Goal: Transaction & Acquisition: Purchase product/service

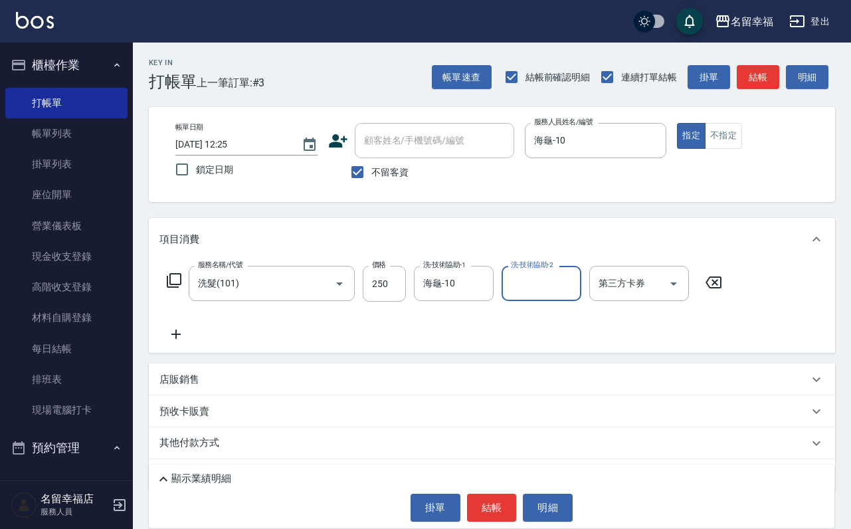
scroll to position [79, 0]
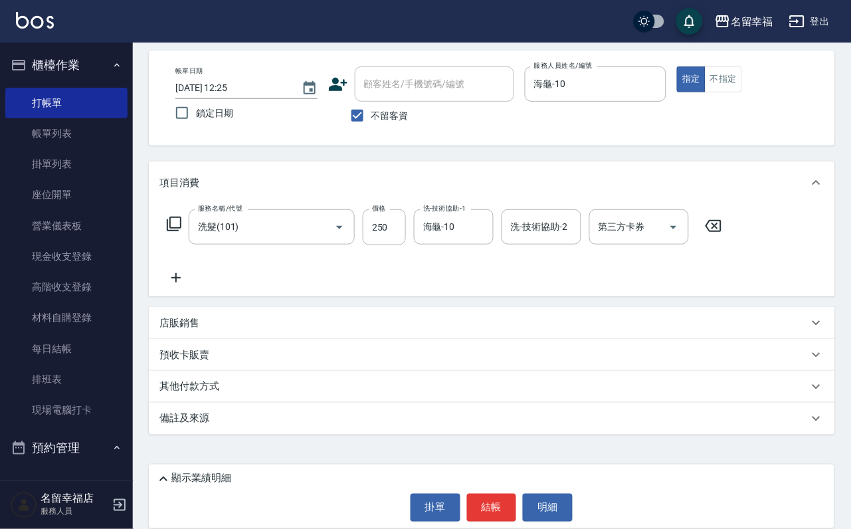
drag, startPoint x: 156, startPoint y: 318, endPoint x: 188, endPoint y: 326, distance: 32.7
click at [162, 318] on div "店販銷售" at bounding box center [492, 323] width 687 height 32
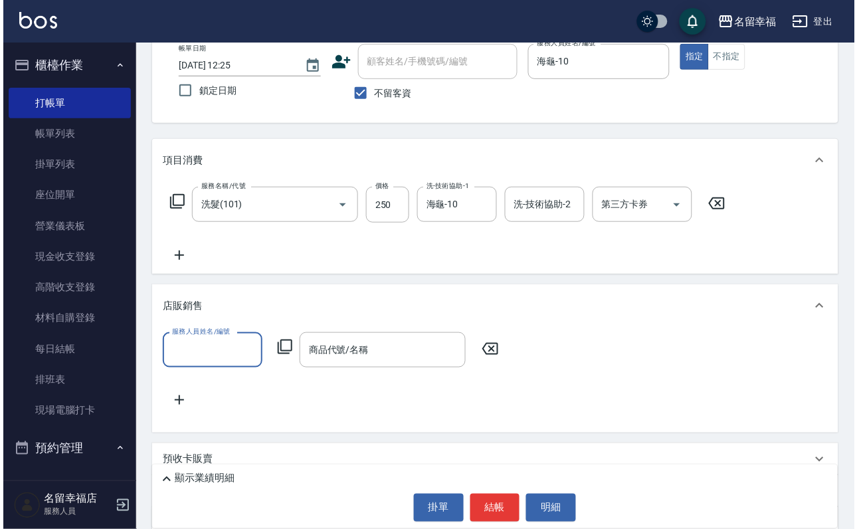
scroll to position [0, 0]
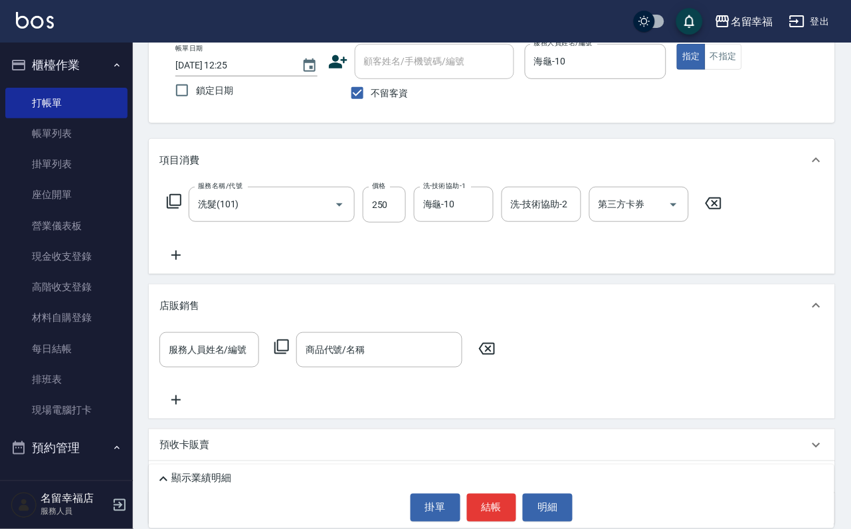
click at [283, 355] on icon at bounding box center [282, 347] width 16 height 16
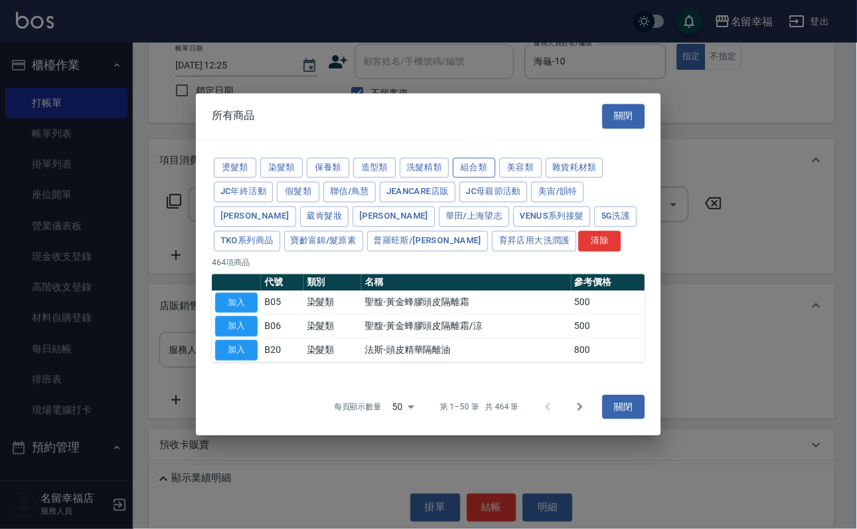
click at [496, 158] on button "組合類" at bounding box center [474, 168] width 43 height 21
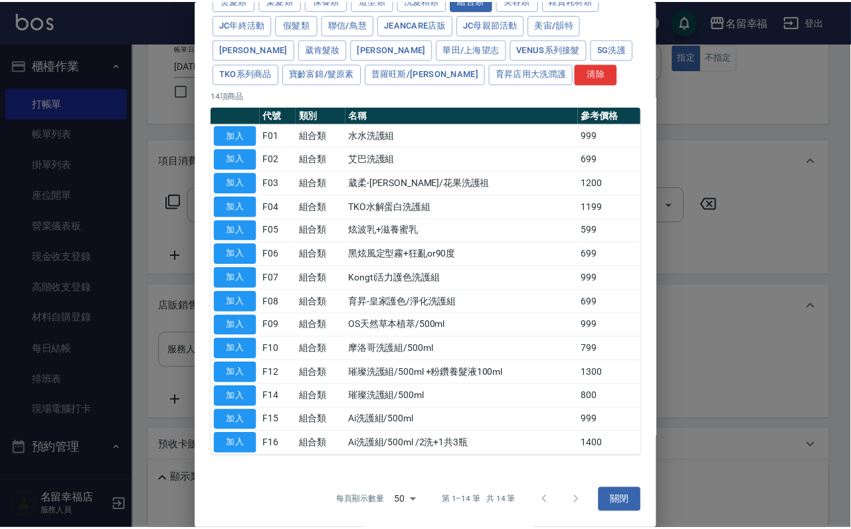
scroll to position [323, 0]
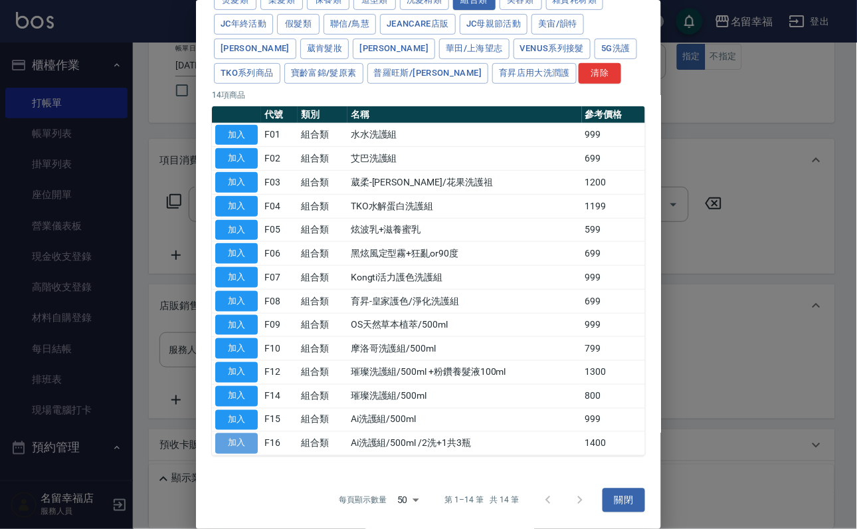
click at [251, 435] on button "加入" at bounding box center [236, 443] width 43 height 21
type input "Ai洗護組/500ml /2洗+1共3瓶"
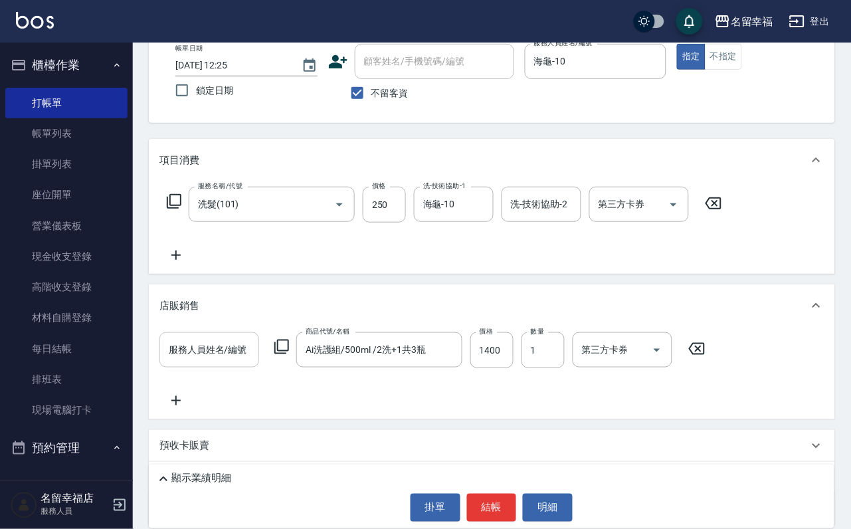
click at [233, 362] on input "服務人員姓名/編號" at bounding box center [209, 349] width 88 height 23
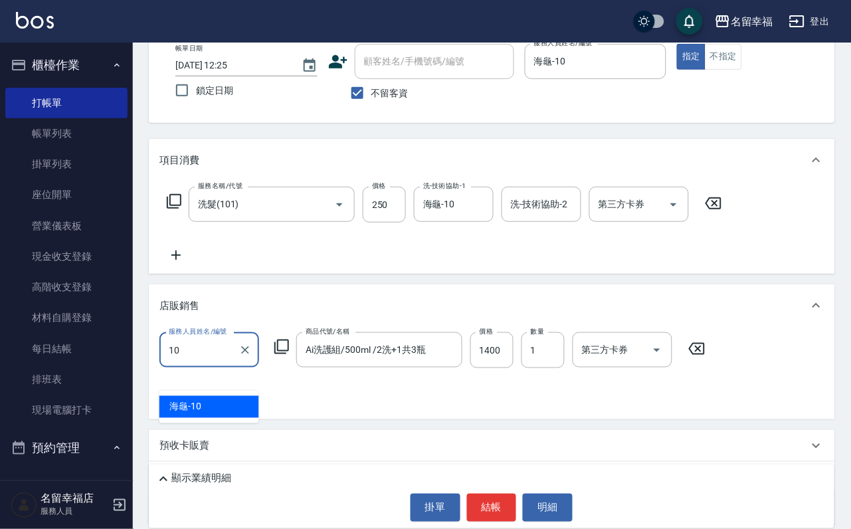
type input "海龜-10"
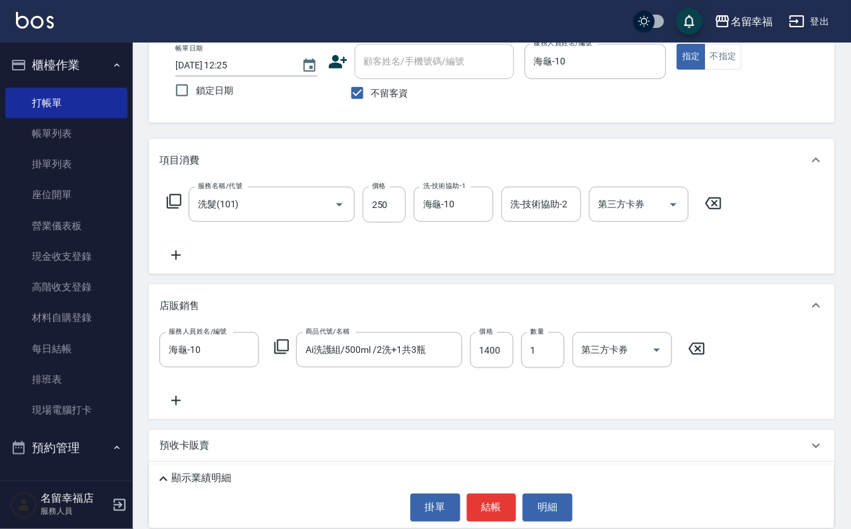
click at [290, 355] on icon at bounding box center [282, 347] width 16 height 16
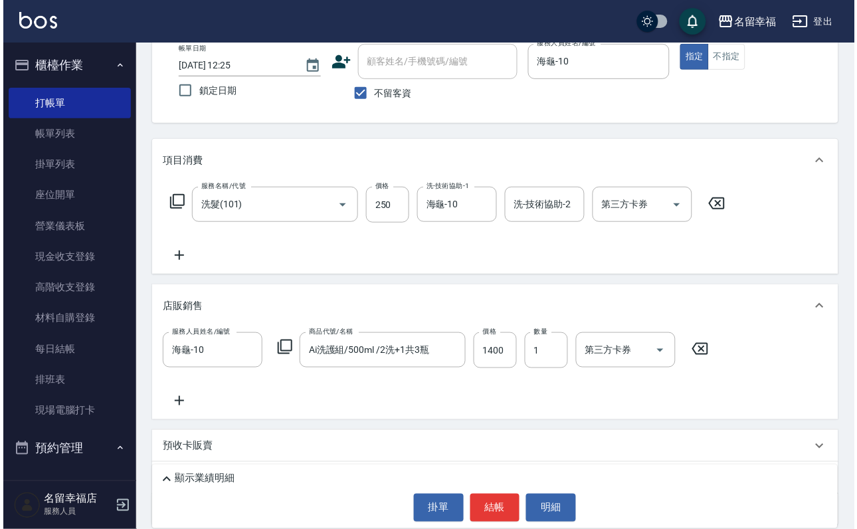
scroll to position [0, 0]
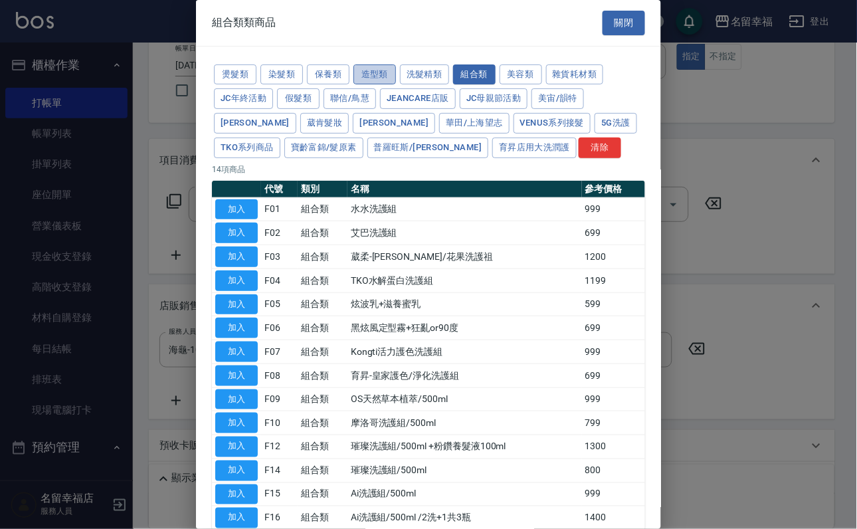
click at [396, 78] on button "造型類" at bounding box center [375, 74] width 43 height 21
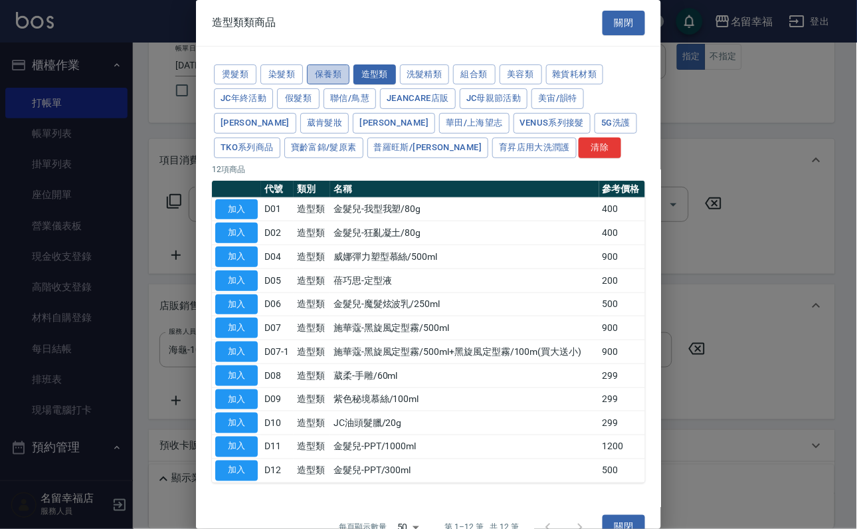
click at [350, 85] on button "保養類" at bounding box center [328, 74] width 43 height 21
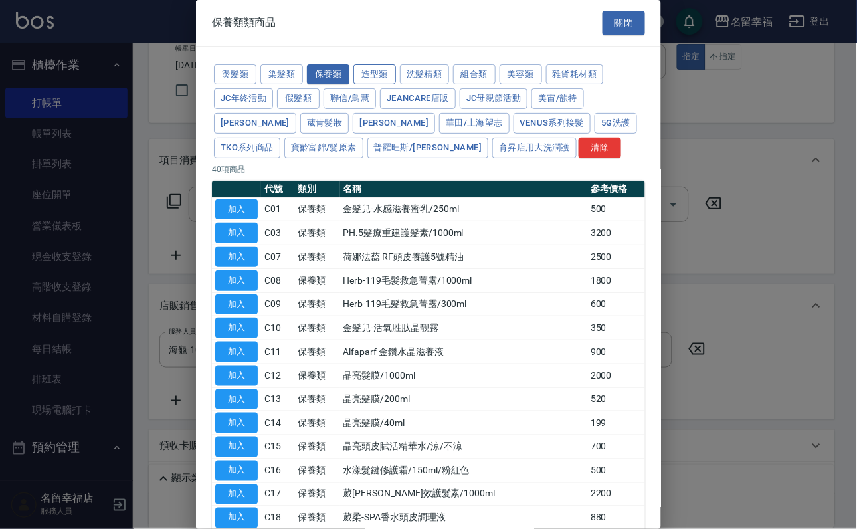
click at [396, 79] on button "造型類" at bounding box center [375, 74] width 43 height 21
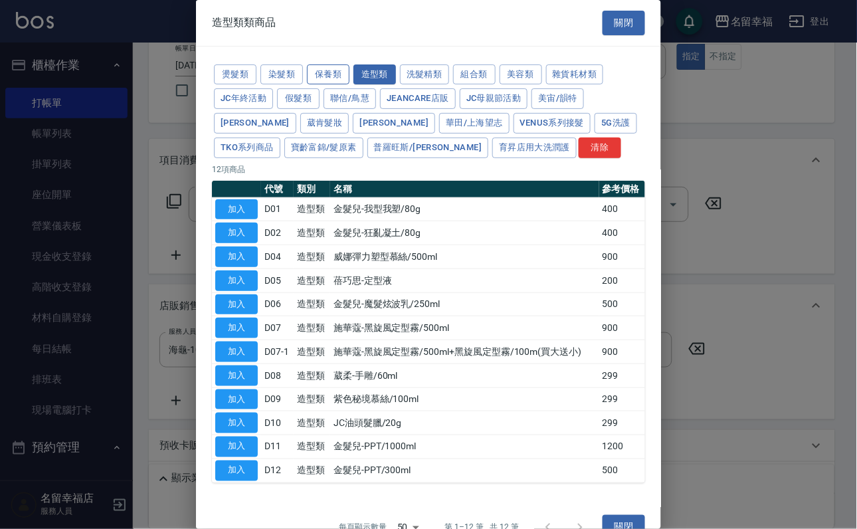
click at [350, 80] on button "保養類" at bounding box center [328, 74] width 43 height 21
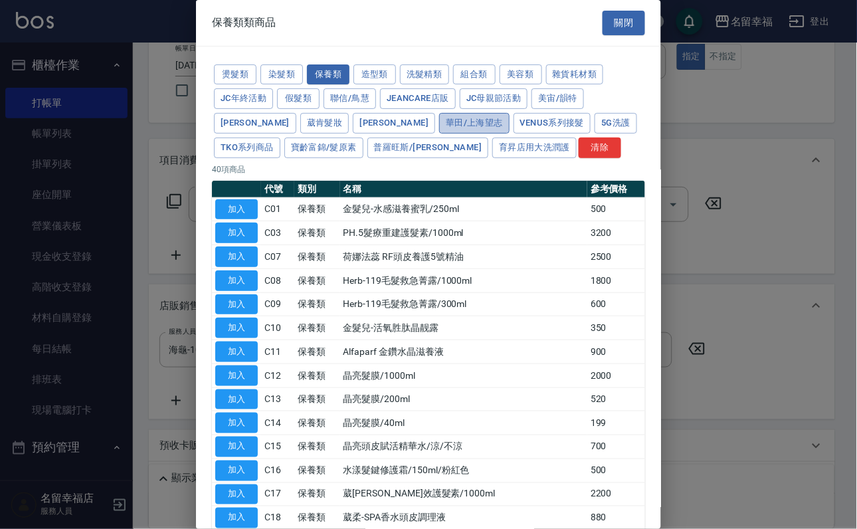
drag, startPoint x: 369, startPoint y: 182, endPoint x: 352, endPoint y: 172, distance: 20.0
click at [439, 134] on button "華田/上海望志" at bounding box center [474, 123] width 70 height 21
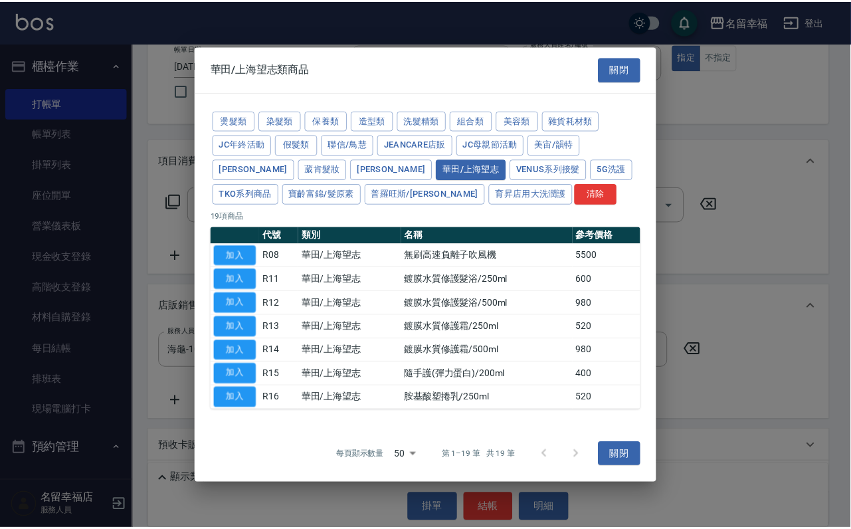
scroll to position [90, 0]
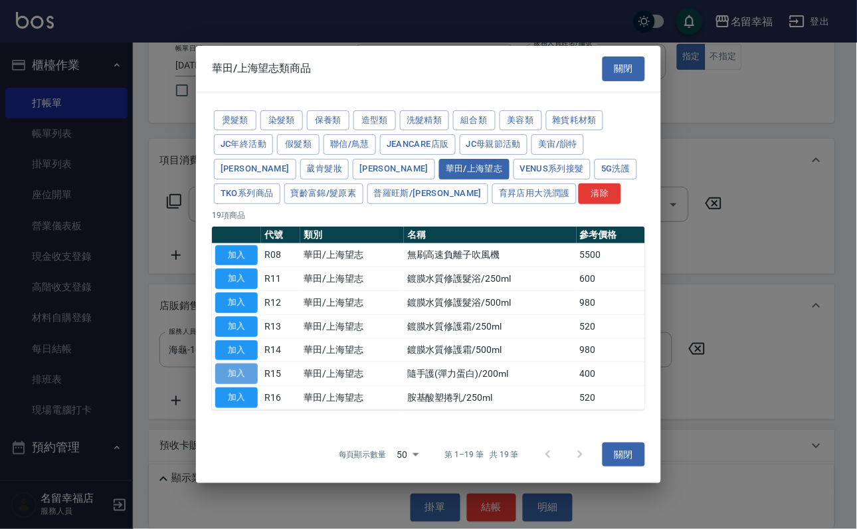
click at [241, 384] on button "加入" at bounding box center [236, 374] width 43 height 21
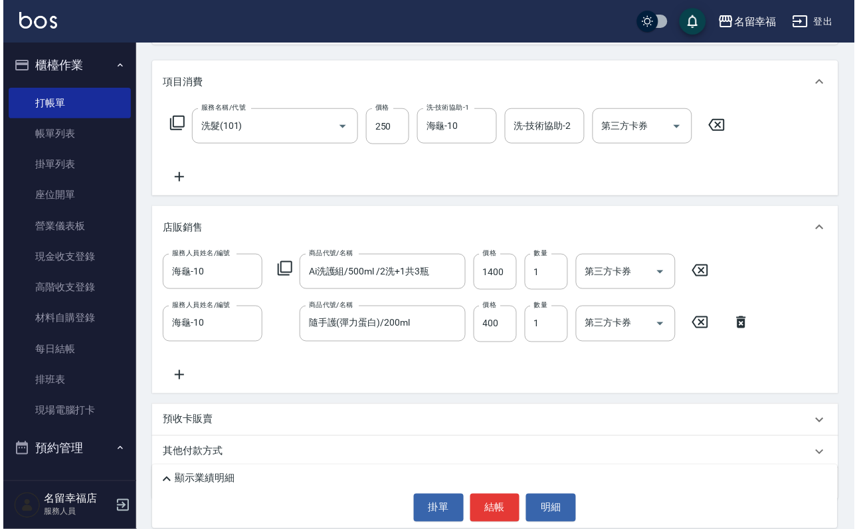
scroll to position [258, 0]
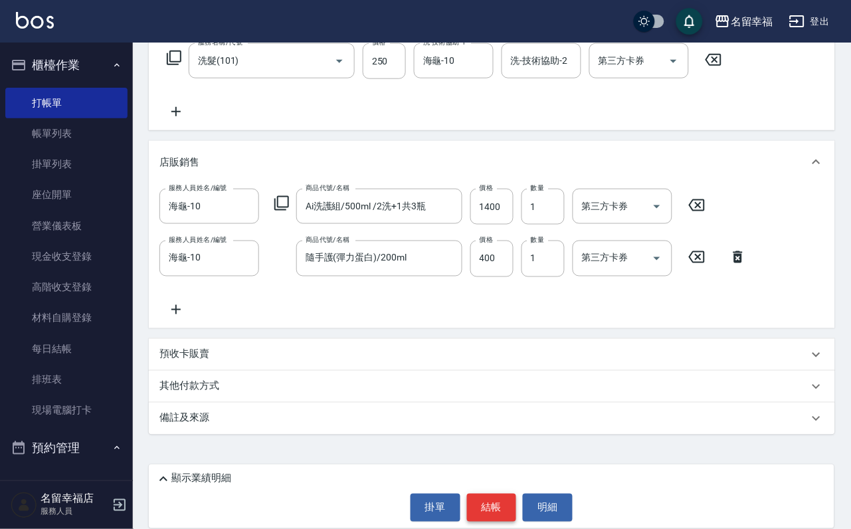
click at [510, 516] on button "結帳" at bounding box center [492, 508] width 50 height 28
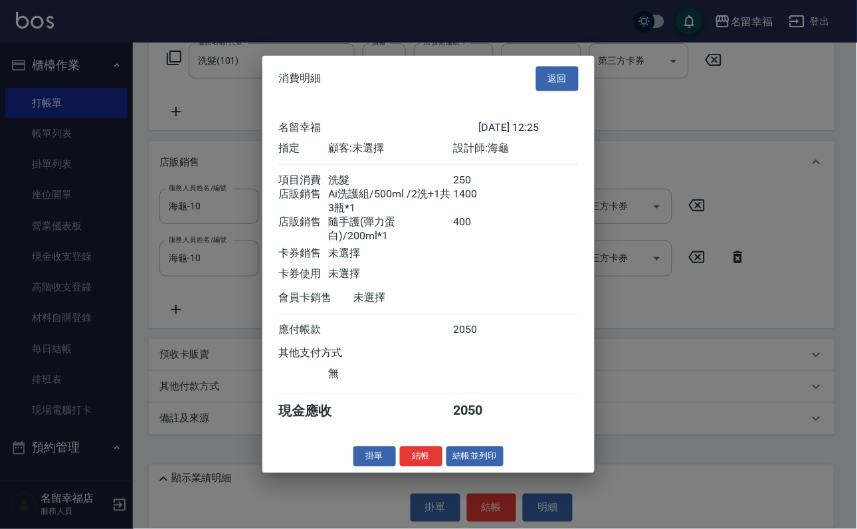
scroll to position [232, 0]
click at [402, 467] on button "結帳" at bounding box center [421, 456] width 43 height 21
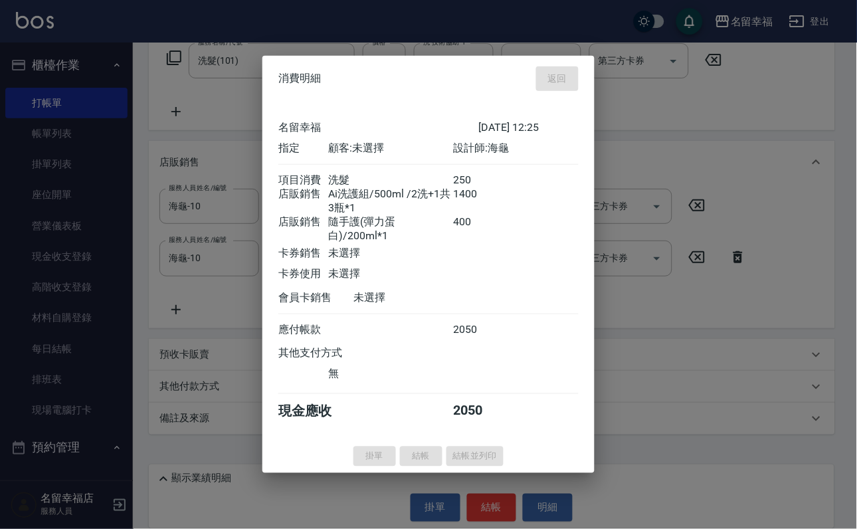
type input "[DATE] 13:13"
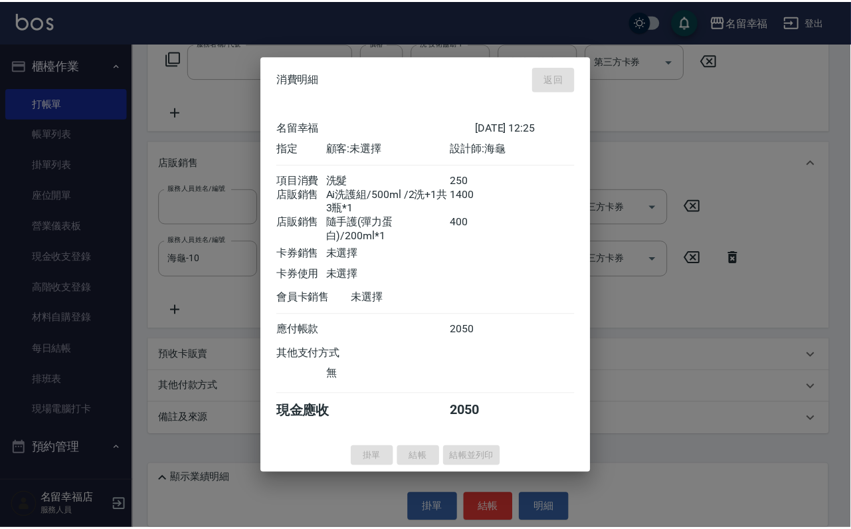
scroll to position [0, 0]
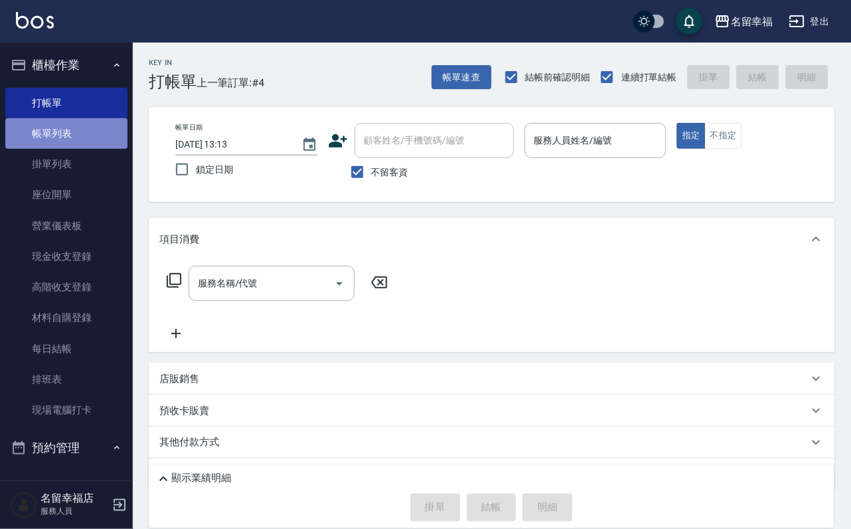
click at [80, 144] on link "帳單列表" at bounding box center [66, 133] width 122 height 31
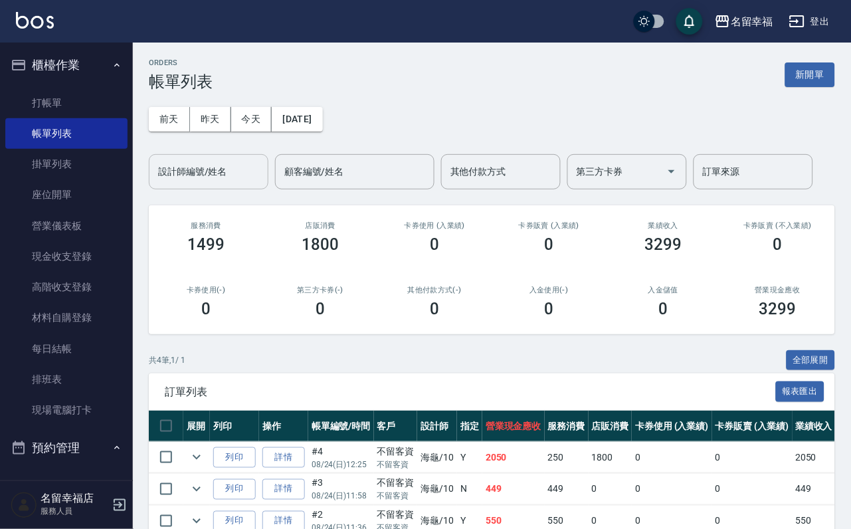
click at [243, 171] on input "設計師編號/姓名" at bounding box center [209, 171] width 108 height 23
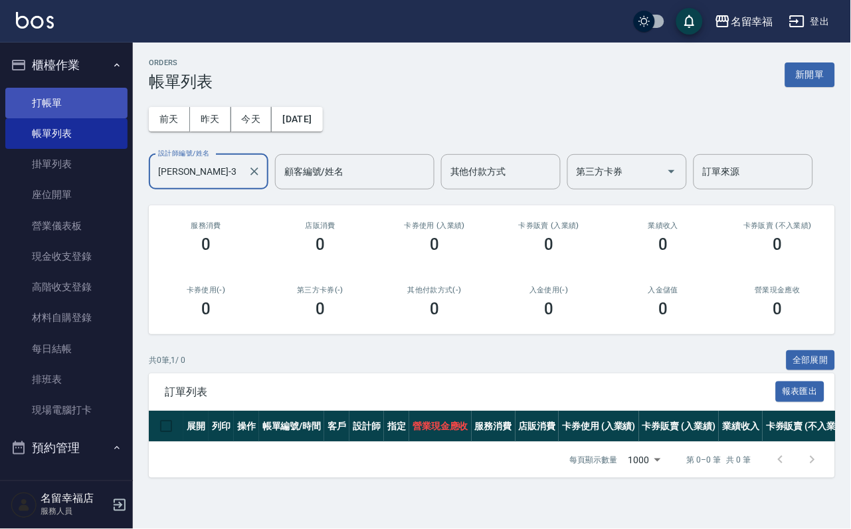
type input "[PERSON_NAME]-3"
click at [66, 106] on link "打帳單" at bounding box center [66, 103] width 122 height 31
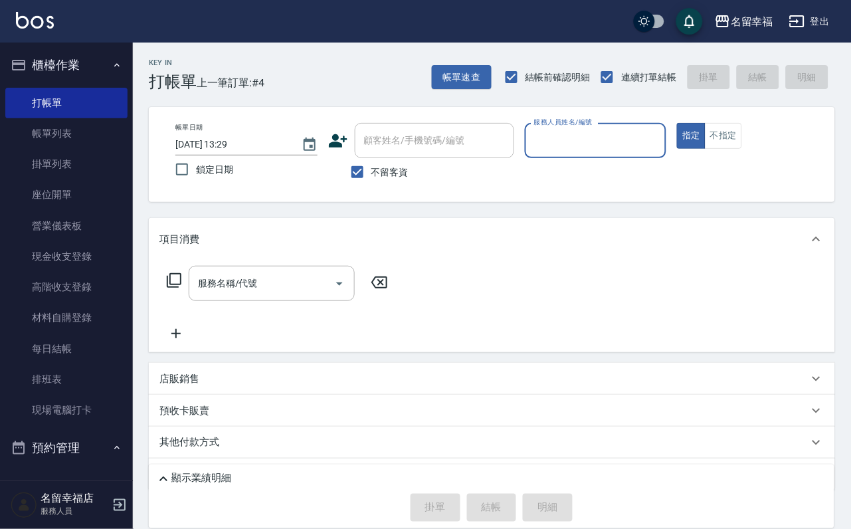
click at [661, 143] on input "服務人員姓名/編號" at bounding box center [596, 140] width 130 height 23
type input "[PERSON_NAME]-3"
type button "true"
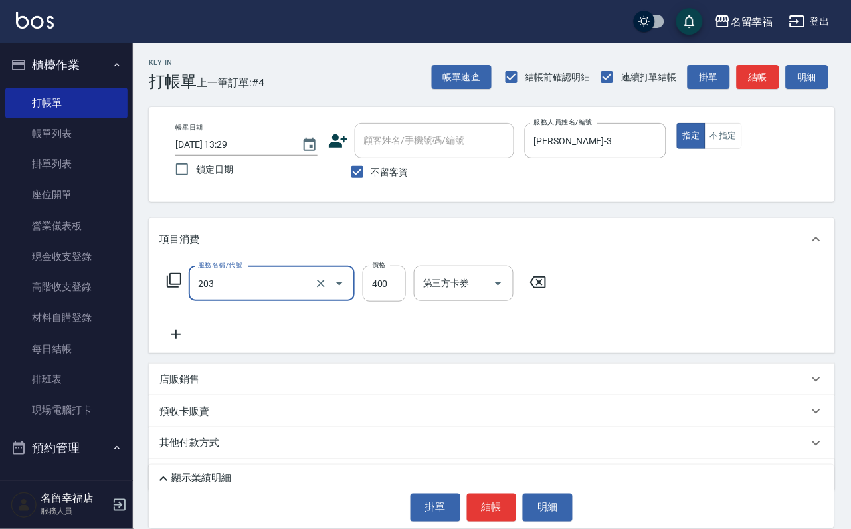
type input "指定單剪(203)"
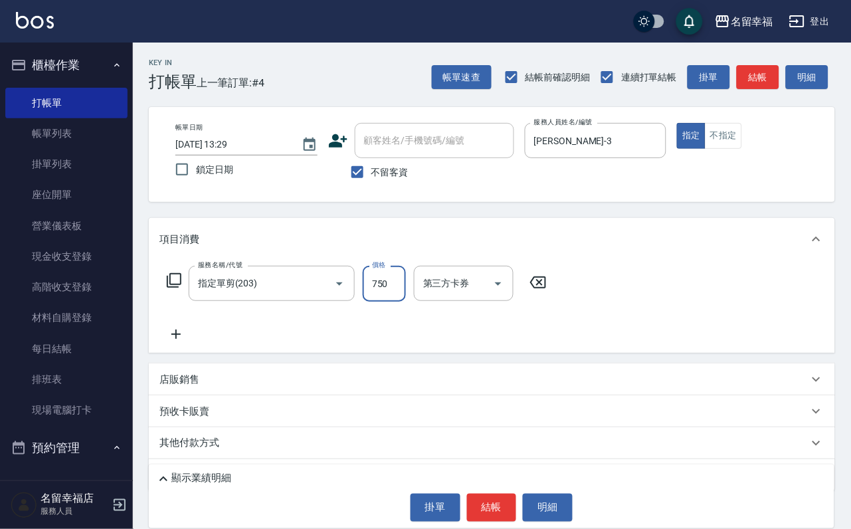
type input "750"
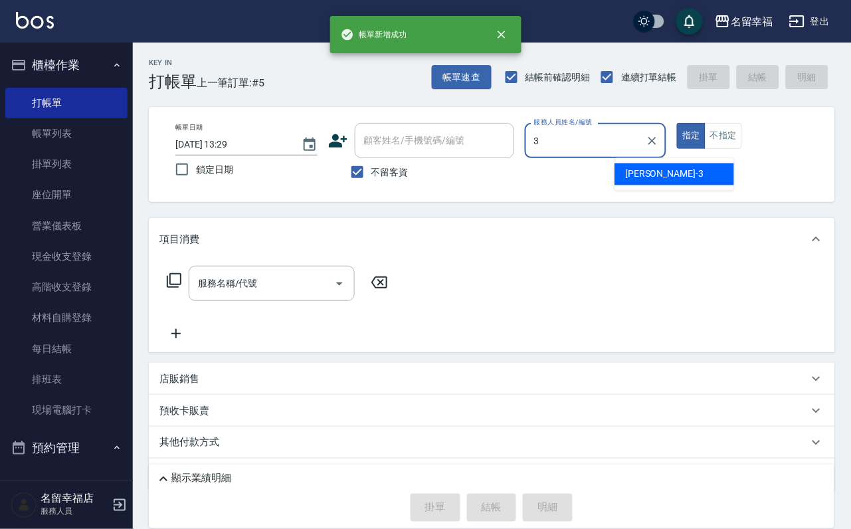
type input "[PERSON_NAME]-3"
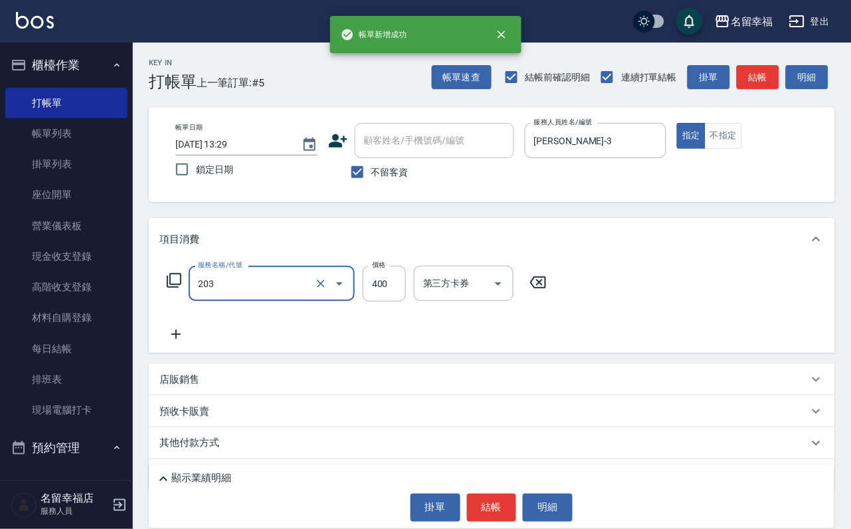
type input "指定單剪(203)"
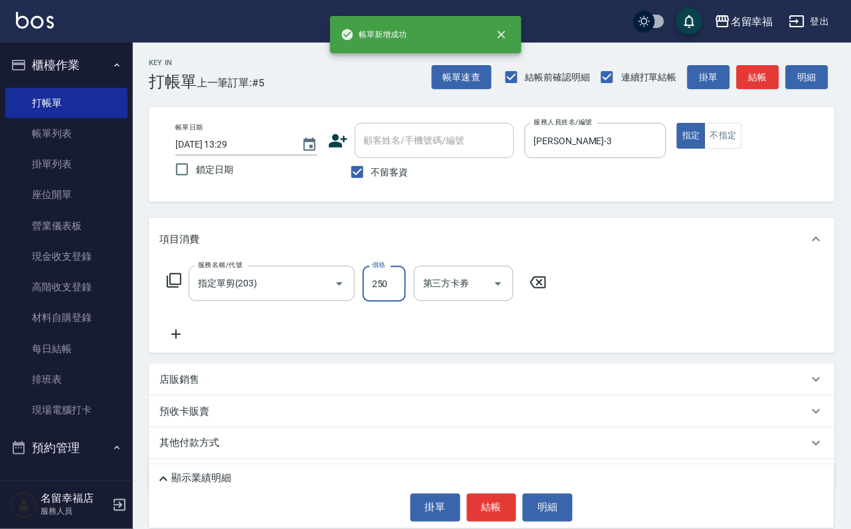
type input "250"
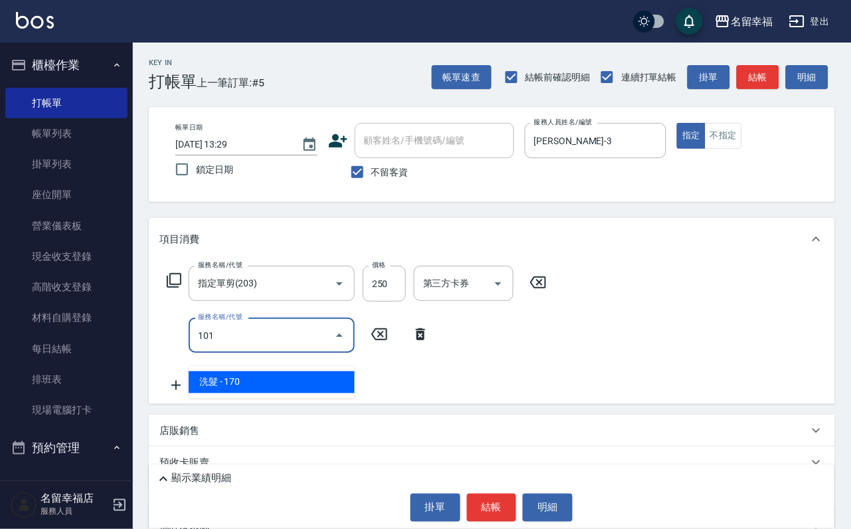
type input "洗髮(101)"
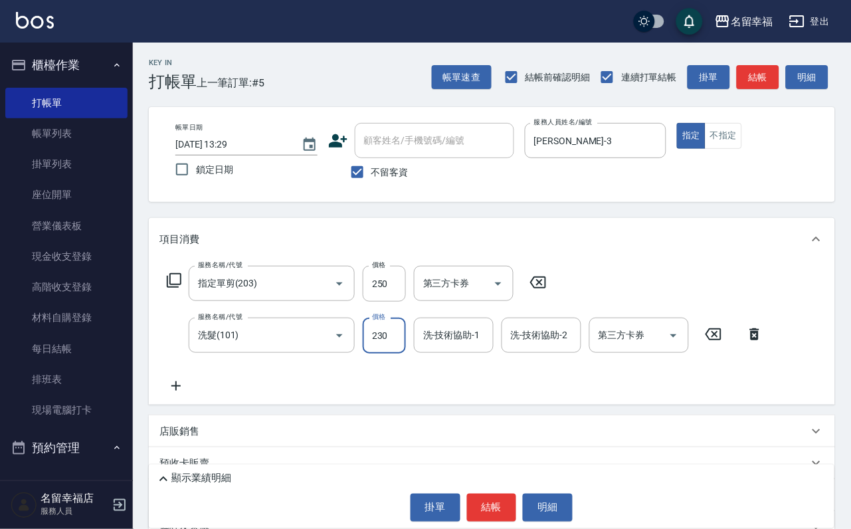
type input "230"
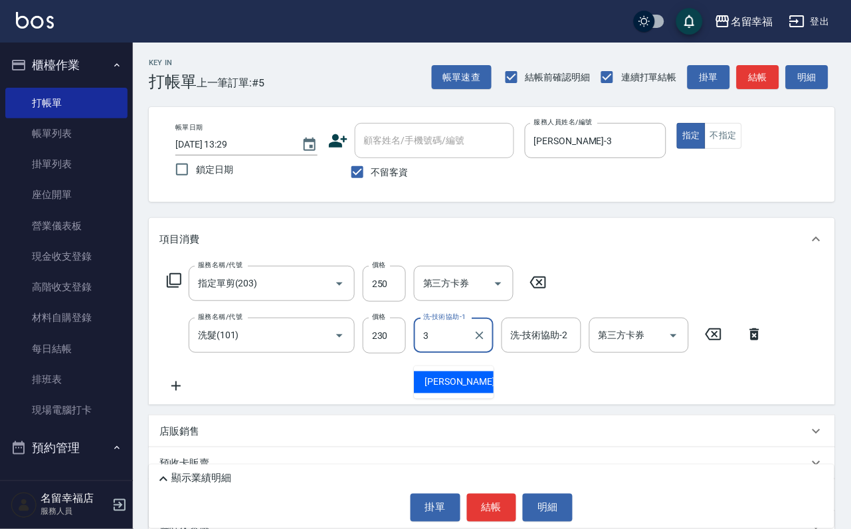
type input "[PERSON_NAME]-3"
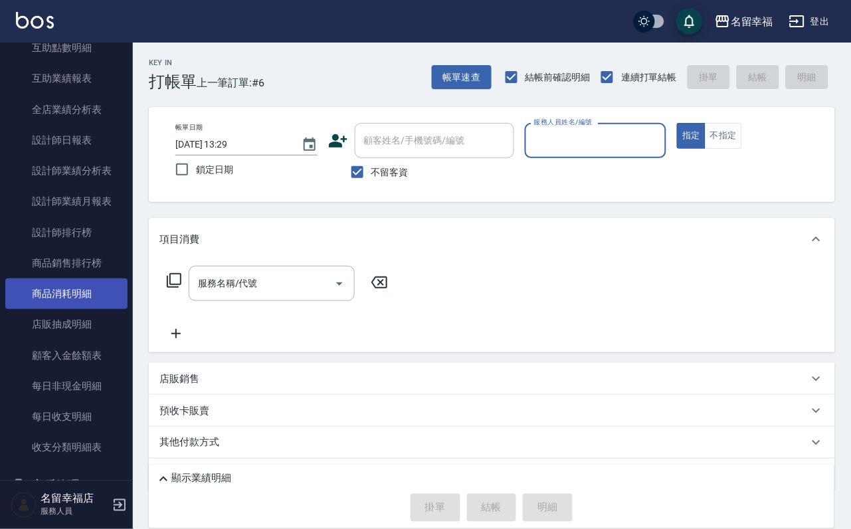
scroll to position [997, 0]
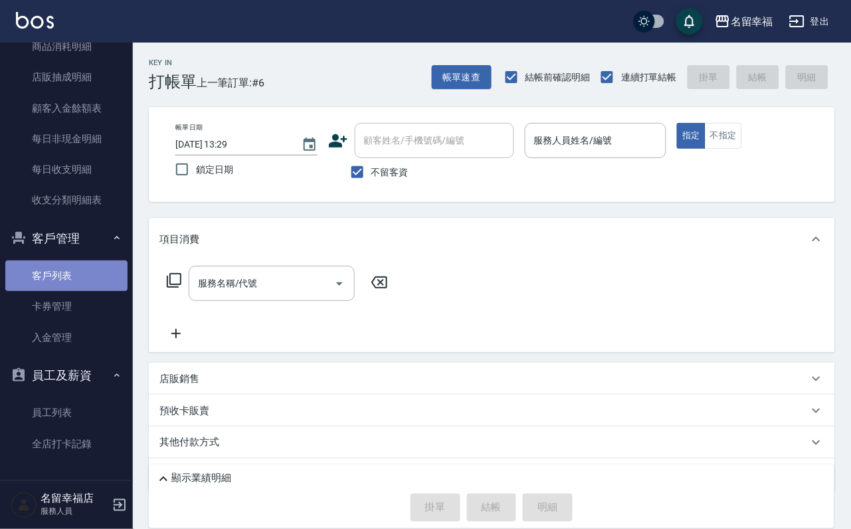
click at [80, 291] on link "客戶列表" at bounding box center [66, 276] width 122 height 31
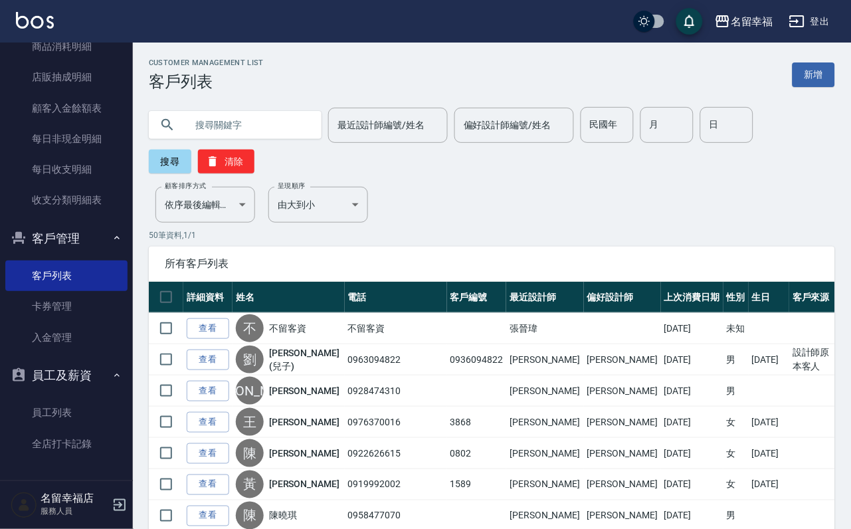
click at [296, 150] on div "最近設計師編號/姓名 最近設計師編號/姓名 偏好設計師編號/姓名 偏好設計師編號/姓名 民國年 民國年 月 月 日 日 搜尋 清除" at bounding box center [492, 140] width 687 height 66
click at [284, 114] on input "text" at bounding box center [248, 125] width 125 height 36
type input "[PERSON_NAME]"
click at [170, 160] on button "搜尋" at bounding box center [170, 162] width 43 height 24
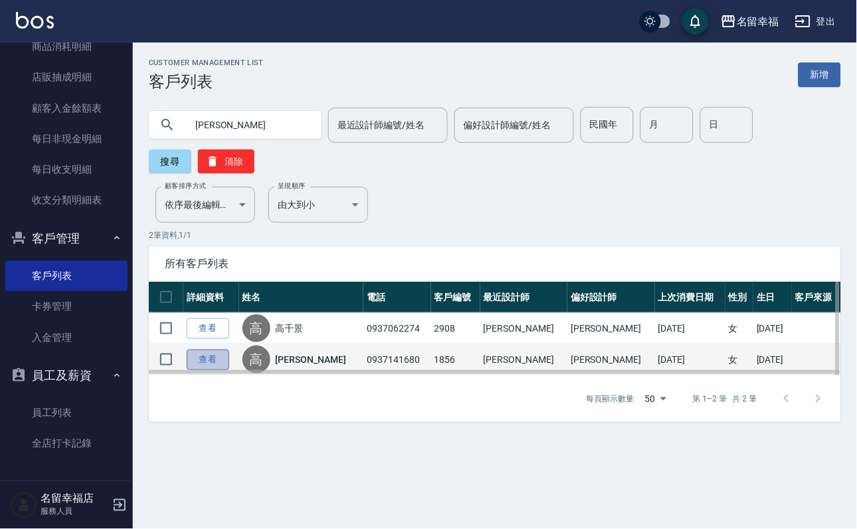
click at [227, 370] on link "查看" at bounding box center [208, 360] width 43 height 21
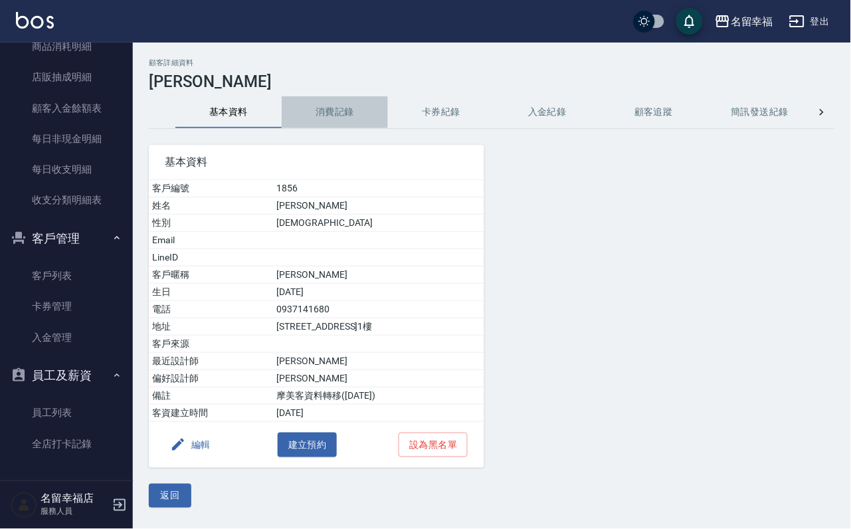
drag, startPoint x: 348, startPoint y: 122, endPoint x: 333, endPoint y: 124, distance: 15.4
click at [346, 118] on button "消費記錄" at bounding box center [335, 112] width 106 height 32
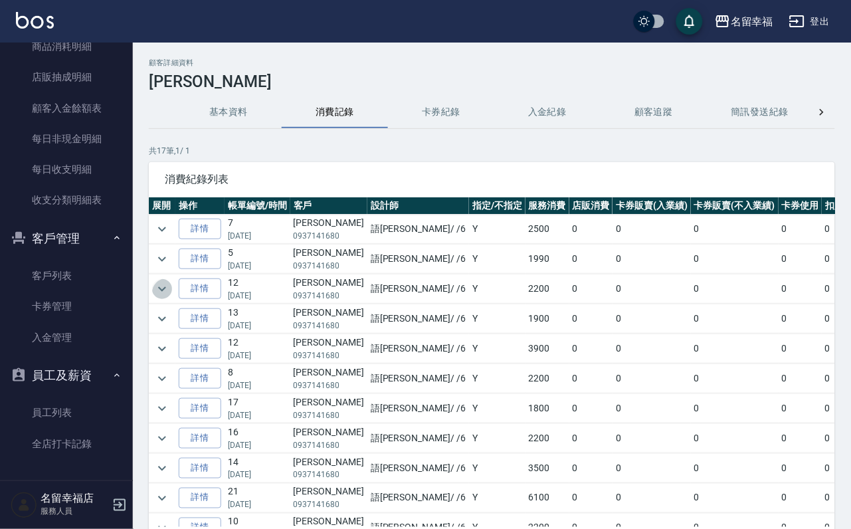
click at [158, 297] on icon "expand row" at bounding box center [162, 289] width 16 height 16
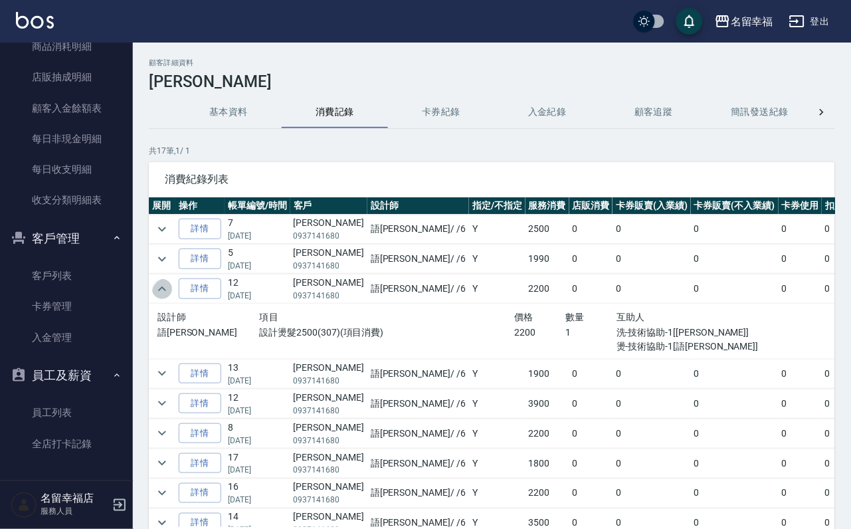
click at [158, 297] on icon "expand row" at bounding box center [162, 289] width 16 height 16
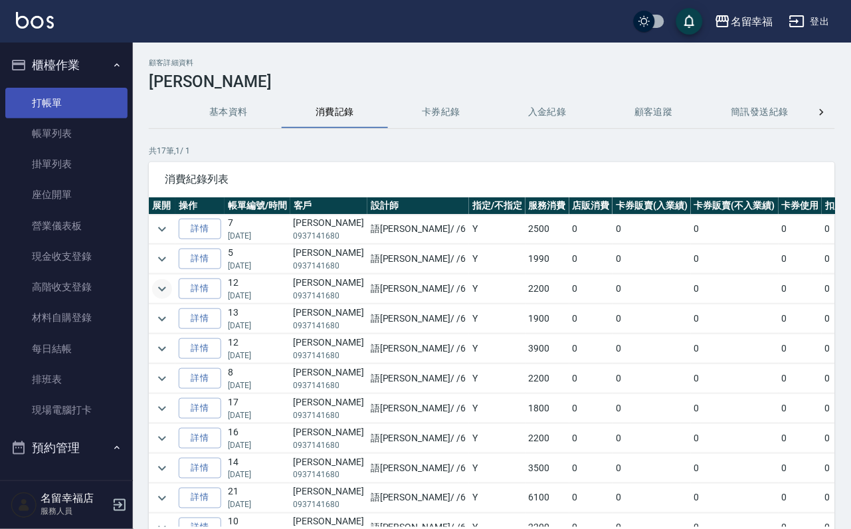
click at [55, 118] on link "打帳單" at bounding box center [66, 103] width 122 height 31
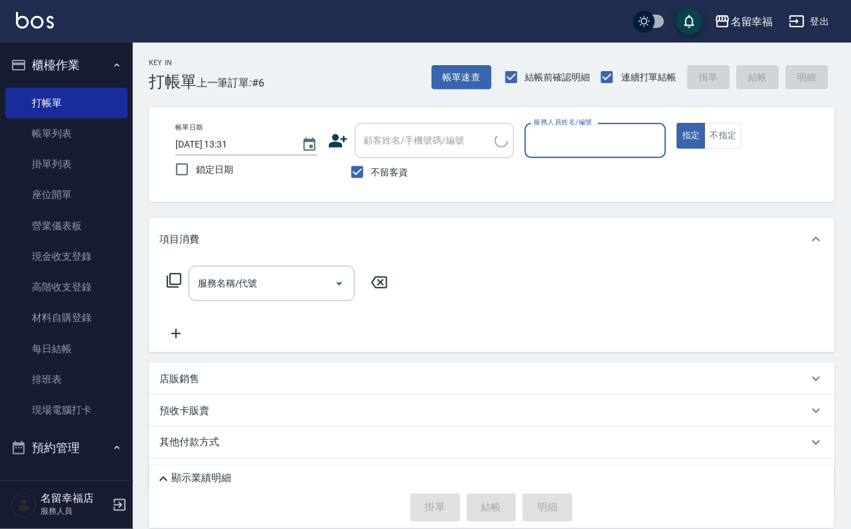
click at [631, 148] on input "服務人員姓名/編號" at bounding box center [596, 140] width 130 height 23
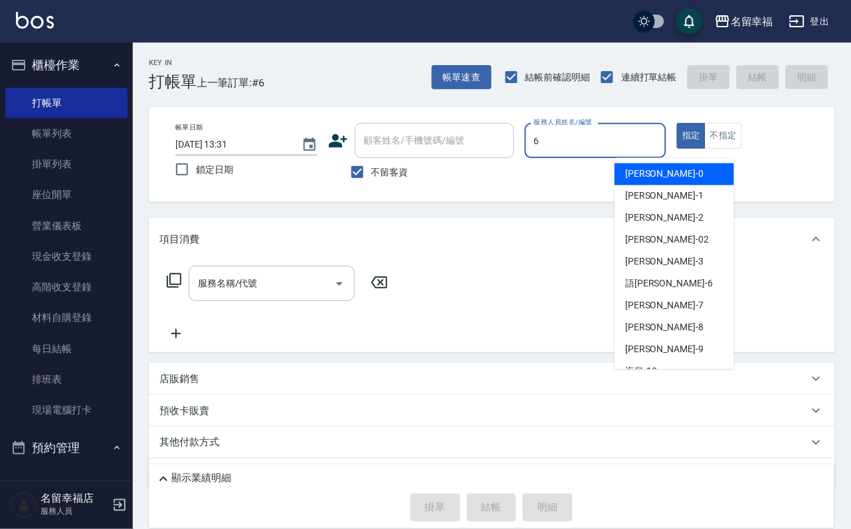
type input "語[PERSON_NAME]-6"
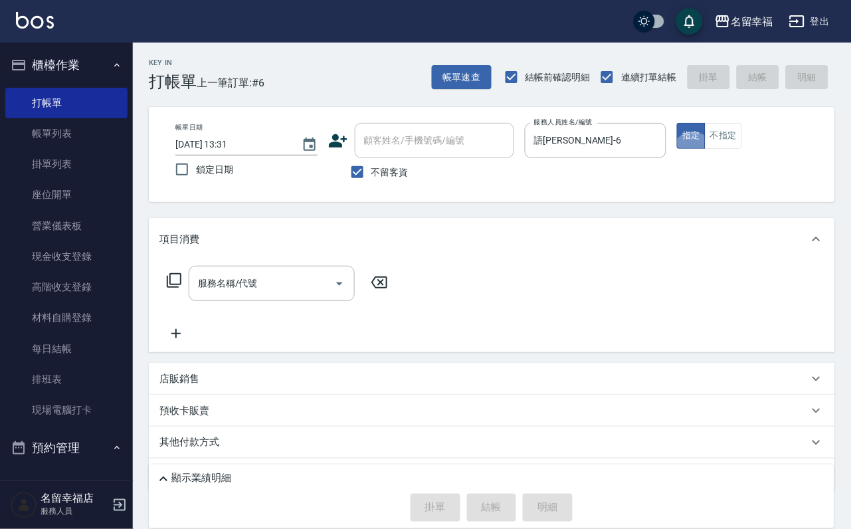
type button "true"
click at [179, 288] on icon at bounding box center [174, 281] width 16 height 16
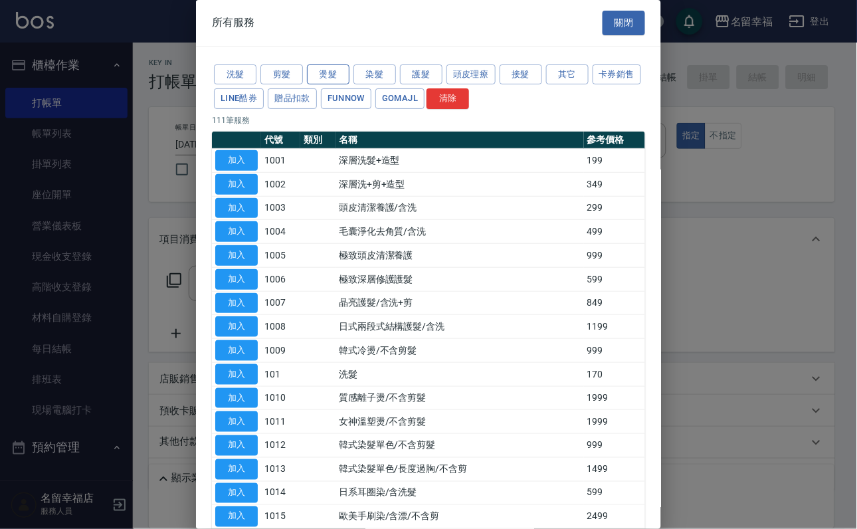
click at [317, 82] on button "燙髮" at bounding box center [328, 74] width 43 height 21
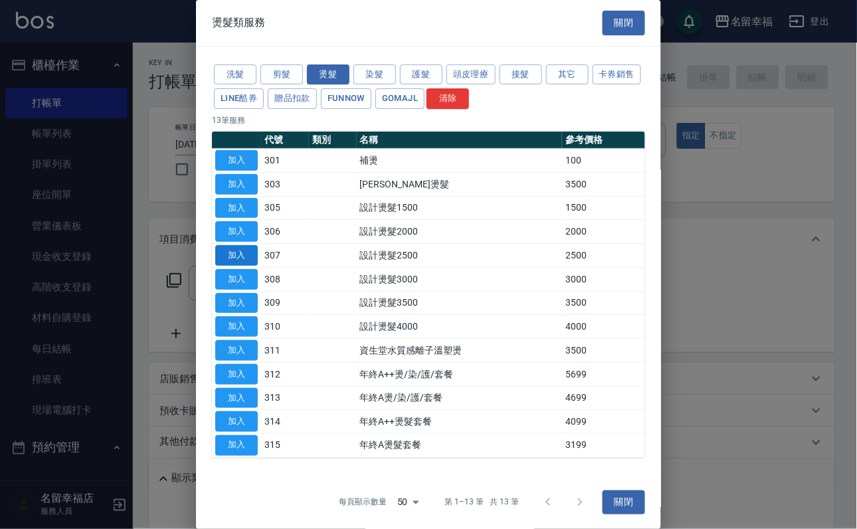
click at [239, 266] on button "加入" at bounding box center [236, 255] width 43 height 21
type input "設計燙髮2500(307)"
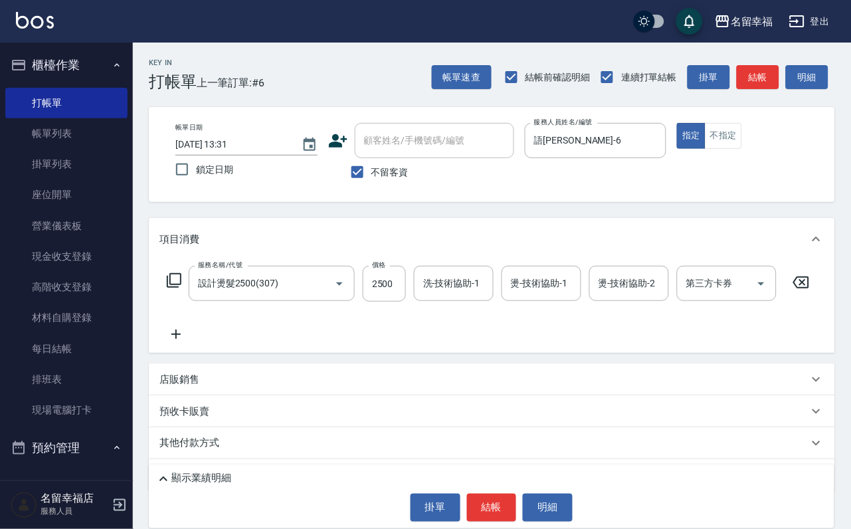
click at [399, 294] on input "2500" at bounding box center [384, 284] width 43 height 36
type input "2200"
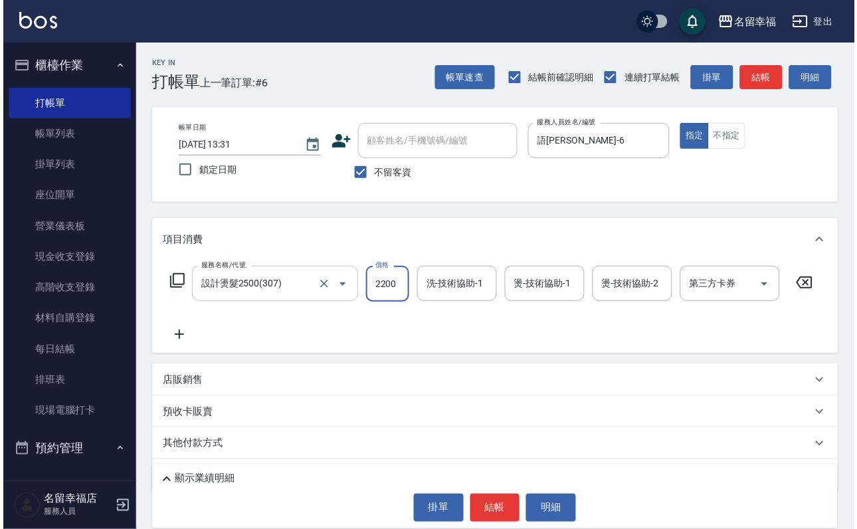
scroll to position [0, 0]
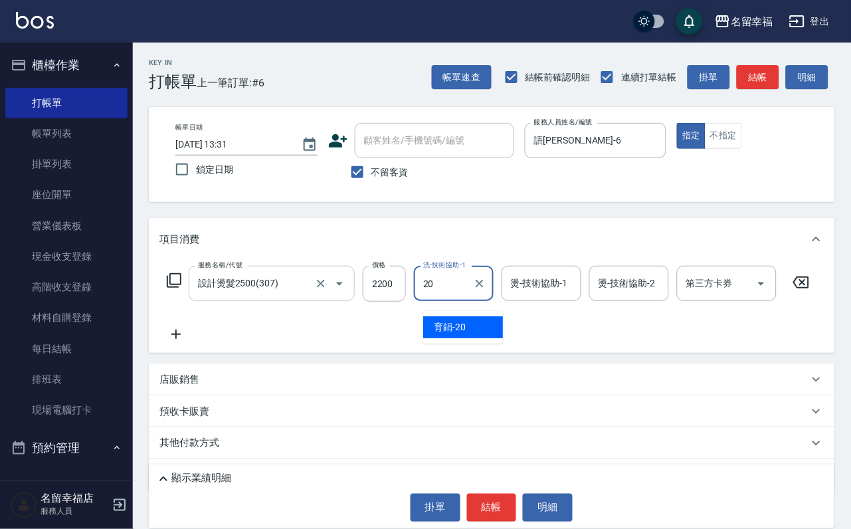
type input "育鋗-20"
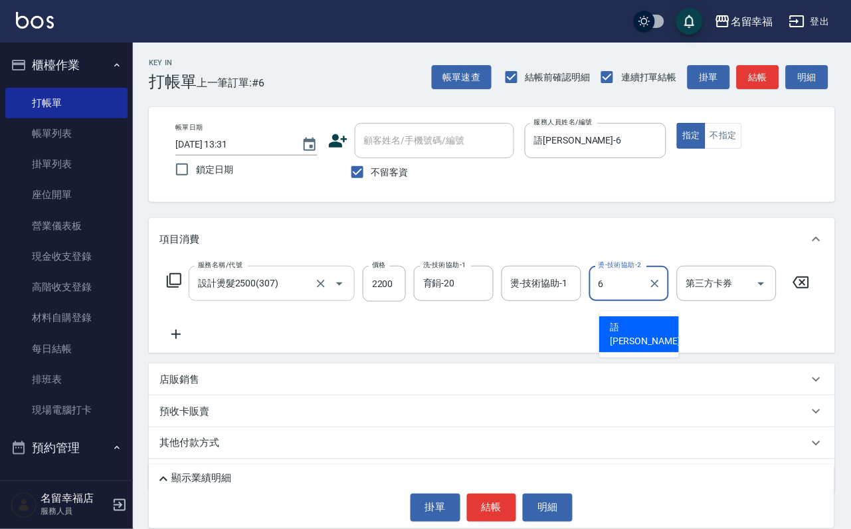
type input "語[PERSON_NAME]-6"
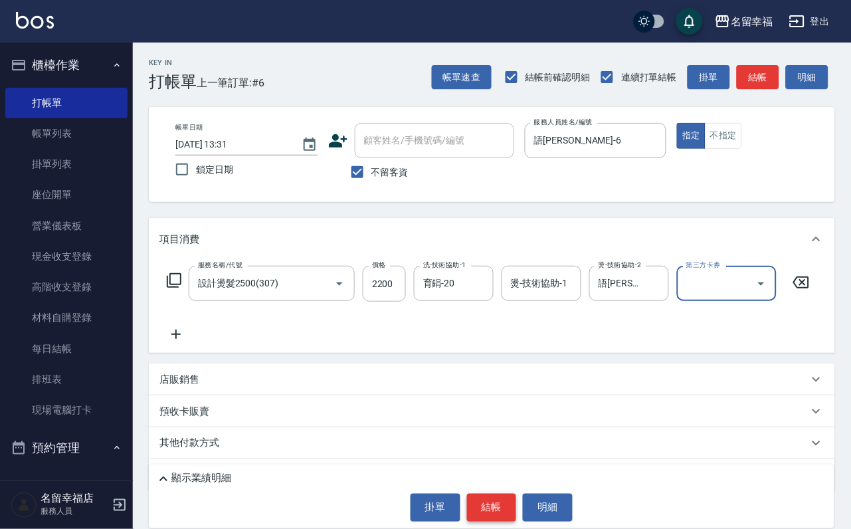
click at [482, 508] on button "結帳" at bounding box center [492, 508] width 50 height 28
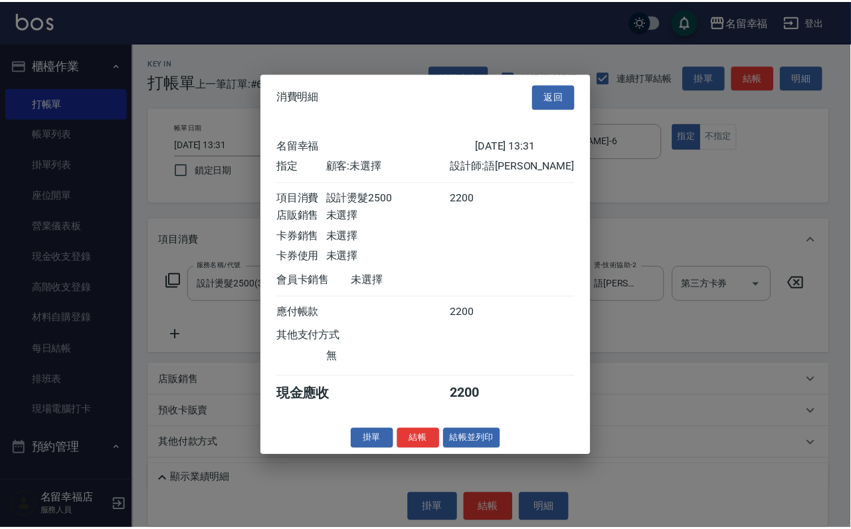
scroll to position [164, 0]
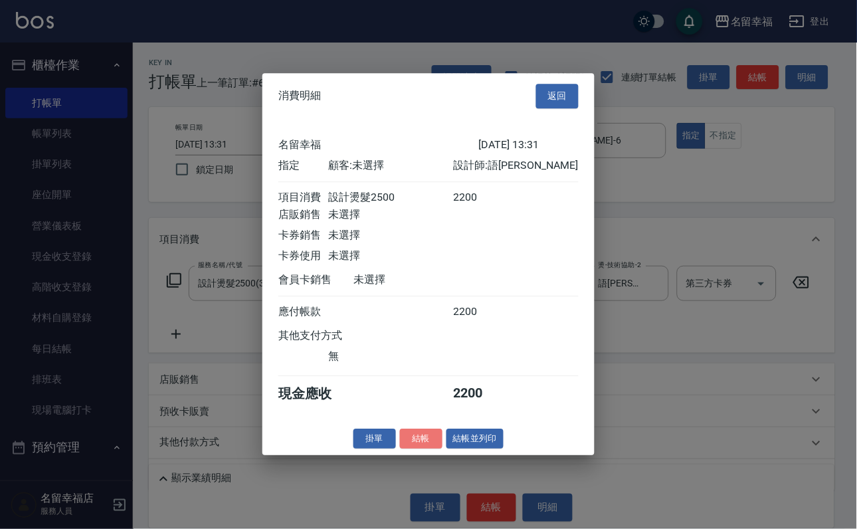
click at [405, 449] on button "結帳" at bounding box center [421, 439] width 43 height 21
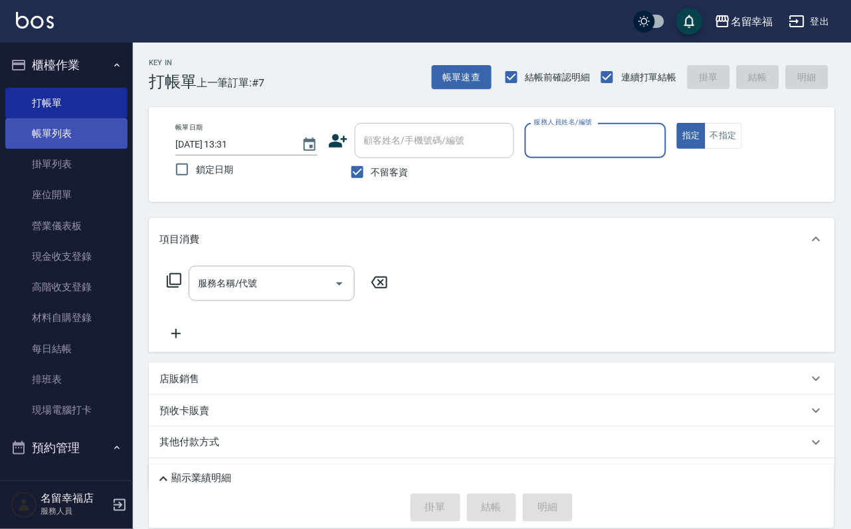
click at [51, 139] on link "帳單列表" at bounding box center [66, 133] width 122 height 31
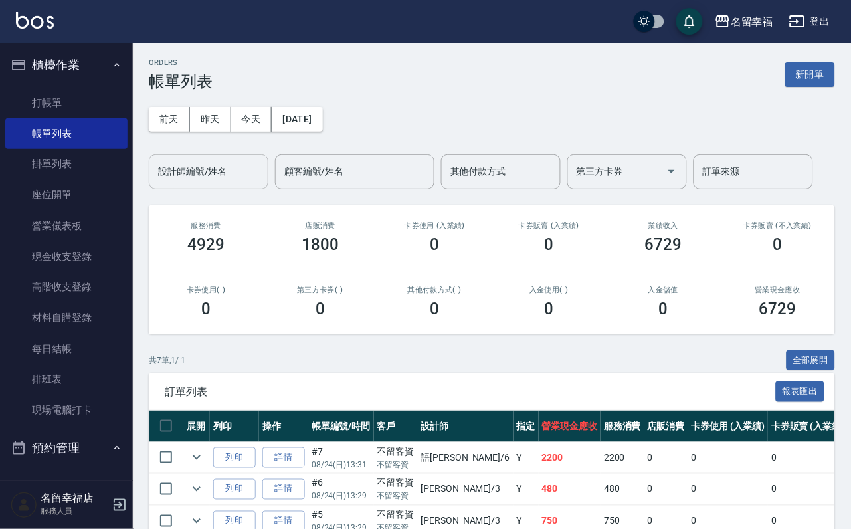
click at [241, 178] on input "設計師編號/姓名" at bounding box center [209, 171] width 108 height 23
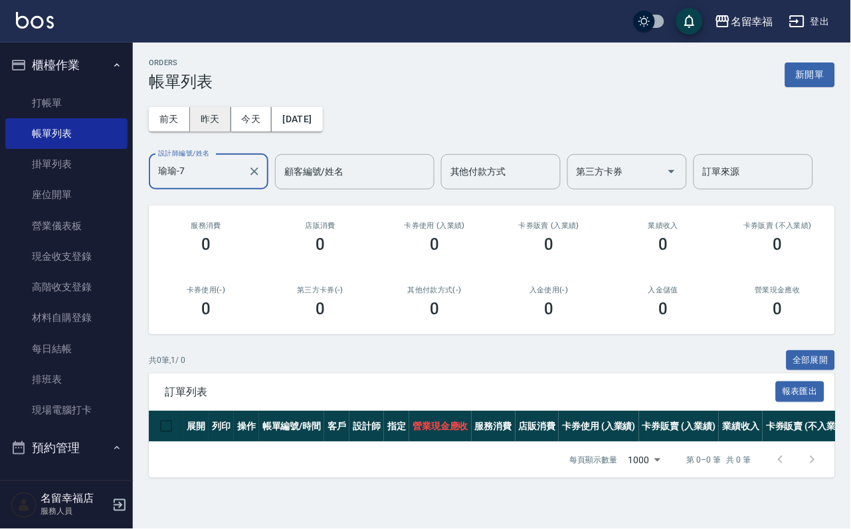
type input "瑜瑜-7"
click at [229, 129] on button "昨天" at bounding box center [210, 119] width 41 height 25
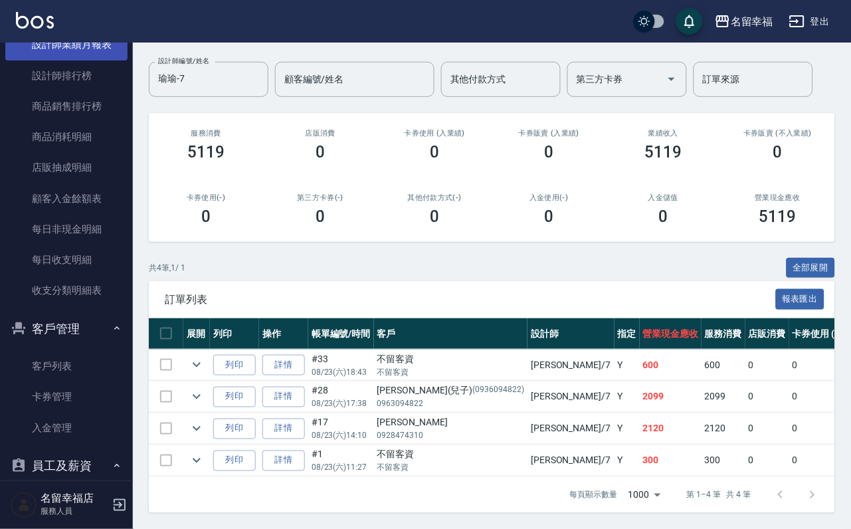
scroll to position [897, 0]
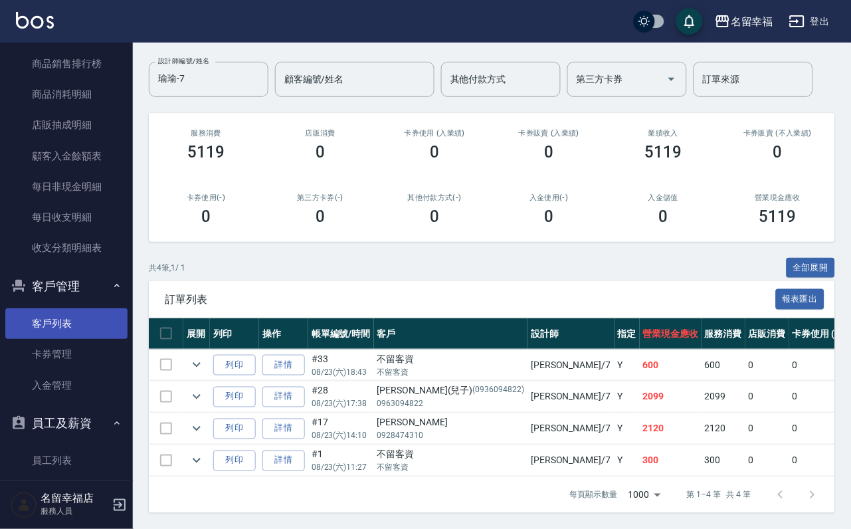
click at [50, 339] on link "客戶列表" at bounding box center [66, 323] width 122 height 31
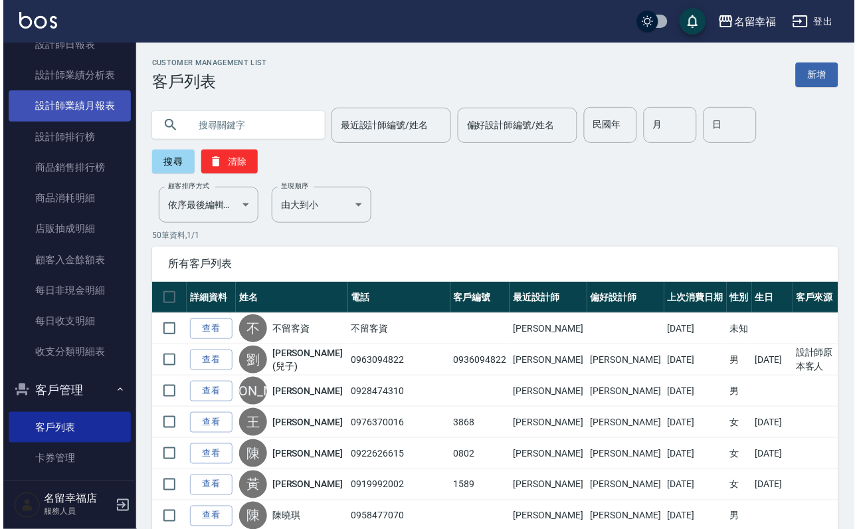
scroll to position [794, 0]
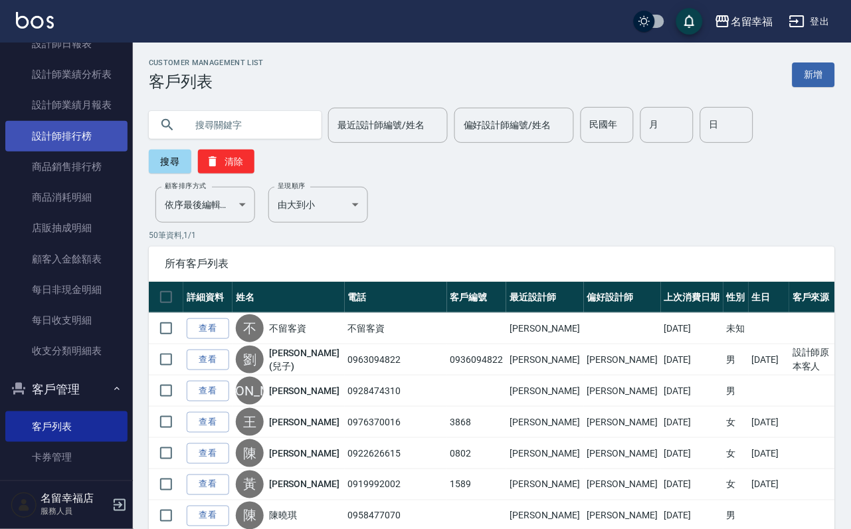
click at [86, 152] on link "設計師排行榜" at bounding box center [66, 136] width 122 height 31
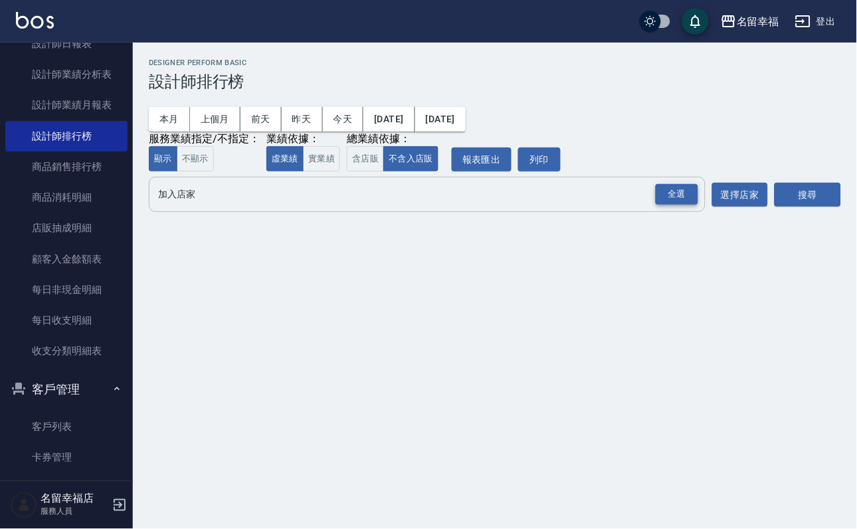
click at [672, 205] on div "全選" at bounding box center [677, 194] width 43 height 21
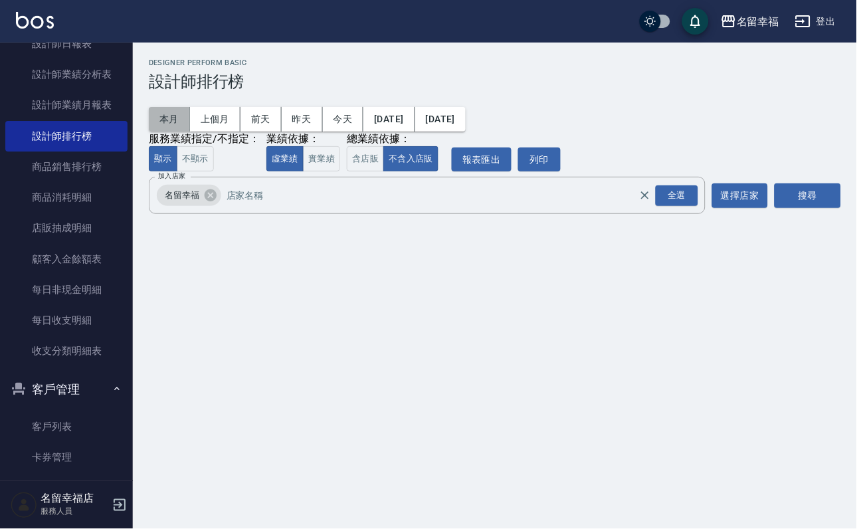
click at [177, 112] on button "本月" at bounding box center [169, 119] width 41 height 25
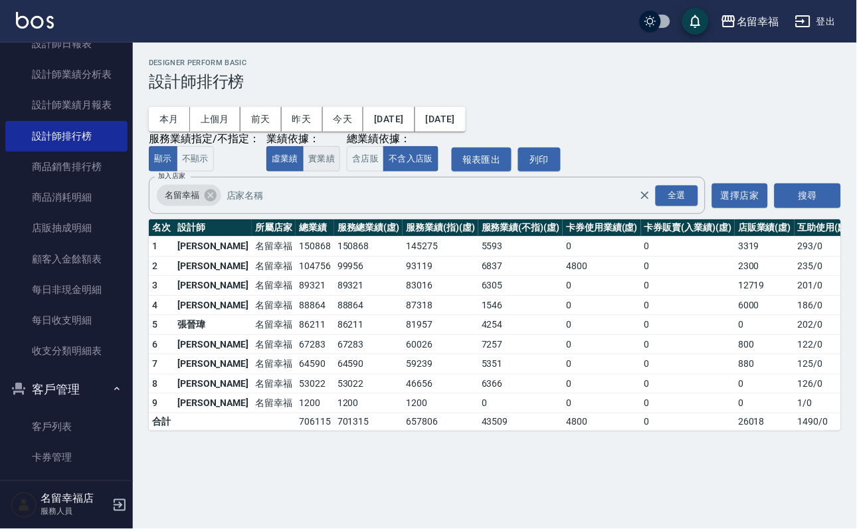
click at [340, 172] on button "實業績" at bounding box center [321, 159] width 37 height 26
click at [225, 118] on button "上個月" at bounding box center [215, 119] width 51 height 25
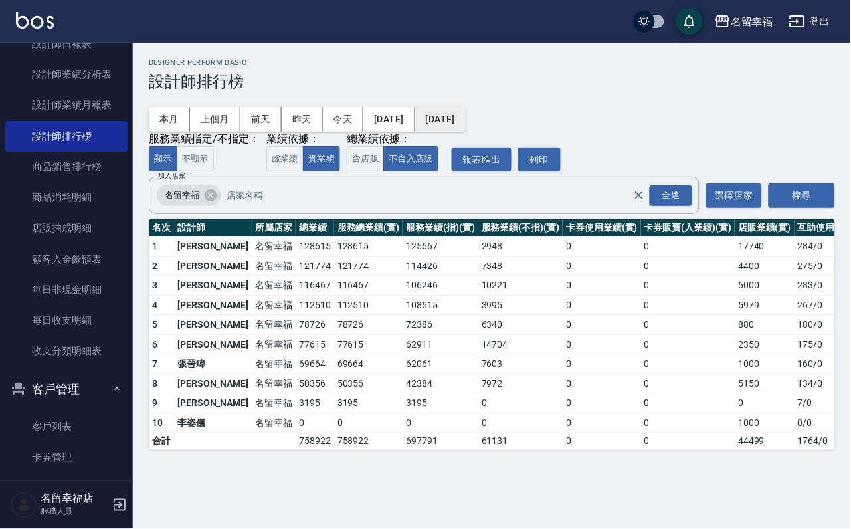
click at [466, 124] on button "[DATE]" at bounding box center [440, 119] width 51 height 25
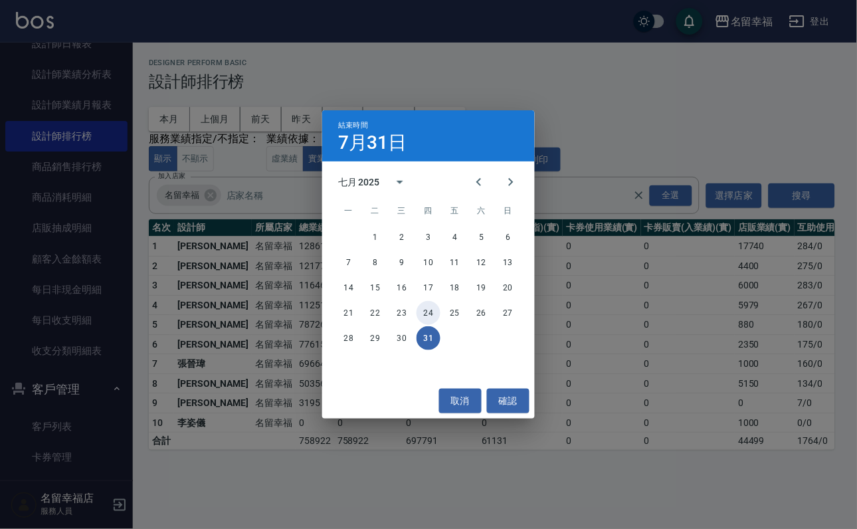
click at [427, 314] on button "24" at bounding box center [429, 313] width 24 height 24
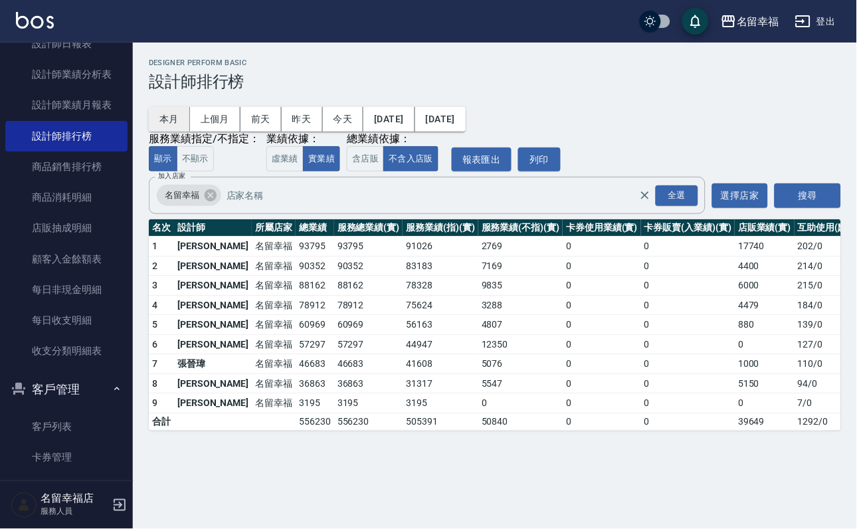
click at [175, 115] on button "本月" at bounding box center [169, 119] width 41 height 25
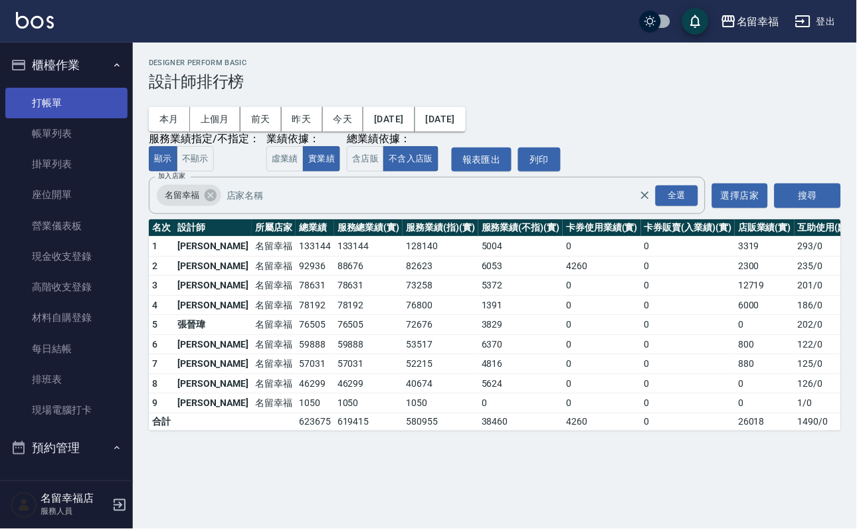
click at [74, 108] on link "打帳單" at bounding box center [66, 103] width 122 height 31
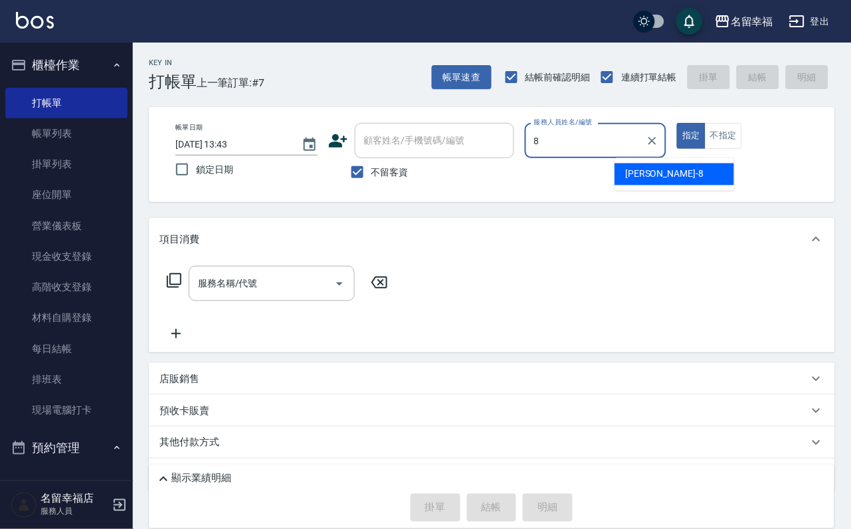
type input "[PERSON_NAME]-8"
type button "true"
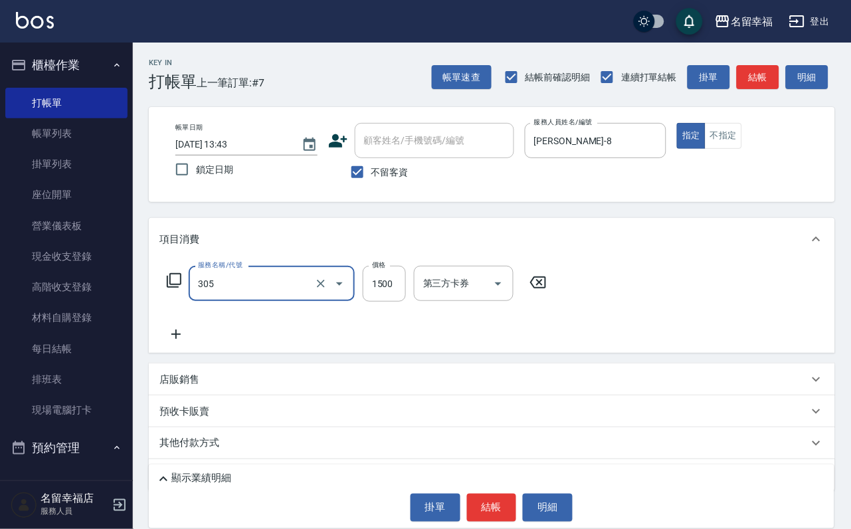
type input "設計燙髮1500(305)"
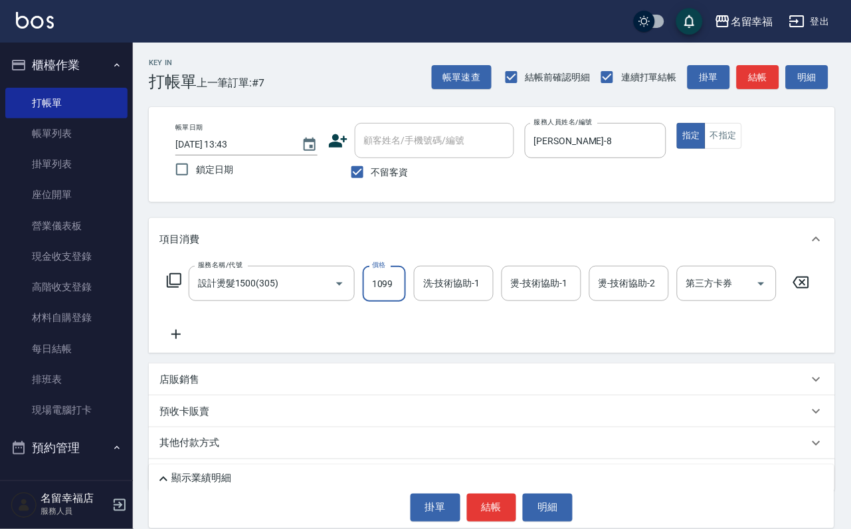
scroll to position [0, 1]
type input "1099"
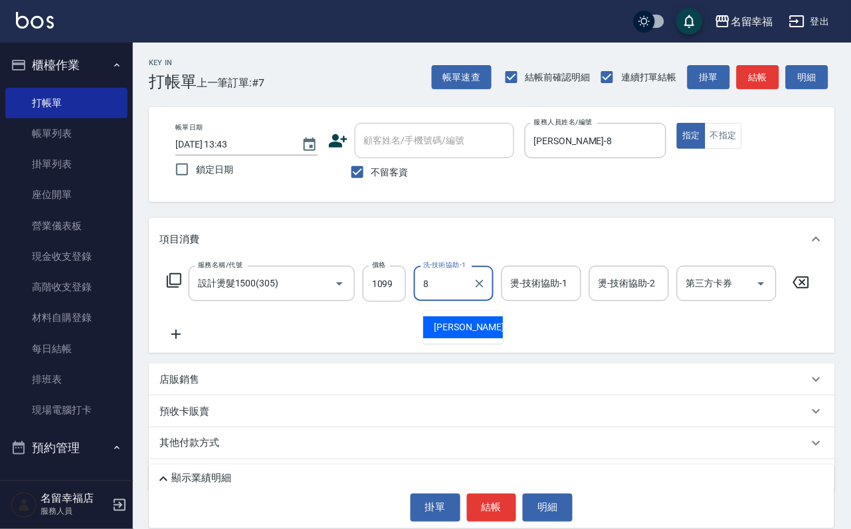
type input "[PERSON_NAME]-8"
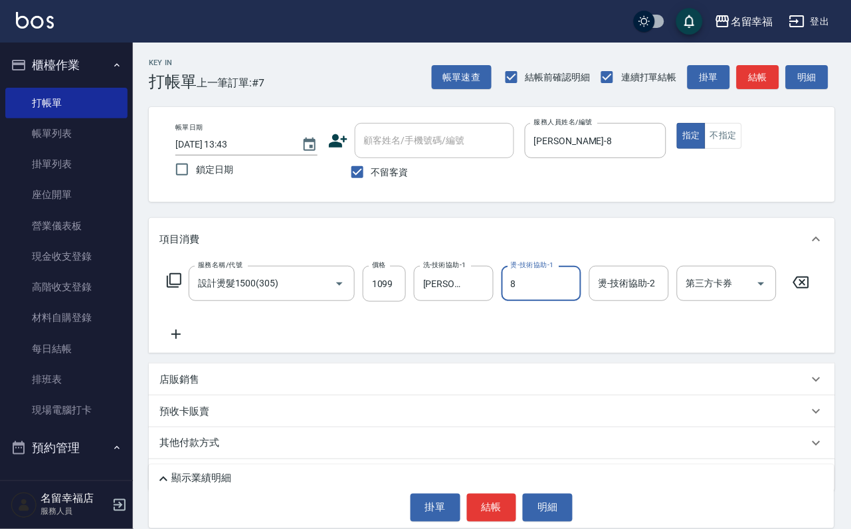
type input "[PERSON_NAME]-8"
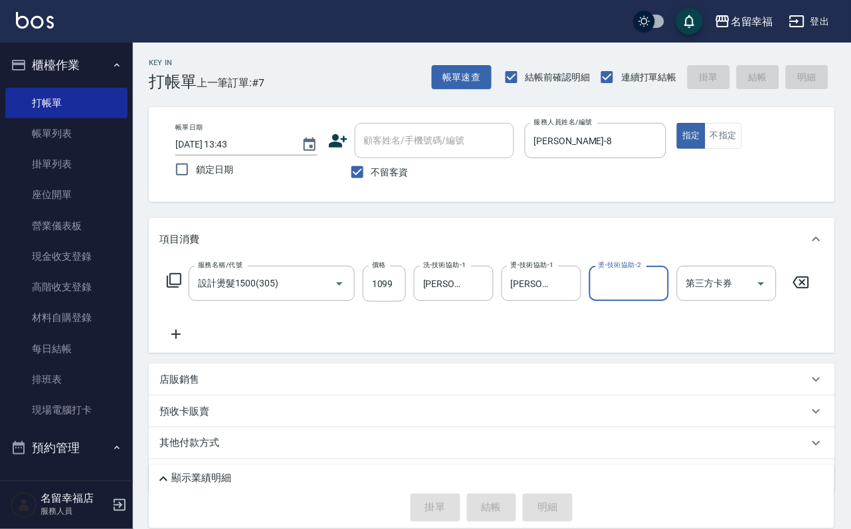
type input "[DATE] 14:11"
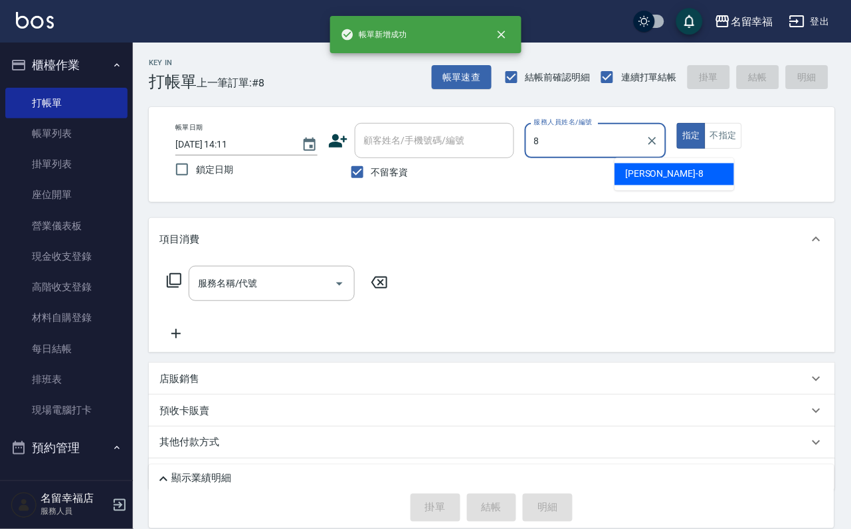
type input "[PERSON_NAME]-8"
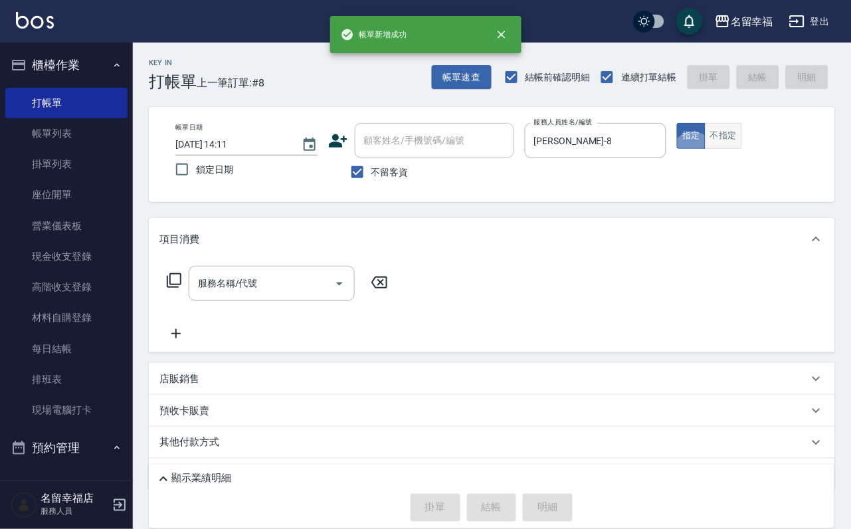
click at [742, 145] on button "不指定" at bounding box center [723, 136] width 37 height 26
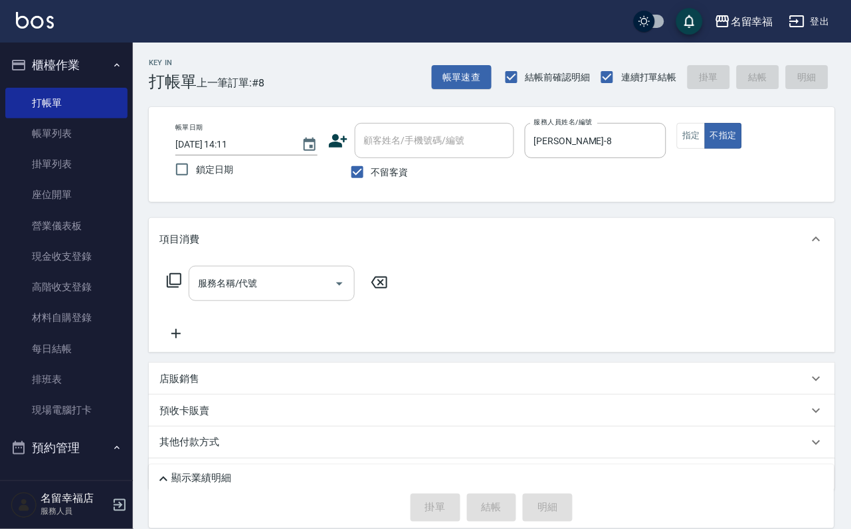
click at [244, 301] on div "服務名稱/代號" at bounding box center [272, 283] width 166 height 35
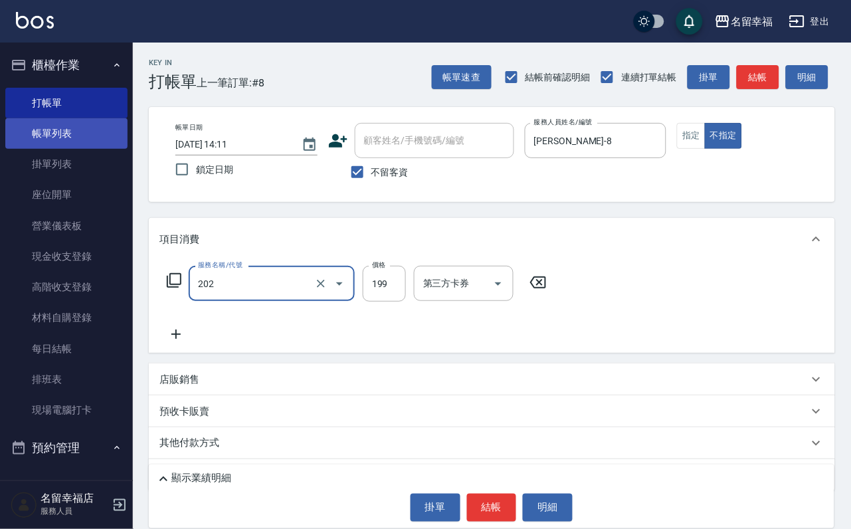
type input "不指定單剪(202)"
click at [57, 143] on link "帳單列表" at bounding box center [66, 133] width 122 height 31
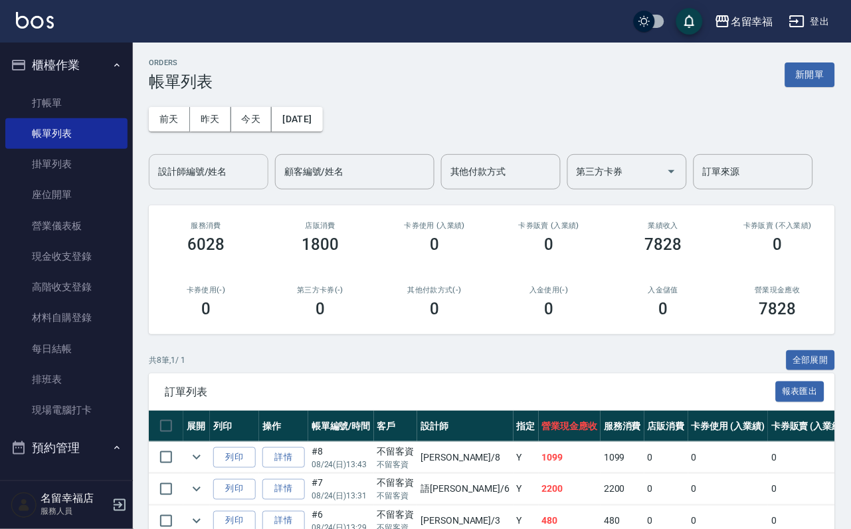
click at [189, 170] on input "設計師編號/姓名" at bounding box center [209, 171] width 108 height 23
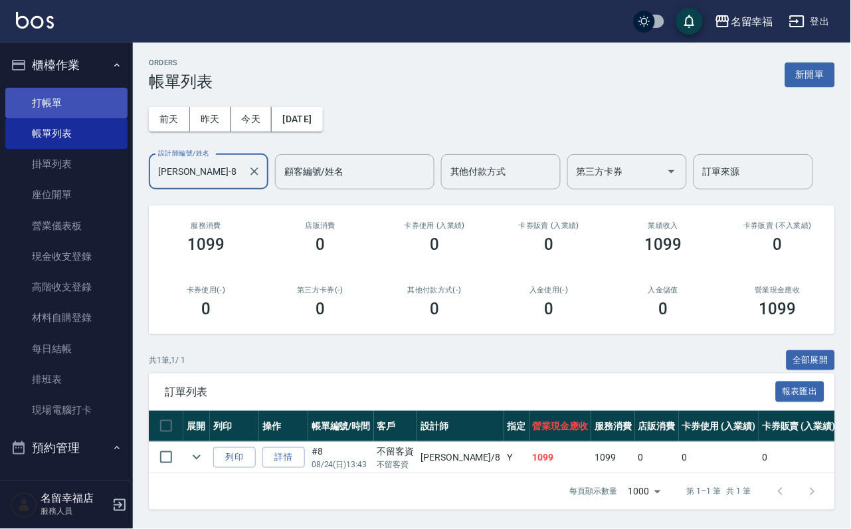
type input "[PERSON_NAME]-8"
click at [66, 114] on link "打帳單" at bounding box center [66, 103] width 122 height 31
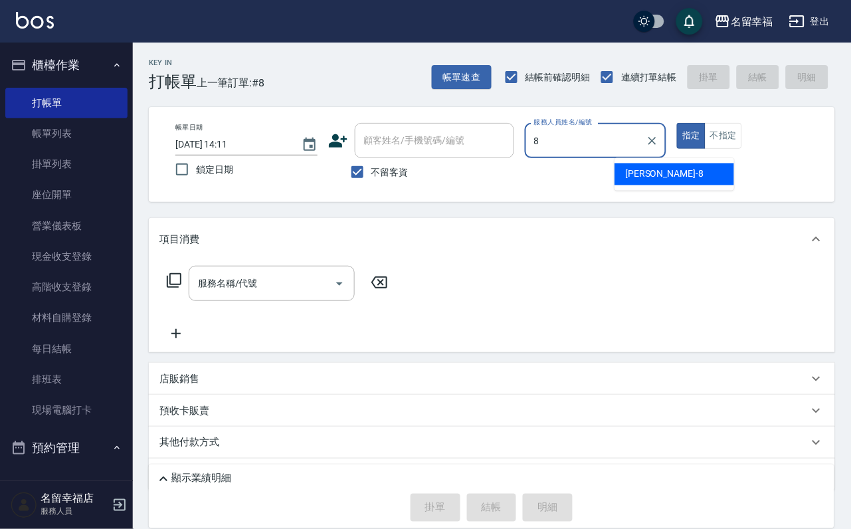
type input "[PERSON_NAME]-8"
type button "true"
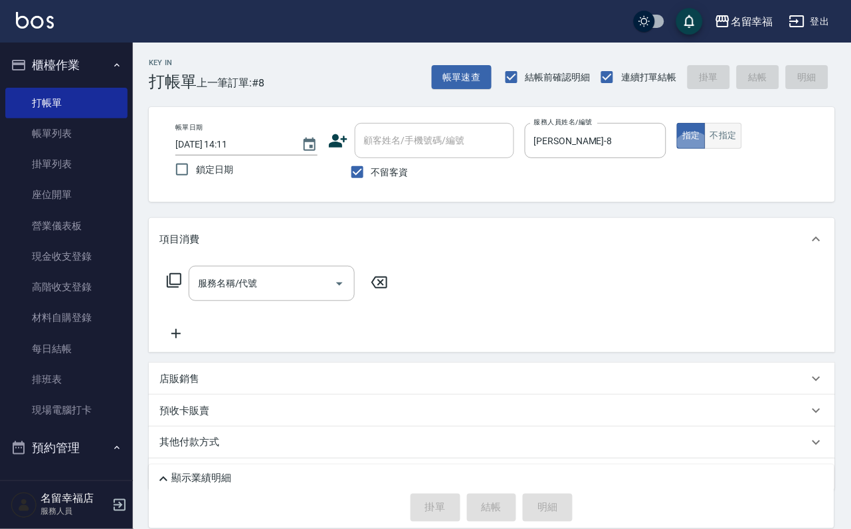
click at [778, 133] on div "指定 不指定" at bounding box center [748, 136] width 142 height 26
click at [742, 140] on button "不指定" at bounding box center [723, 136] width 37 height 26
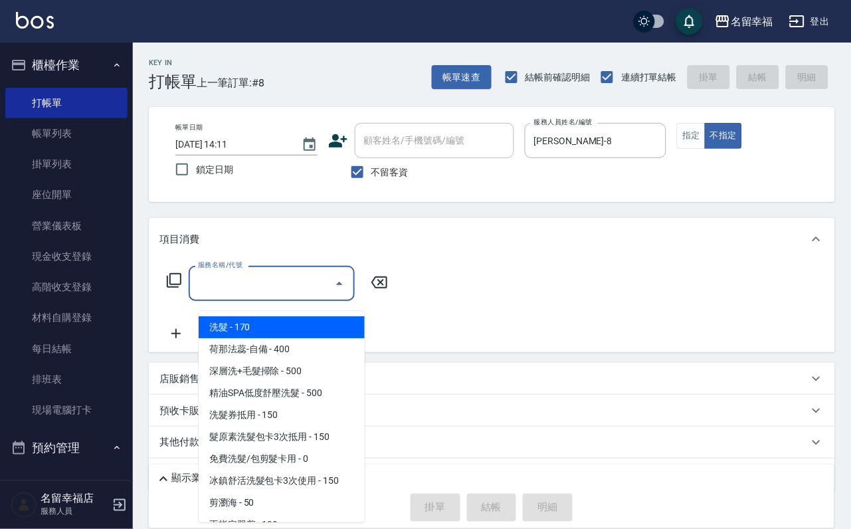
click at [282, 291] on input "服務名稱/代號" at bounding box center [262, 283] width 134 height 23
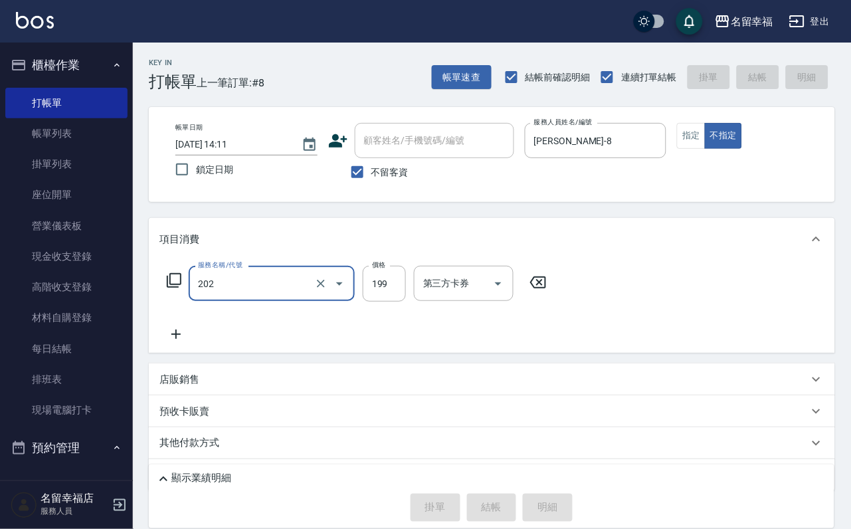
type input "202"
type input "[DATE] 14:12"
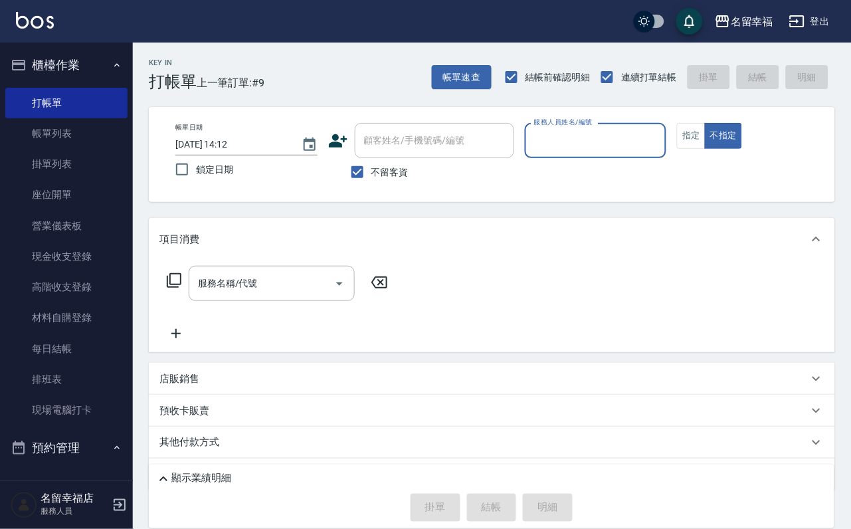
click at [384, 179] on span "不留客資" at bounding box center [390, 172] width 37 height 14
click at [372, 181] on input "不留客資" at bounding box center [358, 172] width 28 height 28
checkbox input "false"
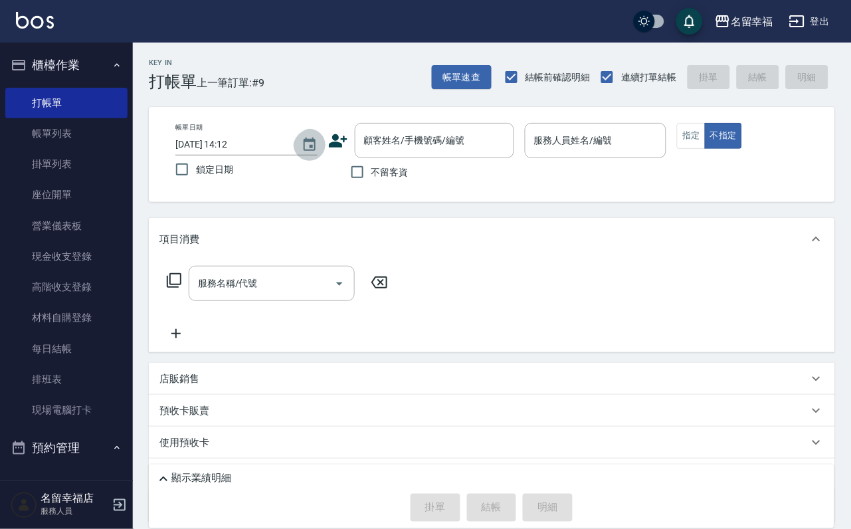
click at [313, 140] on button "Choose date, selected date is 2025-08-24" at bounding box center [310, 145] width 32 height 32
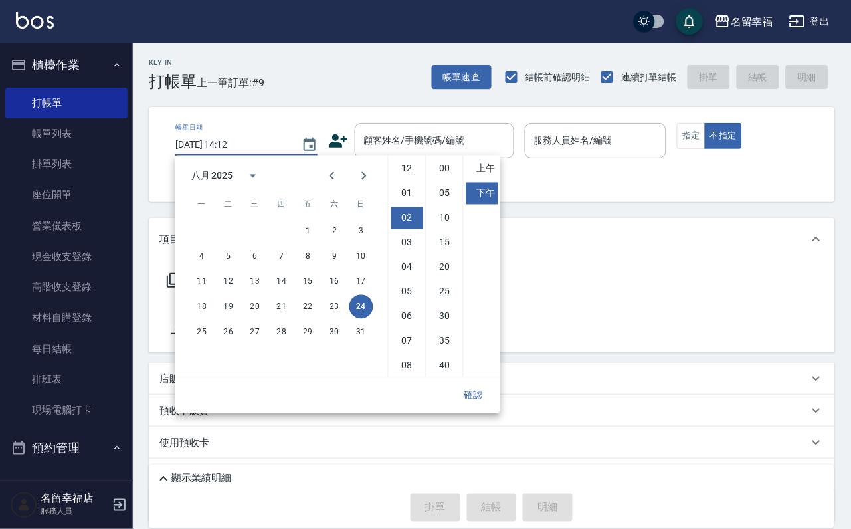
click at [329, 144] on icon at bounding box center [338, 140] width 19 height 13
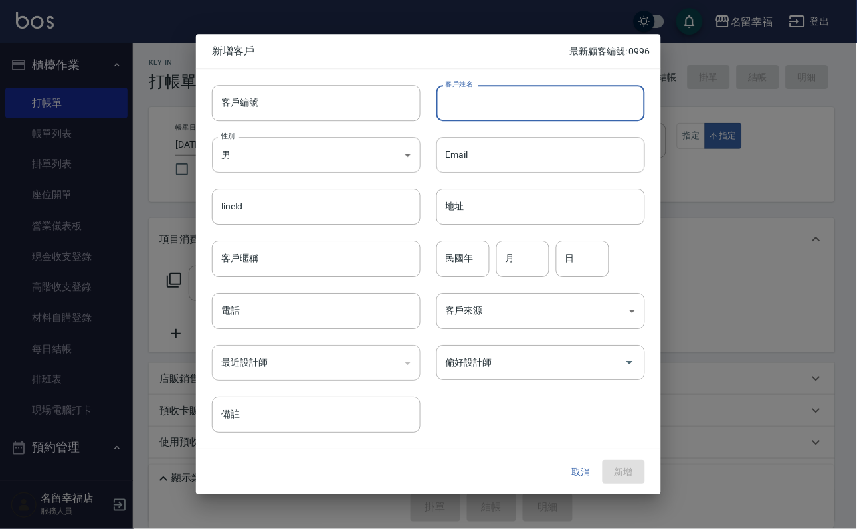
click at [490, 101] on input "客戶姓名" at bounding box center [541, 103] width 209 height 36
type input "曾詩涵"
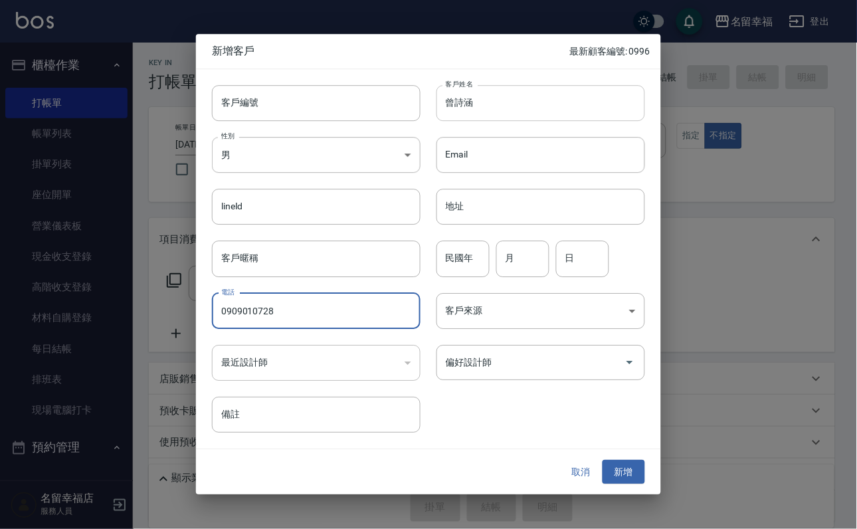
type input "0909010728"
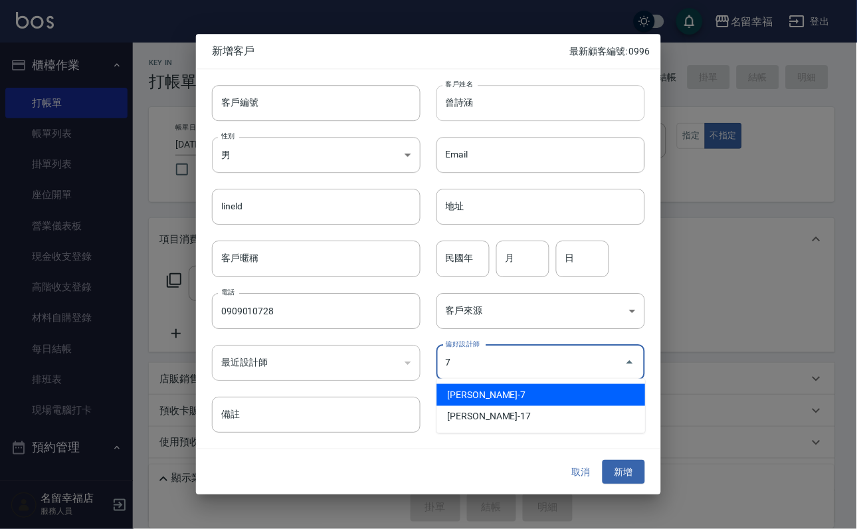
type input "[PERSON_NAME]"
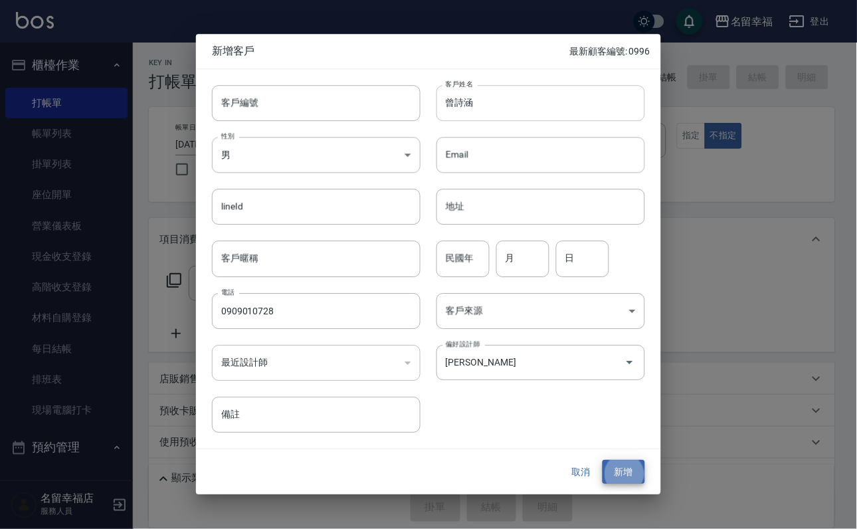
click at [603, 460] on button "新增" at bounding box center [624, 472] width 43 height 25
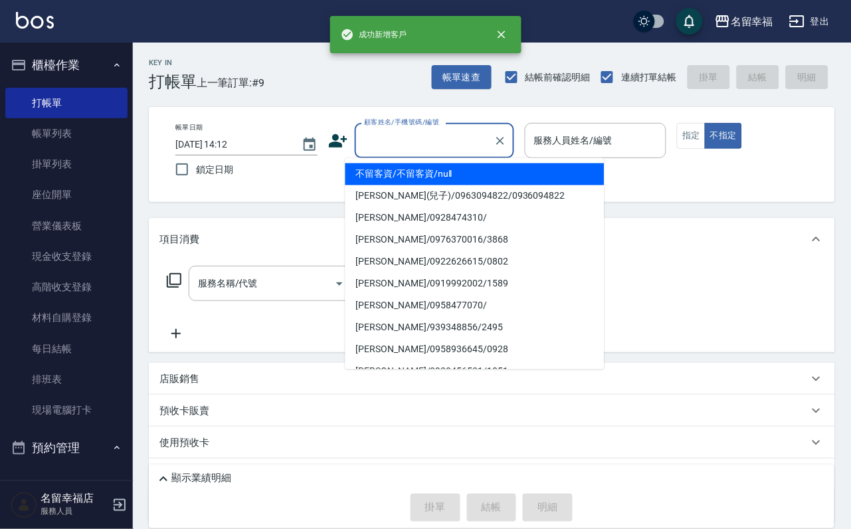
drag, startPoint x: 498, startPoint y: 130, endPoint x: 505, endPoint y: 140, distance: 12.0
click at [489, 140] on input "顧客姓名/手機號碼/編號" at bounding box center [425, 140] width 128 height 23
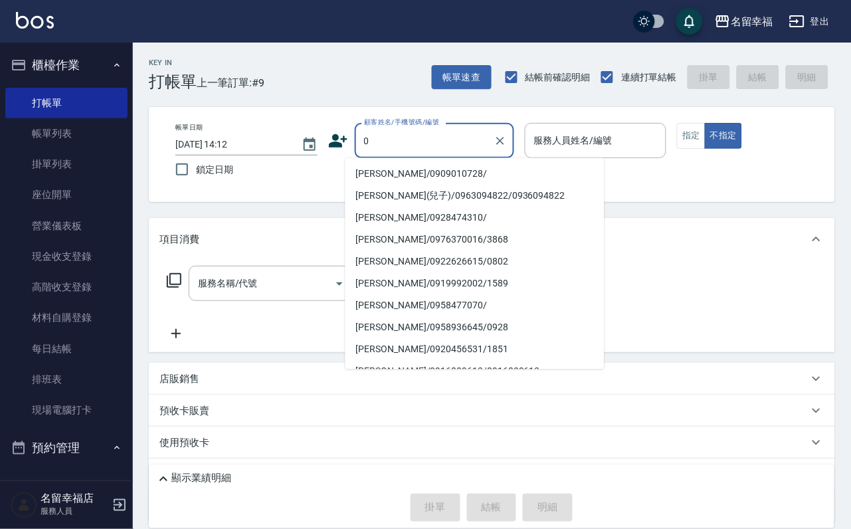
click at [448, 167] on li "[PERSON_NAME]/0909010728/" at bounding box center [475, 175] width 259 height 22
type input "[PERSON_NAME]/0909010728/"
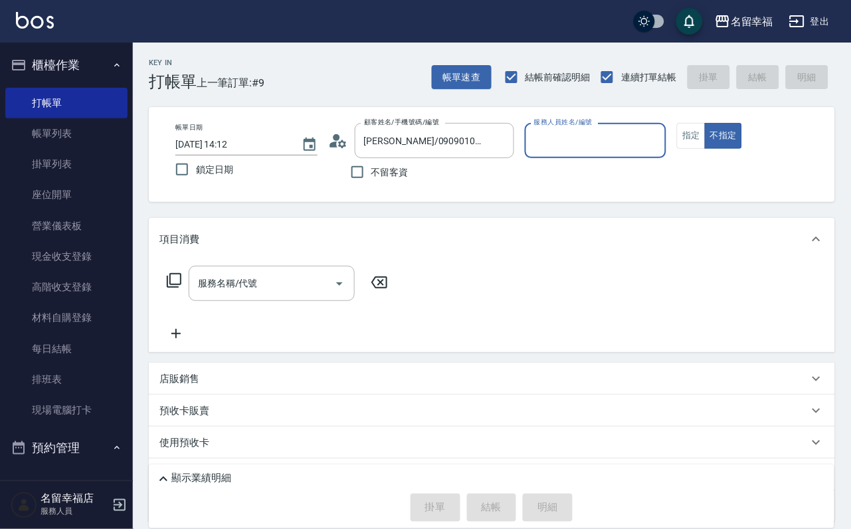
type input "瑜瑜-7"
click at [706, 149] on button "指定" at bounding box center [691, 136] width 29 height 26
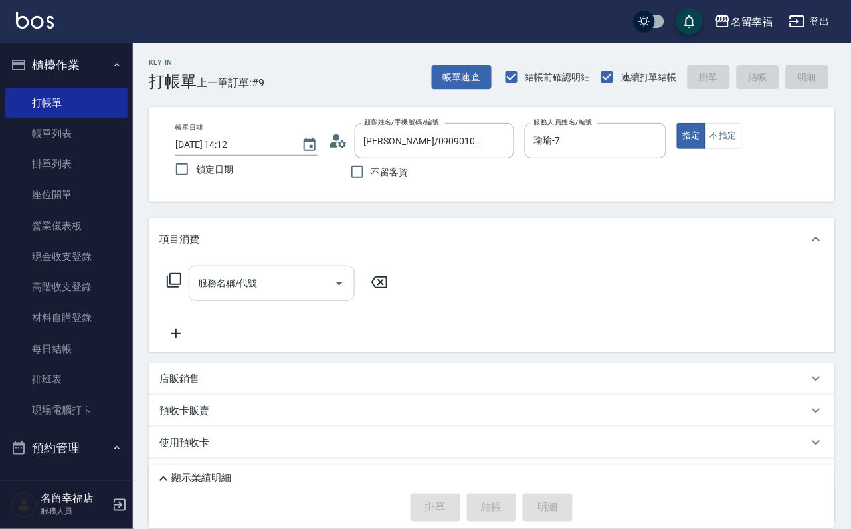
click at [265, 295] on input "服務名稱/代號" at bounding box center [262, 283] width 134 height 23
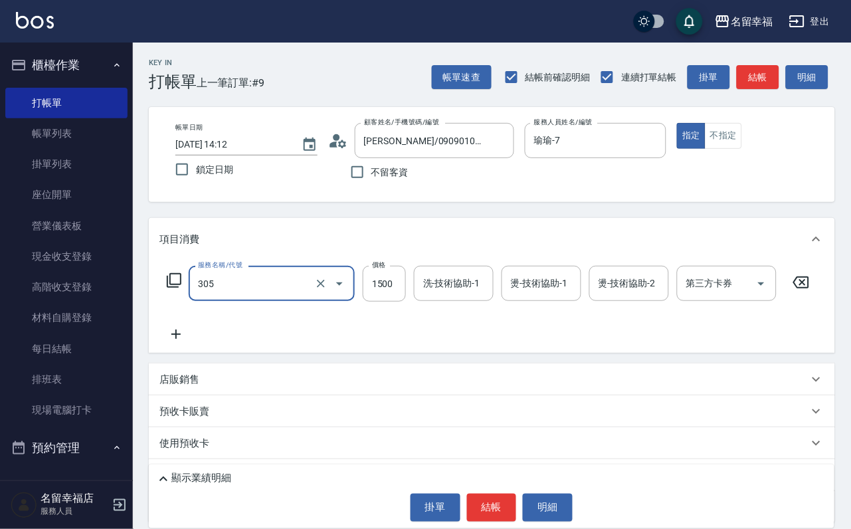
type input "設計燙髮1500(305)"
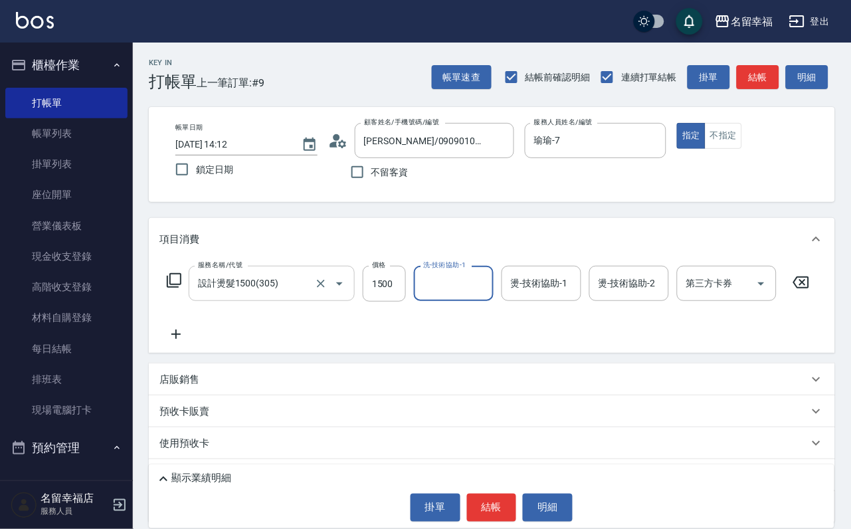
scroll to position [0, 0]
click at [398, 302] on input "1500" at bounding box center [384, 284] width 43 height 36
type input "1480"
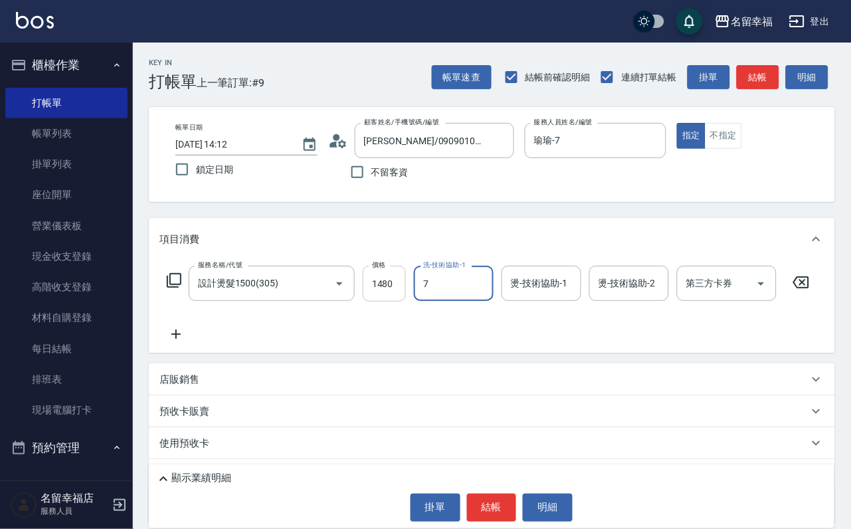
type input "瑜瑜-7"
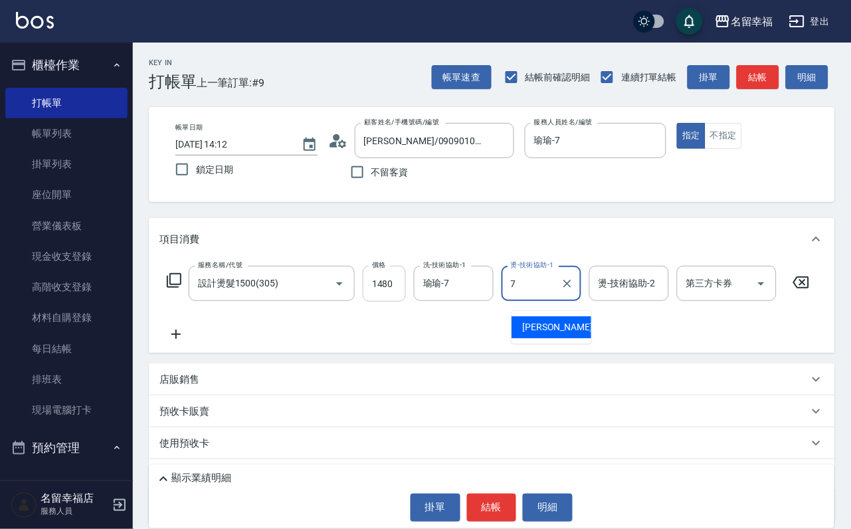
type input "瑜瑜-7"
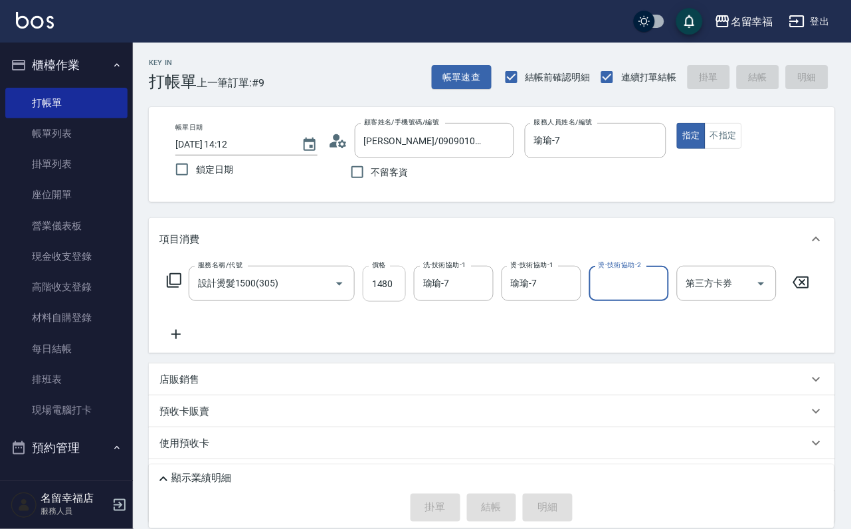
type input "[DATE] 14:17"
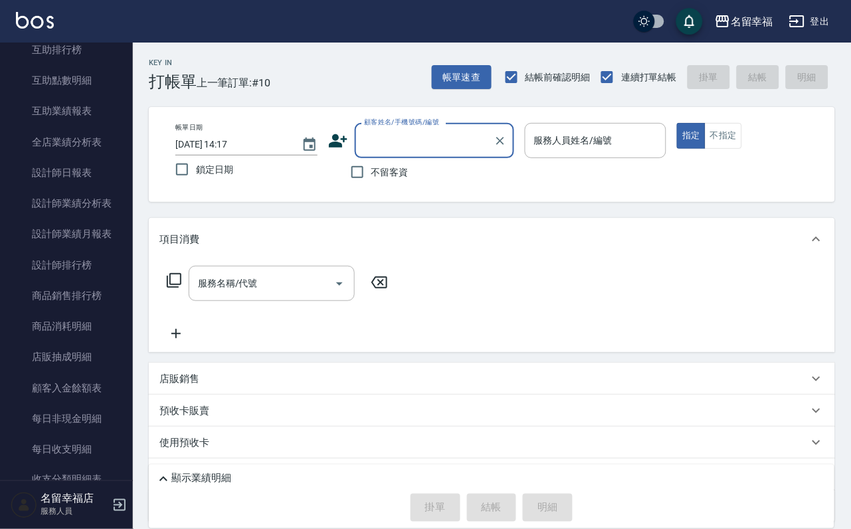
scroll to position [997, 0]
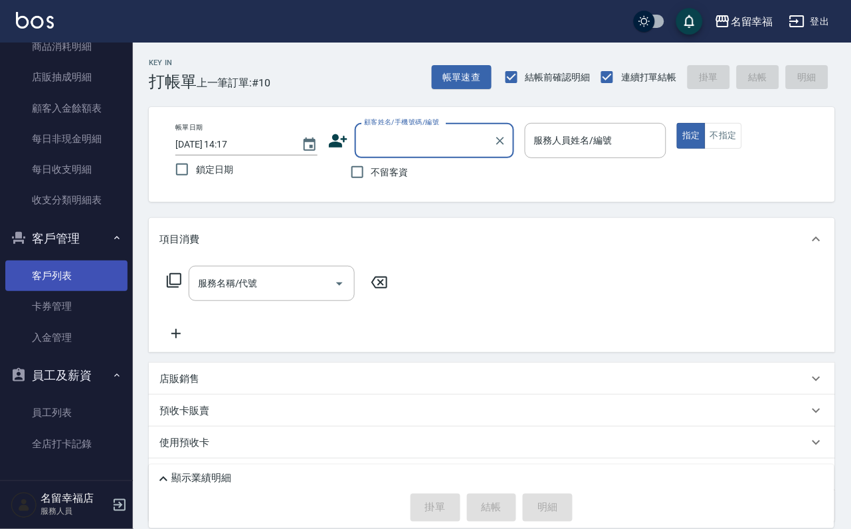
click at [74, 291] on link "客戶列表" at bounding box center [66, 276] width 122 height 31
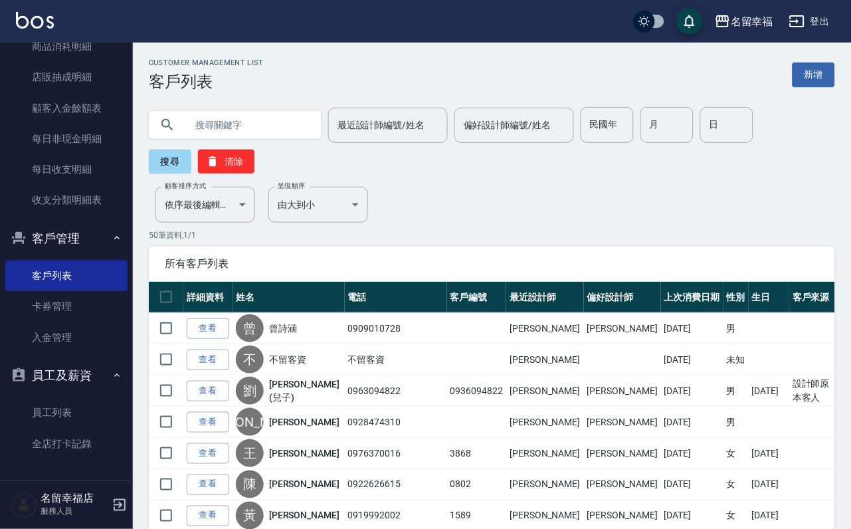
click at [267, 132] on input "text" at bounding box center [248, 125] width 125 height 36
type input "亦"
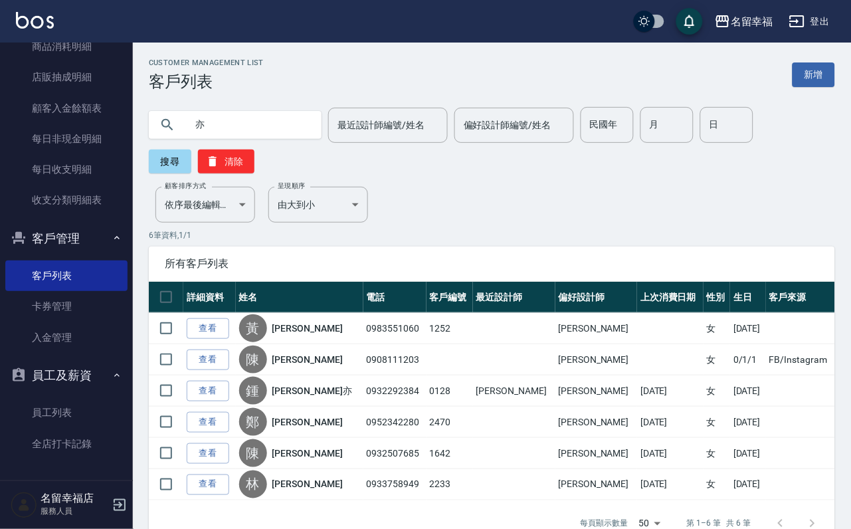
click at [281, 114] on input "亦" at bounding box center [248, 125] width 125 height 36
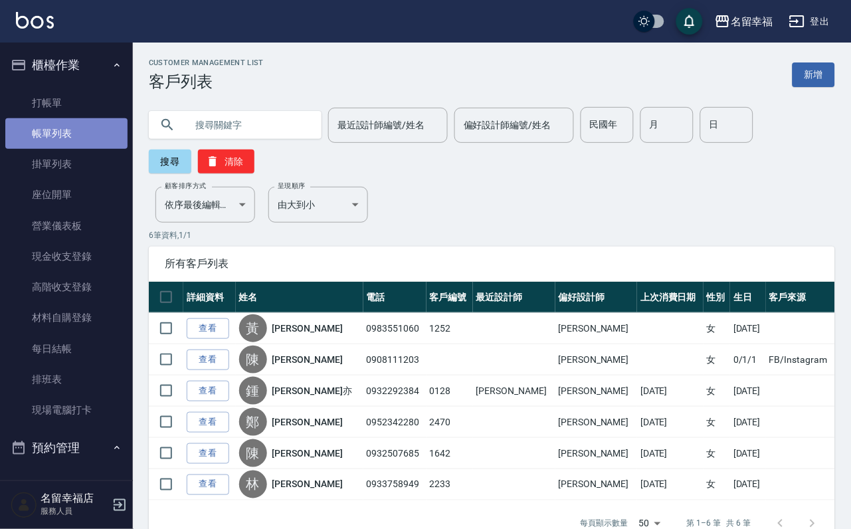
click at [74, 131] on link "帳單列表" at bounding box center [66, 133] width 122 height 31
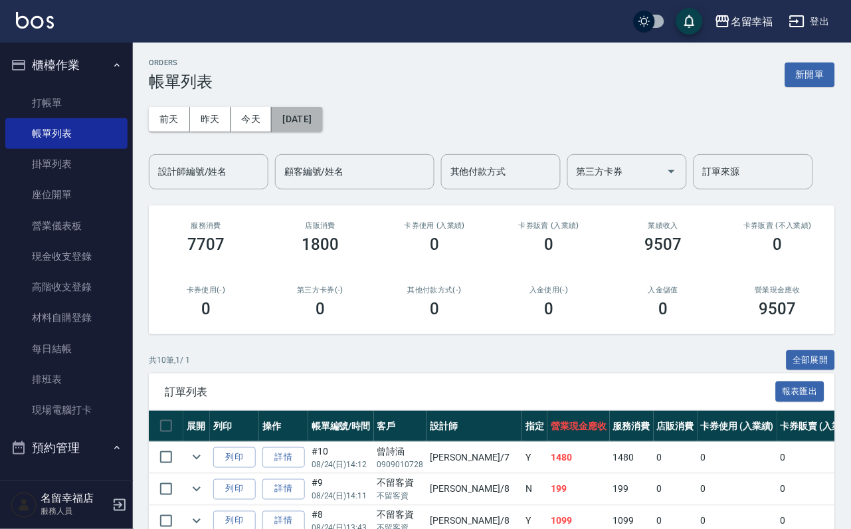
click at [322, 129] on button "[DATE]" at bounding box center [297, 119] width 51 height 25
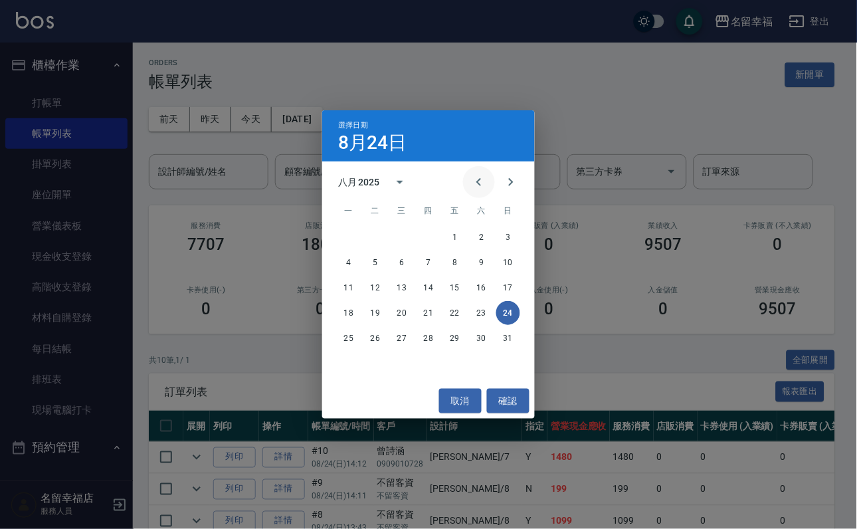
click at [471, 183] on icon "Previous month" at bounding box center [479, 182] width 16 height 16
click at [515, 263] on button "13" at bounding box center [508, 263] width 24 height 24
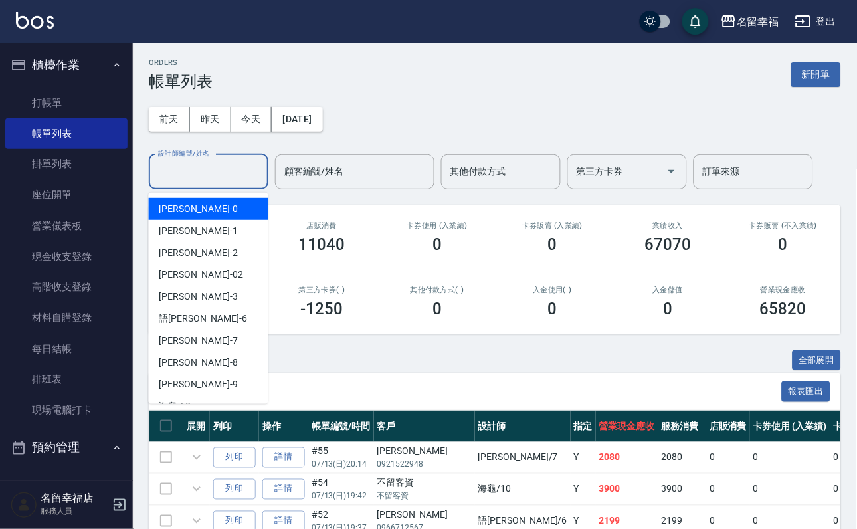
drag, startPoint x: 226, startPoint y: 171, endPoint x: 198, endPoint y: 168, distance: 28.1
click at [226, 172] on input "設計師編號/姓名" at bounding box center [209, 171] width 108 height 23
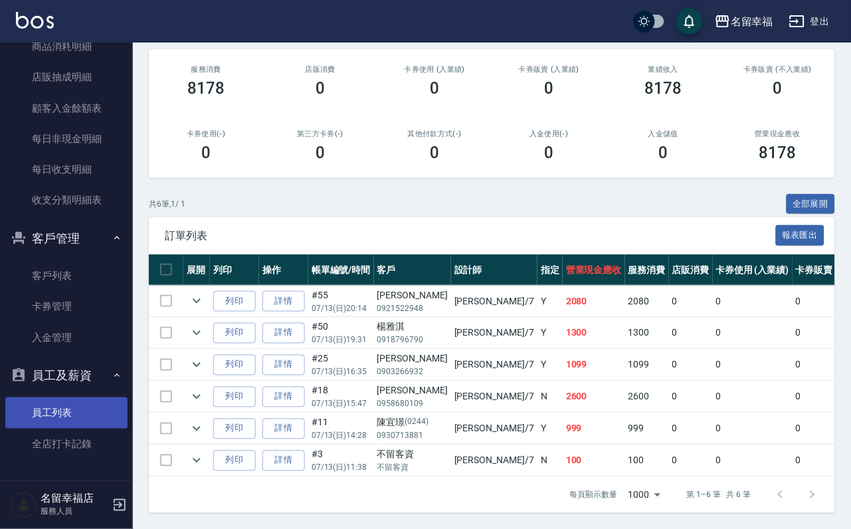
scroll to position [1093, 0]
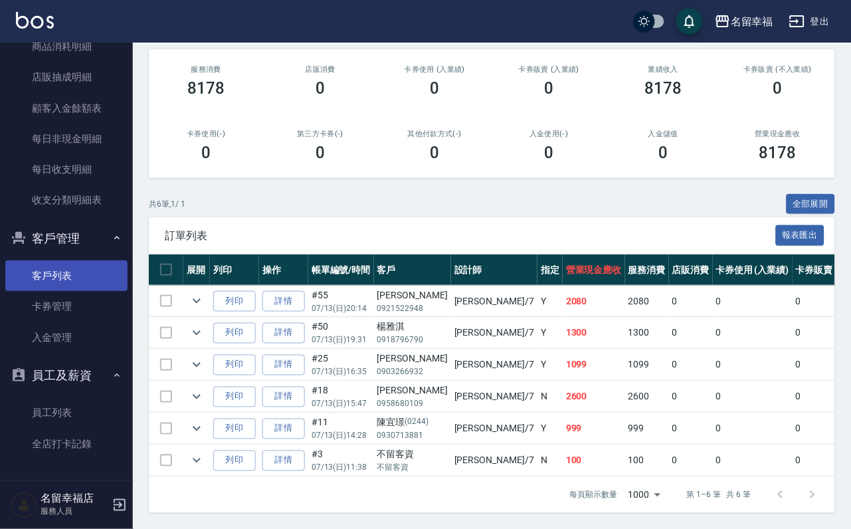
type input "瑜瑜-7"
click at [80, 261] on link "客戶列表" at bounding box center [66, 276] width 122 height 31
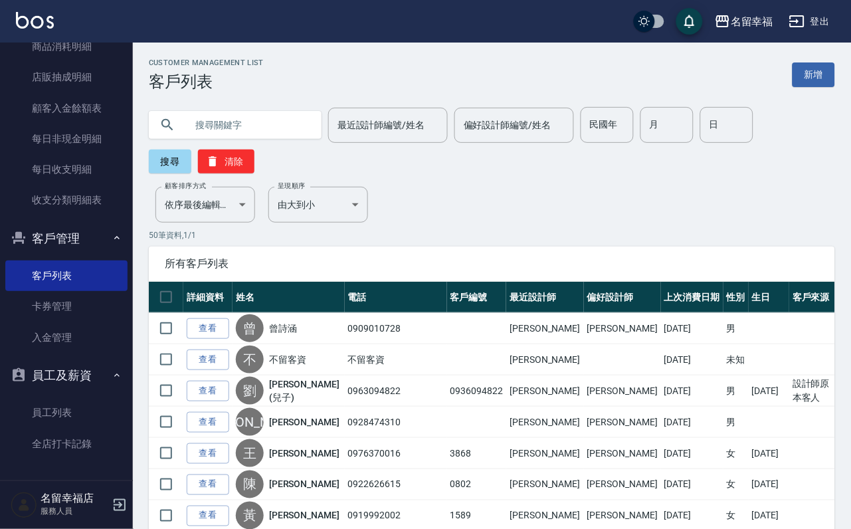
click at [245, 118] on input "text" at bounding box center [248, 125] width 125 height 36
type input "陳"
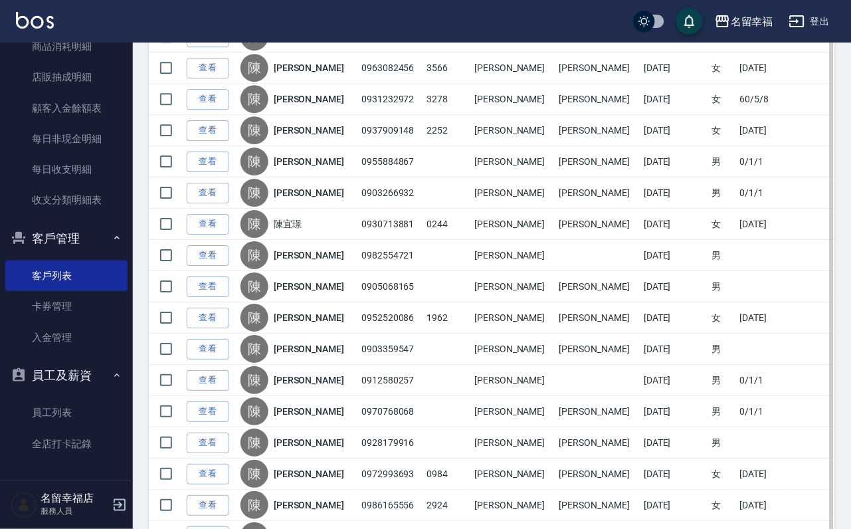
scroll to position [897, 0]
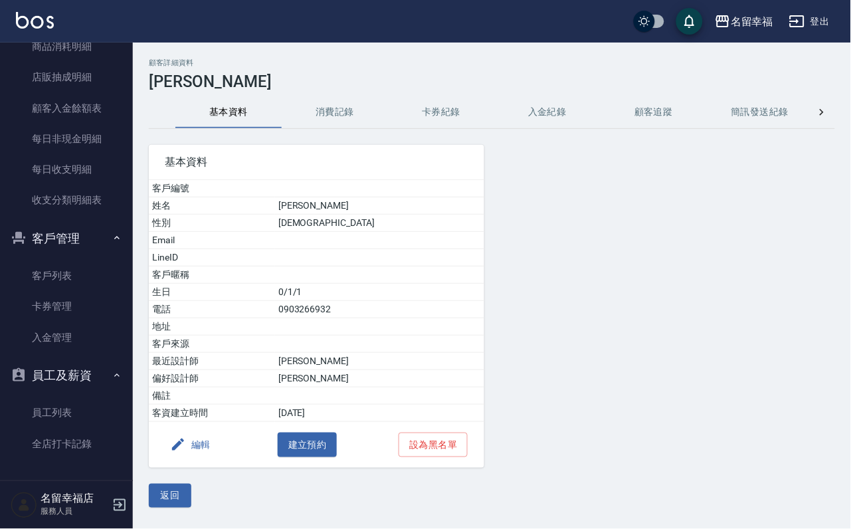
drag, startPoint x: 310, startPoint y: 165, endPoint x: 311, endPoint y: 120, distance: 45.2
click at [311, 120] on button "消費記錄" at bounding box center [335, 112] width 106 height 32
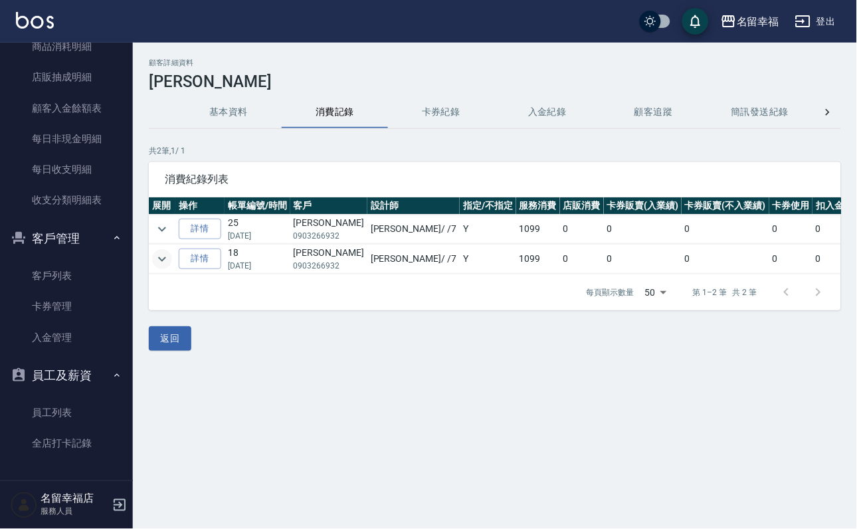
click at [170, 267] on icon "expand row" at bounding box center [162, 259] width 16 height 16
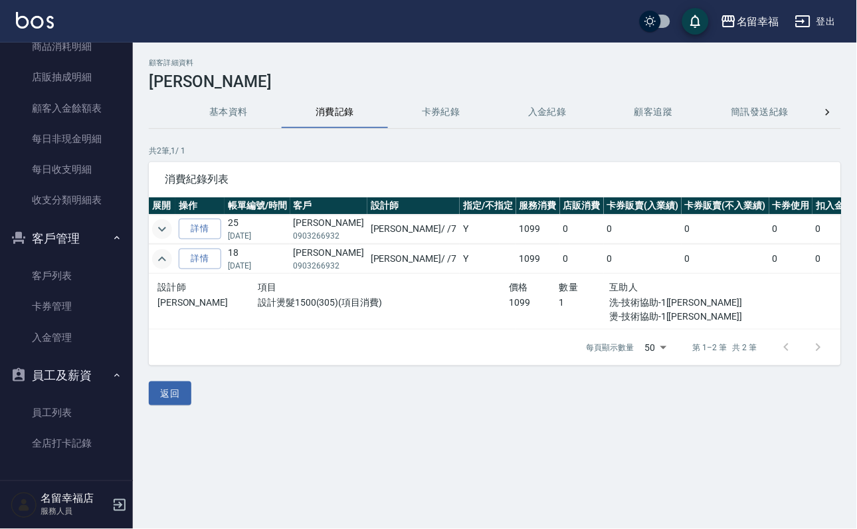
click at [170, 221] on icon "expand row" at bounding box center [162, 229] width 16 height 16
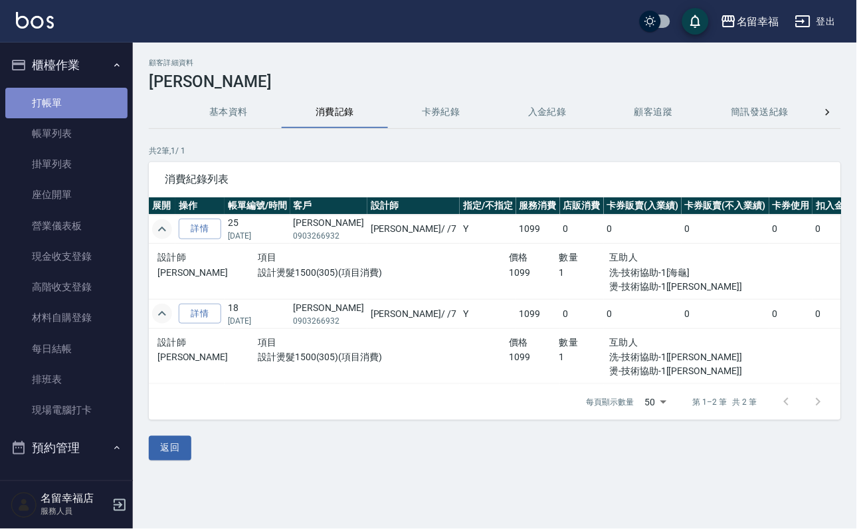
click at [89, 110] on link "打帳單" at bounding box center [66, 103] width 122 height 31
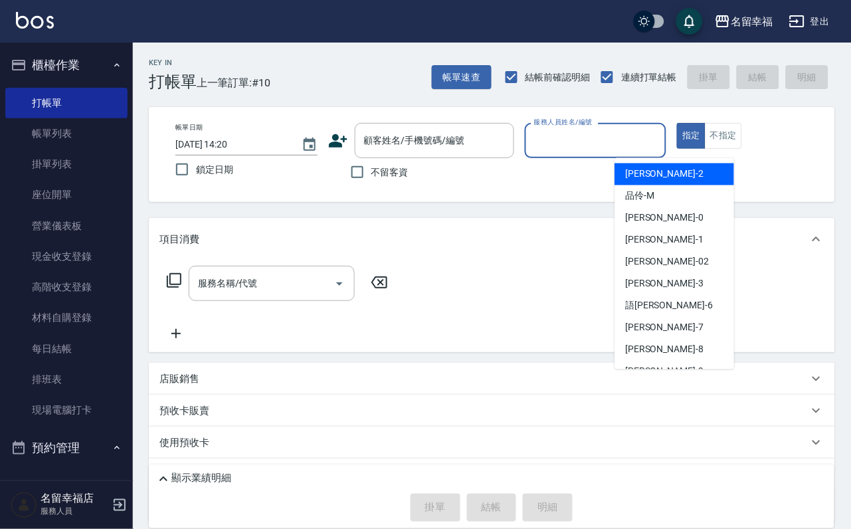
click at [643, 146] on input "服務人員姓名/編號" at bounding box center [596, 140] width 130 height 23
click at [649, 166] on div "[PERSON_NAME] -2" at bounding box center [675, 175] width 120 height 22
type input "[PERSON_NAME]-2"
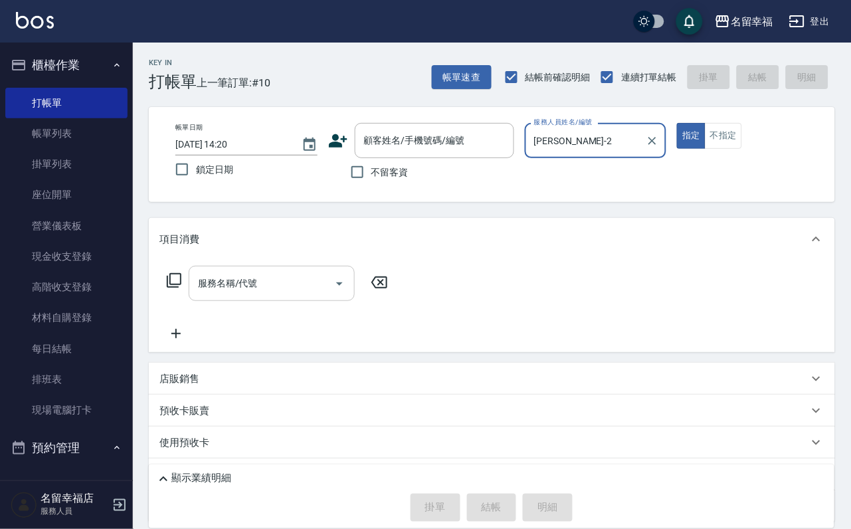
click at [302, 290] on input "服務名稱/代號" at bounding box center [262, 283] width 134 height 23
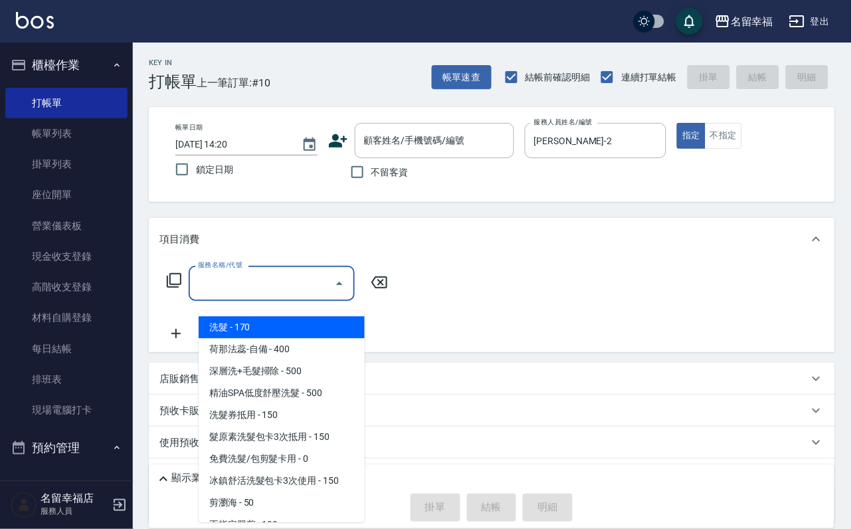
click at [318, 331] on span "洗髮 - 170" at bounding box center [282, 327] width 166 height 22
type input "洗髮(101)"
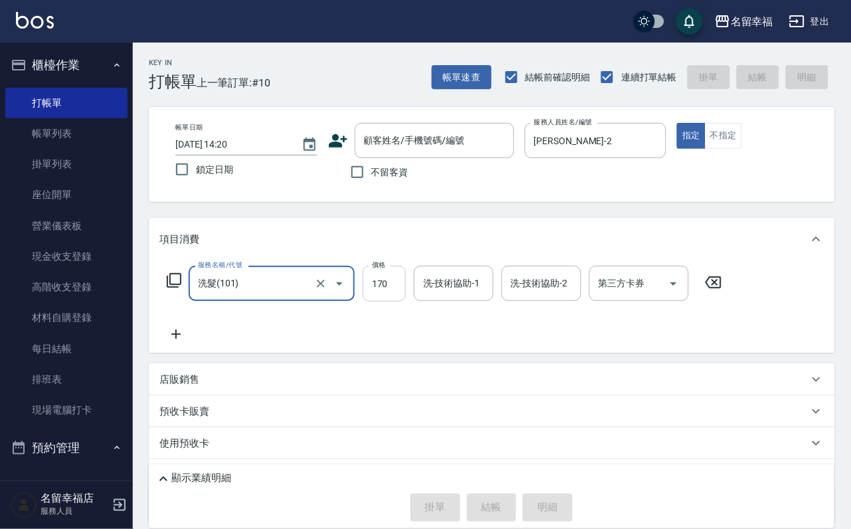
click at [384, 289] on input "170" at bounding box center [384, 284] width 43 height 36
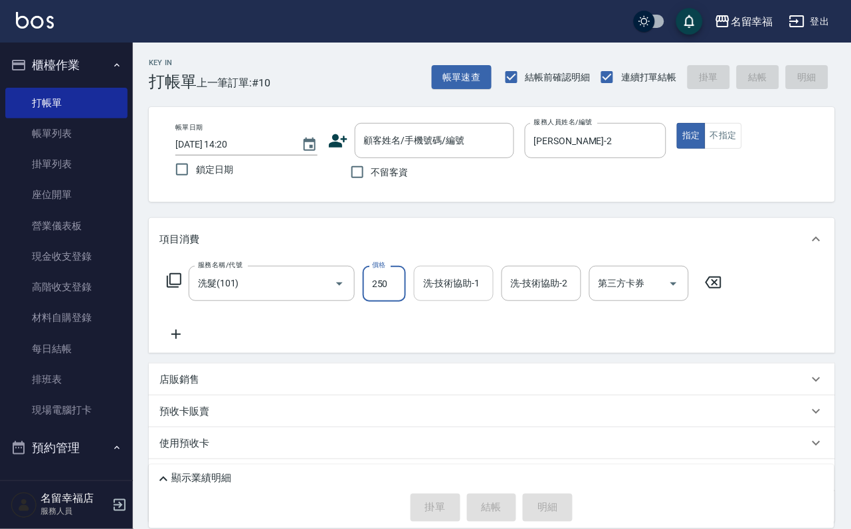
type input "250"
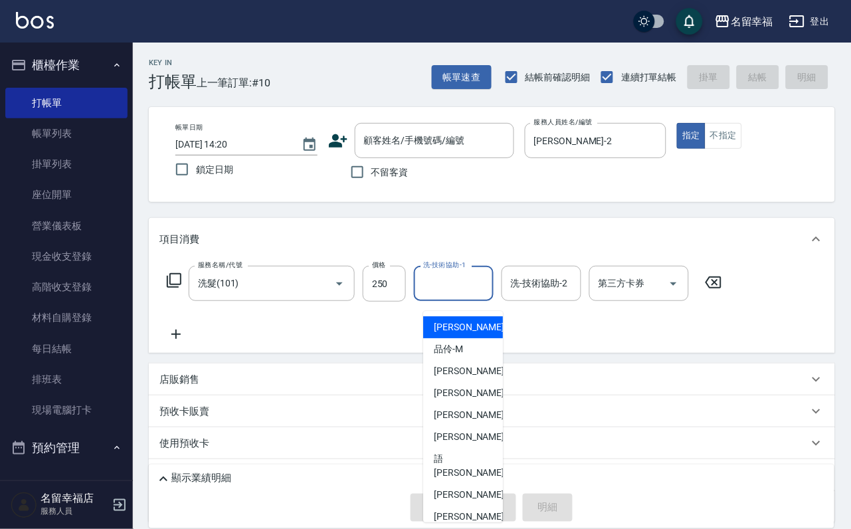
click at [471, 289] on div "洗-技術協助-1 洗-技術協助-1" at bounding box center [454, 283] width 80 height 35
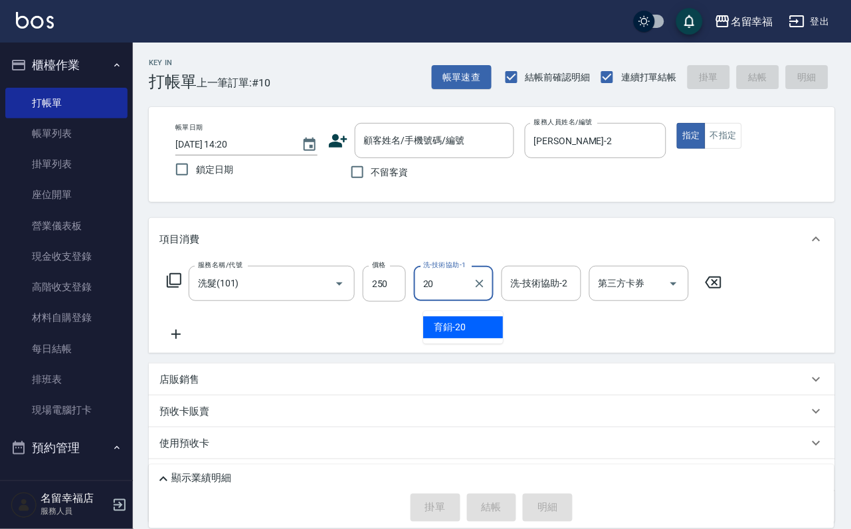
type input "育鋗-20"
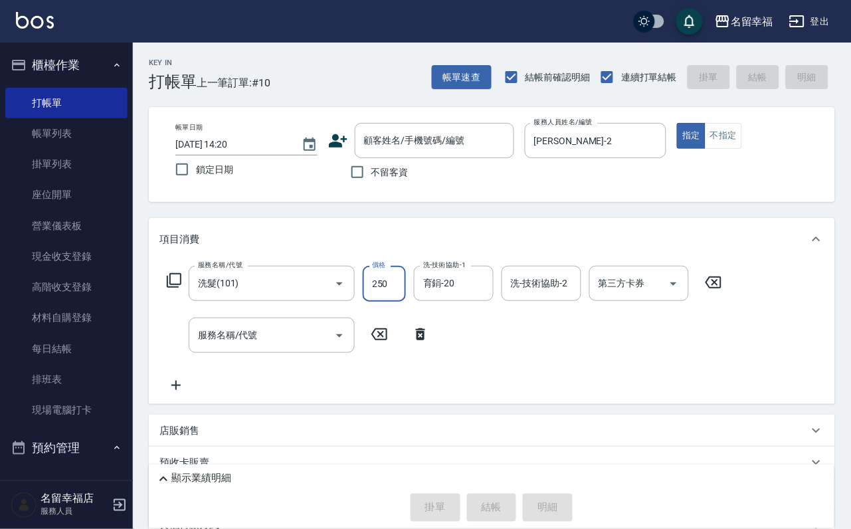
click at [404, 300] on input "250" at bounding box center [384, 284] width 43 height 36
click at [395, 292] on input "250" at bounding box center [384, 284] width 43 height 36
type input "230"
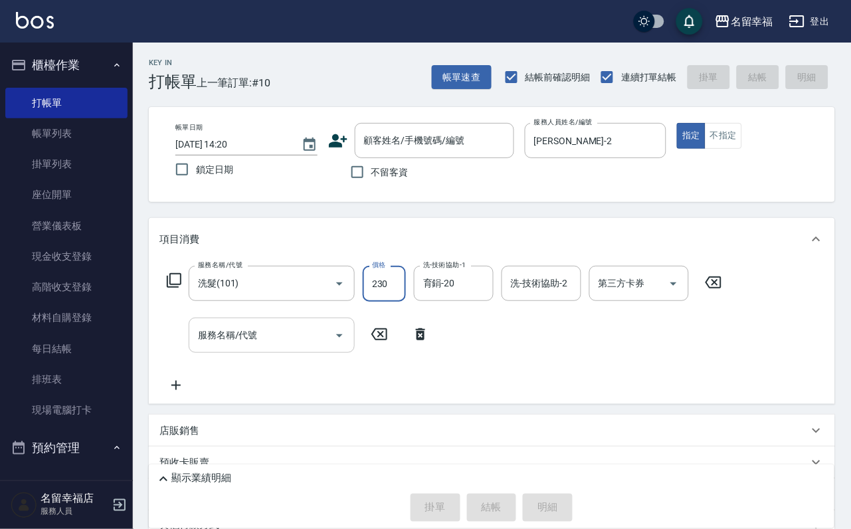
click at [256, 347] on input "服務名稱/代號" at bounding box center [262, 335] width 134 height 23
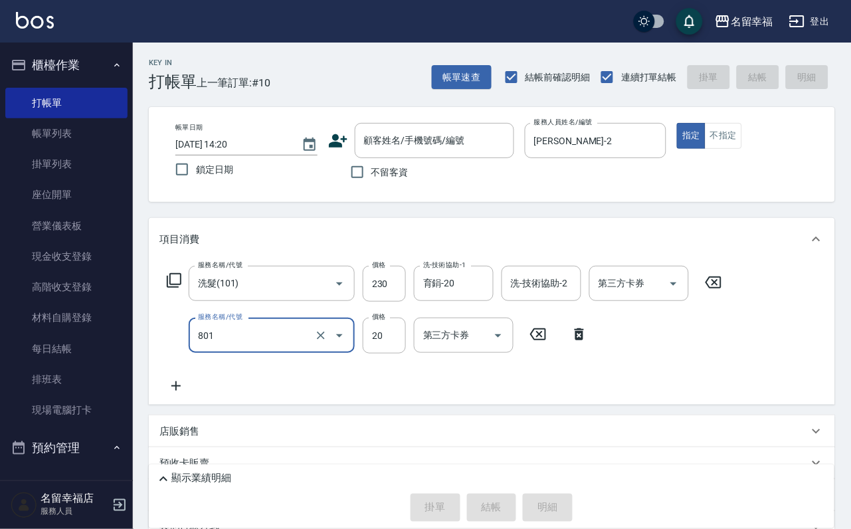
type input "潤絲(801)"
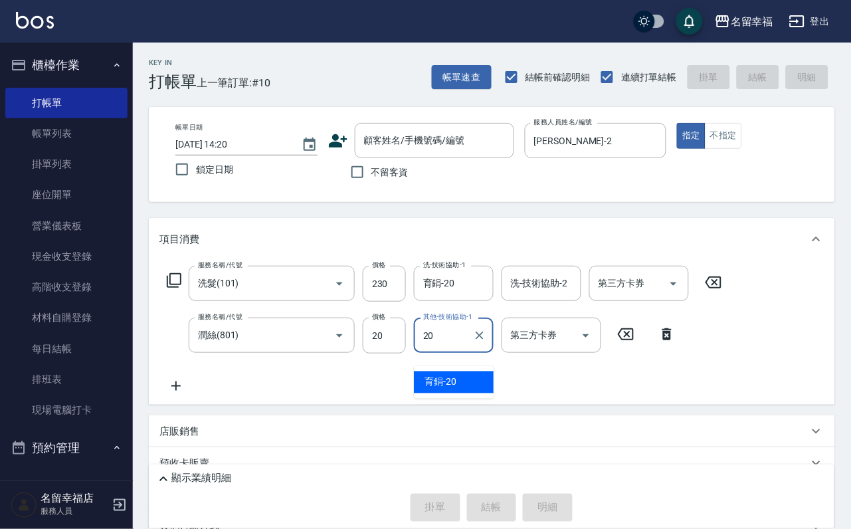
type input "育鋗-20"
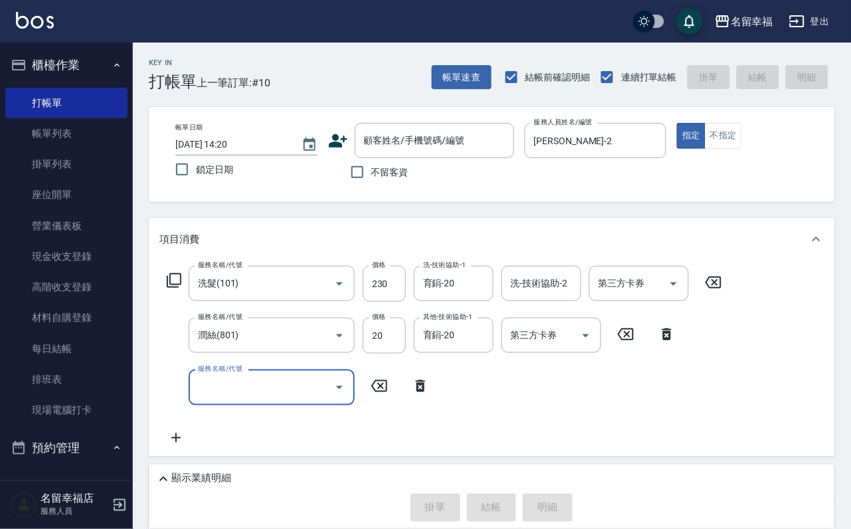
click at [332, 393] on icon "Open" at bounding box center [340, 388] width 16 height 16
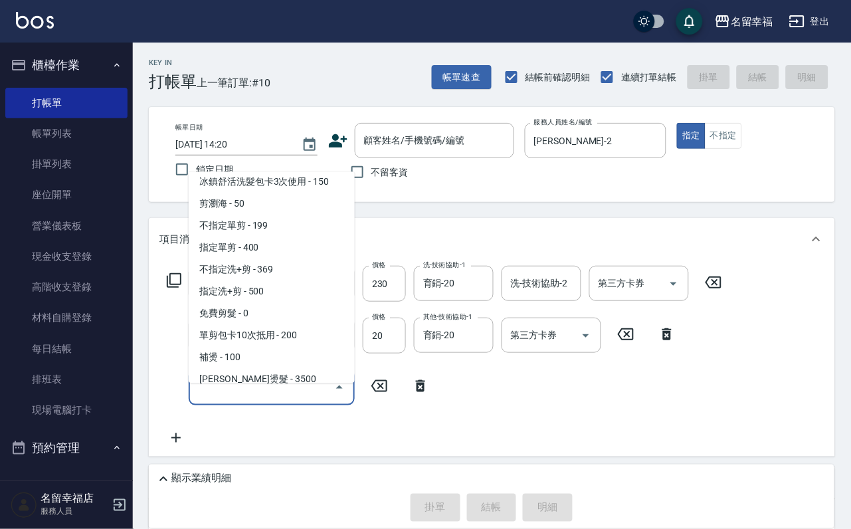
scroll to position [199, 0]
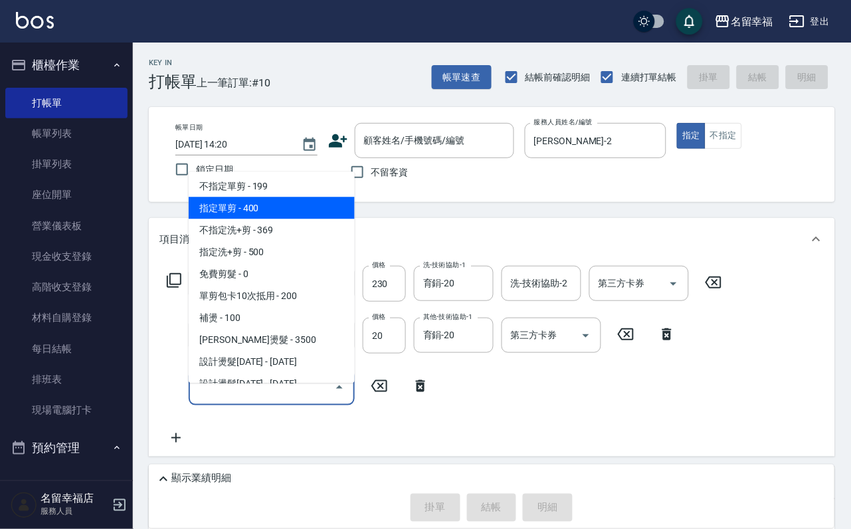
click at [258, 219] on span "指定單剪 - 400" at bounding box center [272, 208] width 166 height 22
type input "指定單剪(203)"
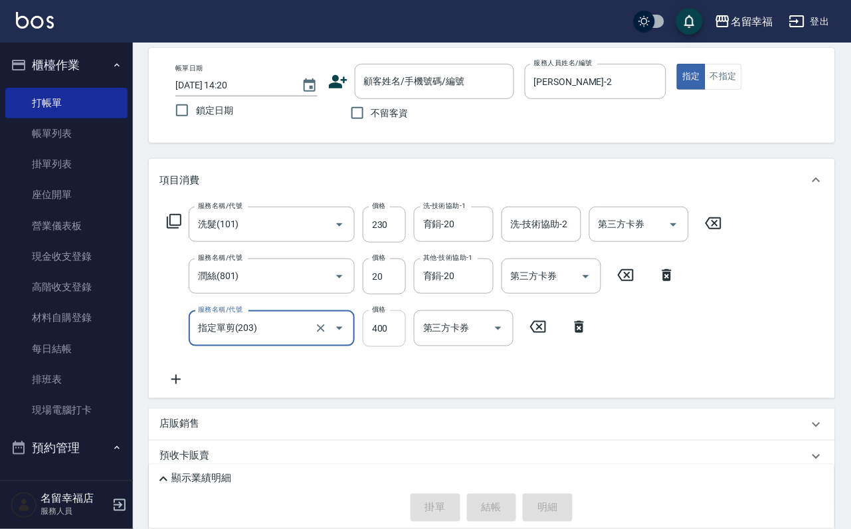
scroll to position [100, 0]
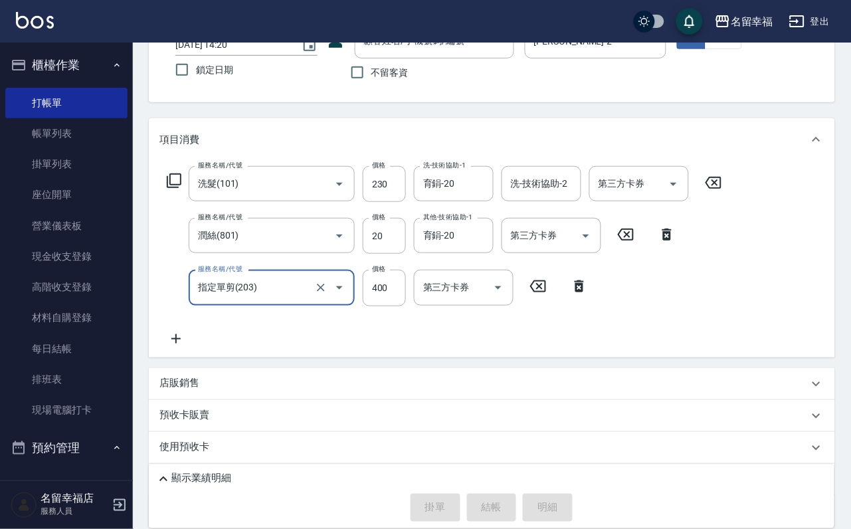
click at [179, 189] on icon at bounding box center [174, 181] width 16 height 16
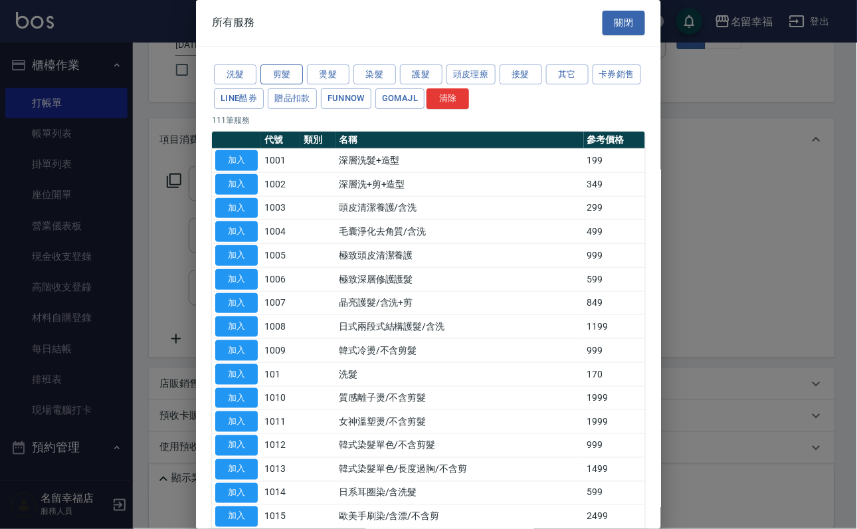
click at [280, 78] on button "剪髮" at bounding box center [282, 74] width 43 height 21
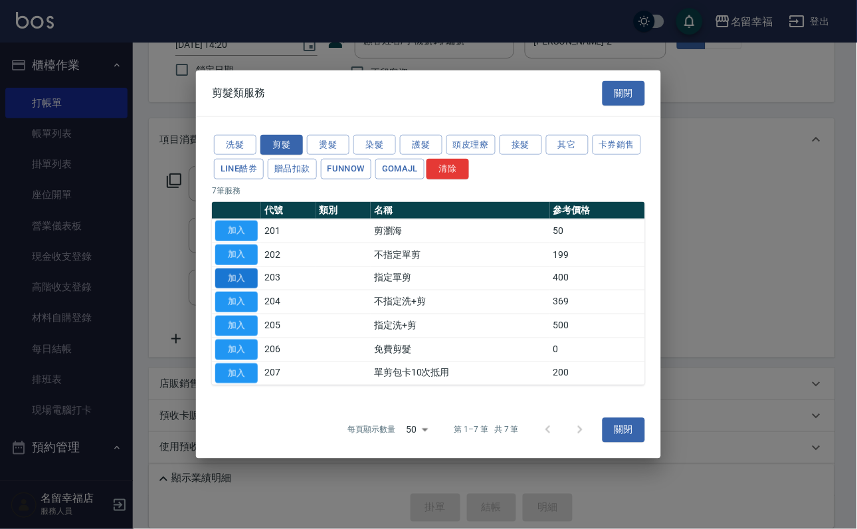
click at [249, 272] on button "加入" at bounding box center [236, 278] width 43 height 21
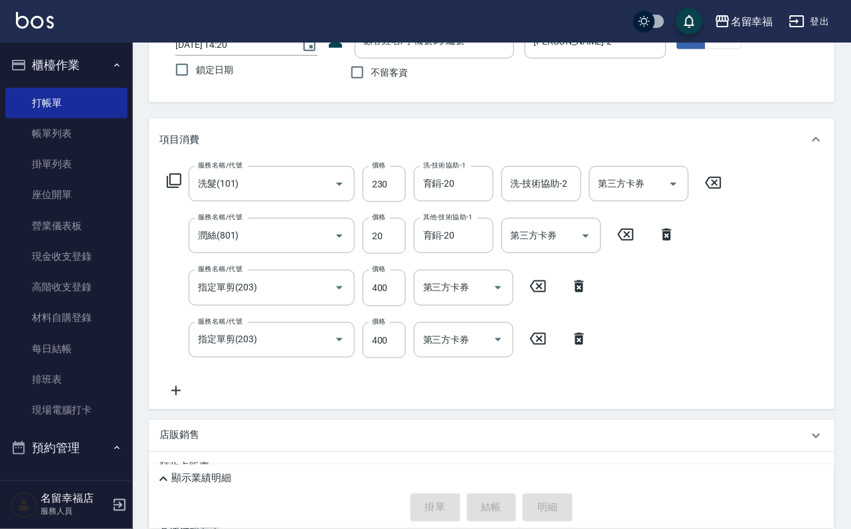
scroll to position [0, 0]
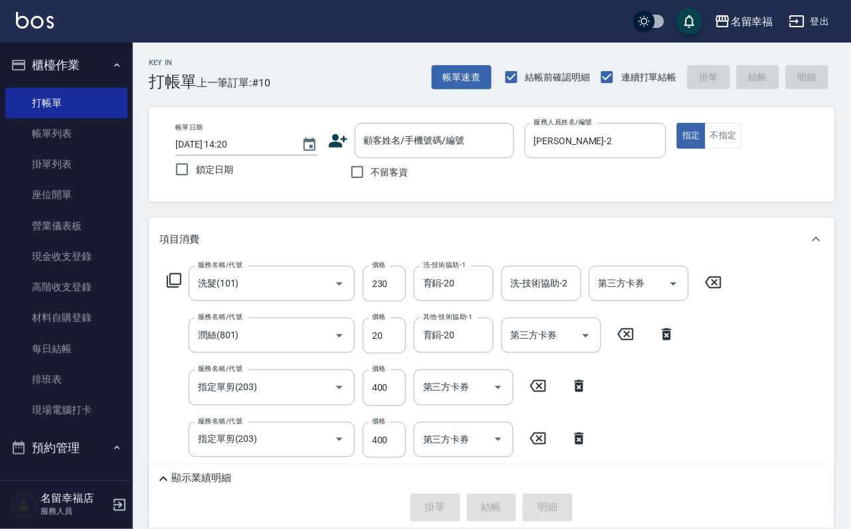
click at [391, 179] on span "不留客資" at bounding box center [390, 172] width 37 height 14
click at [372, 180] on input "不留客資" at bounding box center [358, 172] width 28 height 28
checkbox input "true"
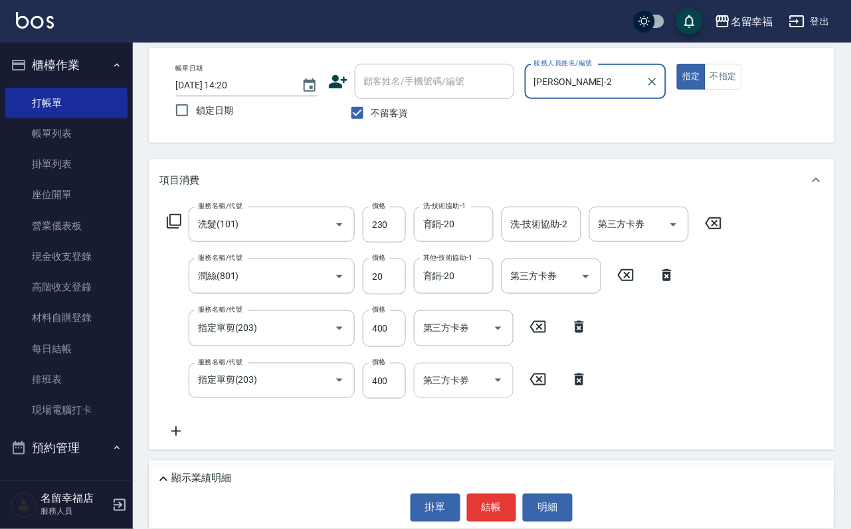
scroll to position [100, 0]
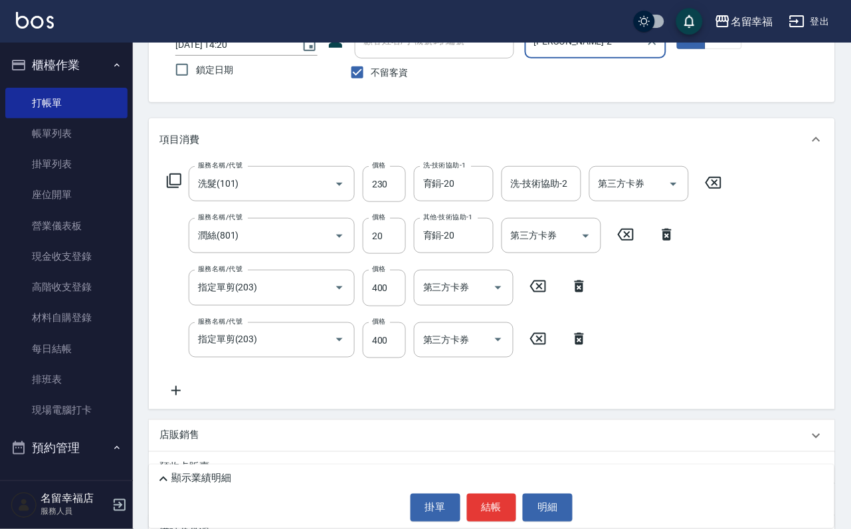
click at [578, 347] on icon at bounding box center [579, 339] width 33 height 16
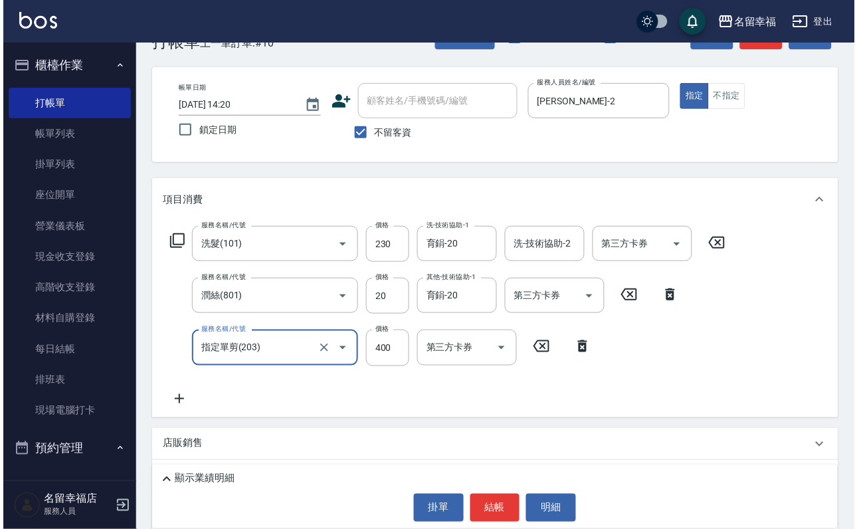
scroll to position [0, 0]
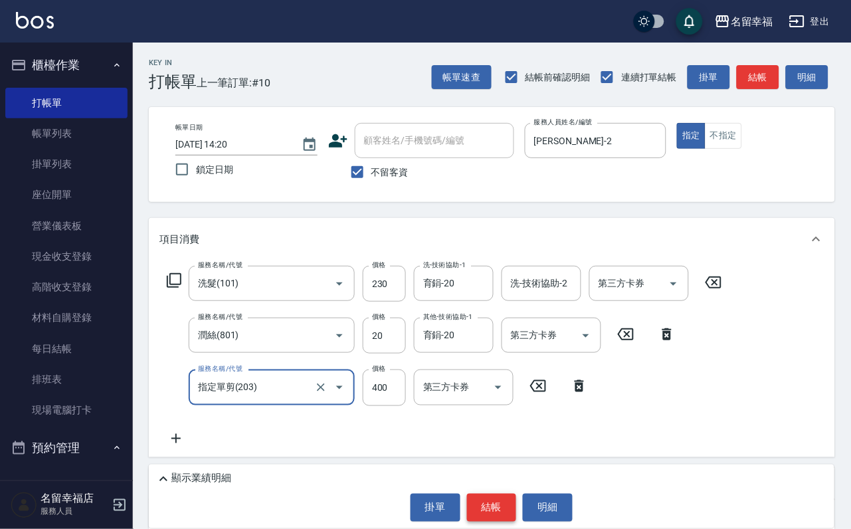
click at [486, 512] on button "結帳" at bounding box center [492, 508] width 50 height 28
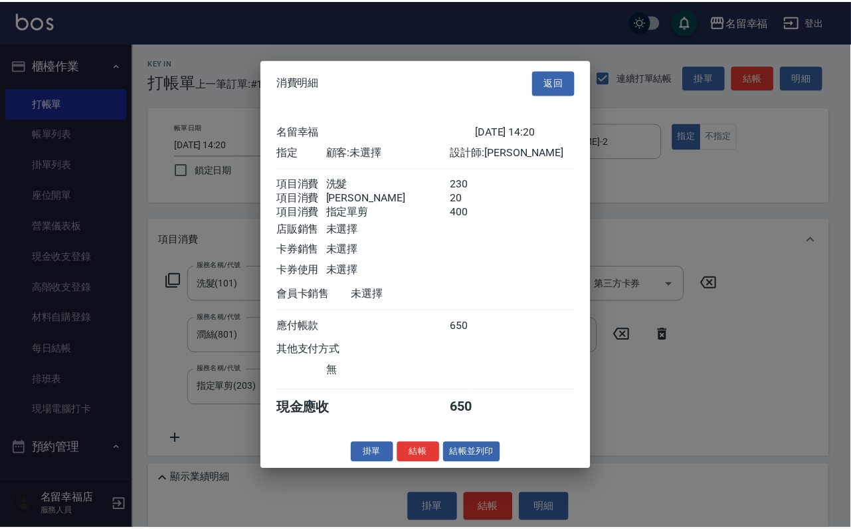
scroll to position [263, 0]
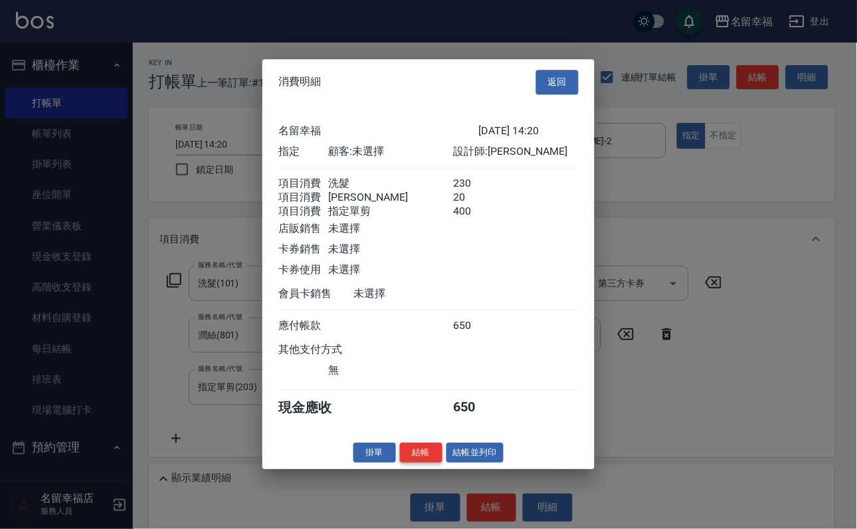
click at [405, 463] on button "結帳" at bounding box center [421, 453] width 43 height 21
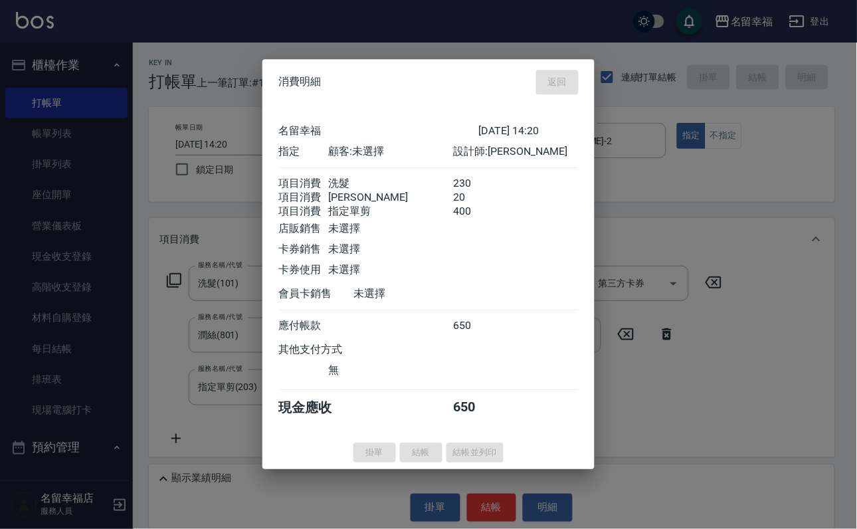
type input "[DATE] 14:28"
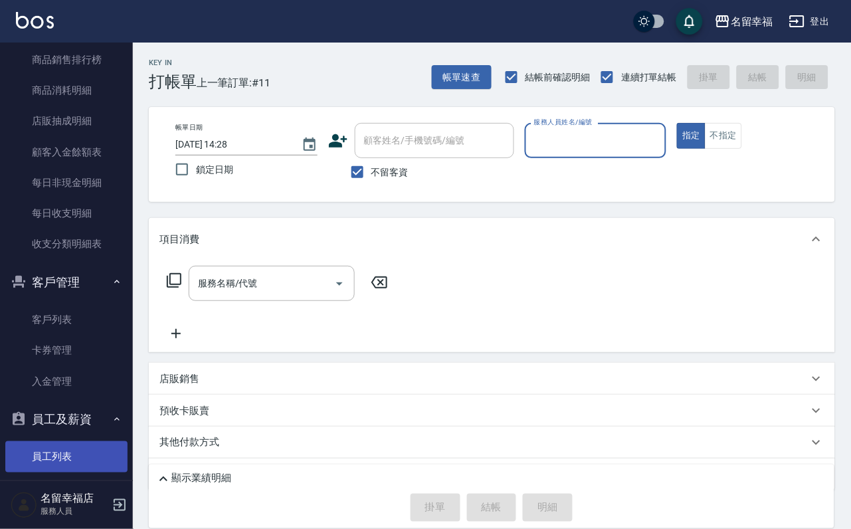
scroll to position [1093, 0]
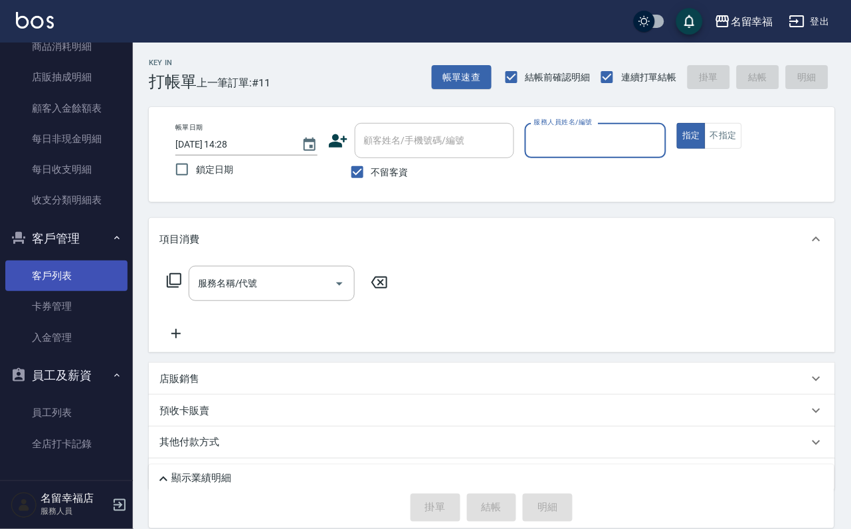
click at [100, 261] on link "客戶列表" at bounding box center [66, 276] width 122 height 31
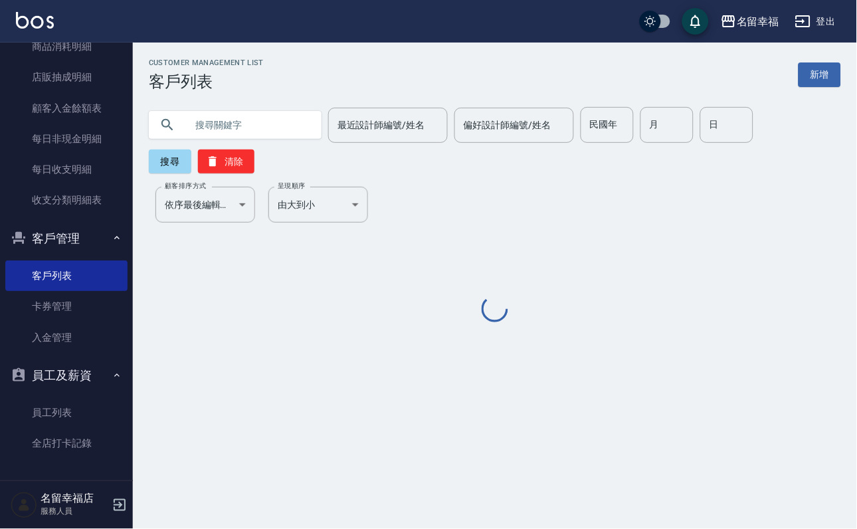
click at [264, 88] on h3 "客戶列表" at bounding box center [206, 81] width 115 height 19
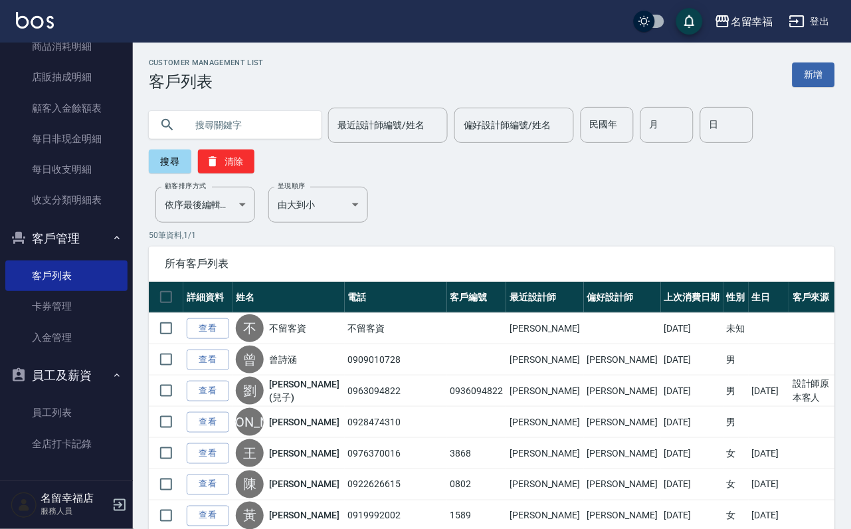
click at [288, 114] on input "text" at bounding box center [248, 125] width 125 height 36
type input "陳"
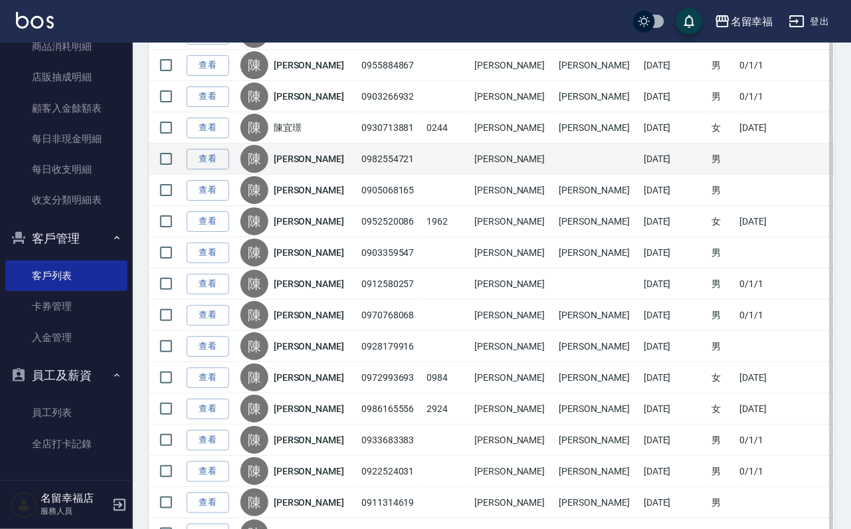
scroll to position [798, 0]
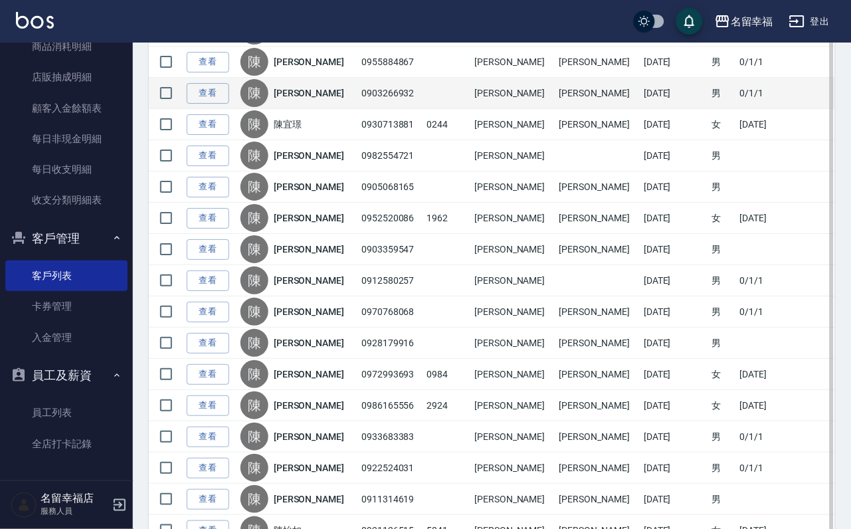
click at [304, 100] on link "[PERSON_NAME]" at bounding box center [309, 92] width 70 height 13
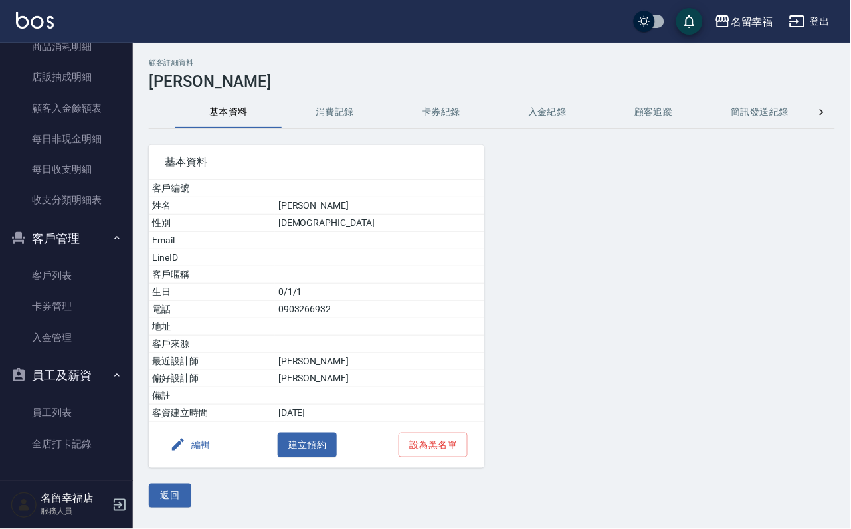
click at [299, 128] on button "消費記錄" at bounding box center [335, 112] width 106 height 32
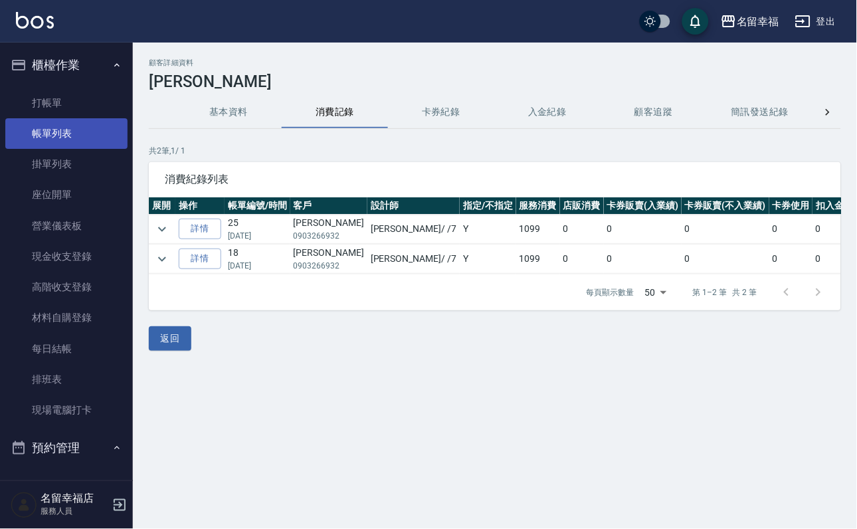
click at [55, 128] on link "帳單列表" at bounding box center [66, 133] width 122 height 31
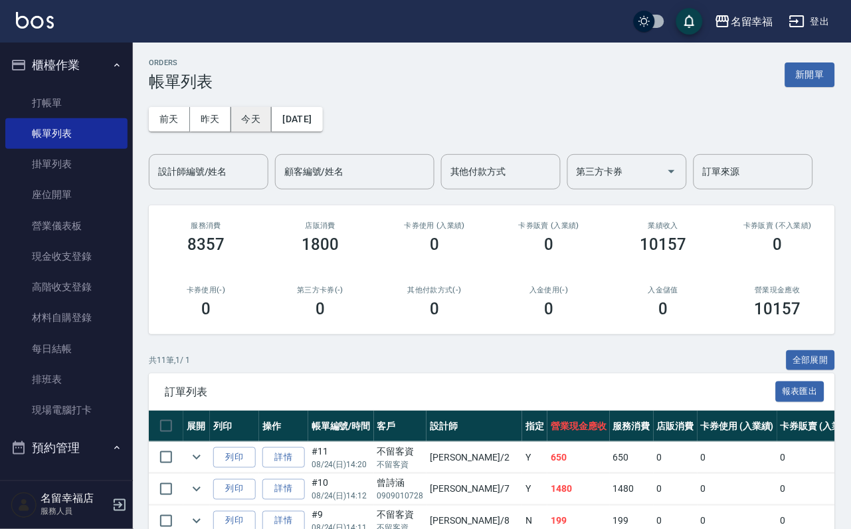
click at [322, 115] on button "[DATE]" at bounding box center [297, 119] width 51 height 25
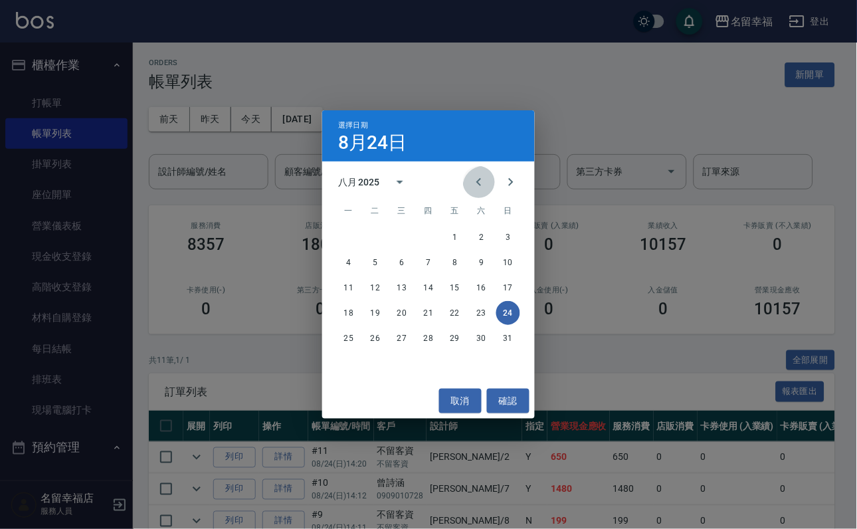
click at [477, 178] on icon "Previous month" at bounding box center [479, 182] width 5 height 8
click at [517, 259] on button "13" at bounding box center [508, 263] width 24 height 24
click at [259, 174] on input "設計師編號/姓名" at bounding box center [209, 171] width 108 height 23
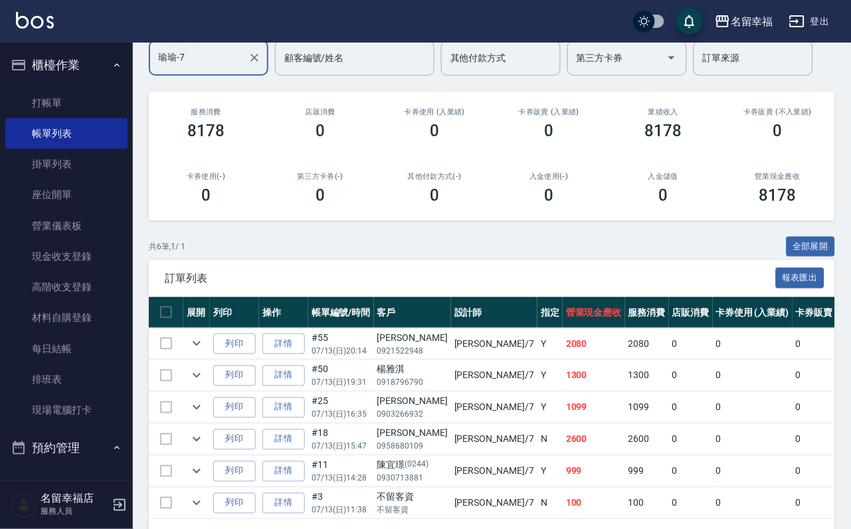
scroll to position [199, 0]
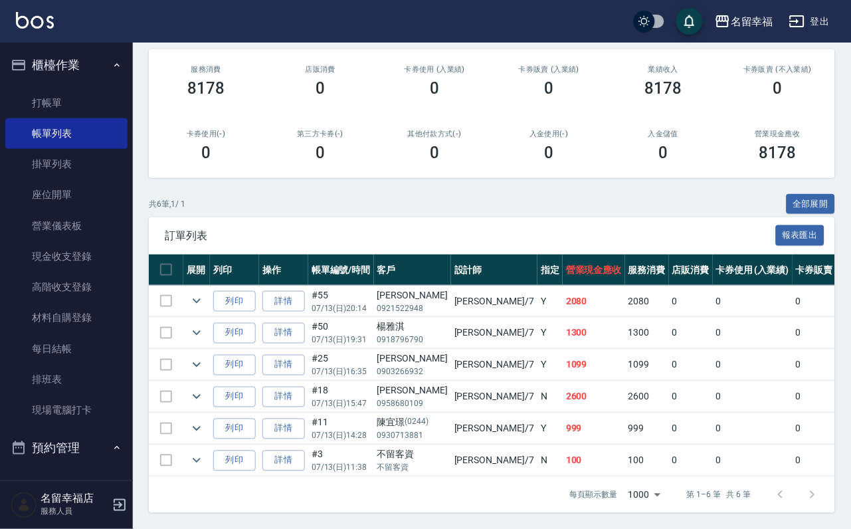
type input "瑜瑜-7"
drag, startPoint x: 413, startPoint y: 466, endPoint x: 445, endPoint y: 464, distance: 32.6
click at [445, 445] on td "[PERSON_NAME][PHONE_NUMBER]" at bounding box center [412, 428] width 77 height 31
copy div "陳宜璟"
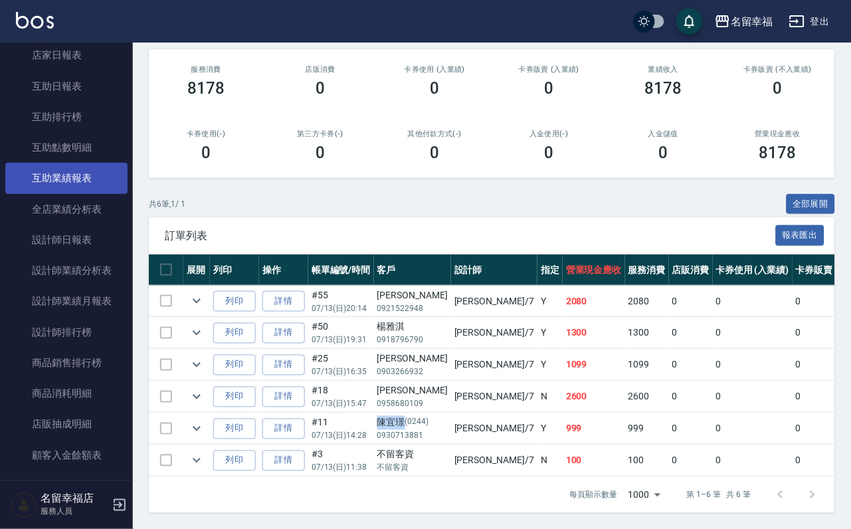
scroll to position [399, 0]
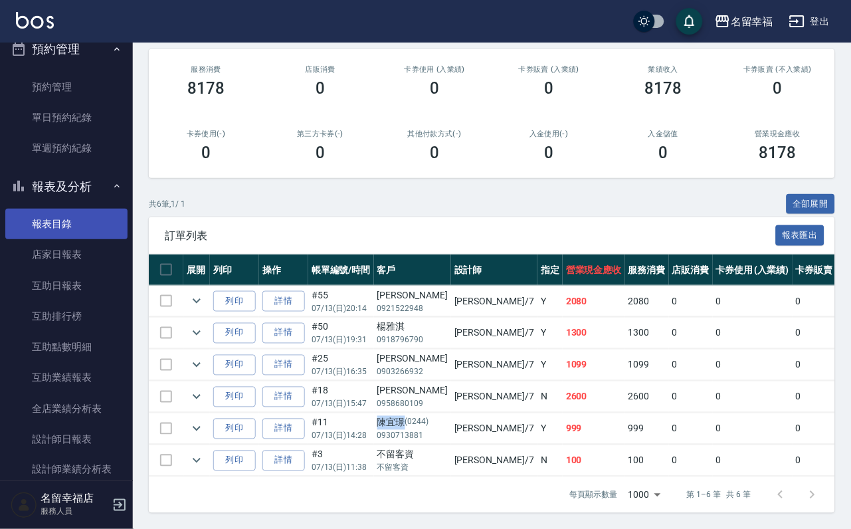
click at [84, 239] on link "報表目錄" at bounding box center [66, 224] width 122 height 31
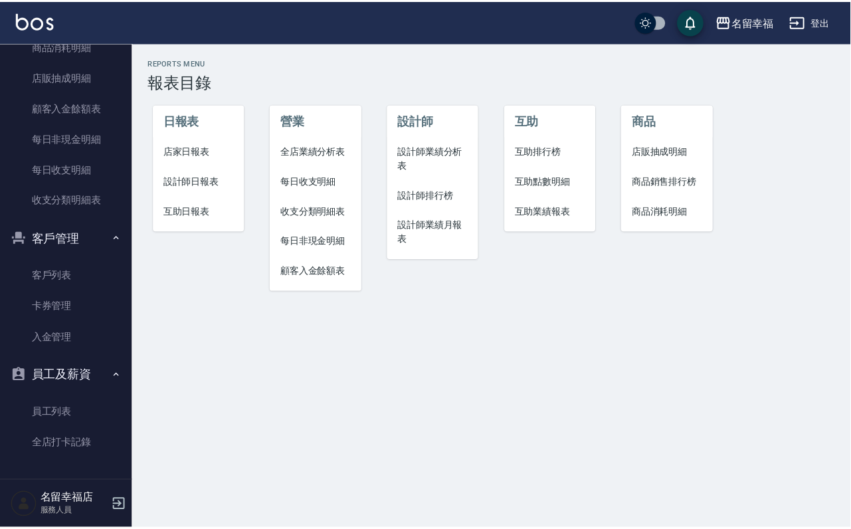
scroll to position [1093, 0]
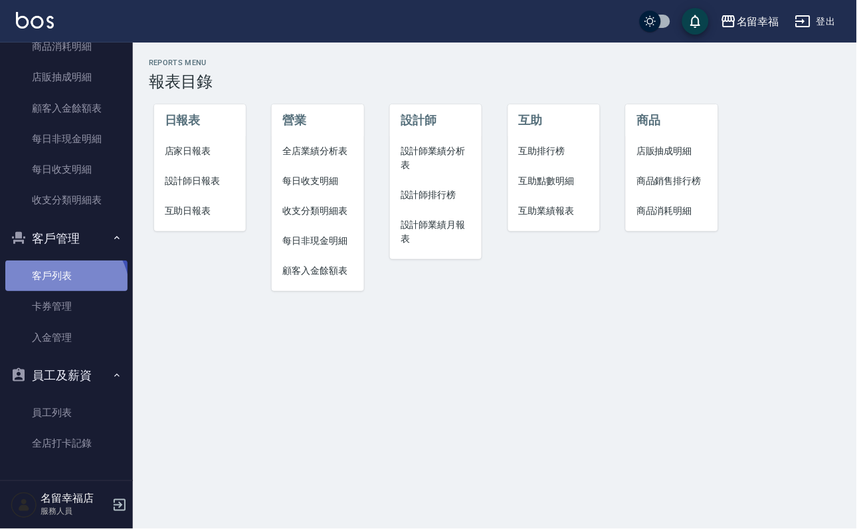
click at [62, 275] on link "客戶列表" at bounding box center [66, 276] width 122 height 31
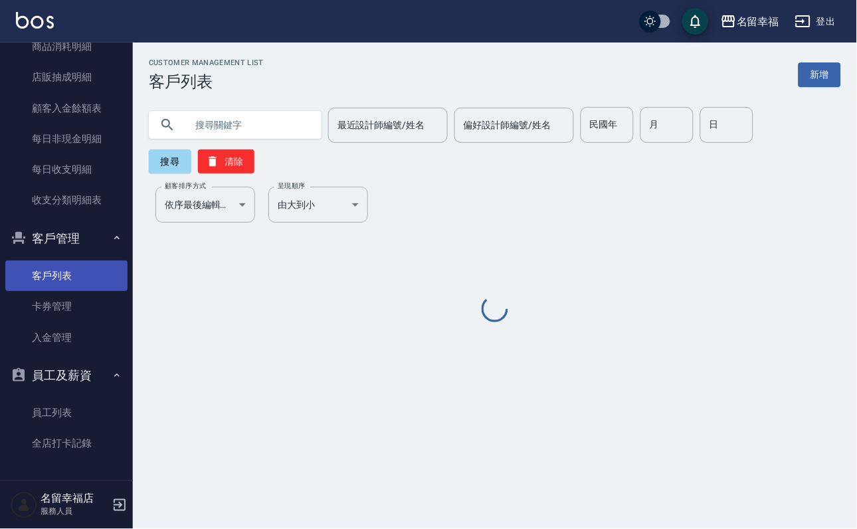
click at [62, 267] on link "客戶列表" at bounding box center [66, 276] width 122 height 31
click at [207, 142] on div "最近設計師編號/姓名 最近設計師編號/姓名 偏好設計師編號/姓名 偏好設計師編號/姓名 民國年 民國年 月 月 日 日 搜尋 清除" at bounding box center [495, 140] width 693 height 66
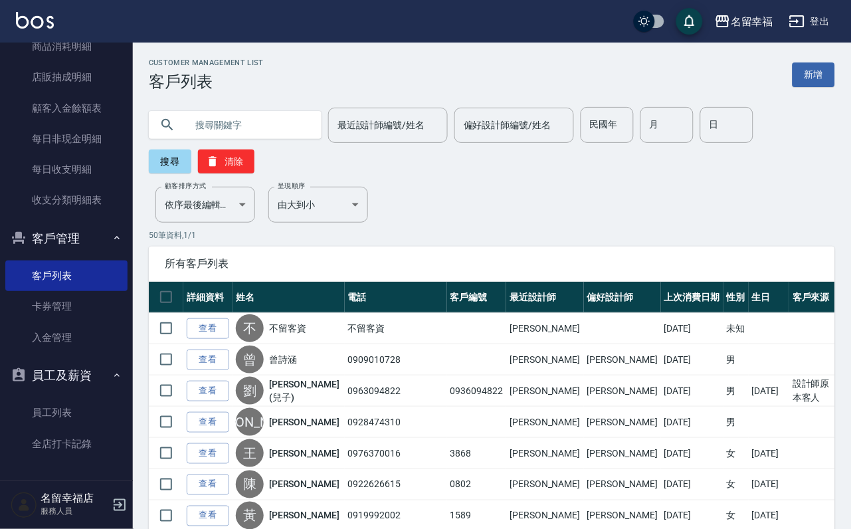
click at [211, 138] on input "text" at bounding box center [248, 125] width 125 height 36
paste input "陳宜璟"
type input "陳宜璟"
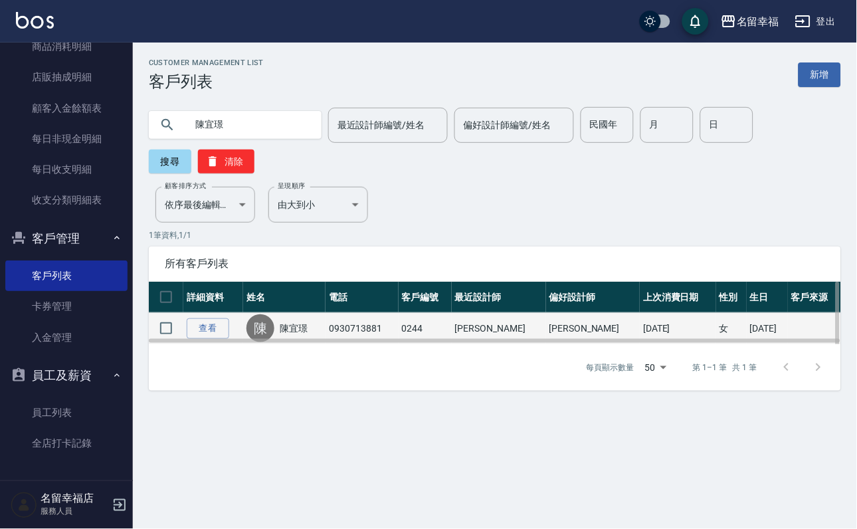
click at [297, 332] on div "[PERSON_NAME]" at bounding box center [285, 328] width 76 height 28
click at [300, 335] on link "陳宜璟" at bounding box center [294, 328] width 28 height 13
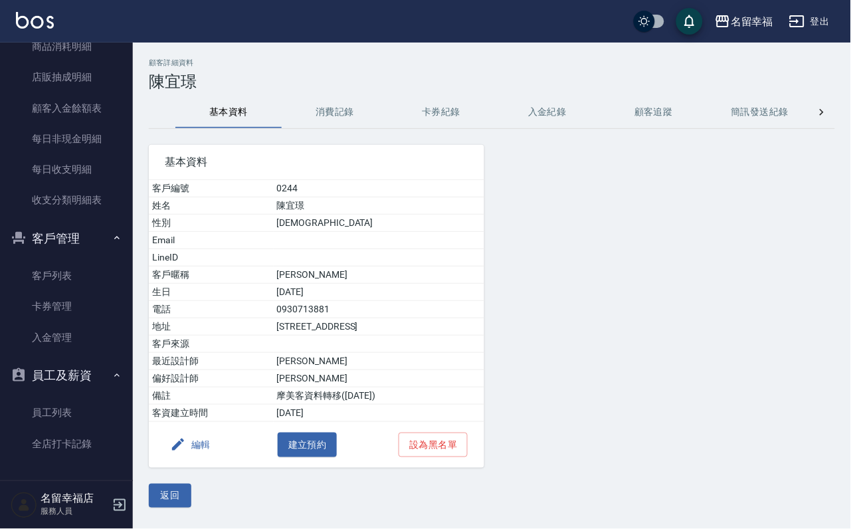
drag, startPoint x: 306, startPoint y: 128, endPoint x: 320, endPoint y: 128, distance: 13.3
click at [306, 128] on button "消費記錄" at bounding box center [335, 112] width 106 height 32
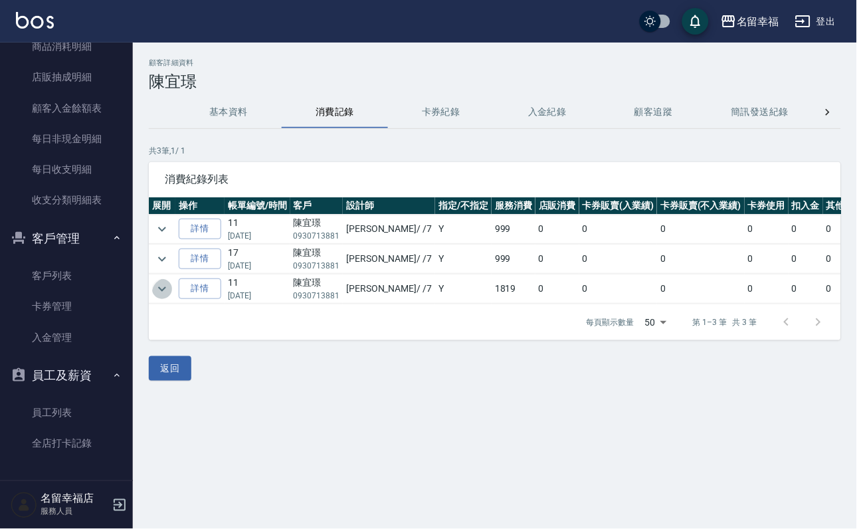
click at [168, 294] on icon "expand row" at bounding box center [162, 289] width 16 height 16
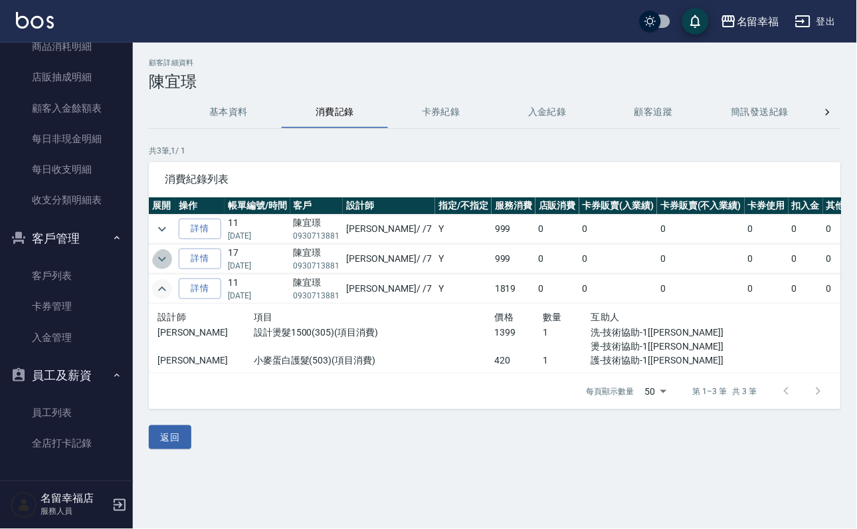
click at [170, 257] on icon "expand row" at bounding box center [162, 259] width 16 height 16
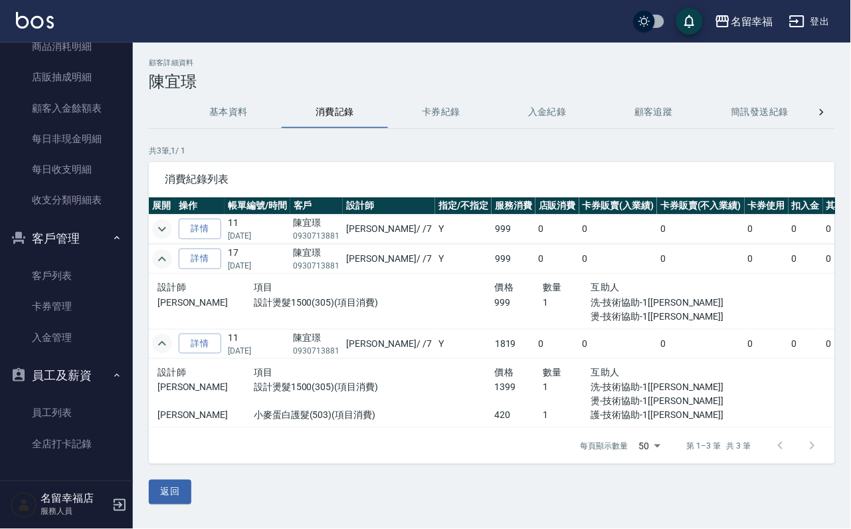
click at [170, 223] on icon "expand row" at bounding box center [162, 229] width 16 height 16
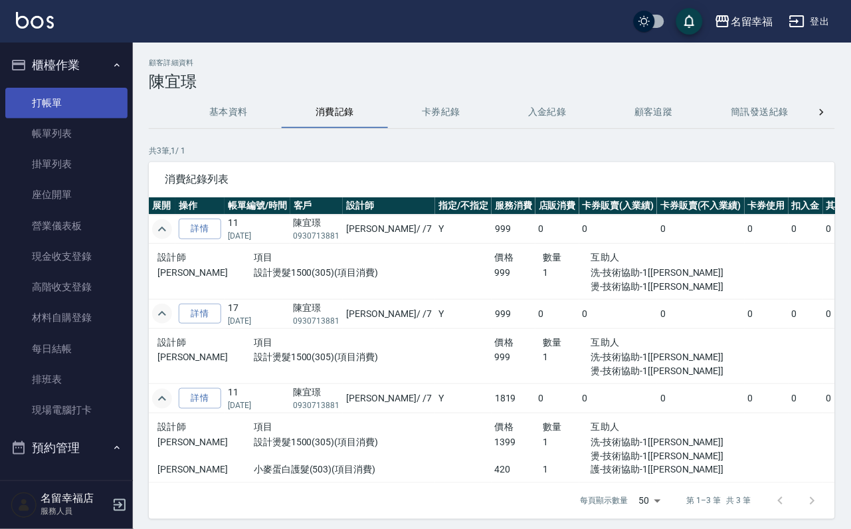
click at [69, 118] on link "打帳單" at bounding box center [66, 103] width 122 height 31
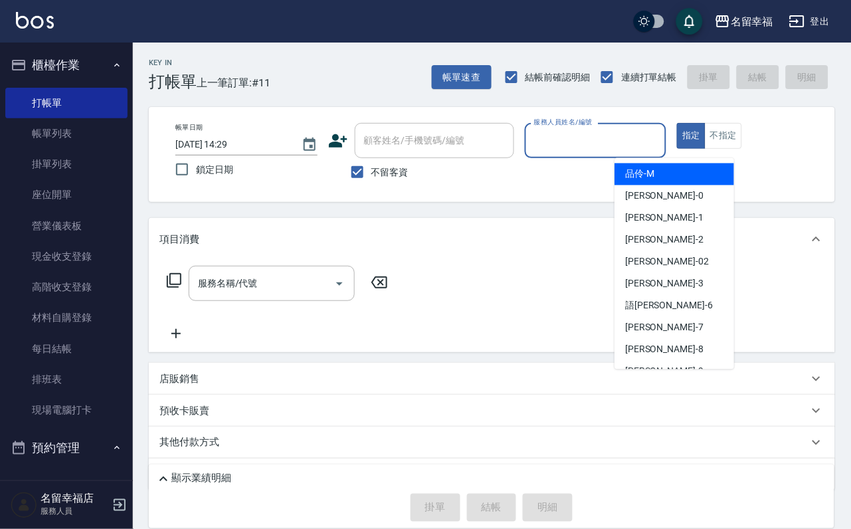
click at [661, 146] on input "服務人員姓名/編號" at bounding box center [596, 140] width 130 height 23
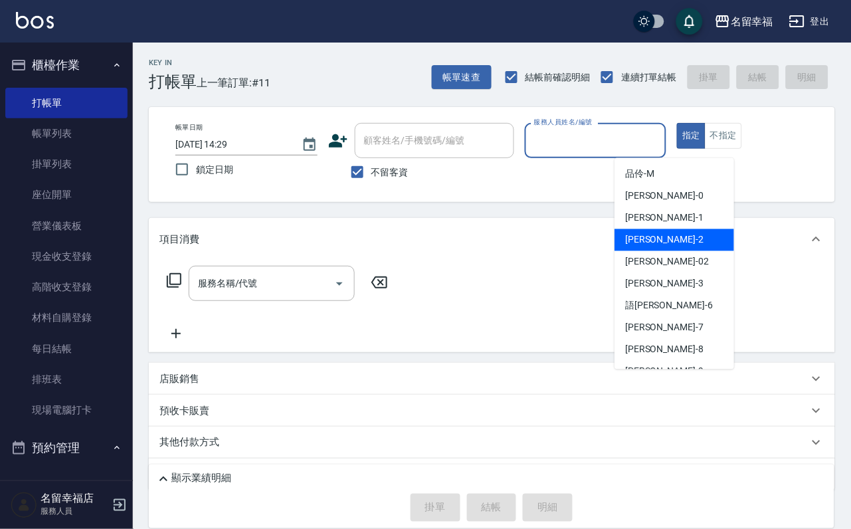
click at [684, 237] on div "[PERSON_NAME] -2" at bounding box center [675, 240] width 120 height 22
type input "[PERSON_NAME]-2"
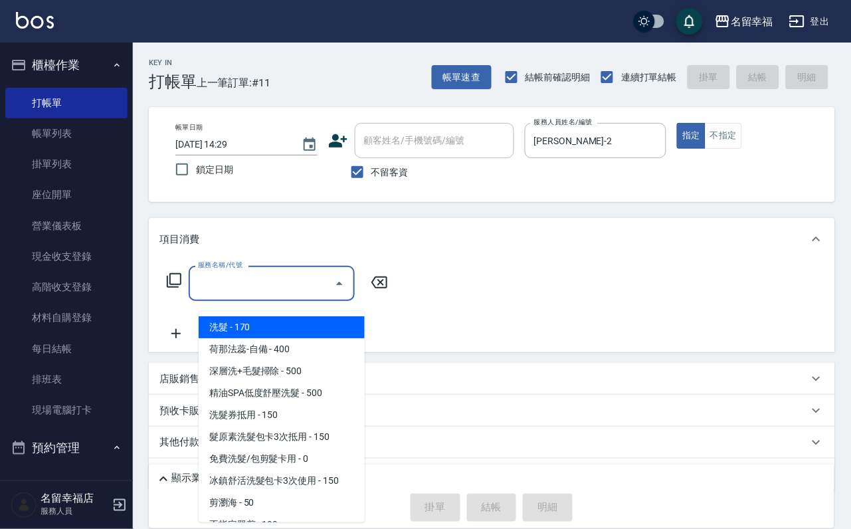
drag, startPoint x: 290, startPoint y: 297, endPoint x: 286, endPoint y: 303, distance: 7.2
click at [286, 295] on input "服務名稱/代號" at bounding box center [262, 283] width 134 height 23
click at [314, 328] on span "洗髮 - 170" at bounding box center [282, 327] width 166 height 22
type input "洗髮(101)"
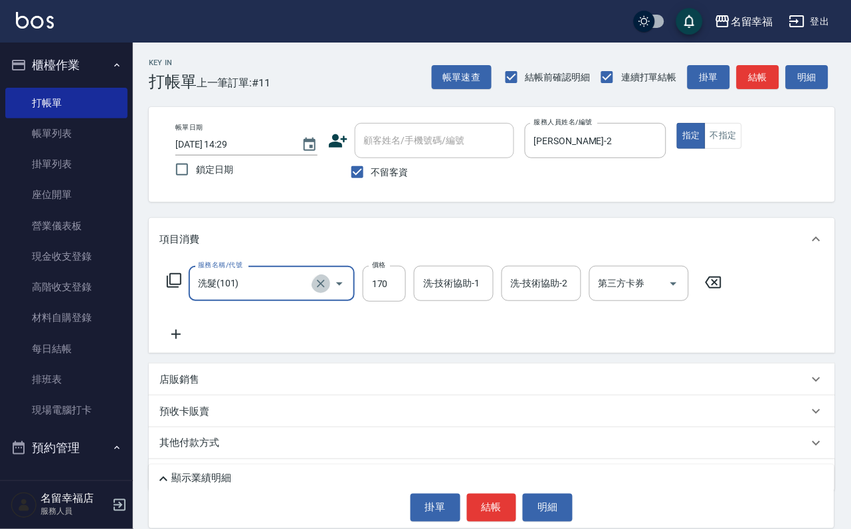
click at [322, 290] on icon "Clear" at bounding box center [320, 283] width 13 height 13
click at [342, 286] on icon "Open" at bounding box center [340, 284] width 16 height 16
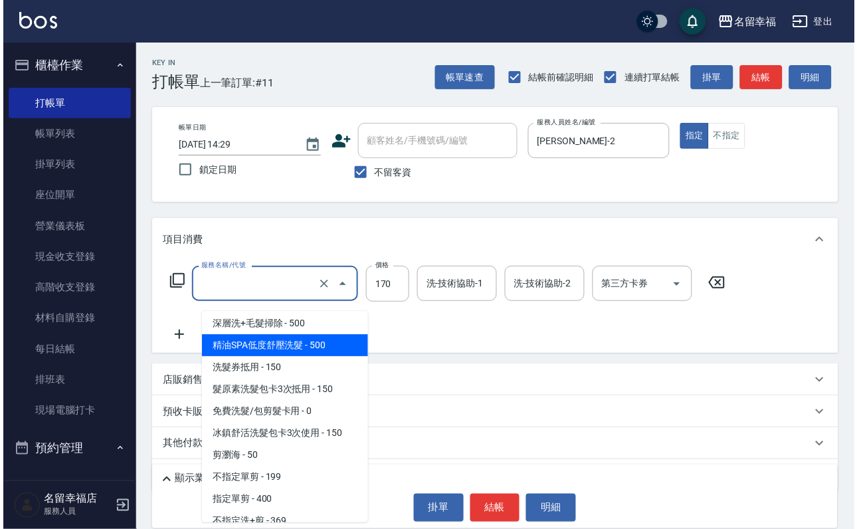
scroll to position [100, 0]
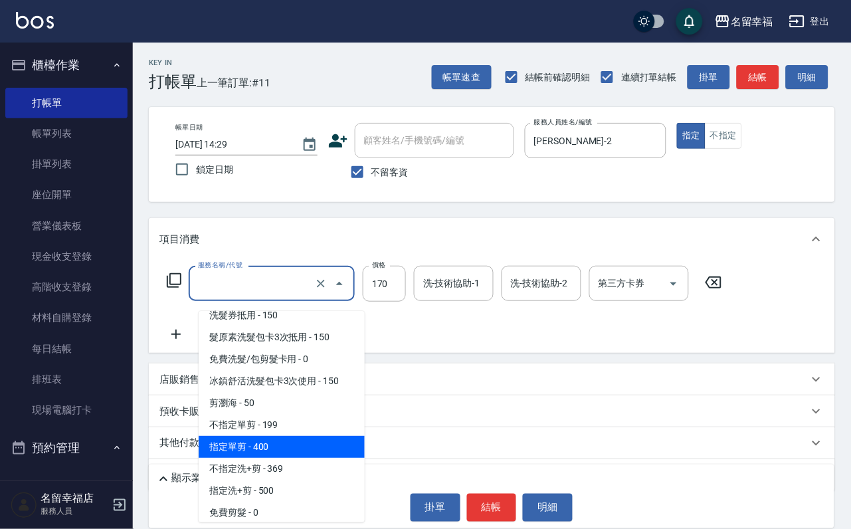
click at [284, 458] on span "指定單剪 - 400" at bounding box center [282, 447] width 166 height 22
type input "指定單剪(203)"
type input "400"
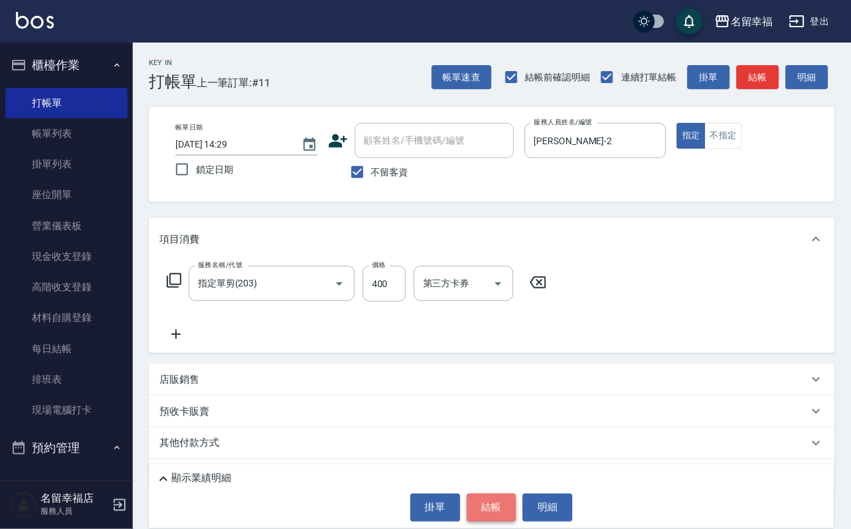
click at [503, 494] on button "結帳" at bounding box center [492, 508] width 50 height 28
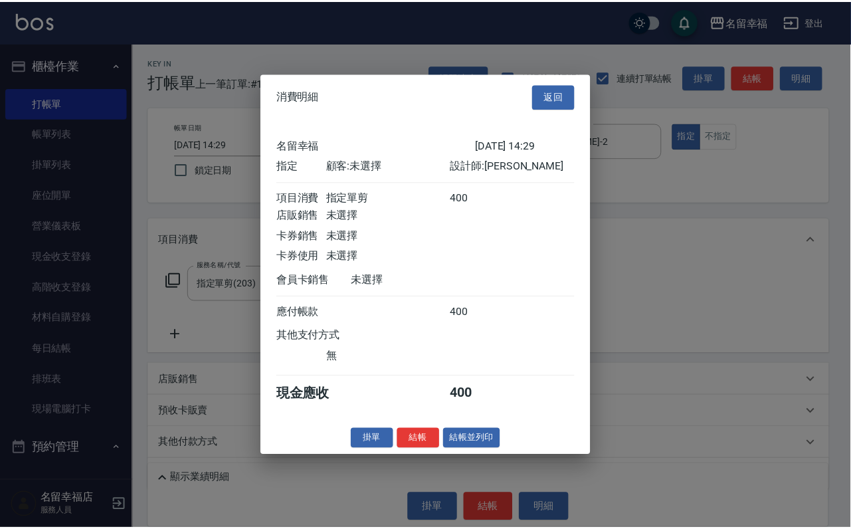
scroll to position [164, 0]
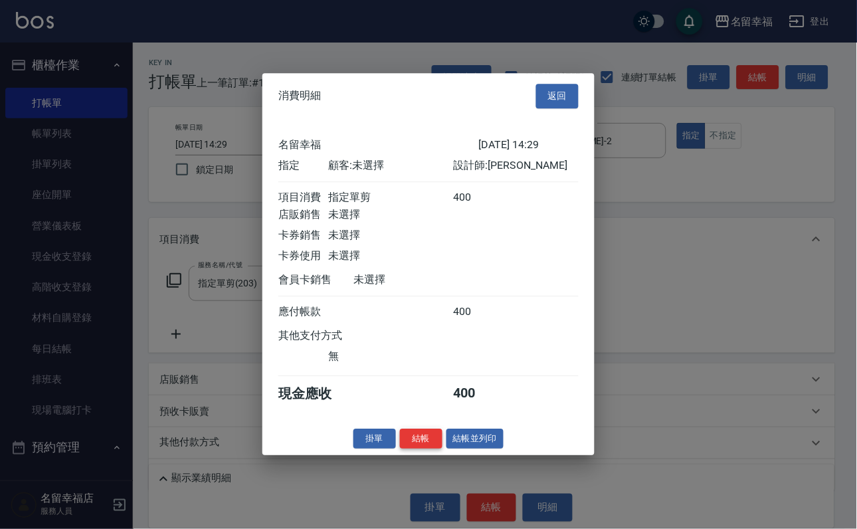
click at [409, 449] on button "結帳" at bounding box center [421, 439] width 43 height 21
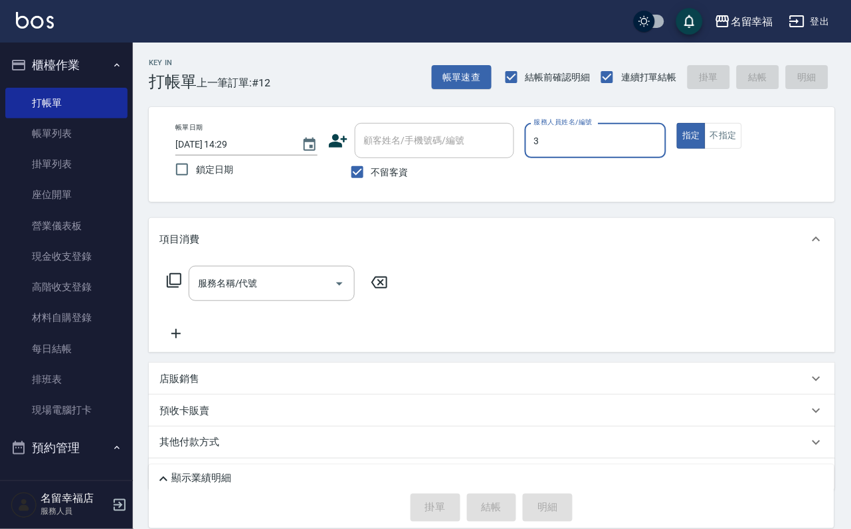
type input "[PERSON_NAME]-3"
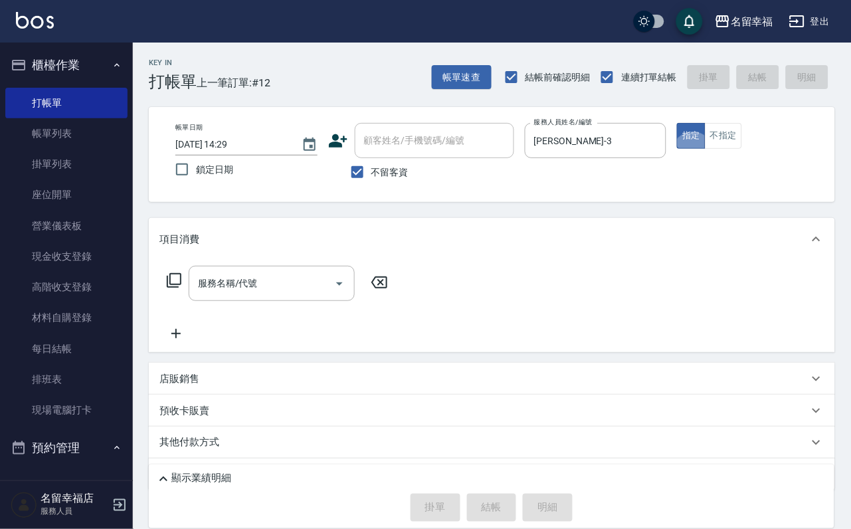
type button "true"
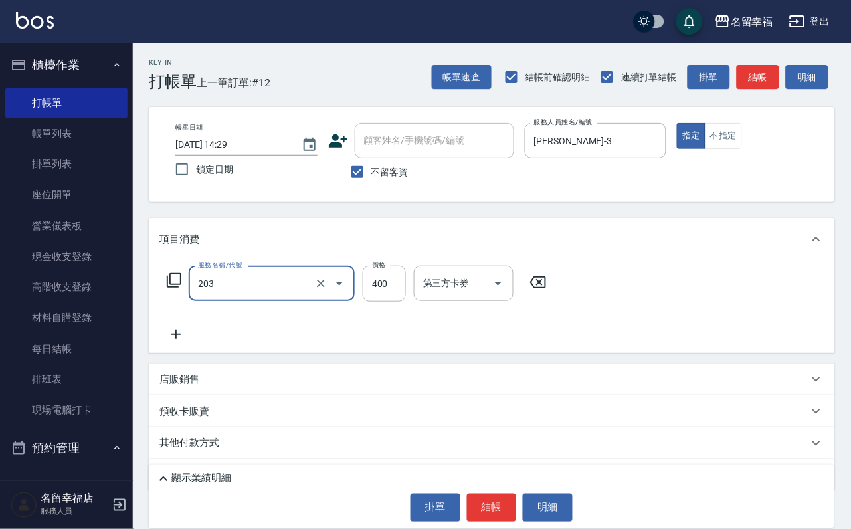
type input "指定單剪(203)"
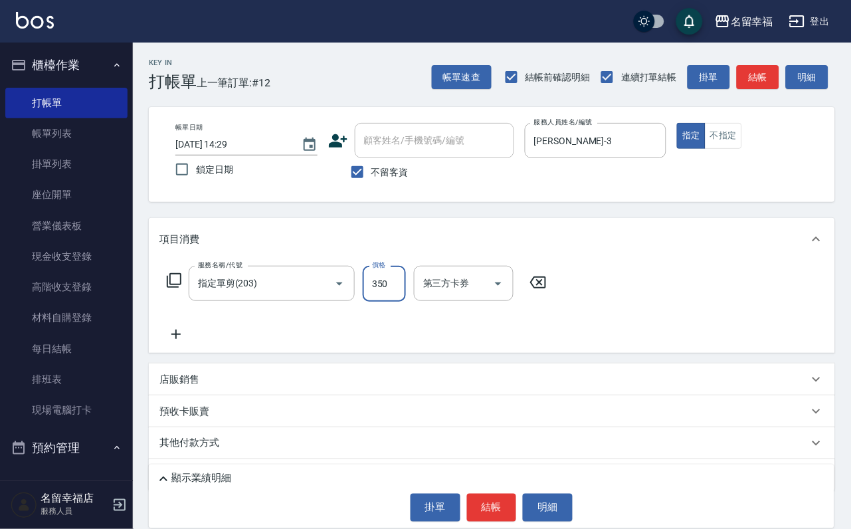
type input "350"
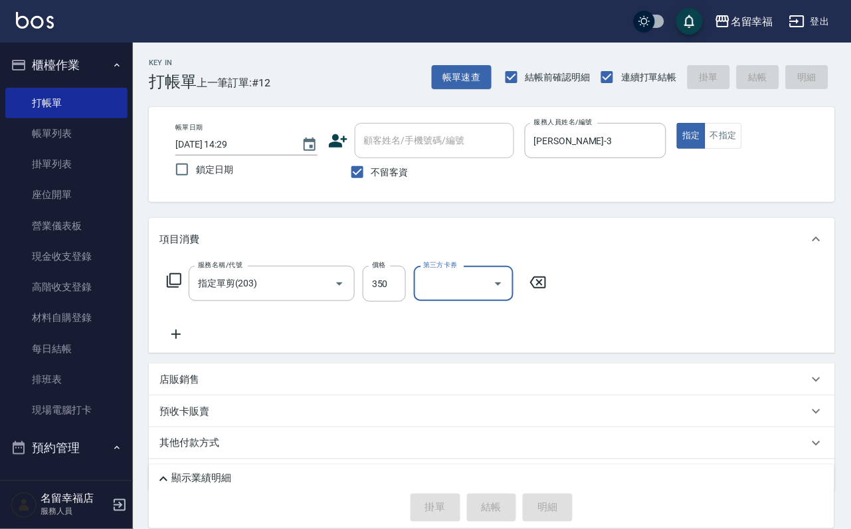
type input "[DATE] 14:47"
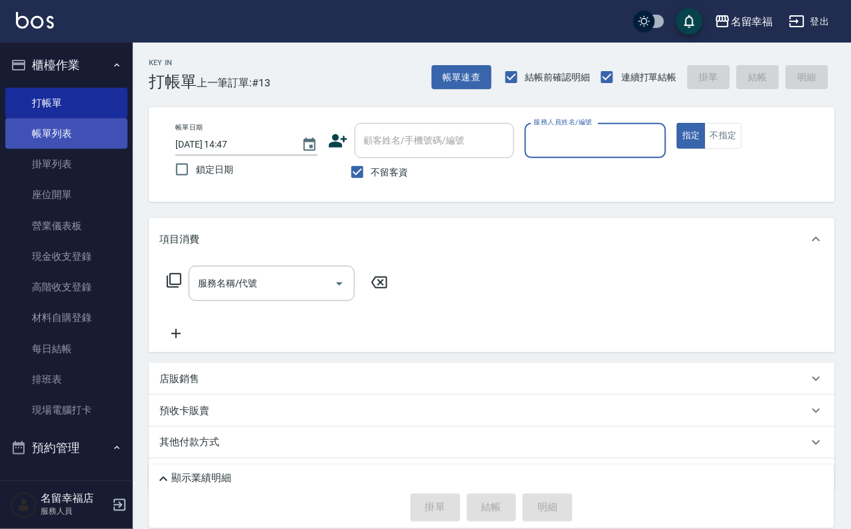
click at [53, 140] on link "帳單列表" at bounding box center [66, 133] width 122 height 31
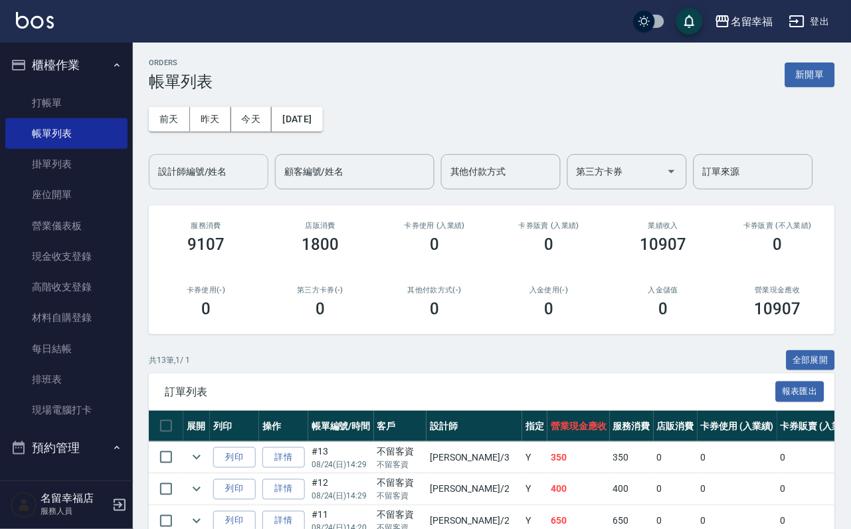
click at [232, 174] on input "設計師編號/姓名" at bounding box center [209, 171] width 108 height 23
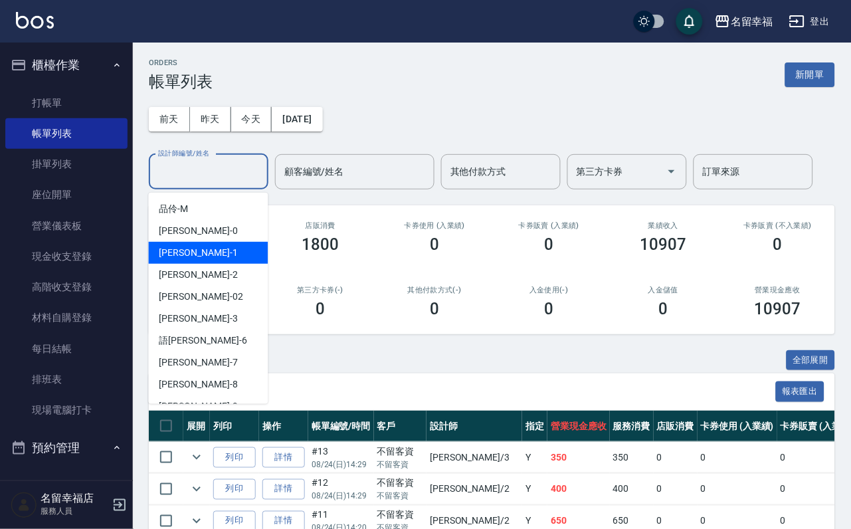
click at [201, 264] on ul "品伶 -M [PERSON_NAME] -0 [PERSON_NAME] -1 [PERSON_NAME] -2 隆華 -02 [PERSON_NAME] -…" at bounding box center [209, 298] width 120 height 211
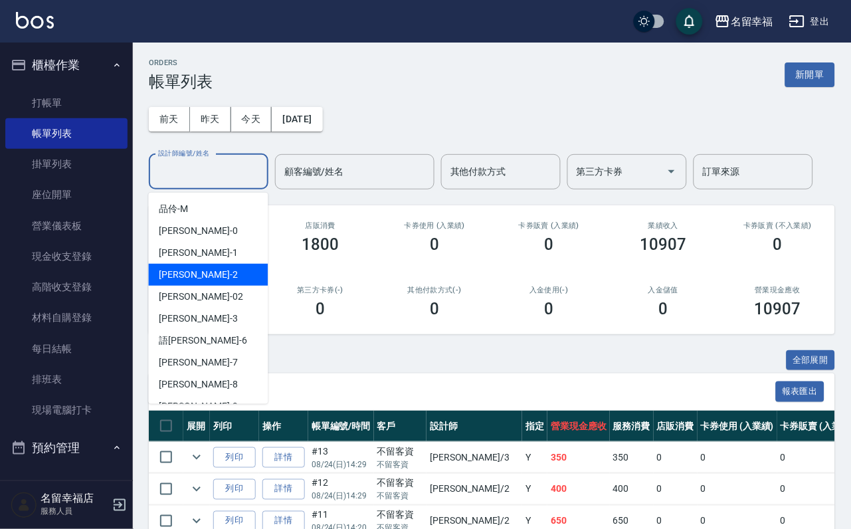
click at [201, 268] on div "[PERSON_NAME] -2" at bounding box center [209, 275] width 120 height 22
type input "[PERSON_NAME]-2"
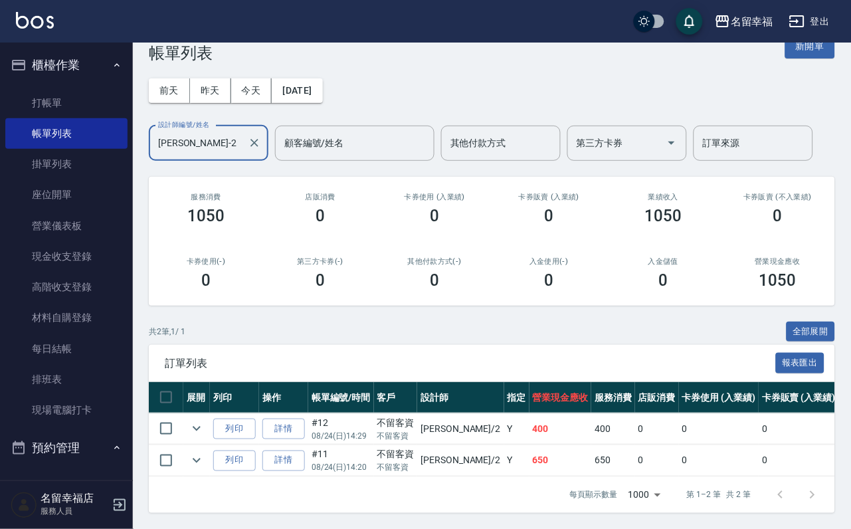
scroll to position [112, 0]
click at [305, 419] on link "詳情" at bounding box center [284, 429] width 43 height 21
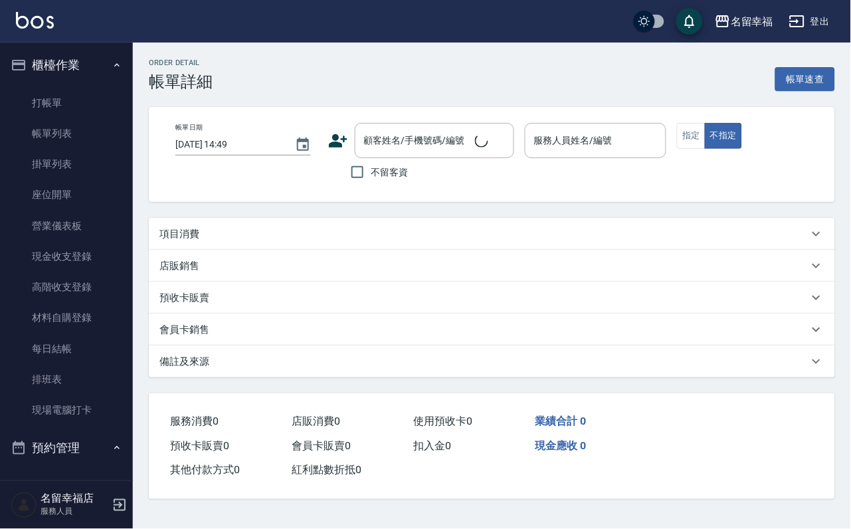
type input "[DATE] 14:29"
checkbox input "true"
type input "[PERSON_NAME]-2"
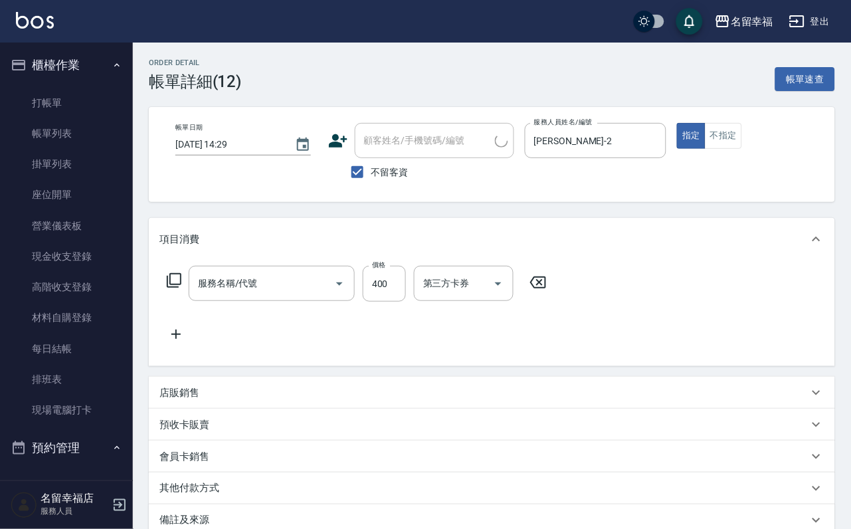
type input "指定單剪(203)"
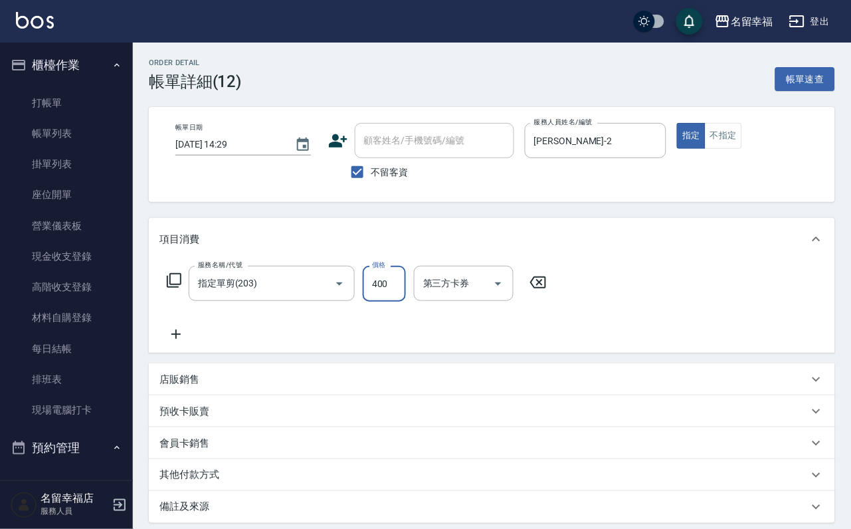
click at [406, 296] on input "400" at bounding box center [384, 284] width 43 height 36
type input "300"
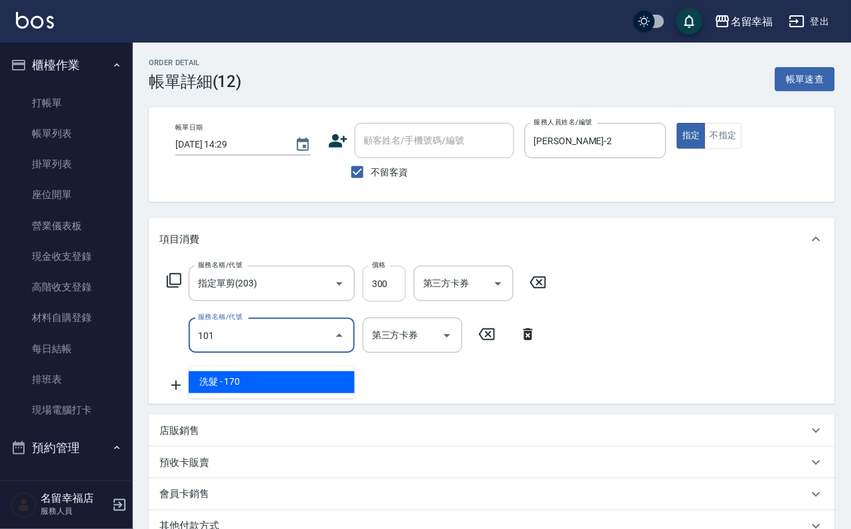
type input "洗髮(101)"
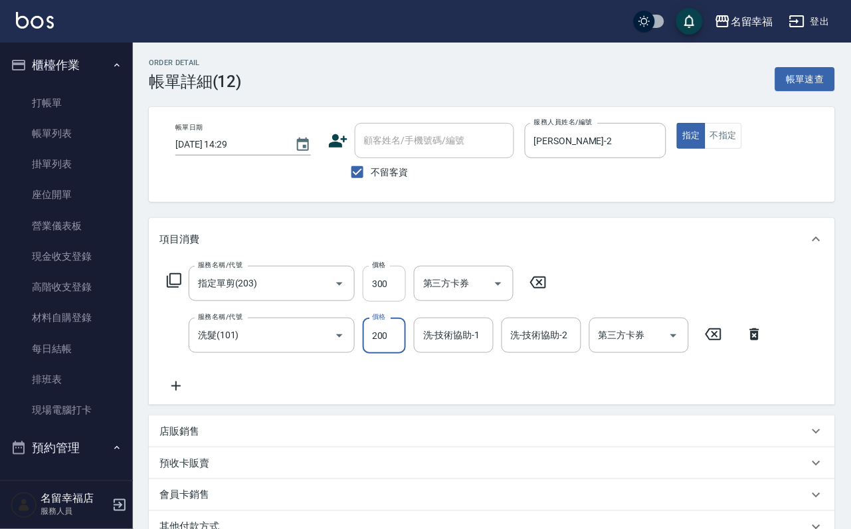
type input "200"
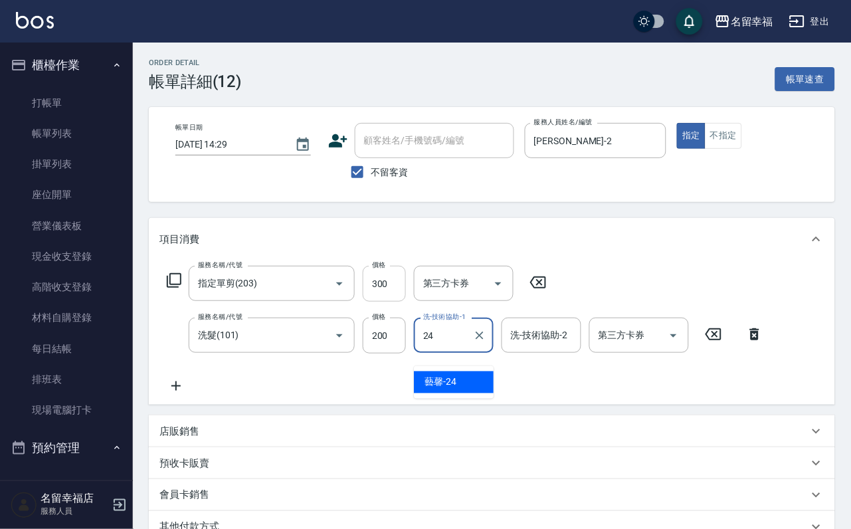
type input "藝馨-24"
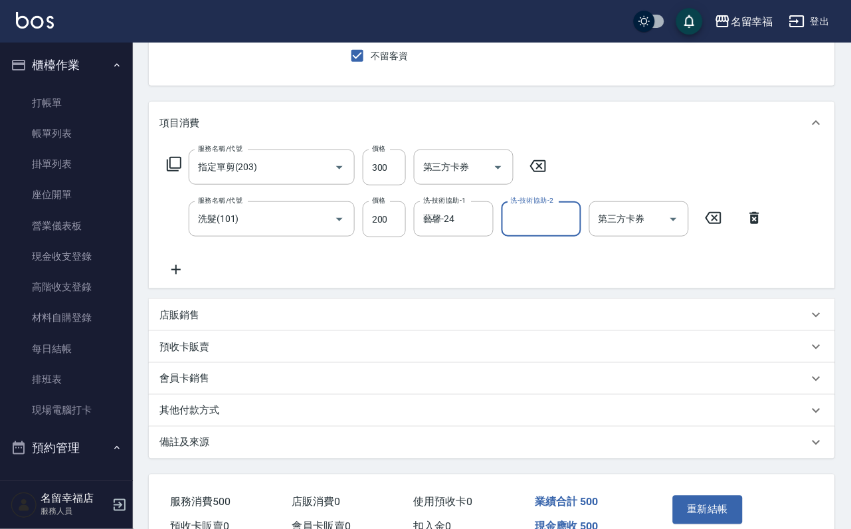
scroll to position [239, 0]
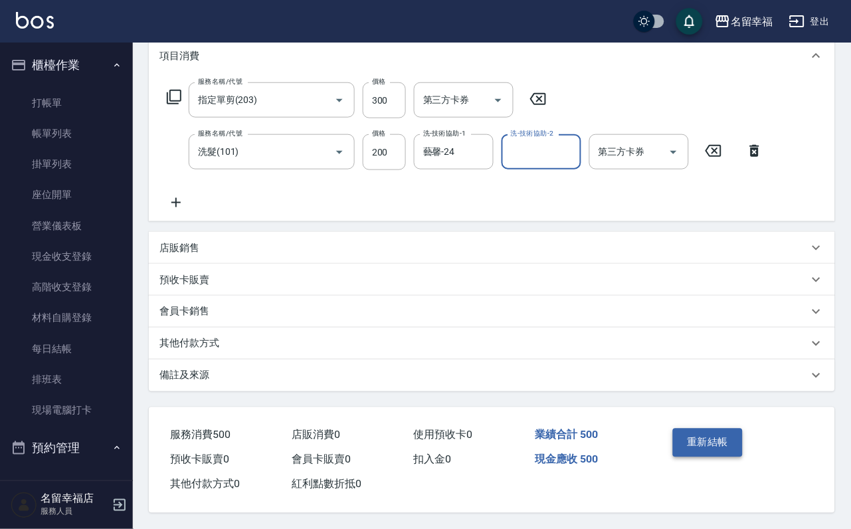
click at [722, 429] on button "重新結帳" at bounding box center [708, 443] width 70 height 28
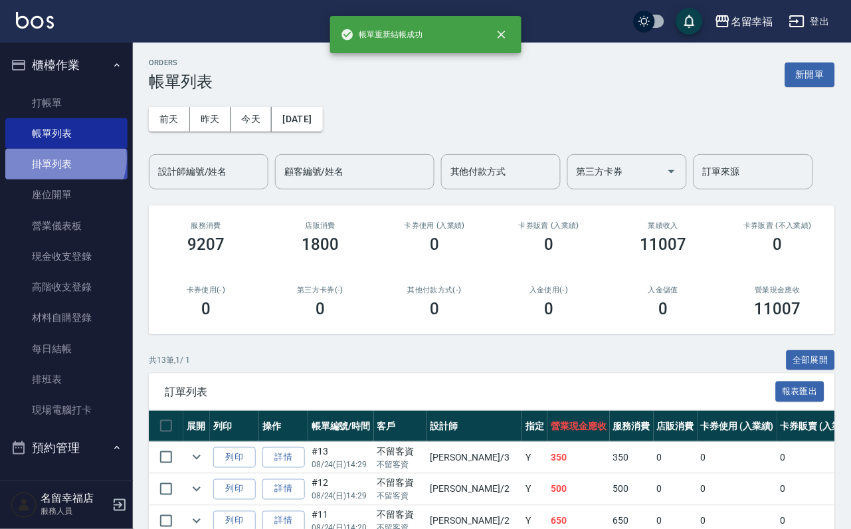
click at [62, 167] on link "掛單列表" at bounding box center [66, 164] width 122 height 31
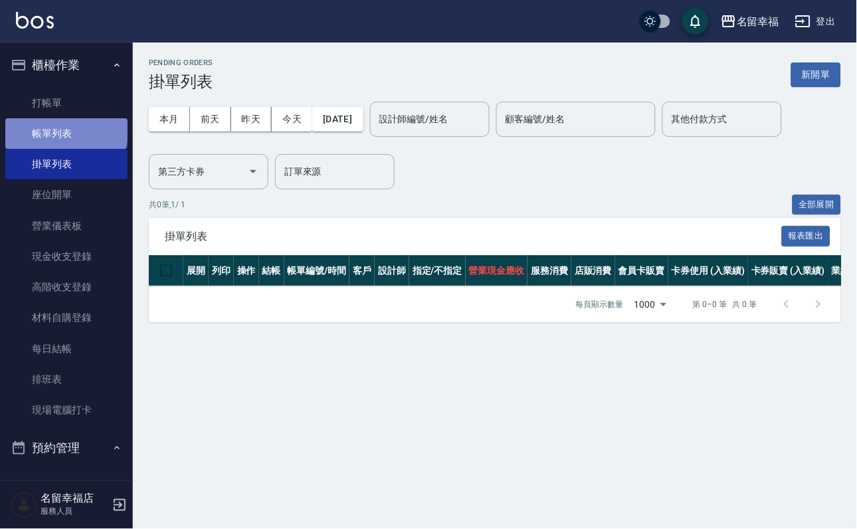
click at [64, 136] on link "帳單列表" at bounding box center [66, 133] width 122 height 31
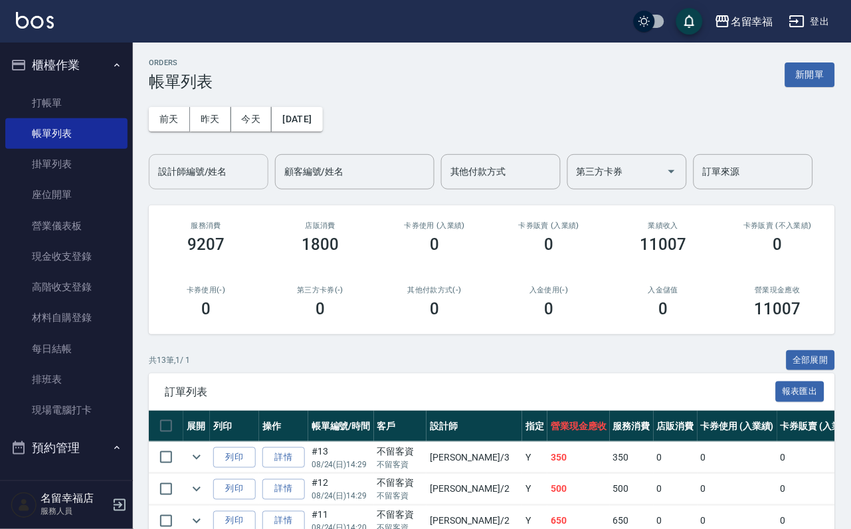
click at [243, 175] on input "設計師編號/姓名" at bounding box center [209, 171] width 108 height 23
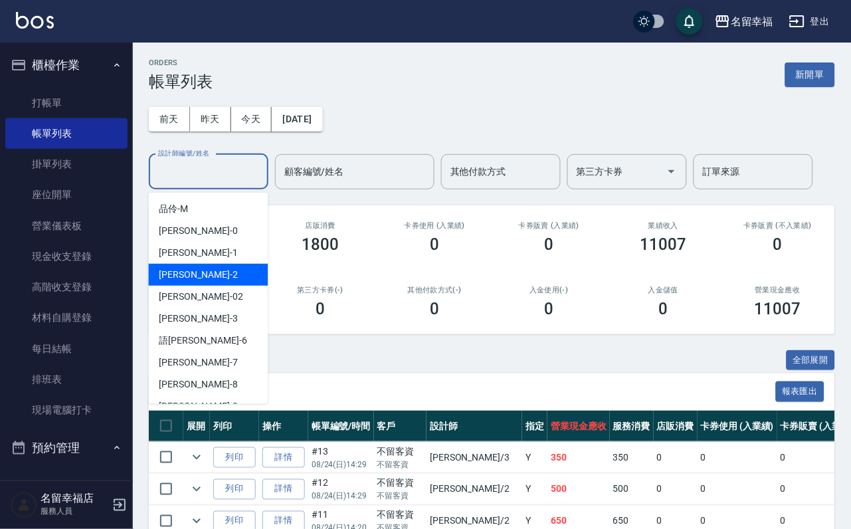
click at [193, 269] on div "[PERSON_NAME] -2" at bounding box center [209, 275] width 120 height 22
type input "[PERSON_NAME]-2"
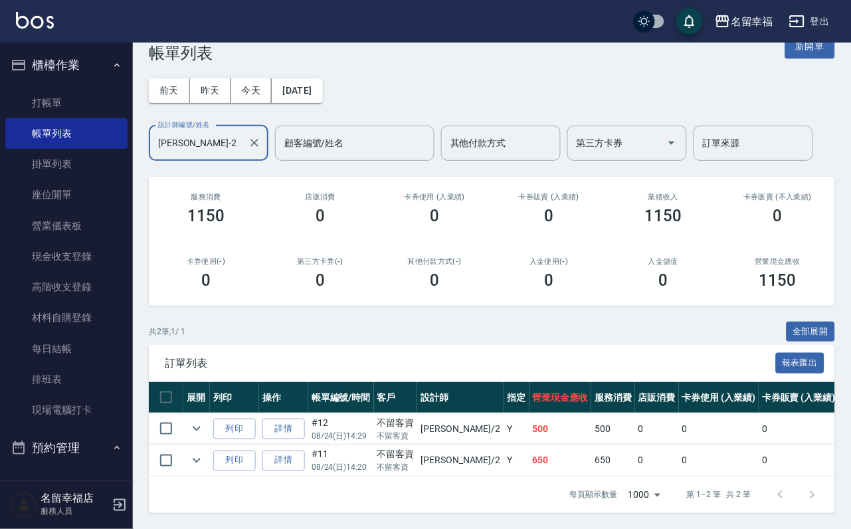
scroll to position [112, 0]
click at [296, 451] on link "詳情" at bounding box center [284, 461] width 43 height 21
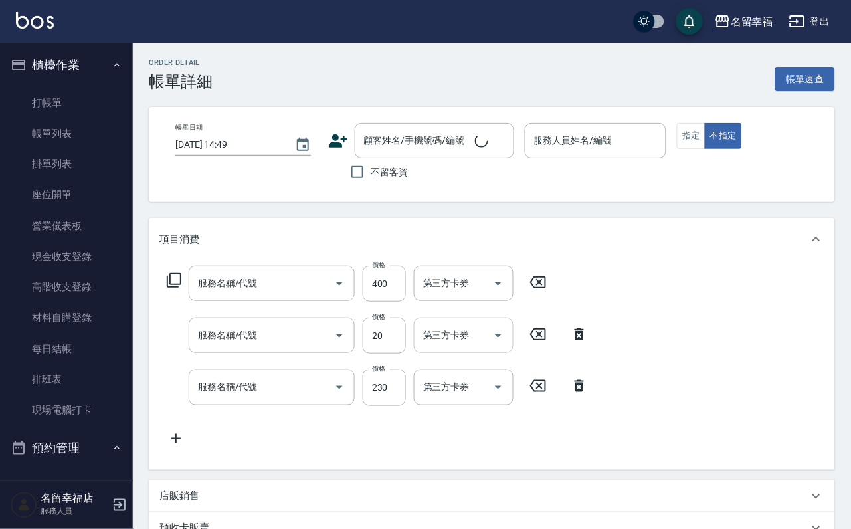
type input "[DATE] 14:20"
checkbox input "true"
type input "[PERSON_NAME]-2"
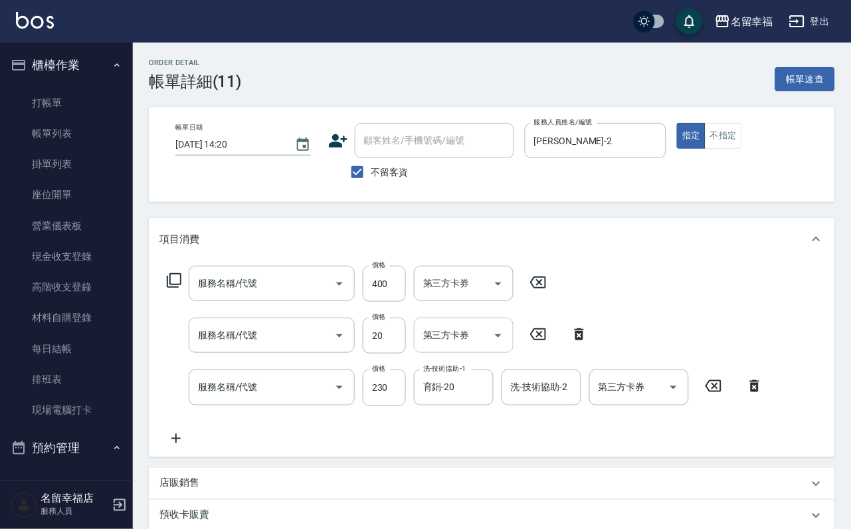
type input "指定單剪(203)"
type input "潤絲(801)"
type input "洗髮(101)"
click at [417, 296] on div "服務名稱/代號 指定單剪(203) 服務名稱/代號 價格 400 價格 第三方卡券 第三方卡券" at bounding box center [357, 284] width 395 height 36
click at [406, 296] on input "400" at bounding box center [384, 284] width 43 height 36
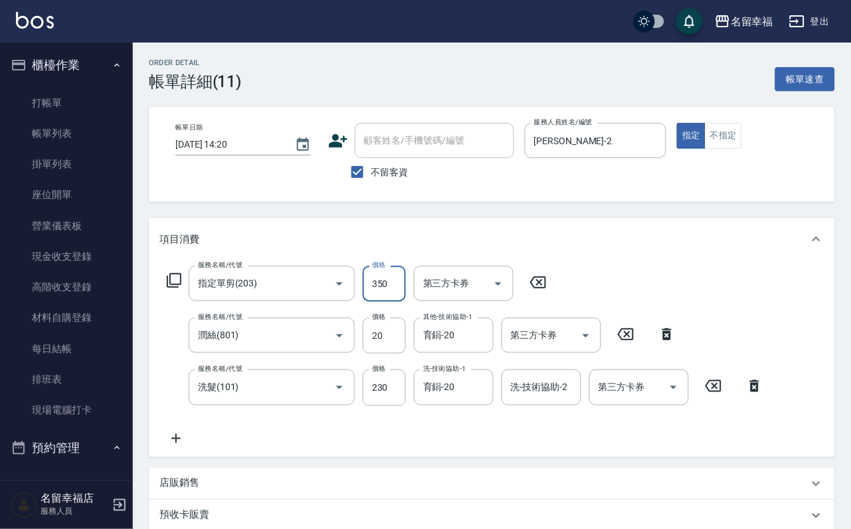
type input "350"
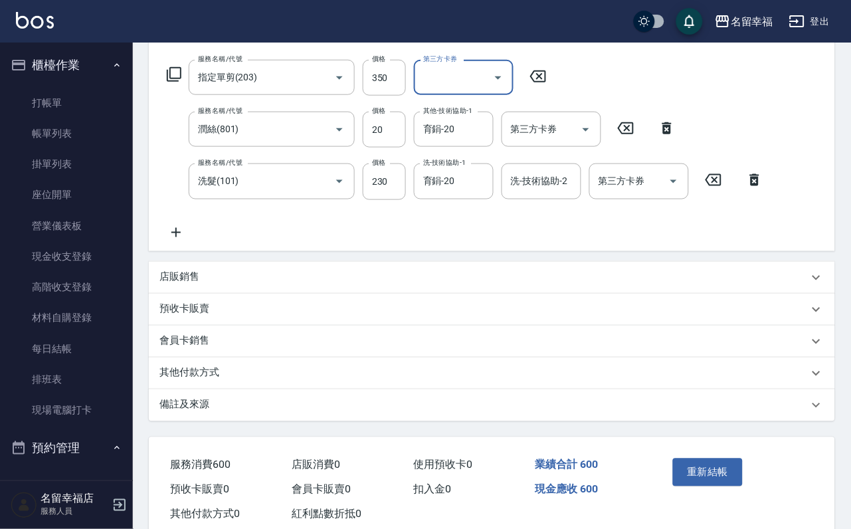
scroll to position [290, 0]
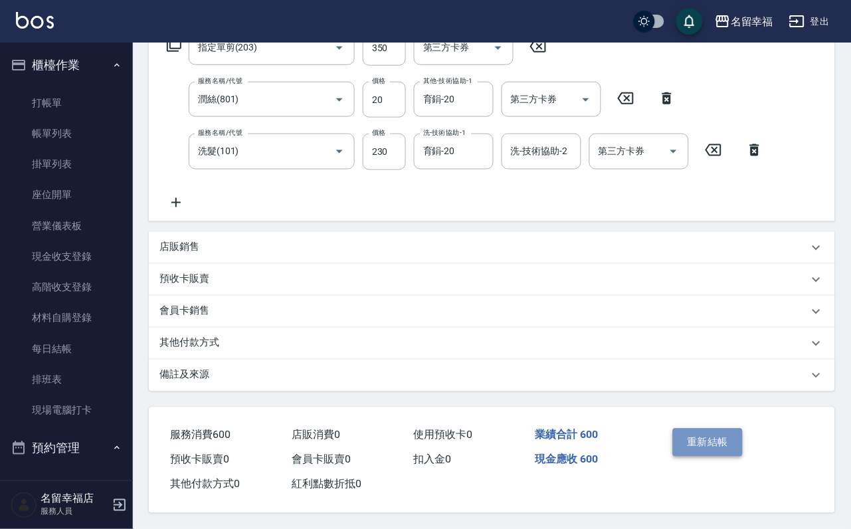
click at [709, 429] on button "重新結帳" at bounding box center [708, 443] width 70 height 28
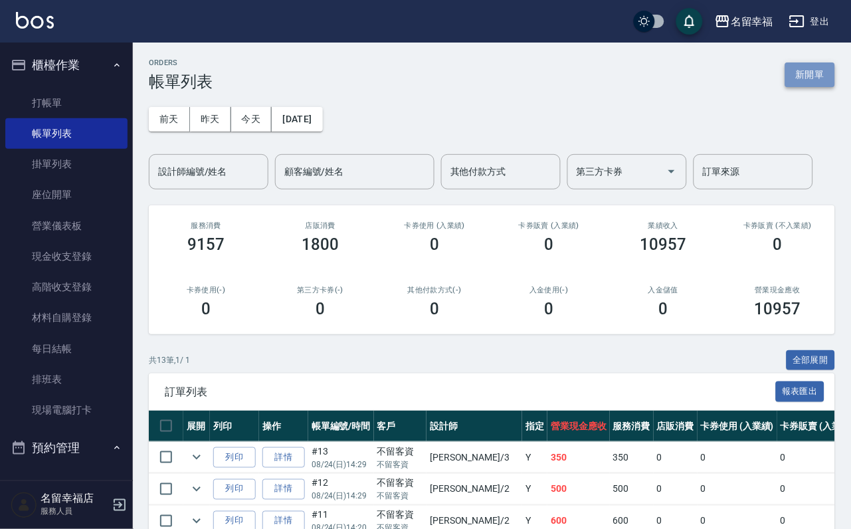
click at [786, 72] on button "新開單" at bounding box center [811, 74] width 50 height 25
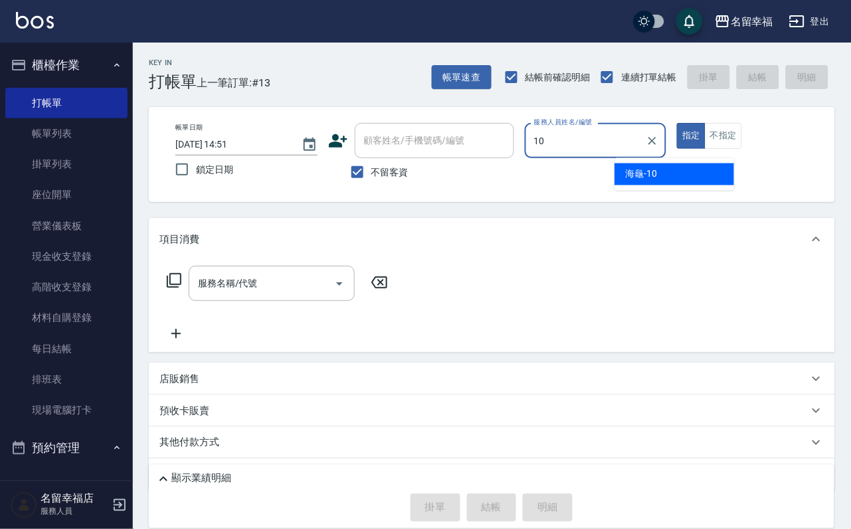
type input "海龜-10"
type button "true"
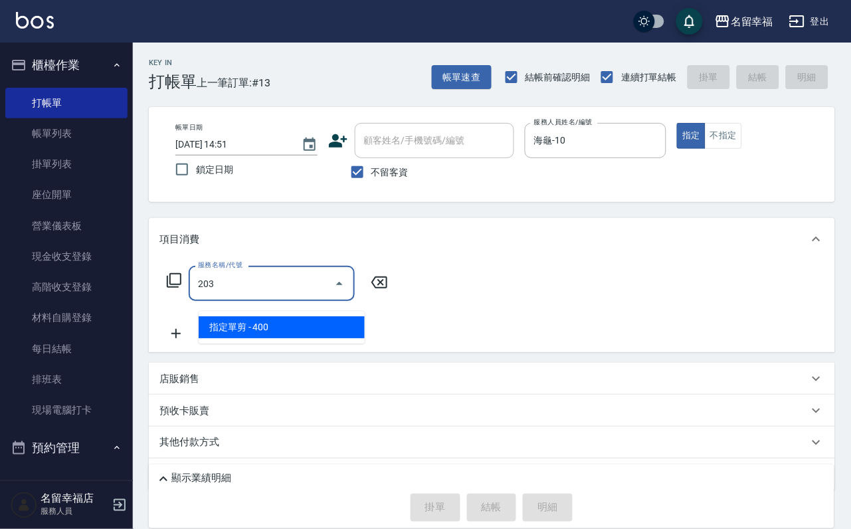
type input "指定單剪(203)"
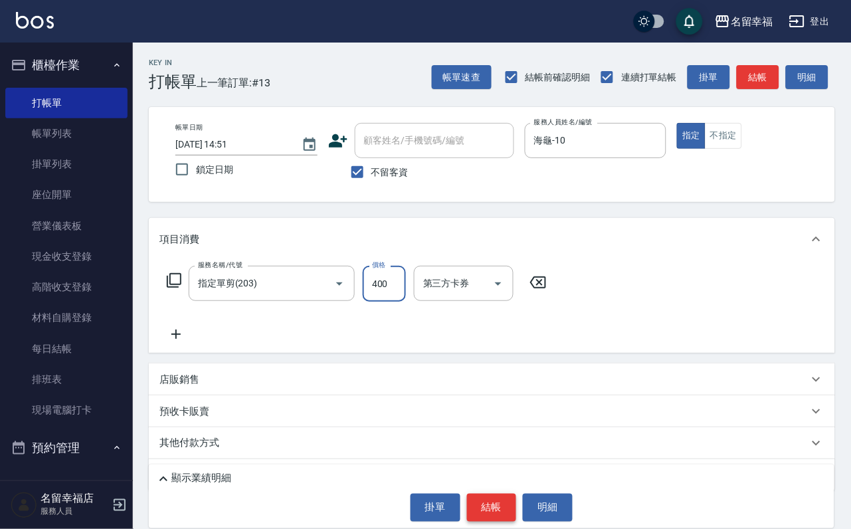
click at [471, 511] on button "結帳" at bounding box center [492, 508] width 50 height 28
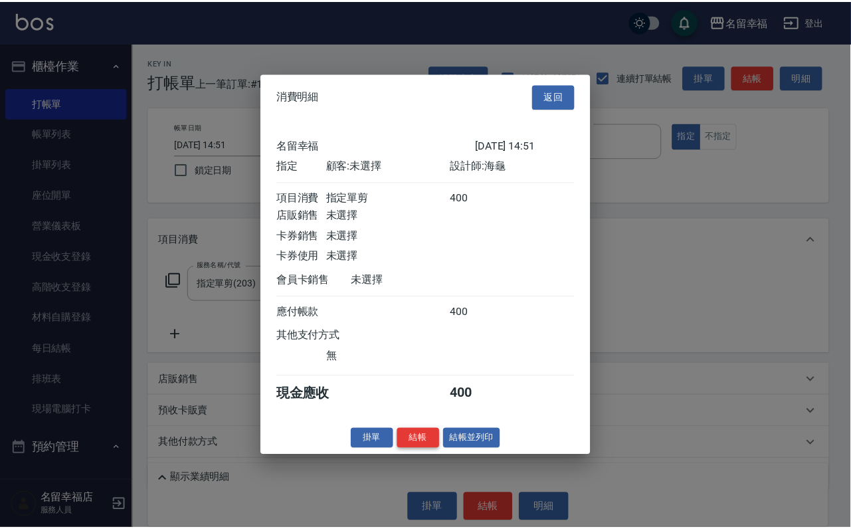
scroll to position [164, 0]
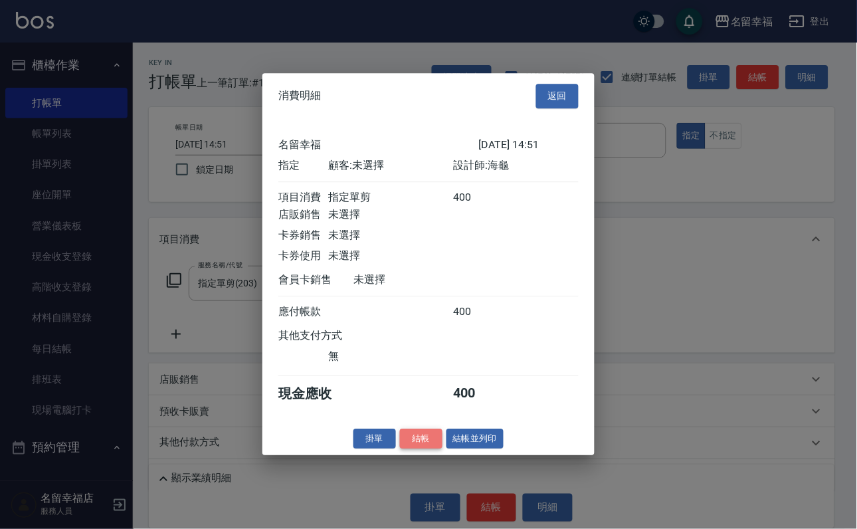
click at [407, 449] on button "結帳" at bounding box center [421, 439] width 43 height 21
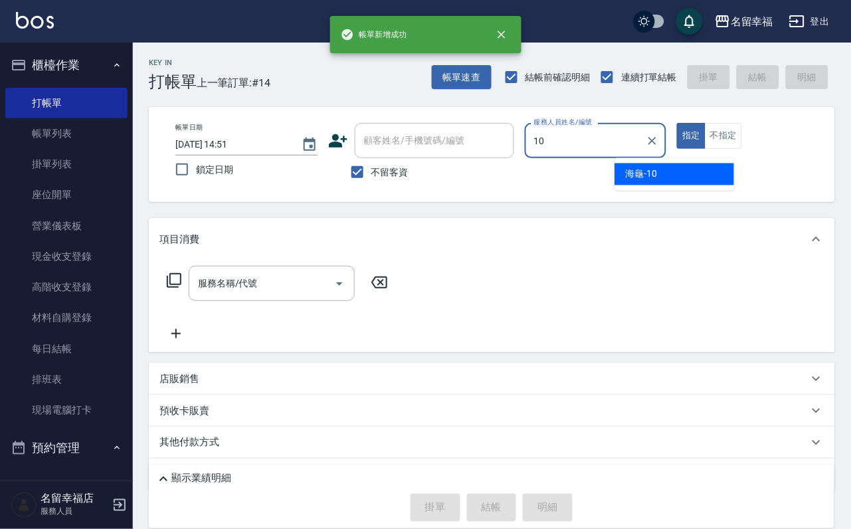
type input "海龜-10"
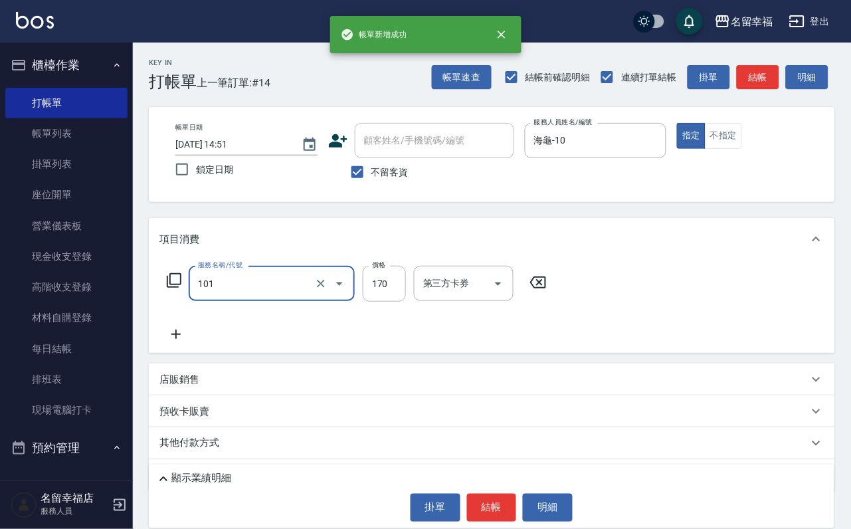
type input "洗髮(101)"
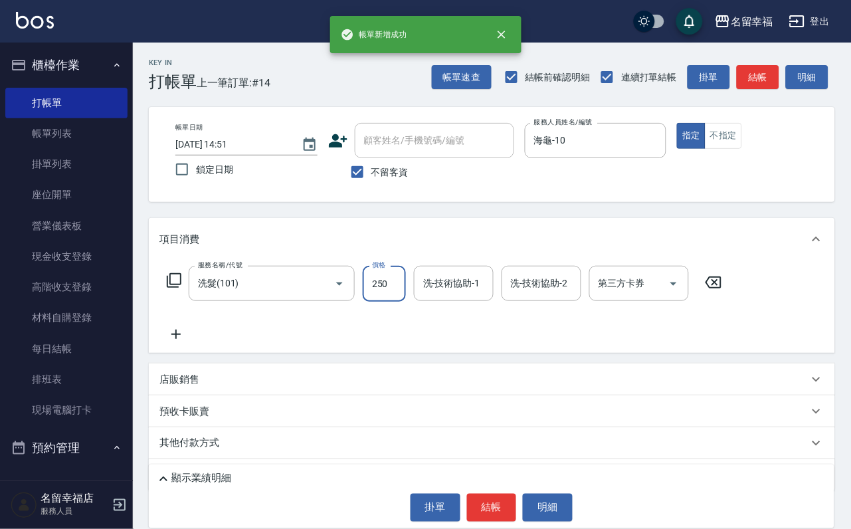
type input "250"
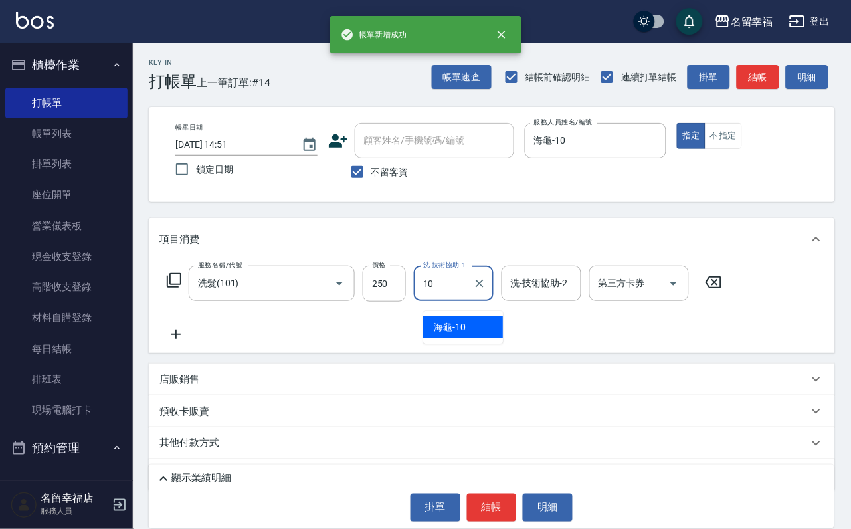
type input "海龜-10"
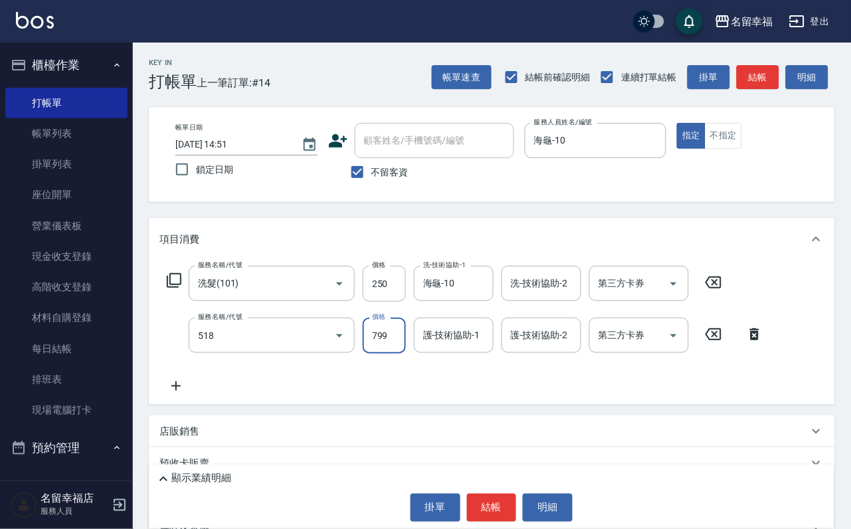
type input "水光針護髮(518)"
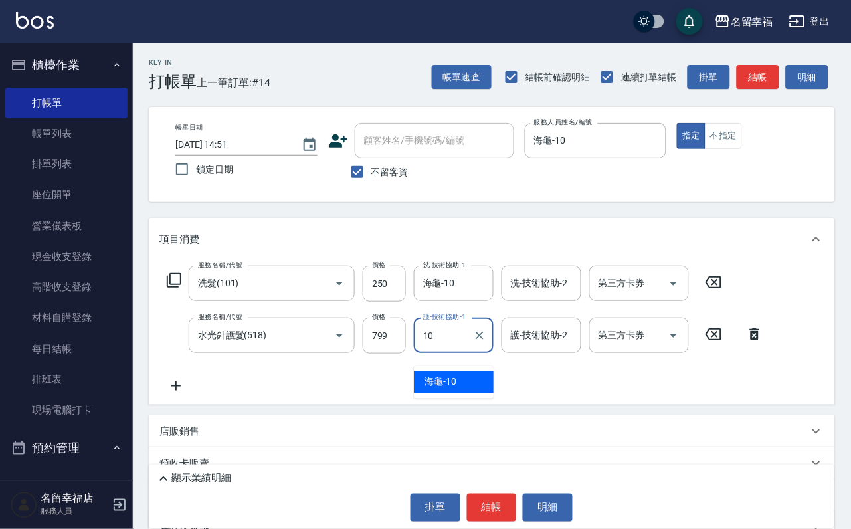
type input "海龜-10"
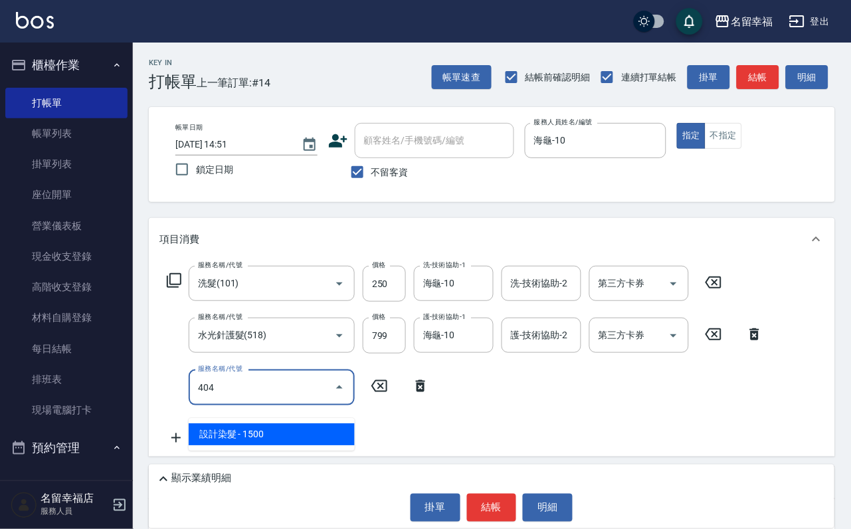
type input "設計染髮(404)"
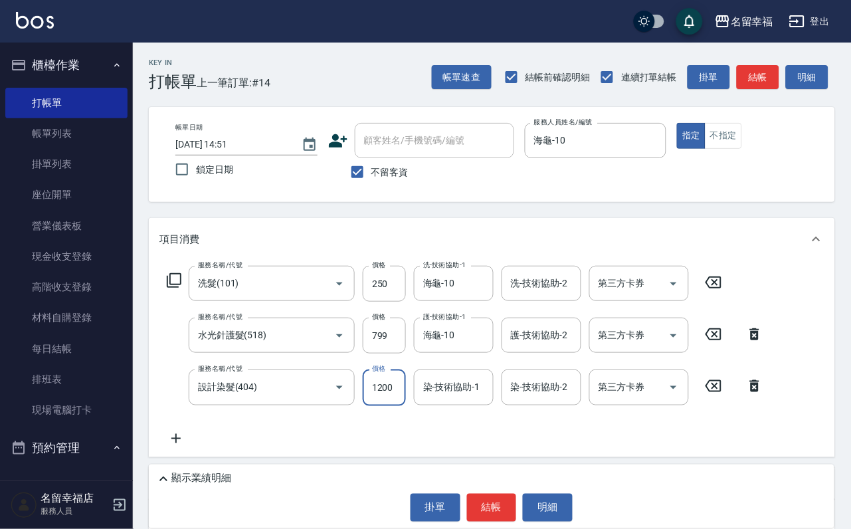
scroll to position [0, 1]
type input "1200"
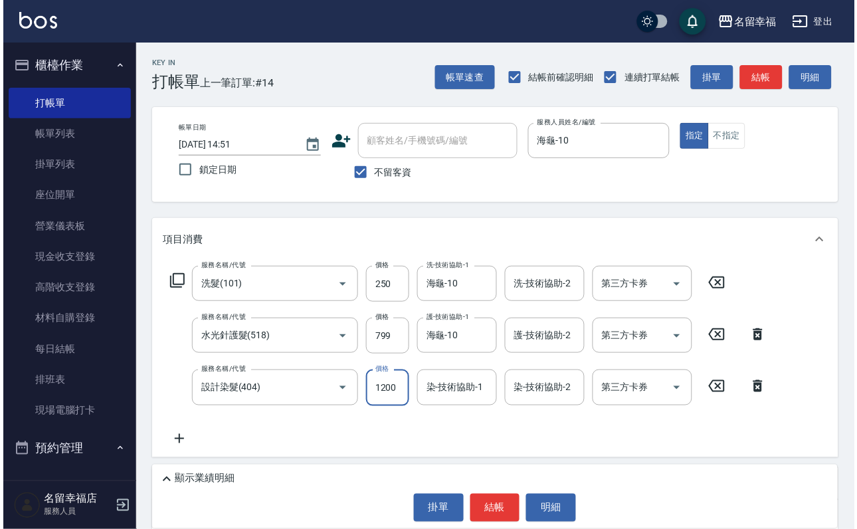
scroll to position [0, 0]
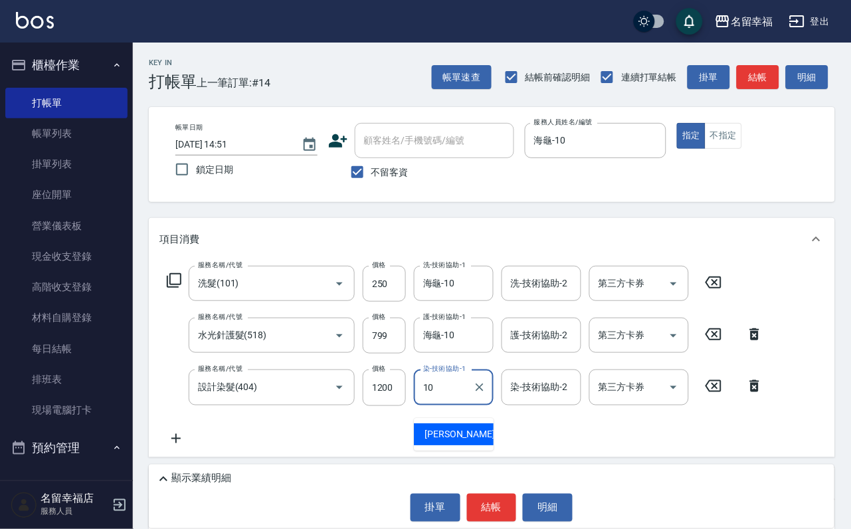
type input "海龜-10"
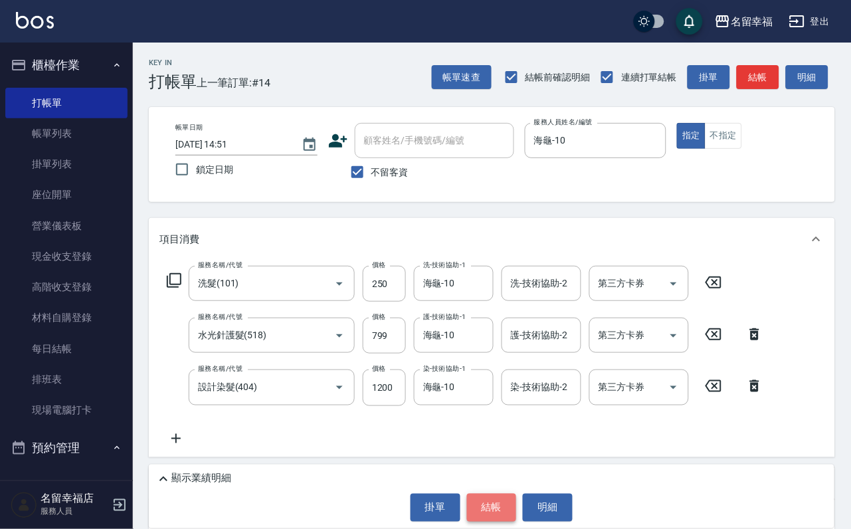
click at [506, 494] on button "結帳" at bounding box center [492, 508] width 50 height 28
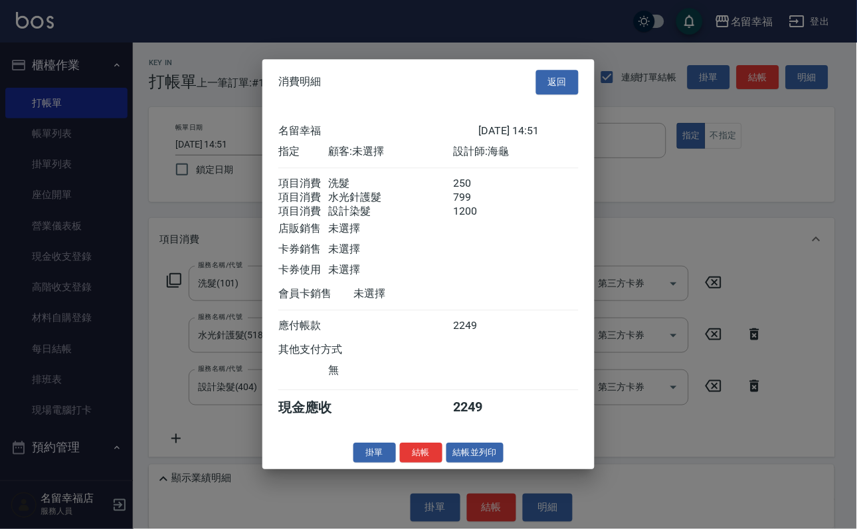
scroll to position [263, 0]
click at [409, 463] on button "結帳" at bounding box center [421, 453] width 43 height 21
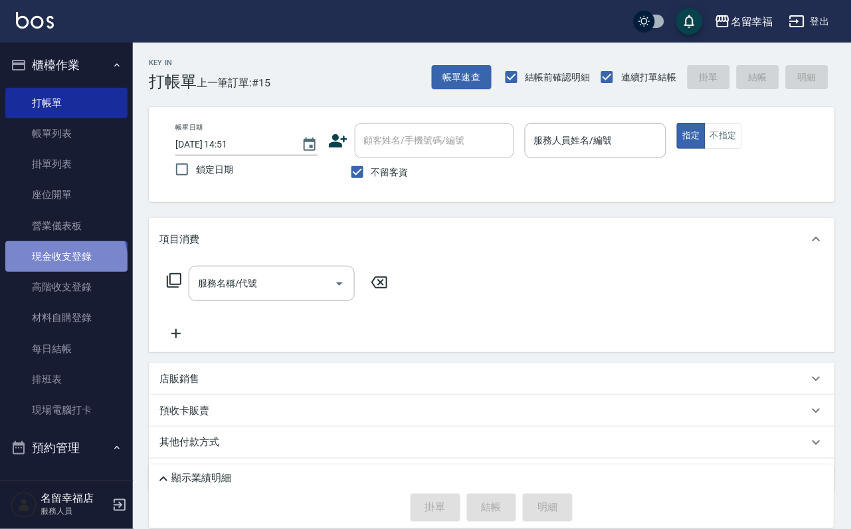
click at [64, 272] on link "現金收支登錄" at bounding box center [66, 256] width 122 height 31
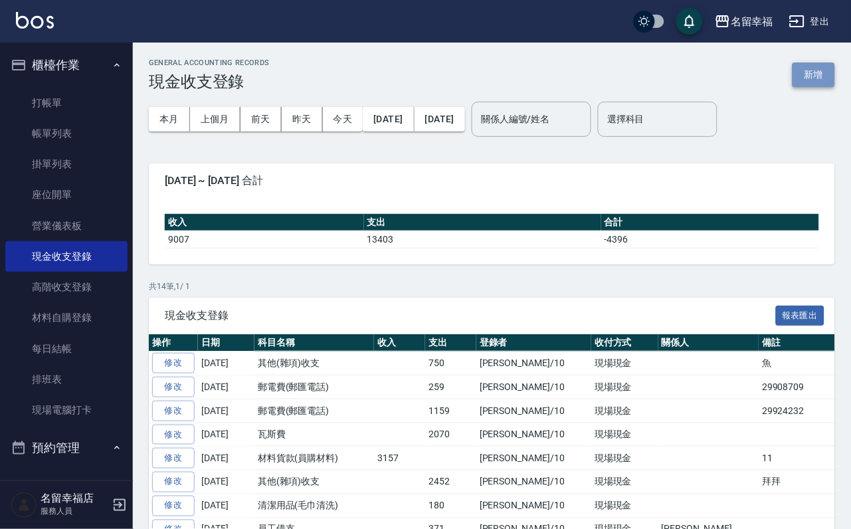
click at [810, 82] on button "新增" at bounding box center [814, 74] width 43 height 25
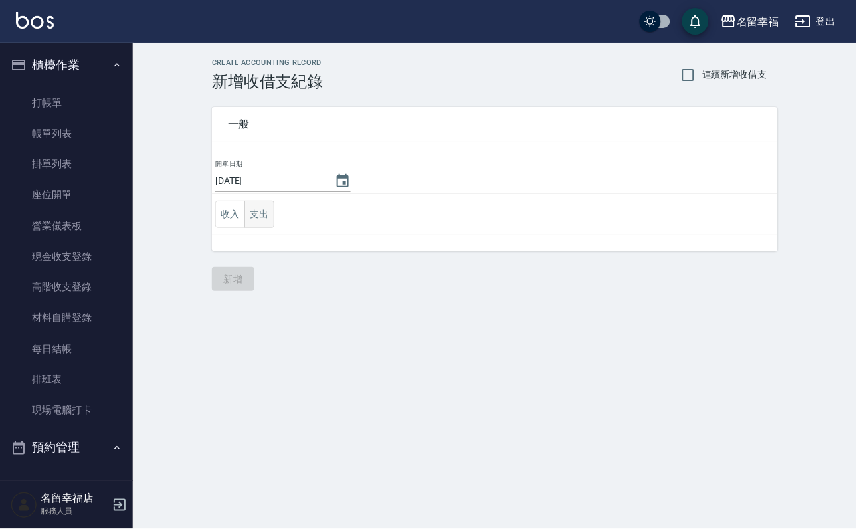
click at [271, 227] on button "支出" at bounding box center [260, 214] width 30 height 27
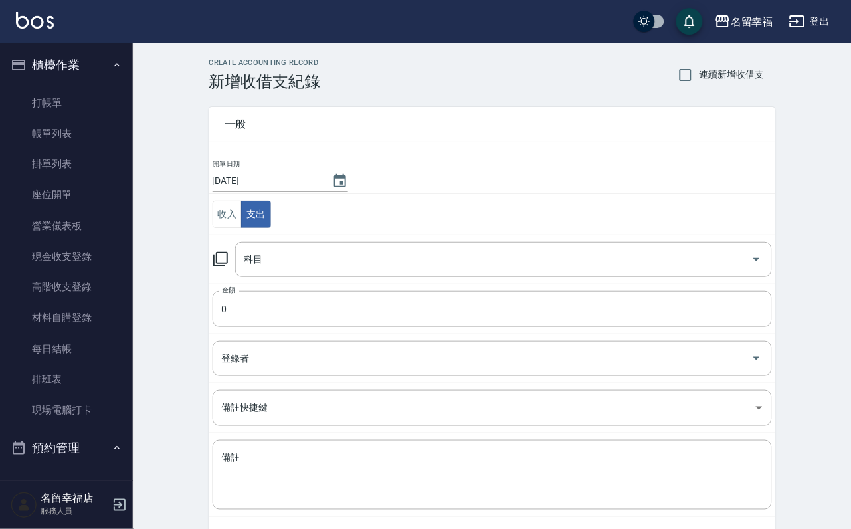
click at [229, 267] on icon at bounding box center [221, 259] width 16 height 16
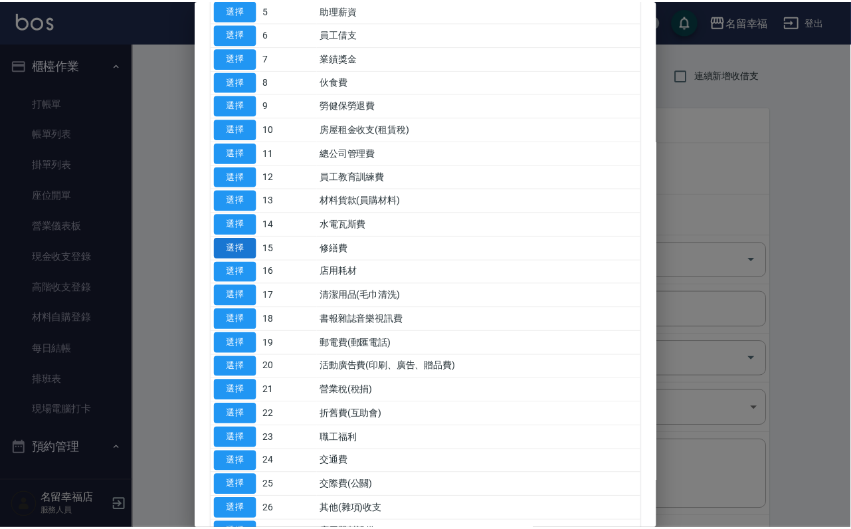
scroll to position [299, 0]
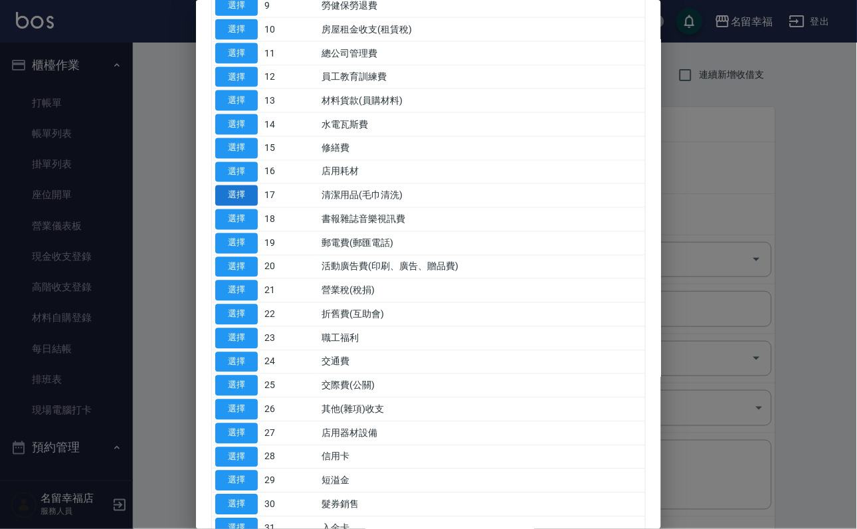
click at [230, 206] on button "選擇" at bounding box center [236, 195] width 43 height 21
type input "17 清潔用品(毛巾清洗)"
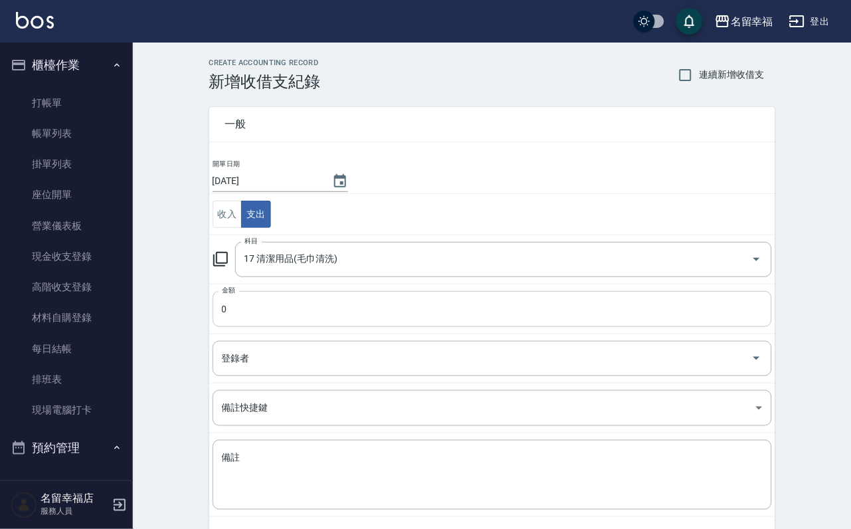
click at [254, 320] on input "0" at bounding box center [493, 309] width 560 height 36
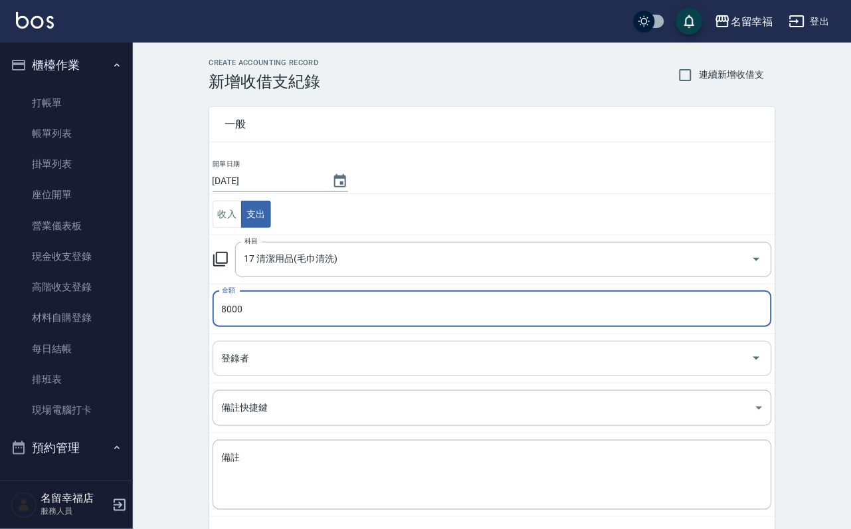
type input "8000"
click at [292, 357] on input "登錄者" at bounding box center [483, 358] width 528 height 23
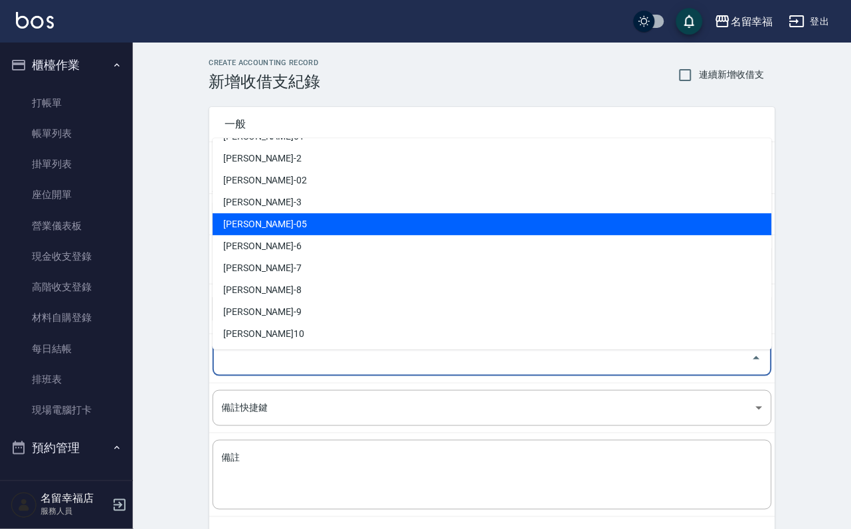
scroll to position [100, 0]
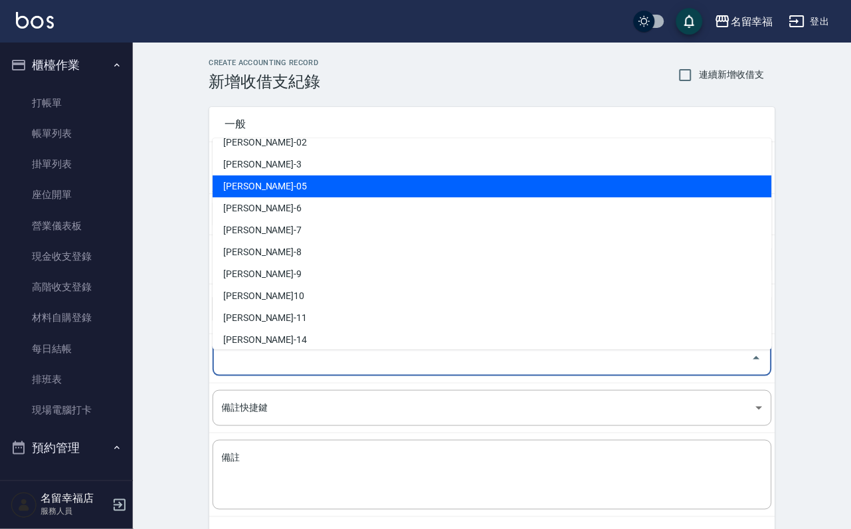
click at [313, 295] on li "[PERSON_NAME]10" at bounding box center [493, 296] width 560 height 22
type input "[PERSON_NAME]10"
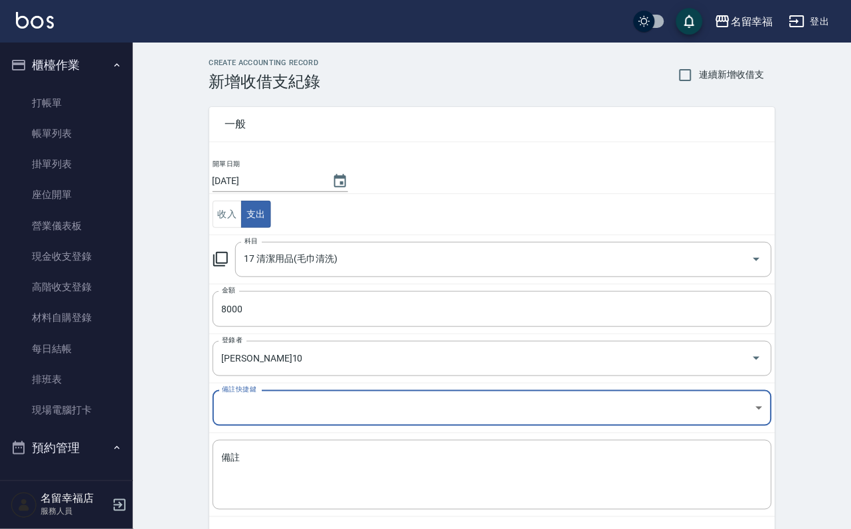
click at [195, 458] on div "一般 開單日期 [DATE] 收入 支出 科目 17 清潔用品(毛巾清洗) 科目 金額 8000 金額 登錄者 [PERSON_NAME]-10 登錄者 備註…" at bounding box center [484, 312] width 582 height 442
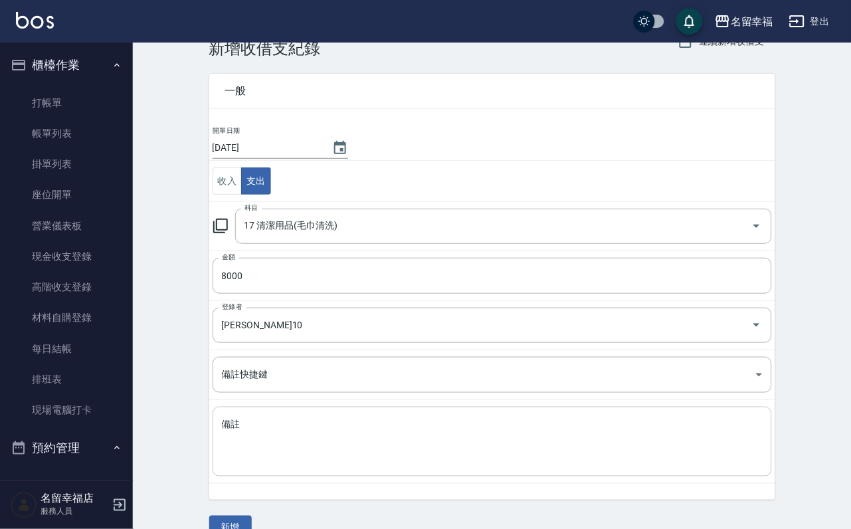
scroll to position [72, 0]
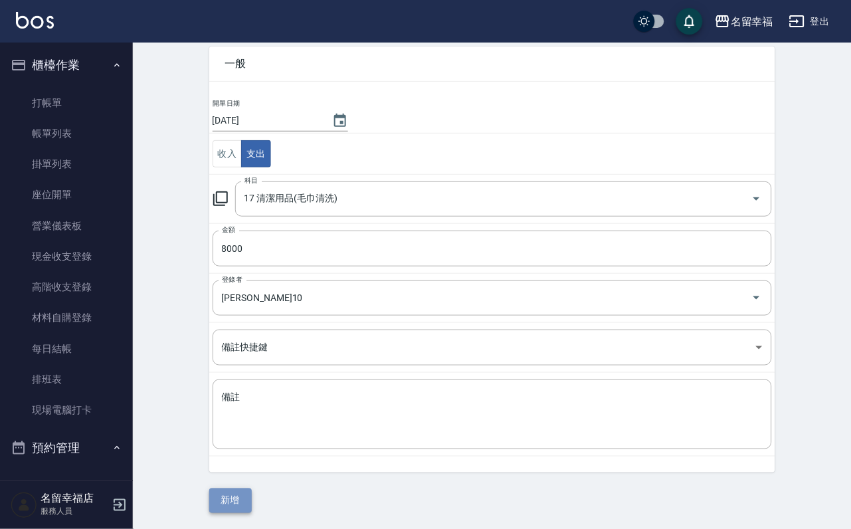
click at [252, 491] on button "新增" at bounding box center [230, 501] width 43 height 25
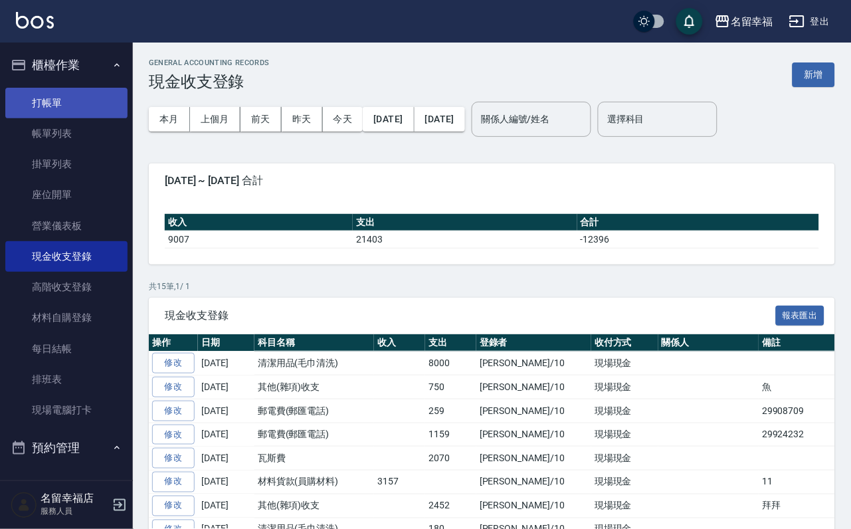
click at [40, 109] on link "打帳單" at bounding box center [66, 103] width 122 height 31
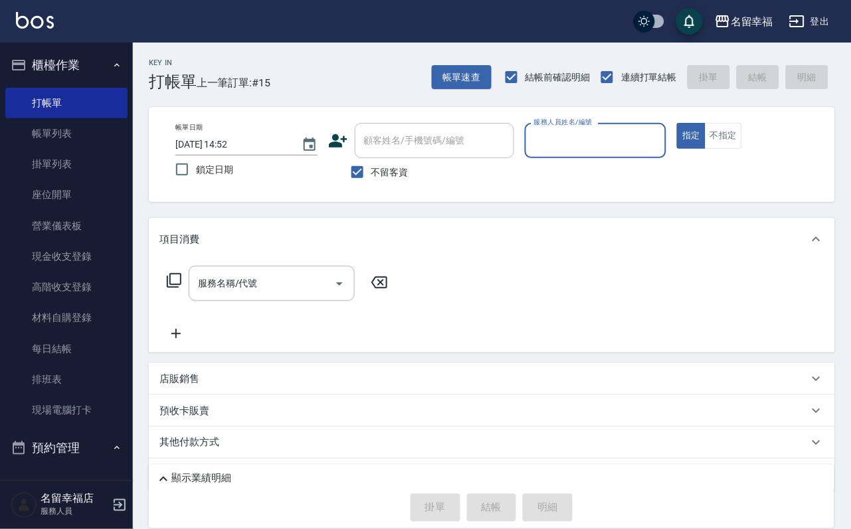
click at [652, 138] on input "服務人員姓名/編號" at bounding box center [596, 140] width 130 height 23
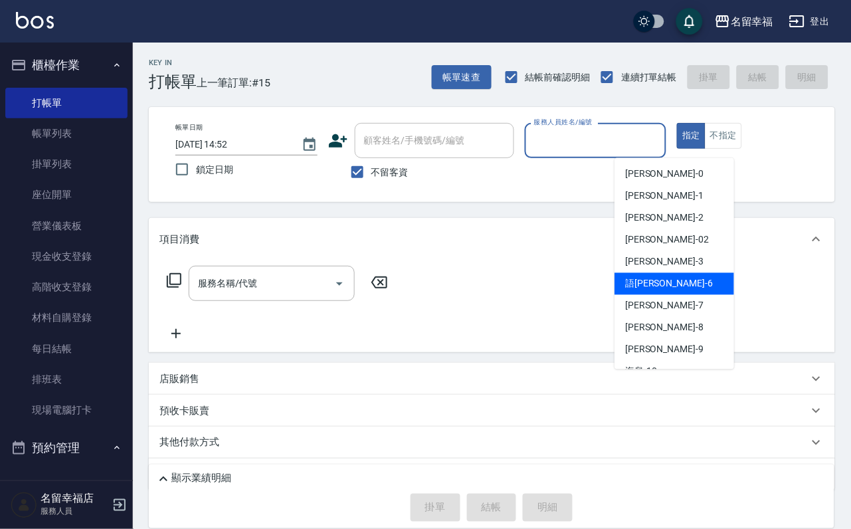
click at [673, 273] on div "語[PERSON_NAME] -6" at bounding box center [675, 284] width 120 height 22
type input "語[PERSON_NAME]-6"
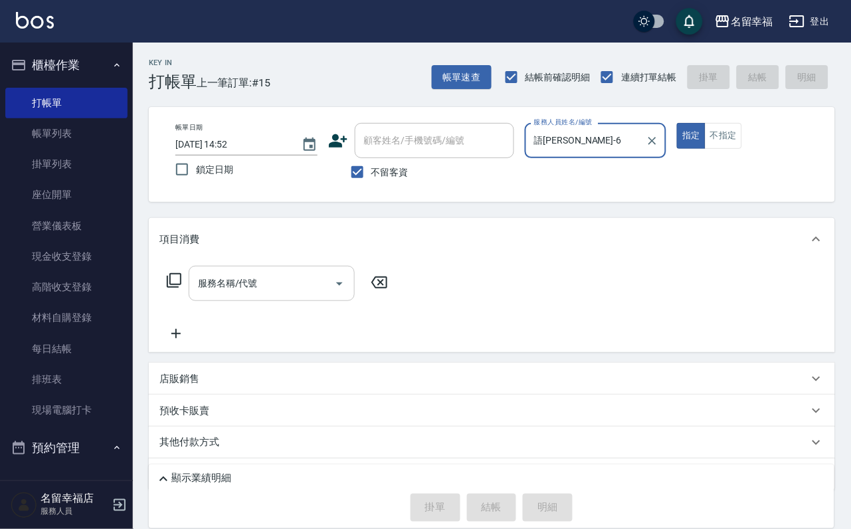
click at [304, 301] on div "服務名稱/代號" at bounding box center [272, 283] width 166 height 35
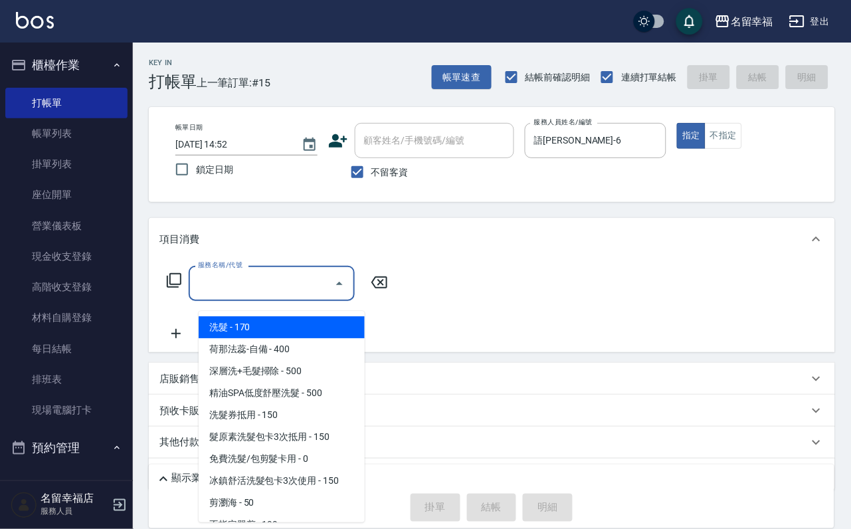
click at [334, 323] on span "洗髮 - 170" at bounding box center [282, 327] width 166 height 22
type input "洗髮(101)"
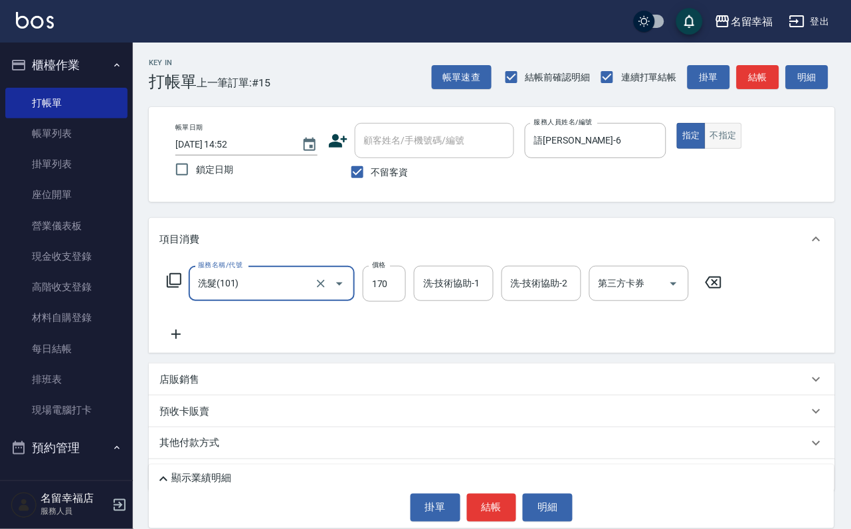
click at [742, 148] on button "不指定" at bounding box center [723, 136] width 37 height 26
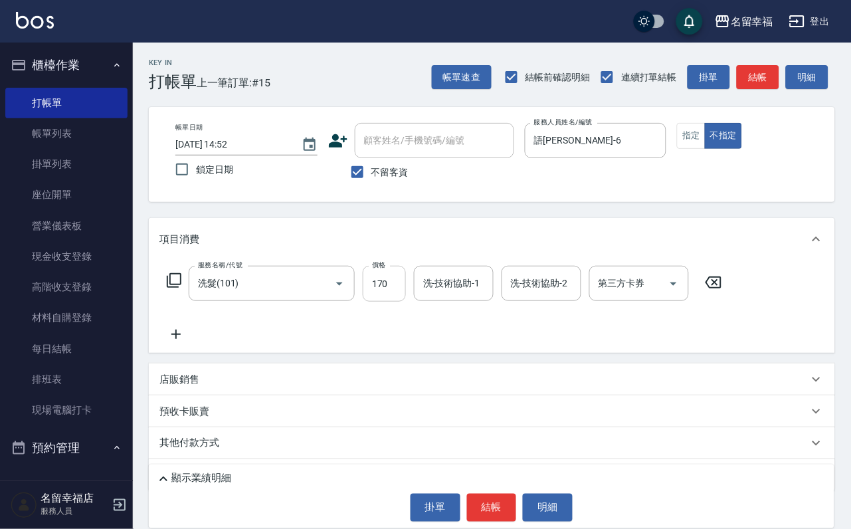
click at [393, 302] on input "170" at bounding box center [384, 284] width 43 height 36
type input "250"
type input "育鋗-20"
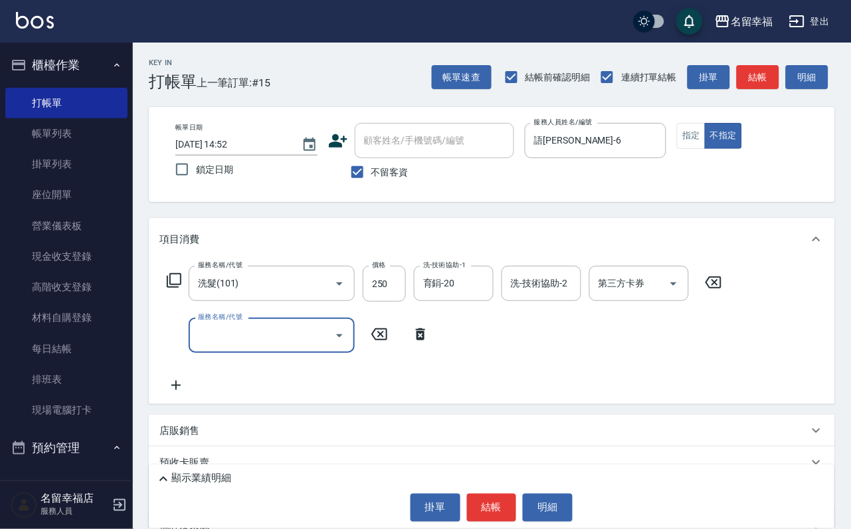
click at [332, 344] on icon "Open" at bounding box center [340, 336] width 16 height 16
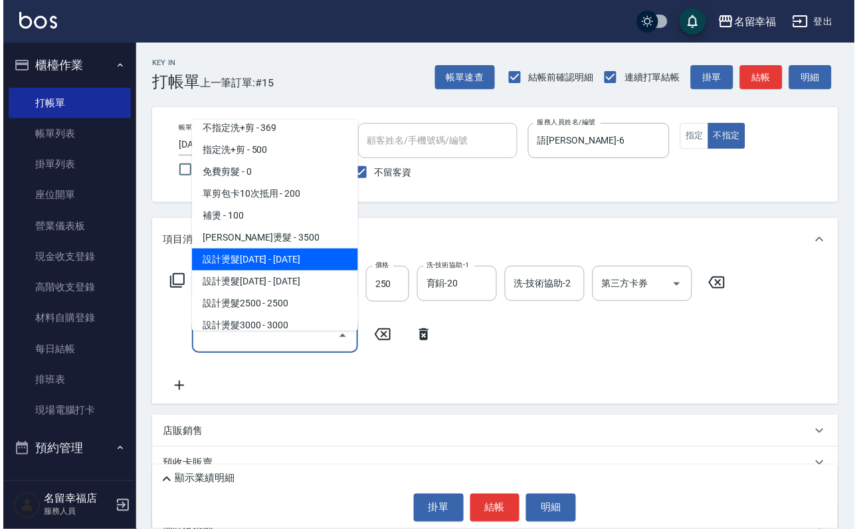
scroll to position [199, 0]
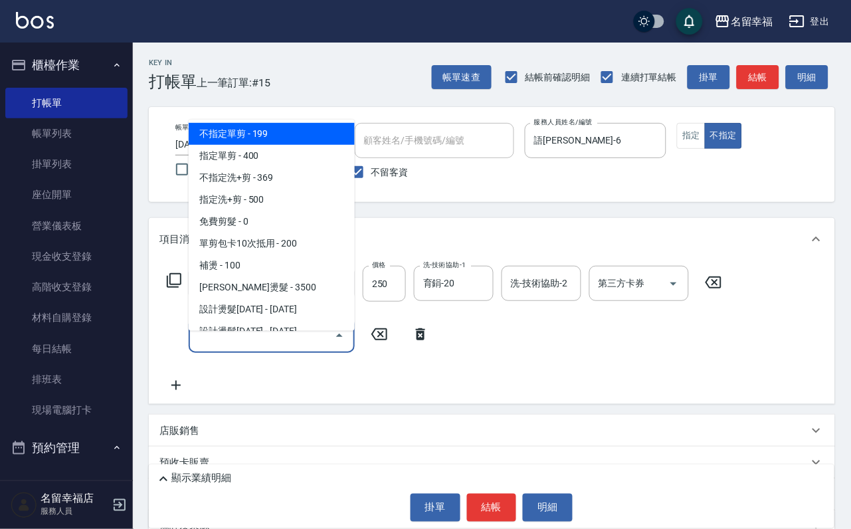
click at [261, 145] on span "不指定單剪 - 199" at bounding box center [272, 134] width 166 height 22
type input "不指定單剪(202)"
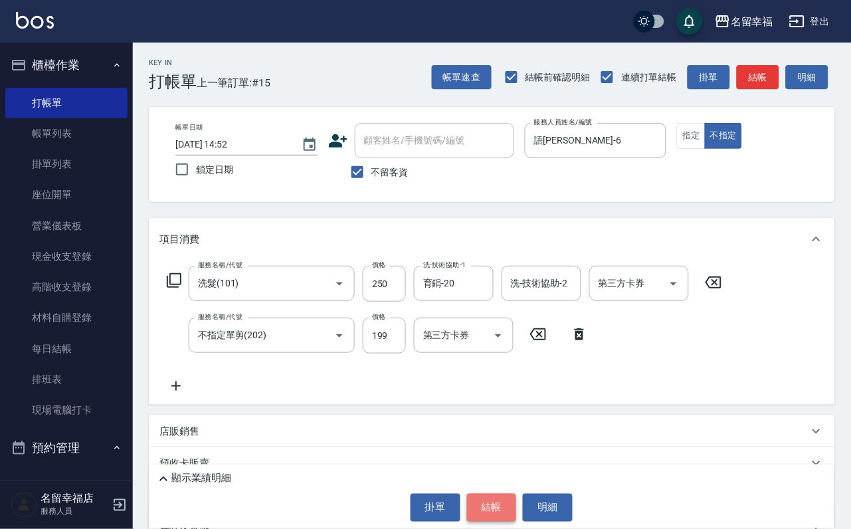
click at [483, 509] on button "結帳" at bounding box center [492, 508] width 50 height 28
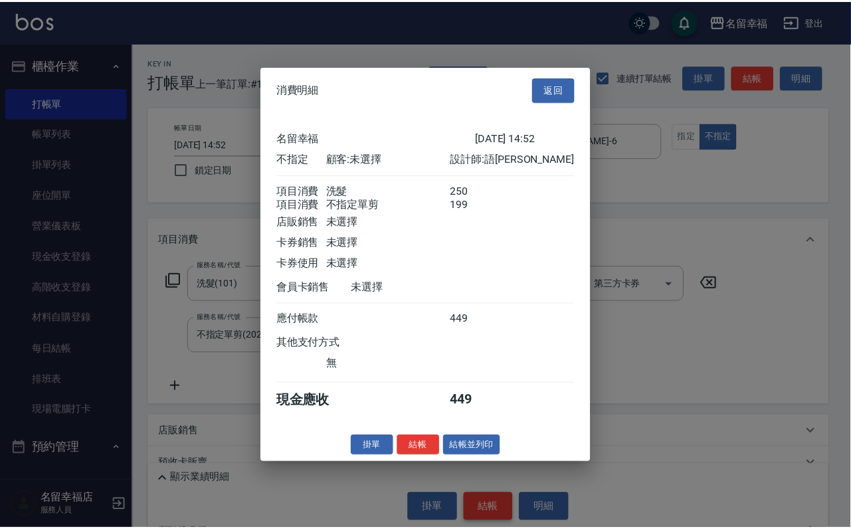
scroll to position [239, 0]
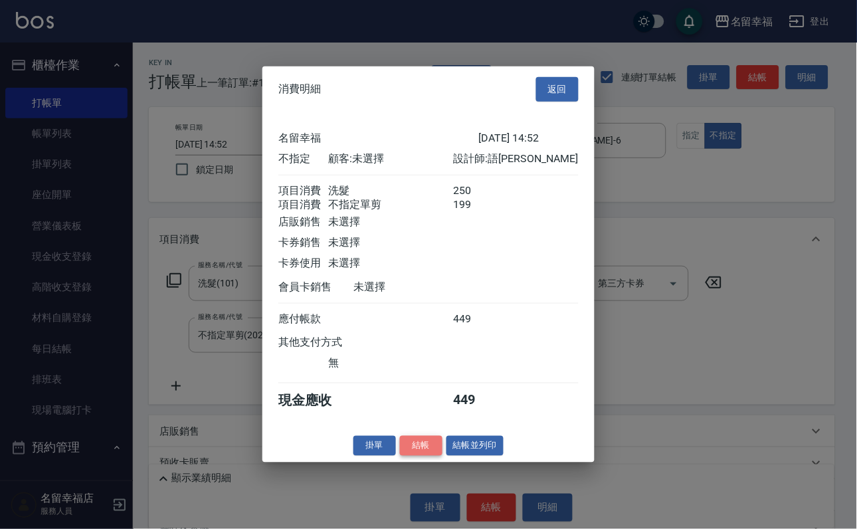
click at [401, 456] on button "結帳" at bounding box center [421, 445] width 43 height 21
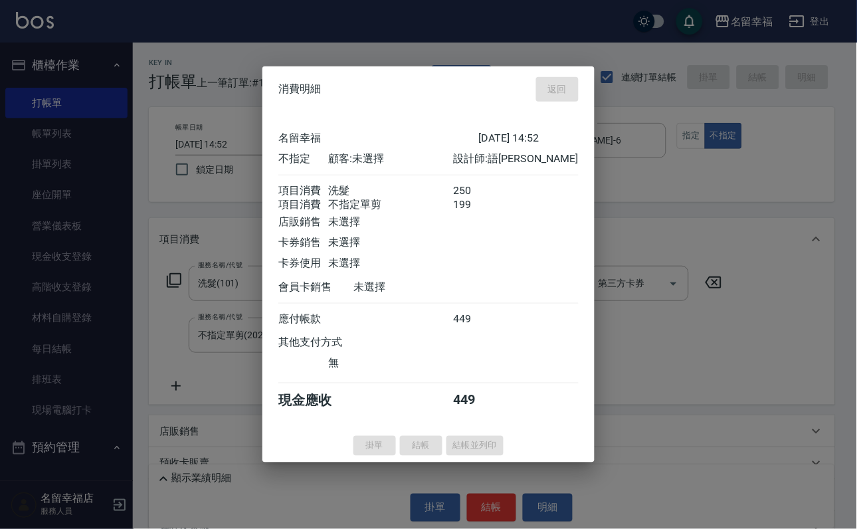
type input "[DATE] 15:16"
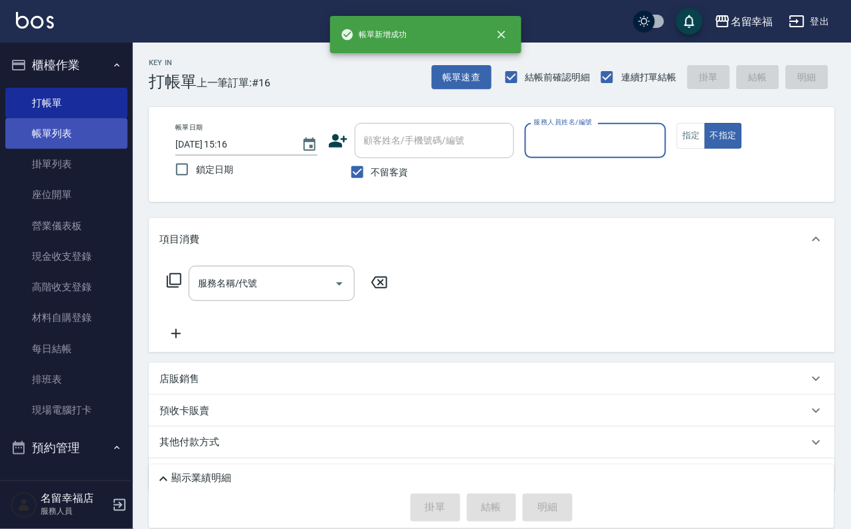
click at [44, 137] on link "帳單列表" at bounding box center [66, 133] width 122 height 31
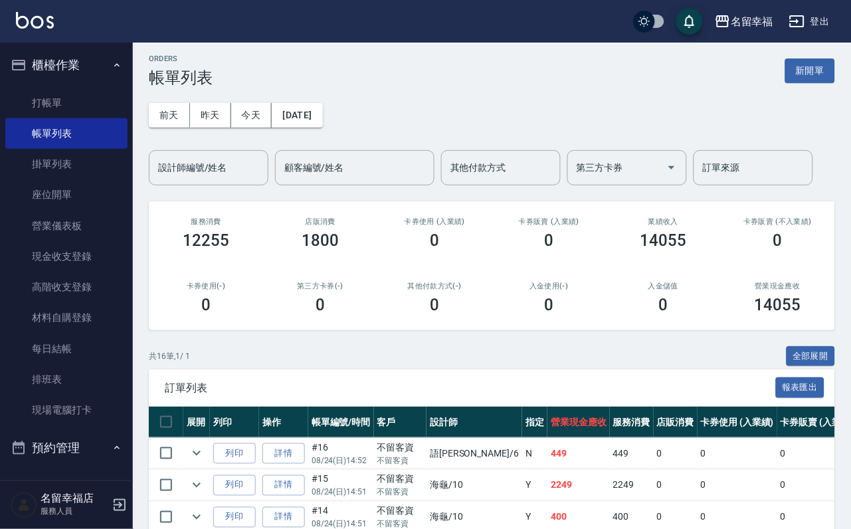
scroll to position [100, 0]
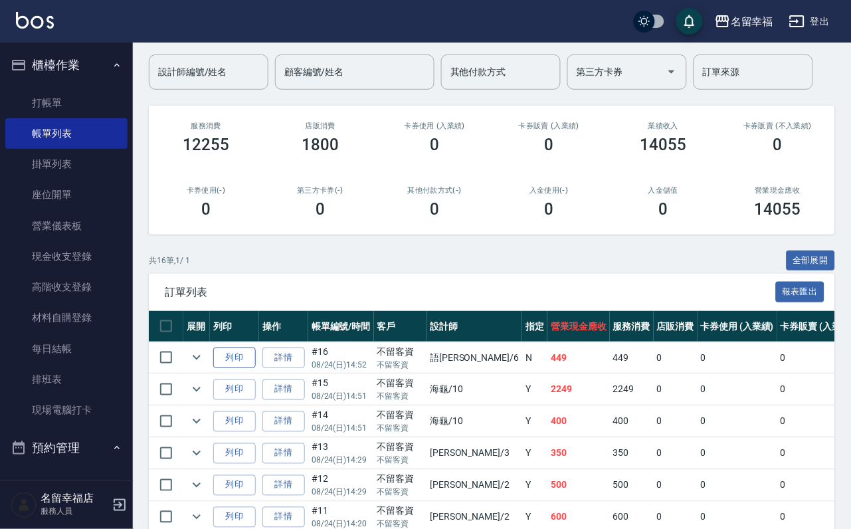
click at [241, 368] on button "列印" at bounding box center [234, 358] width 43 height 21
click at [72, 108] on link "打帳單" at bounding box center [66, 103] width 122 height 31
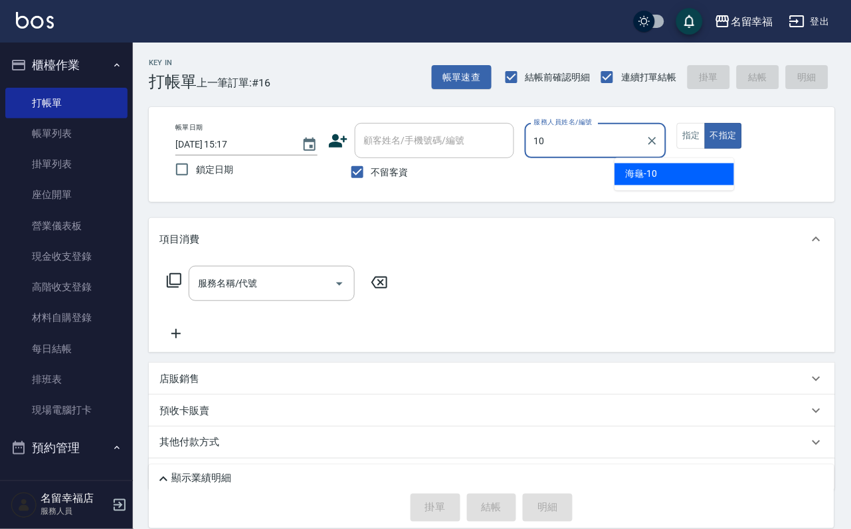
type input "海龜-10"
type button "false"
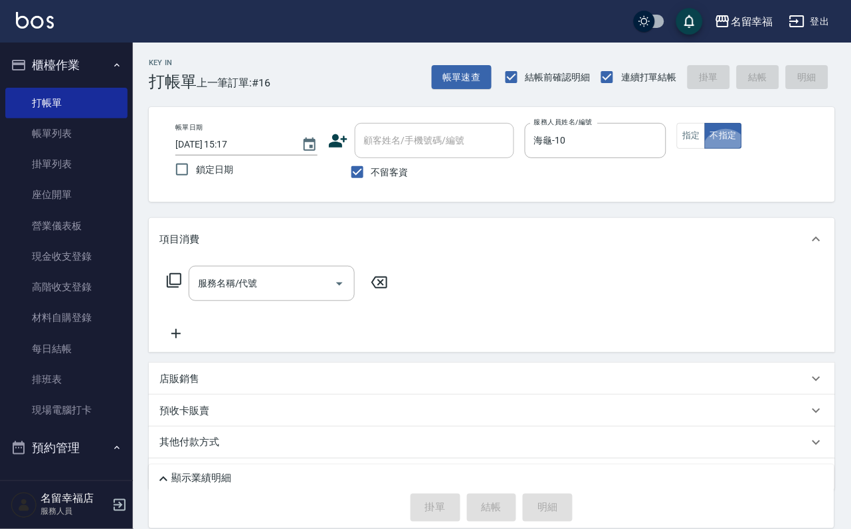
click at [182, 288] on icon at bounding box center [174, 281] width 16 height 16
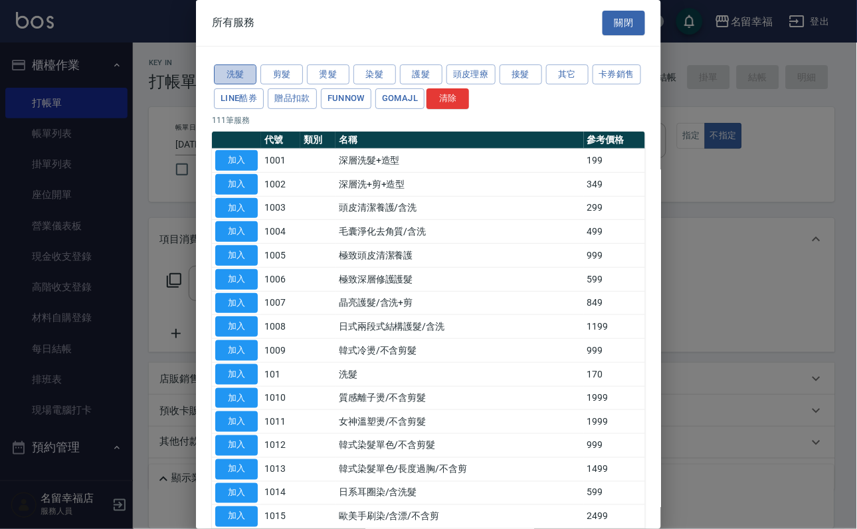
click at [233, 85] on button "洗髮" at bounding box center [235, 74] width 43 height 21
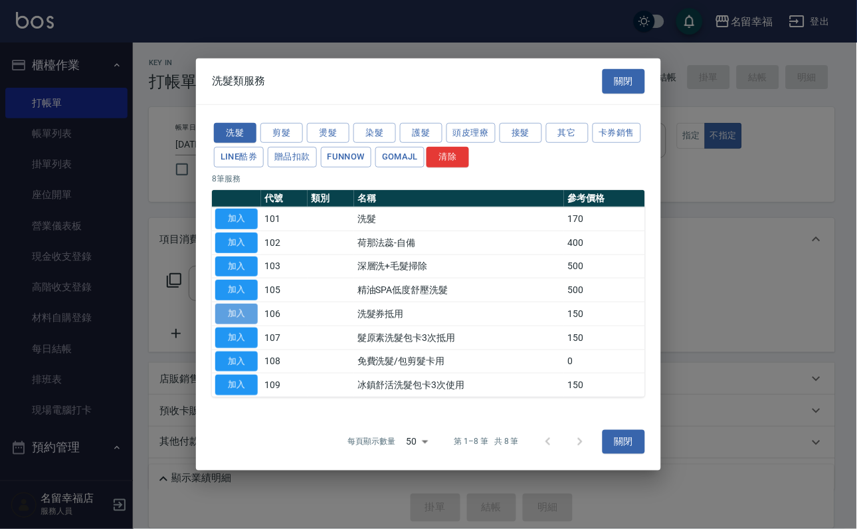
click at [227, 316] on button "加入" at bounding box center [236, 314] width 43 height 21
type input "洗髮券抵用(106)"
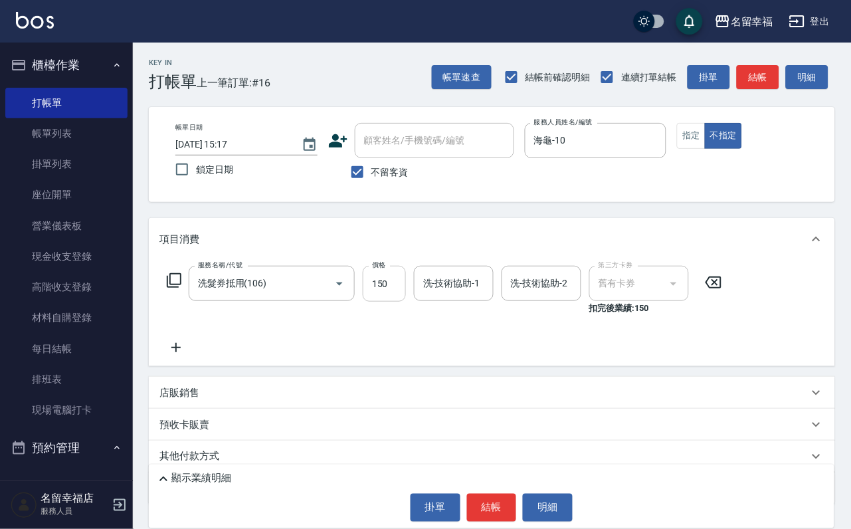
click at [394, 302] on input "150" at bounding box center [384, 284] width 43 height 36
type input "230"
type input "藝馨-24"
click at [471, 500] on button "結帳" at bounding box center [492, 508] width 50 height 28
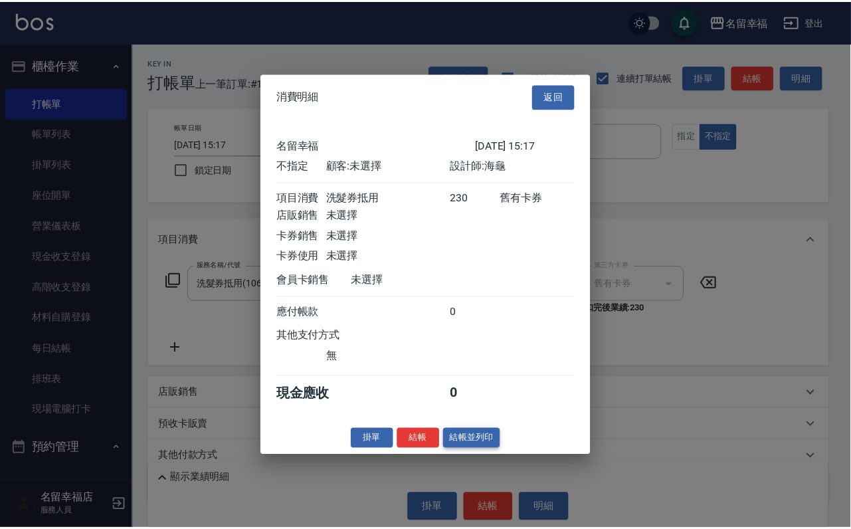
scroll to position [189, 0]
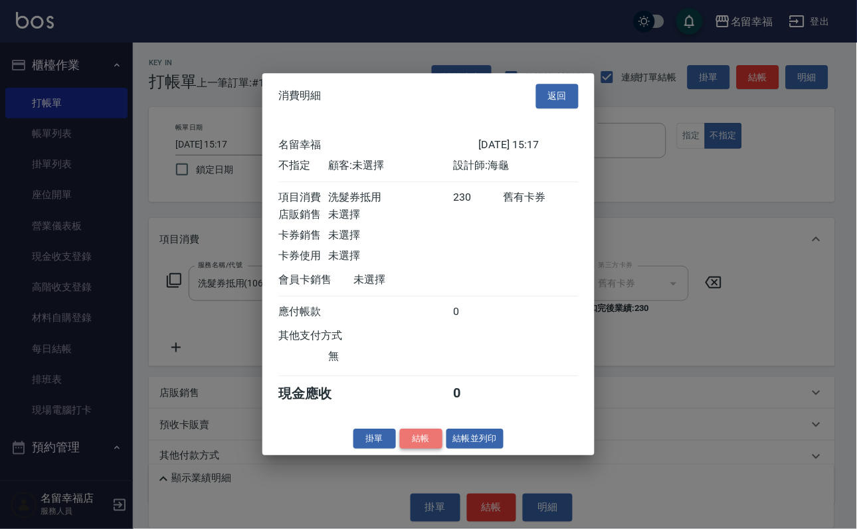
click at [420, 449] on button "結帳" at bounding box center [421, 439] width 43 height 21
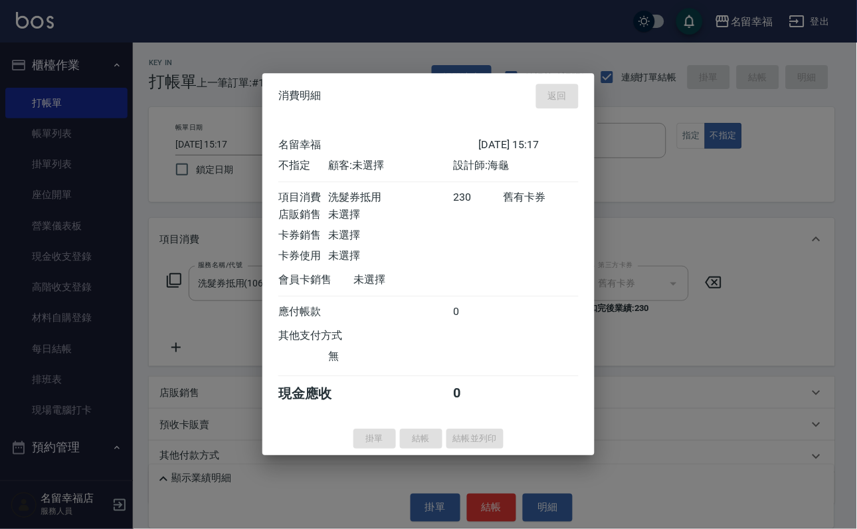
type input "[DATE] 15:22"
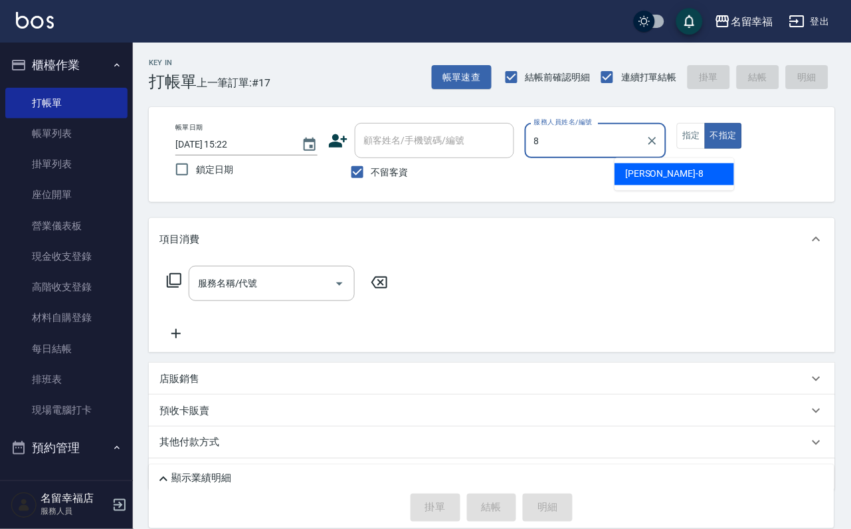
type input "[PERSON_NAME]-8"
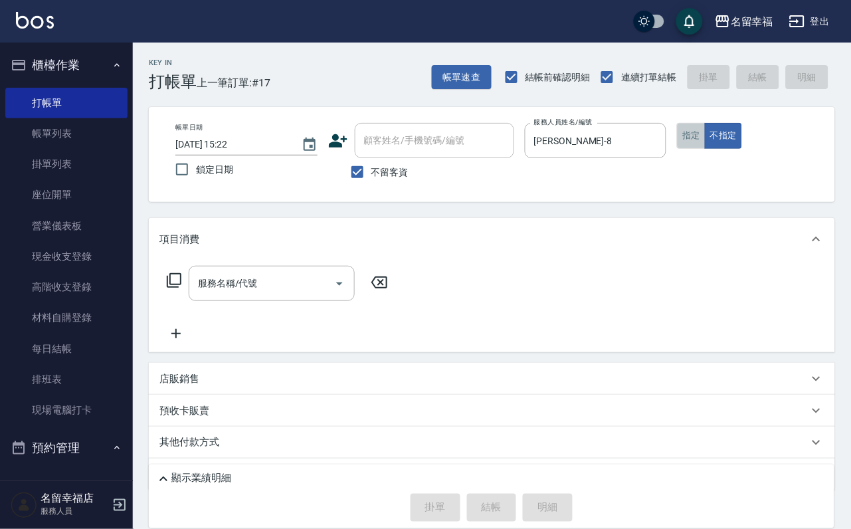
click at [706, 149] on button "指定" at bounding box center [691, 136] width 29 height 26
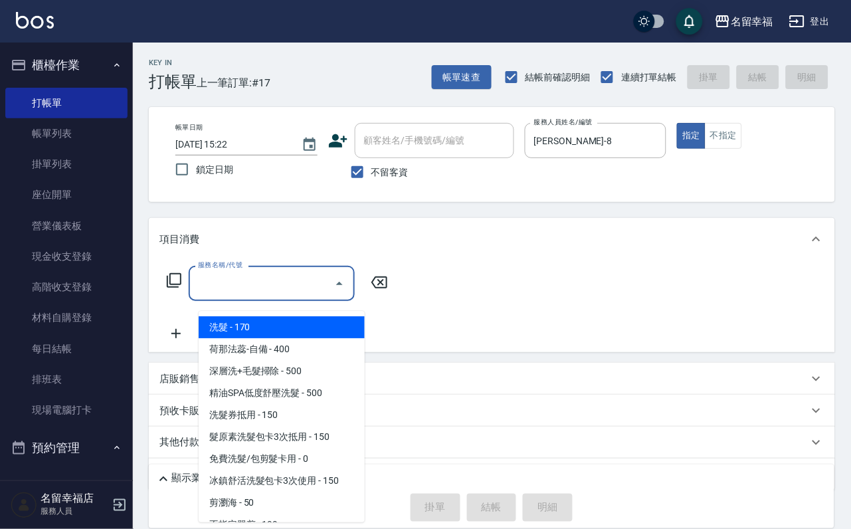
click at [254, 295] on input "服務名稱/代號" at bounding box center [262, 283] width 134 height 23
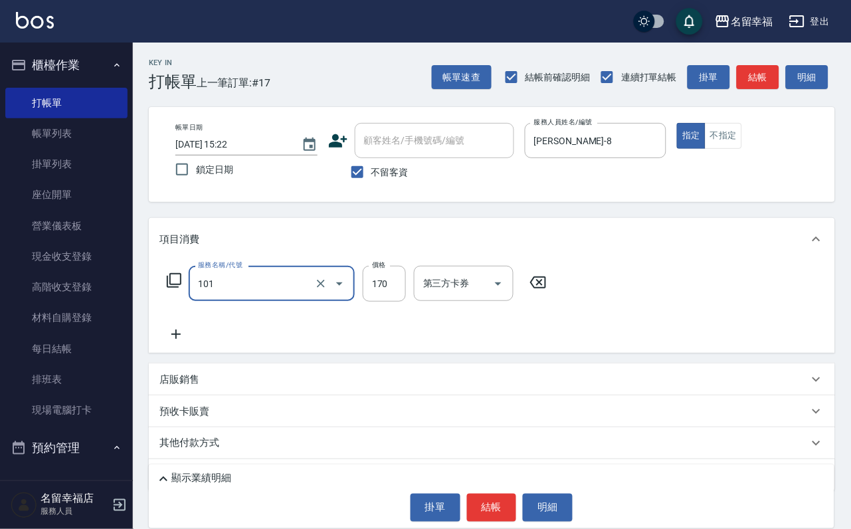
type input "洗髮(101)"
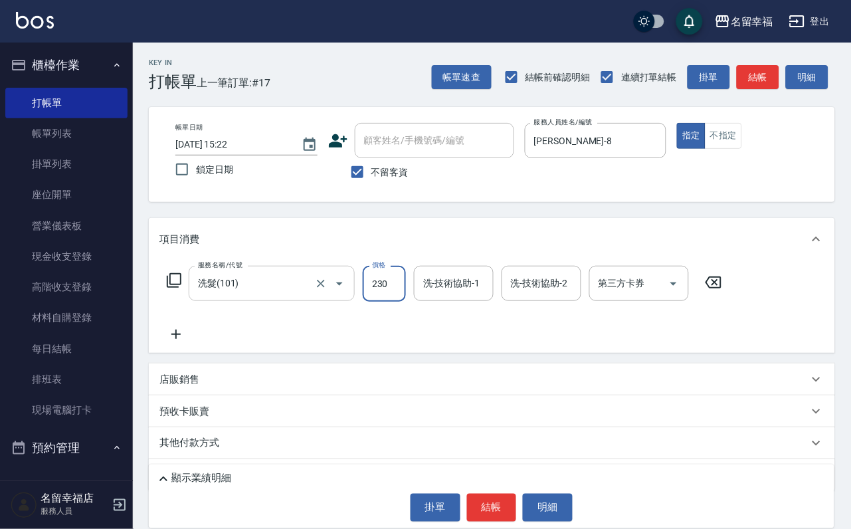
type input "230"
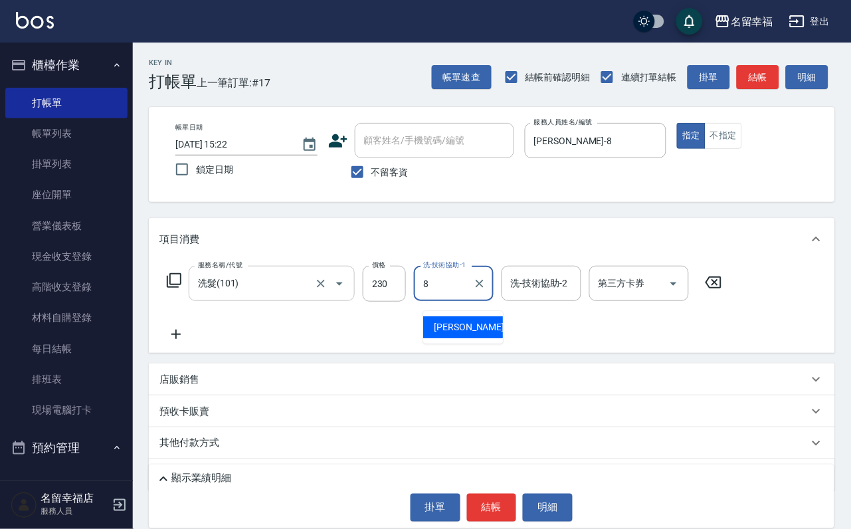
type input "[PERSON_NAME]-8"
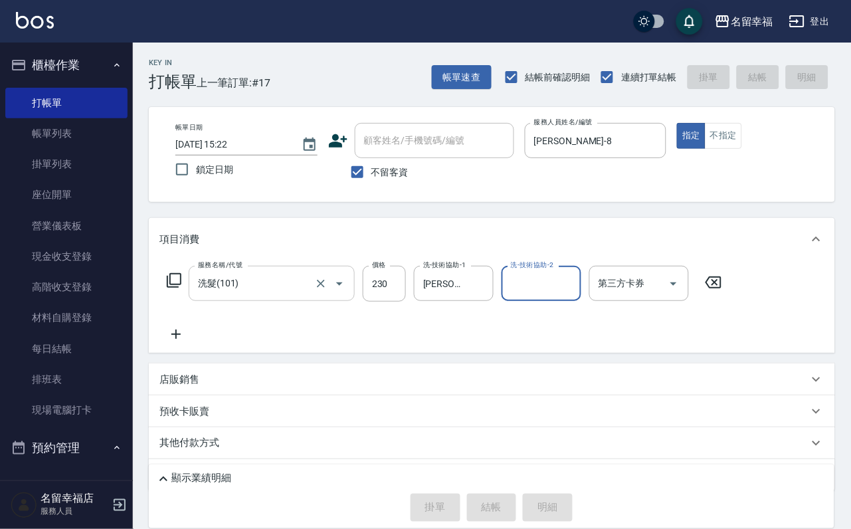
type input "[DATE] 15:27"
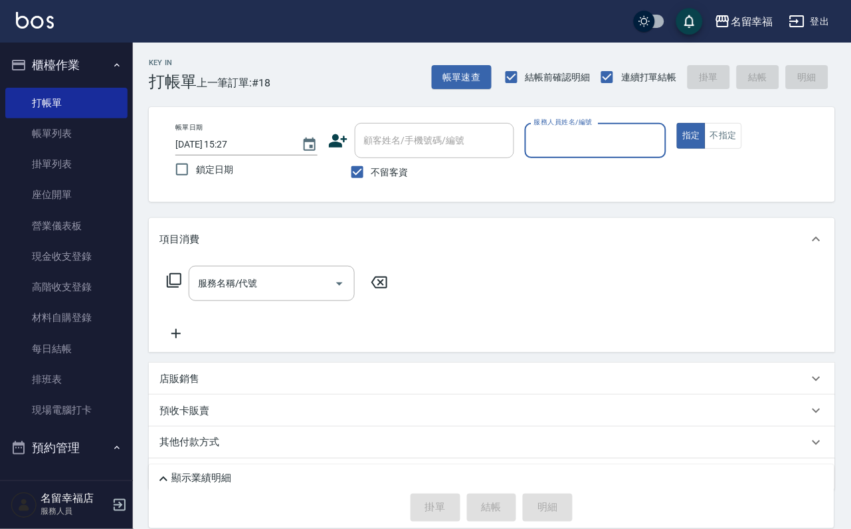
click at [396, 176] on span "不留客資" at bounding box center [390, 172] width 37 height 14
click at [372, 176] on input "不留客資" at bounding box center [358, 172] width 28 height 28
checkbox input "false"
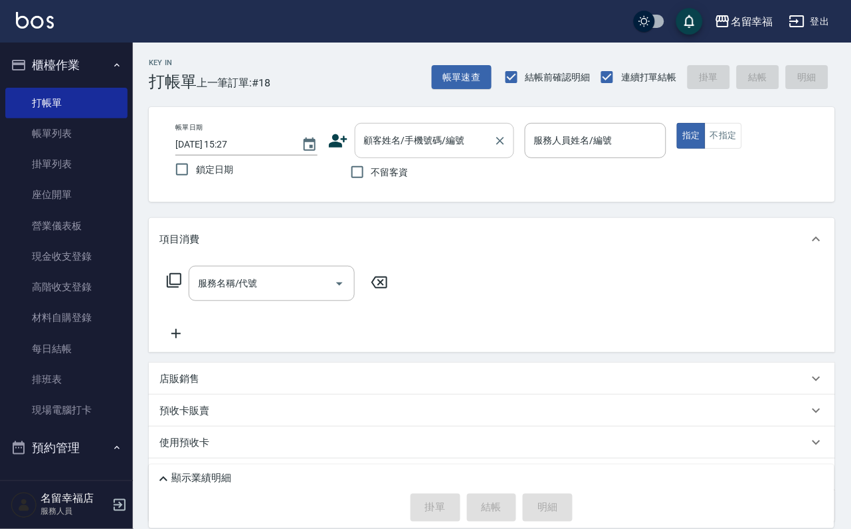
click at [406, 149] on input "顧客姓名/手機號碼/編號" at bounding box center [425, 140] width 128 height 23
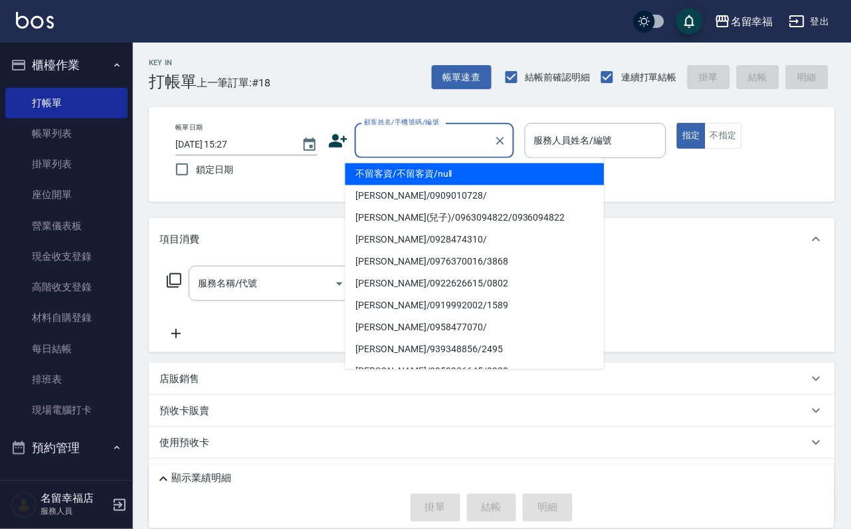
paste input "陳宜璟"
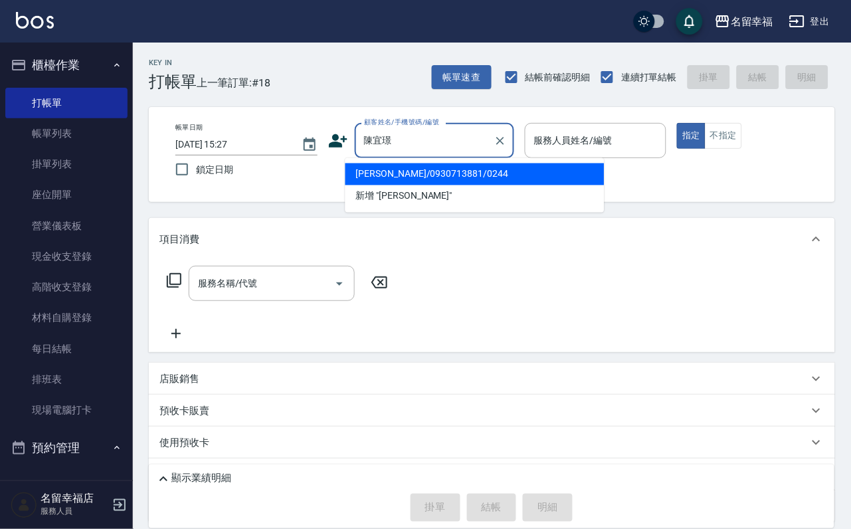
click at [431, 177] on li "[PERSON_NAME]/0930713881/0244" at bounding box center [475, 175] width 259 height 22
type input "[PERSON_NAME]/0930713881/0244"
type input "瑜瑜-7"
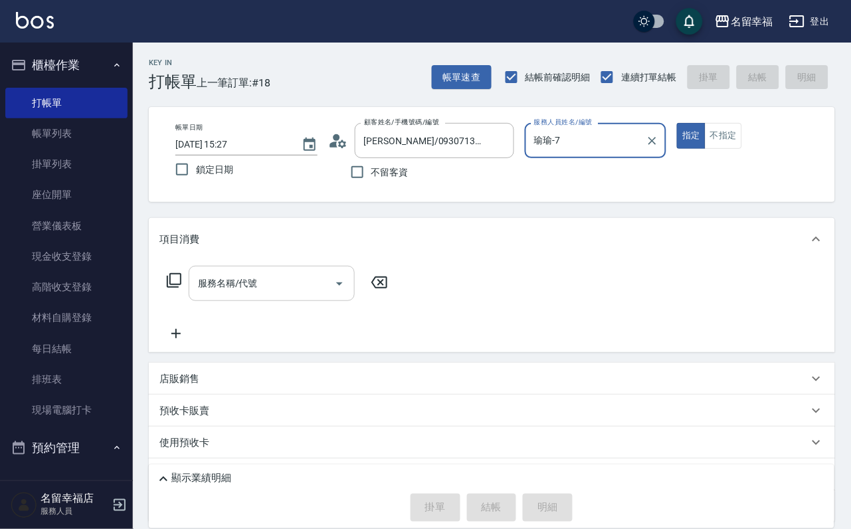
click at [316, 301] on div "服務名稱/代號" at bounding box center [272, 283] width 166 height 35
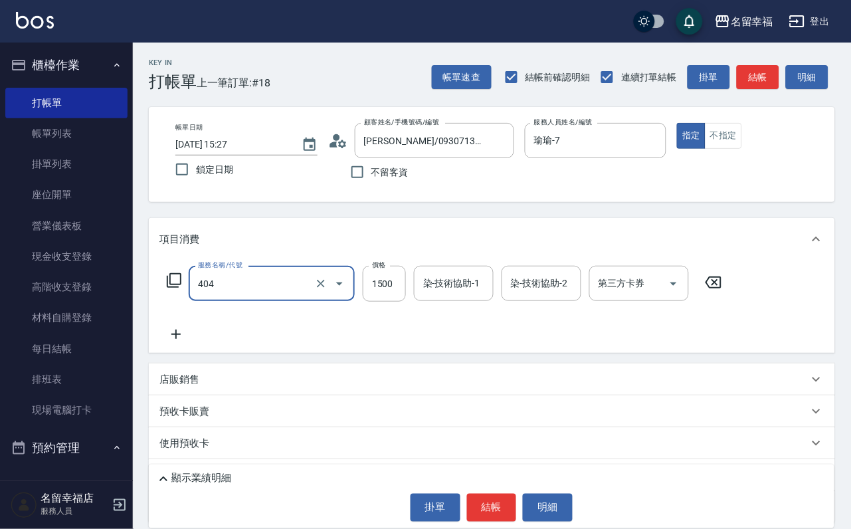
type input "設計染髮(404)"
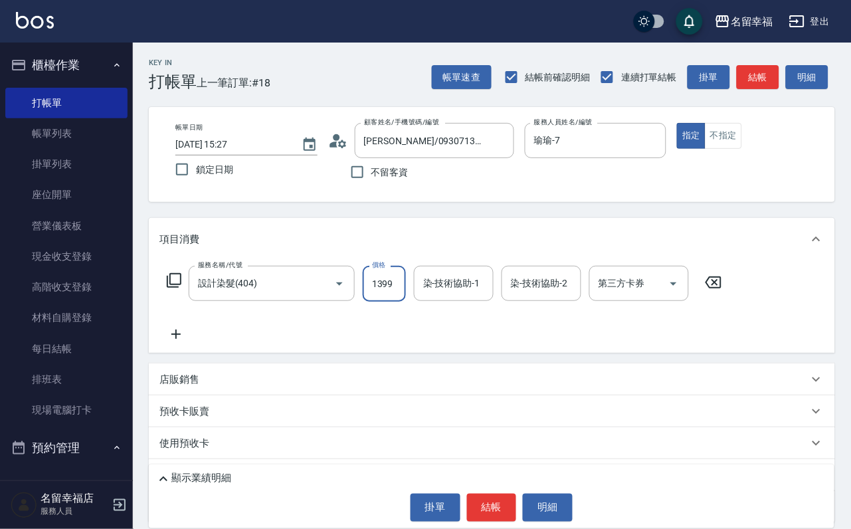
scroll to position [0, 1]
type input "1399"
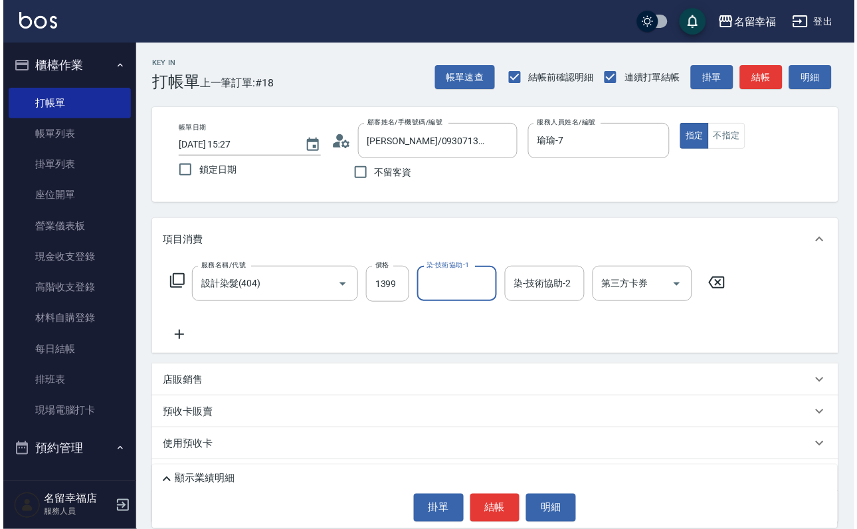
scroll to position [0, 0]
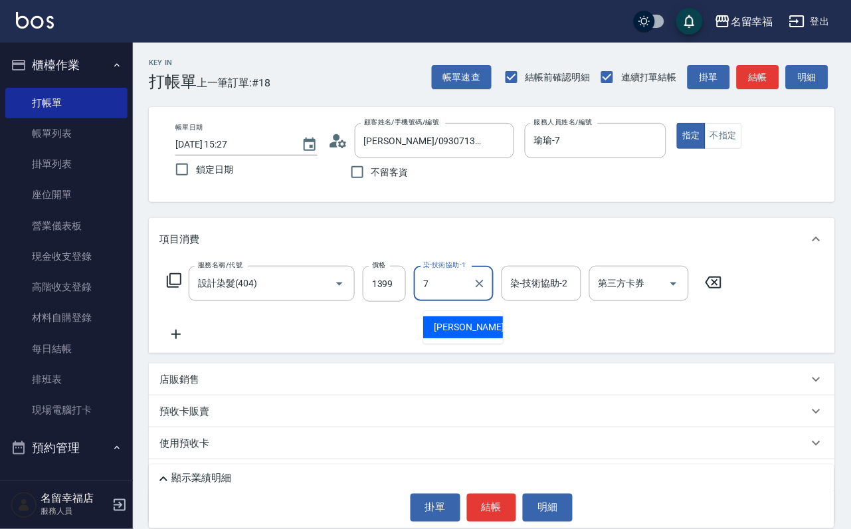
type input "瑜瑜-7"
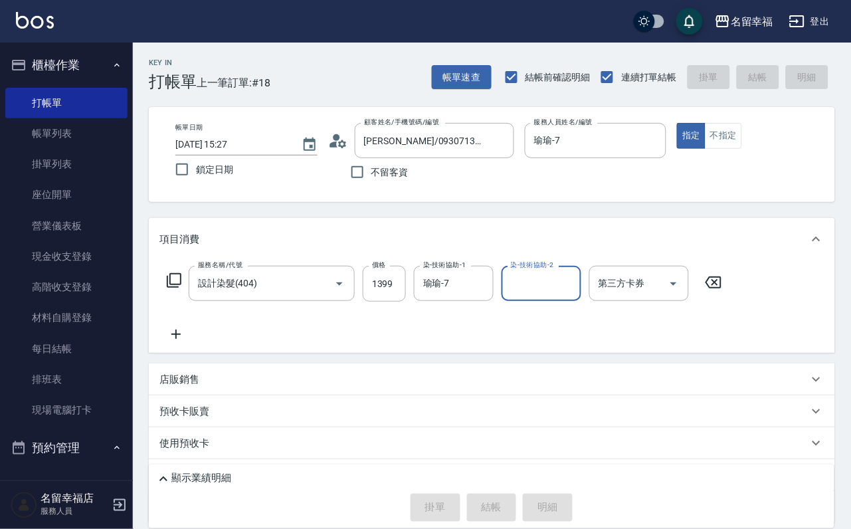
type input "[DATE] 16:12"
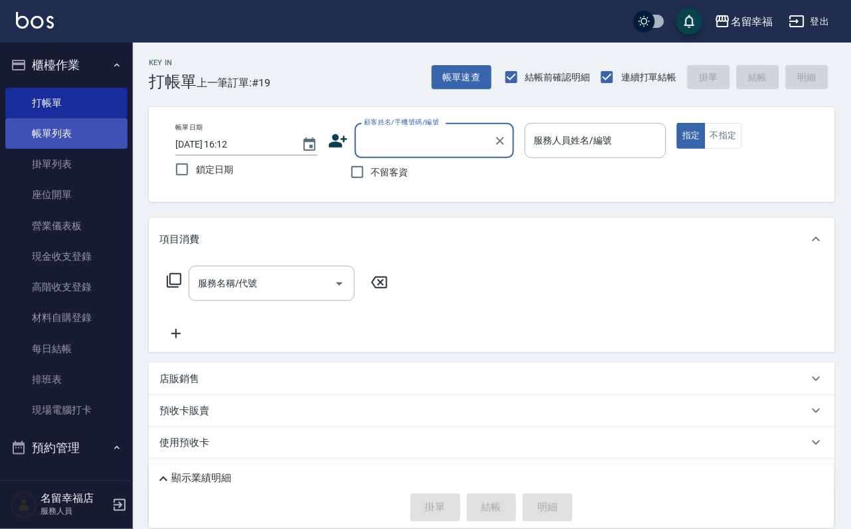
click at [72, 129] on link "帳單列表" at bounding box center [66, 133] width 122 height 31
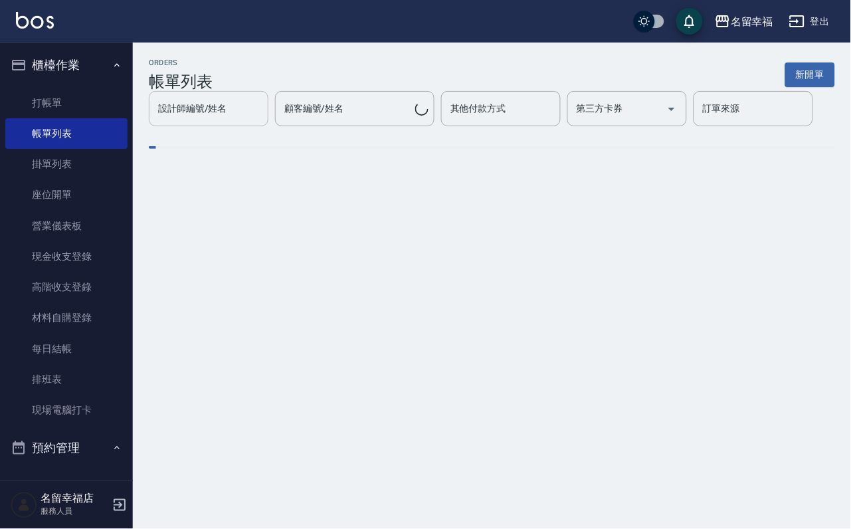
click at [249, 123] on div "設計師編號/姓名 設計師編號/姓名 顧客編號/姓名 顧客編號/姓名 其他付款方式 其他付款方式 第三方卡券 第三方卡券 訂單來源 訂單來源" at bounding box center [492, 108] width 687 height 35
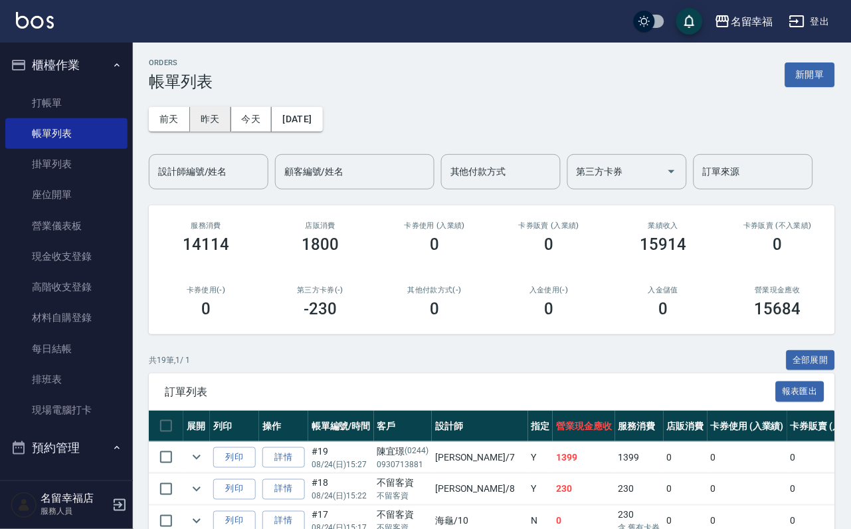
click at [5, 118] on link "帳單列表" at bounding box center [66, 133] width 122 height 31
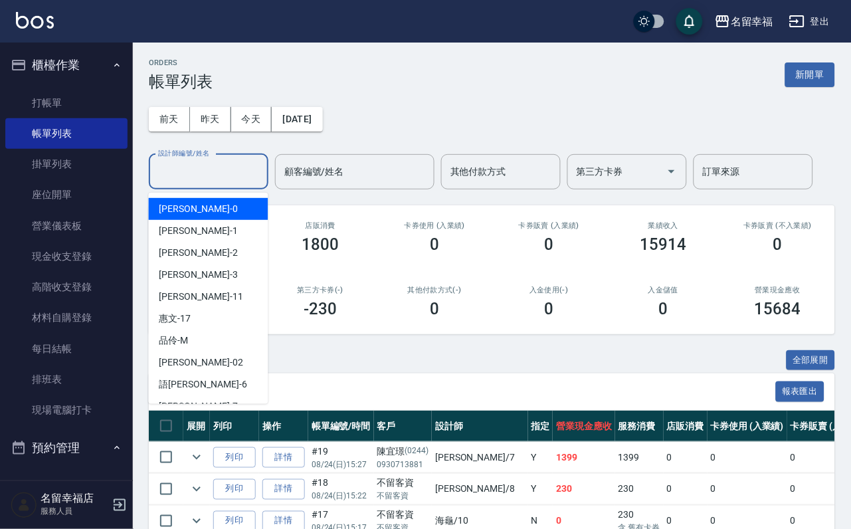
click at [248, 167] on input "設計師編號/姓名" at bounding box center [209, 171] width 108 height 23
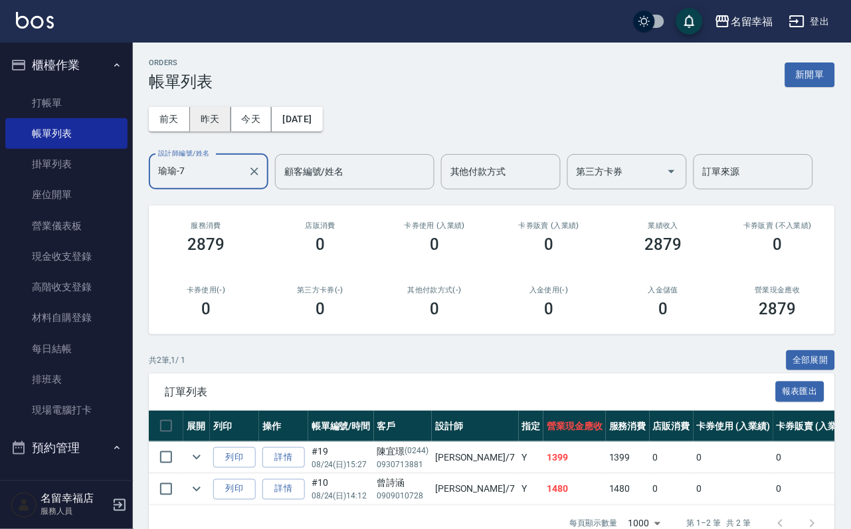
type input "瑜瑜-7"
click at [211, 124] on button "昨天" at bounding box center [210, 119] width 41 height 25
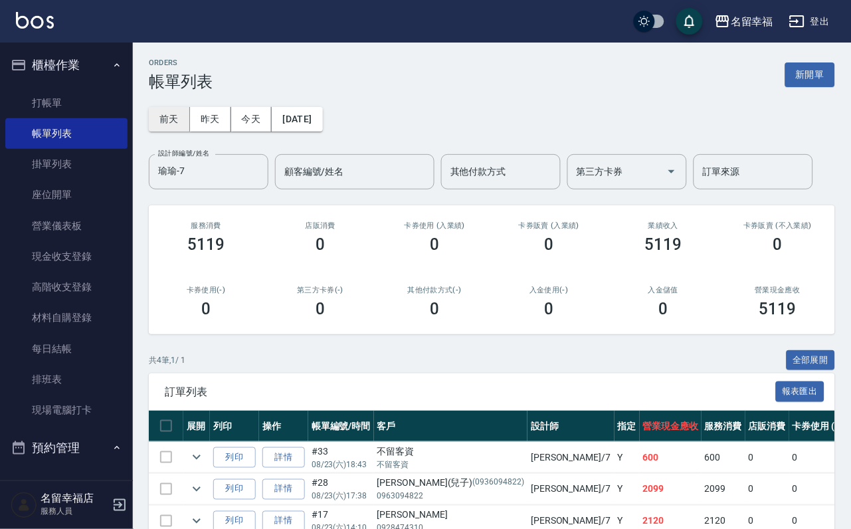
click at [164, 117] on button "前天" at bounding box center [169, 119] width 41 height 25
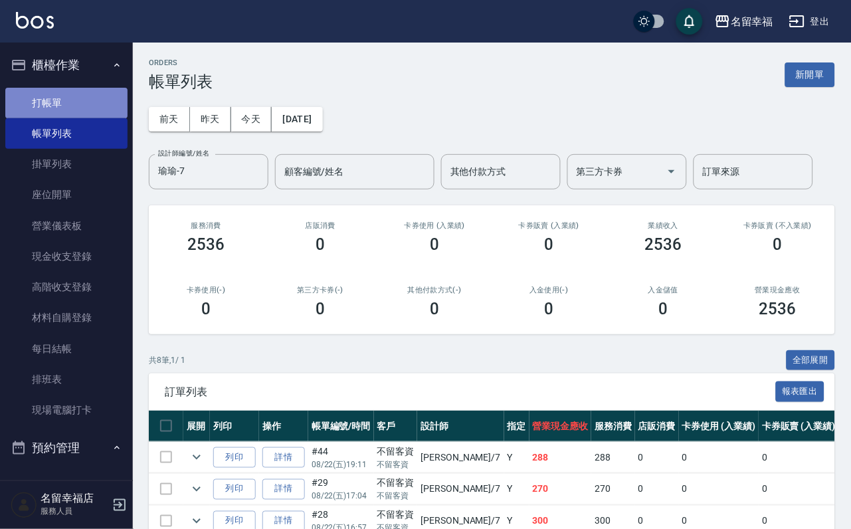
click at [76, 102] on link "打帳單" at bounding box center [66, 103] width 122 height 31
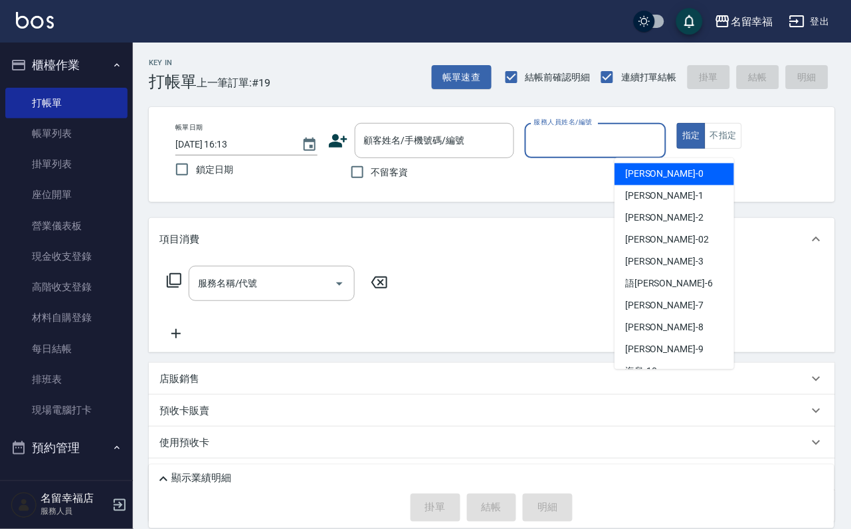
click at [661, 148] on input "服務人員姓名/編號" at bounding box center [596, 140] width 130 height 23
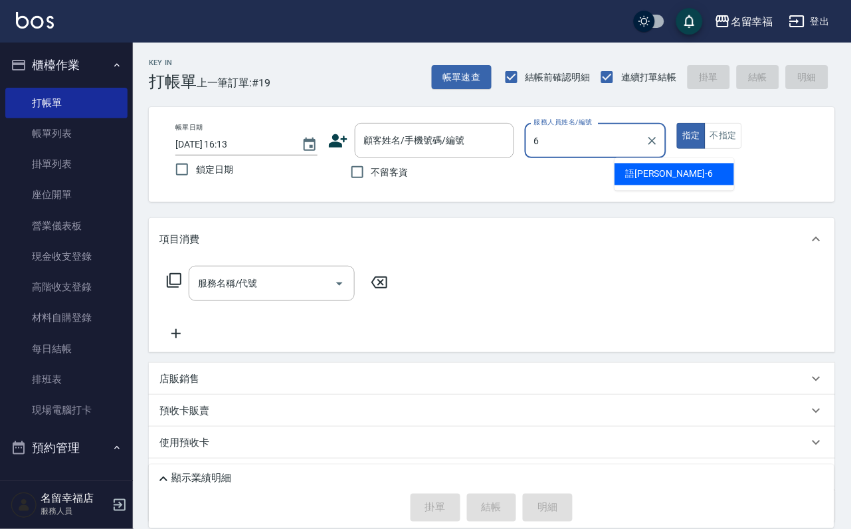
type input "語[PERSON_NAME]-6"
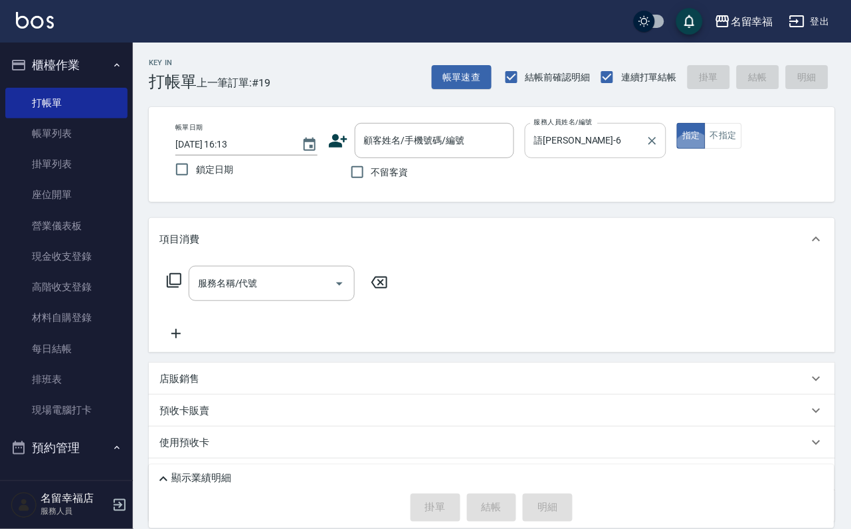
type button "true"
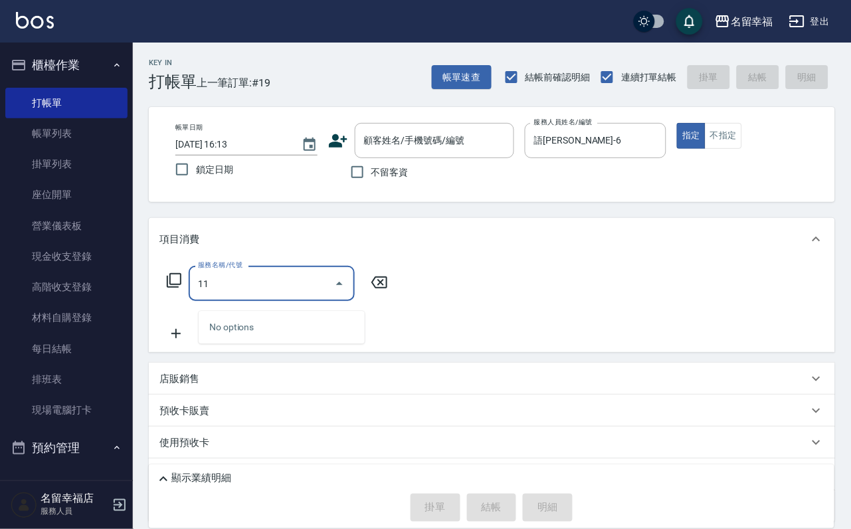
click at [273, 294] on input "11" at bounding box center [262, 283] width 134 height 23
type input "洗髮(101)"
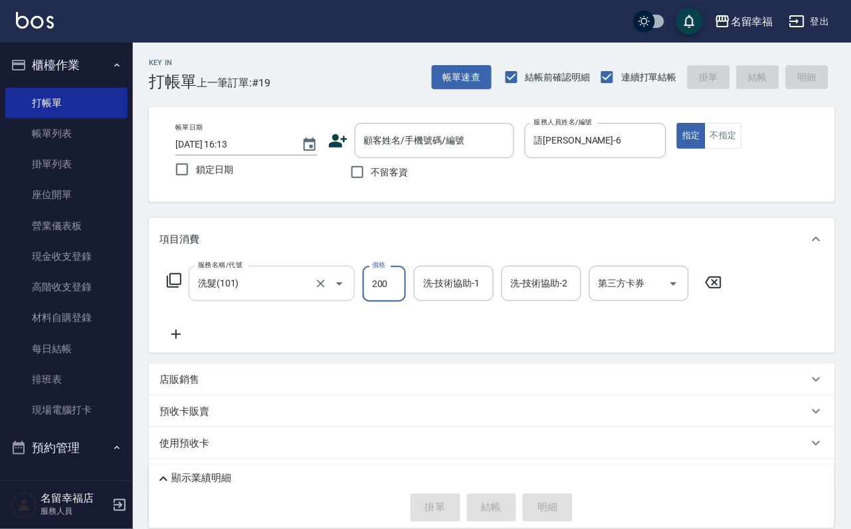
type input "200"
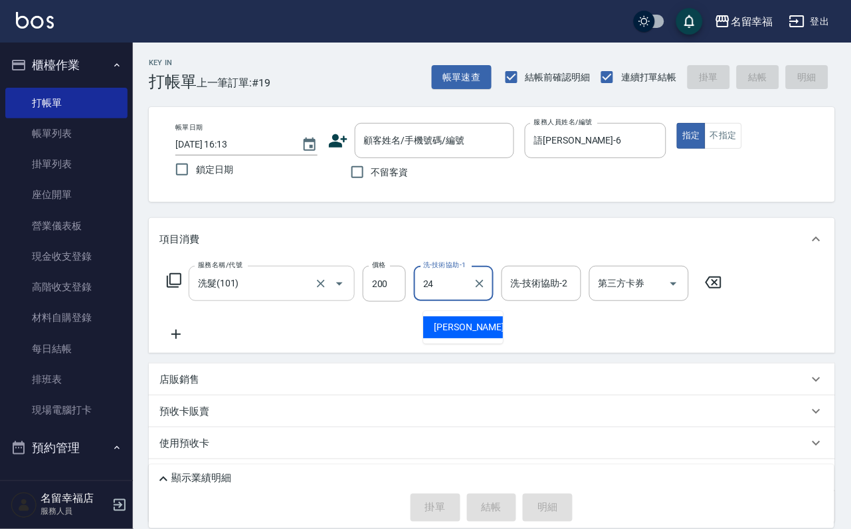
type input "藝馨-24"
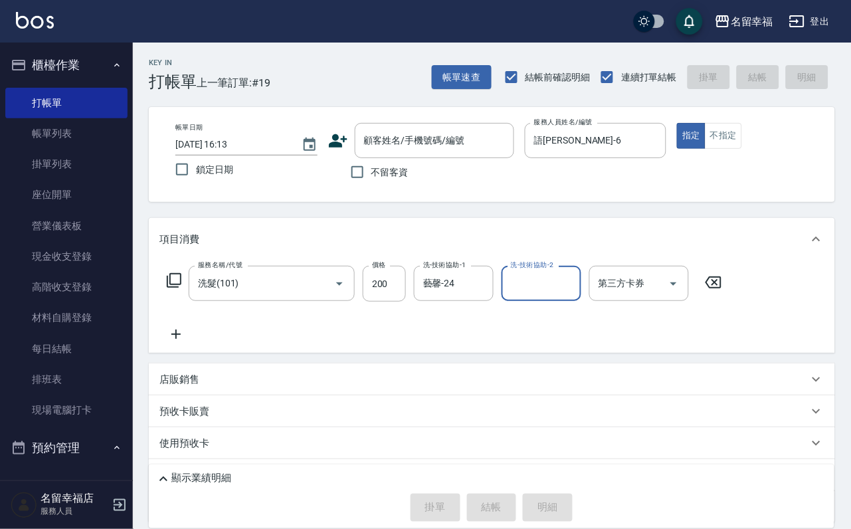
click at [181, 288] on icon at bounding box center [174, 281] width 16 height 16
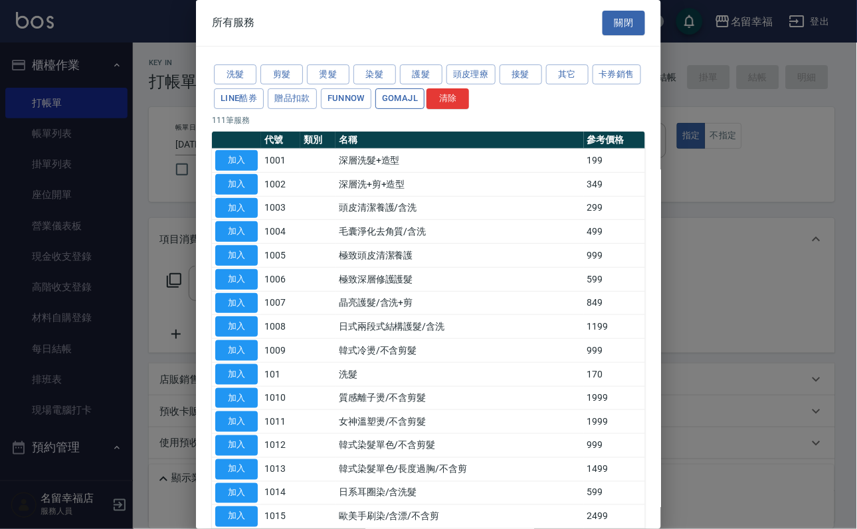
drag, startPoint x: 597, startPoint y: 82, endPoint x: 552, endPoint y: 107, distance: 51.2
click at [589, 82] on button "其它" at bounding box center [567, 74] width 43 height 21
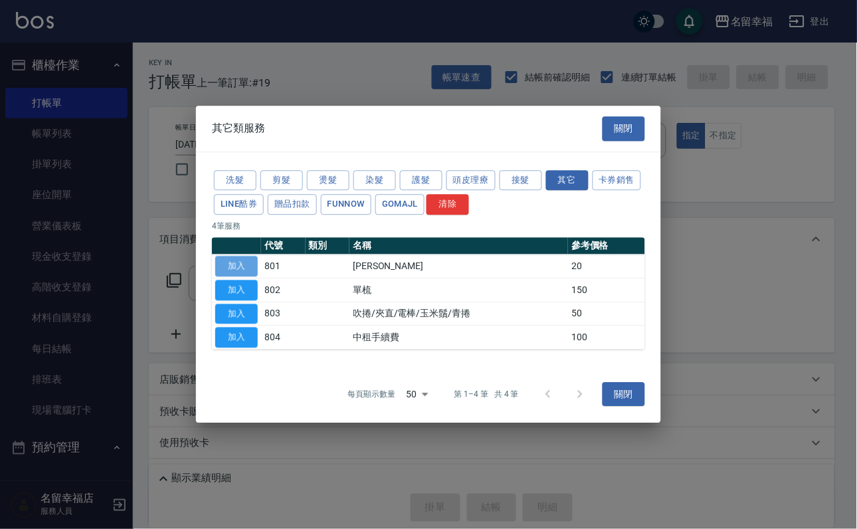
click at [232, 268] on button "加入" at bounding box center [236, 266] width 43 height 21
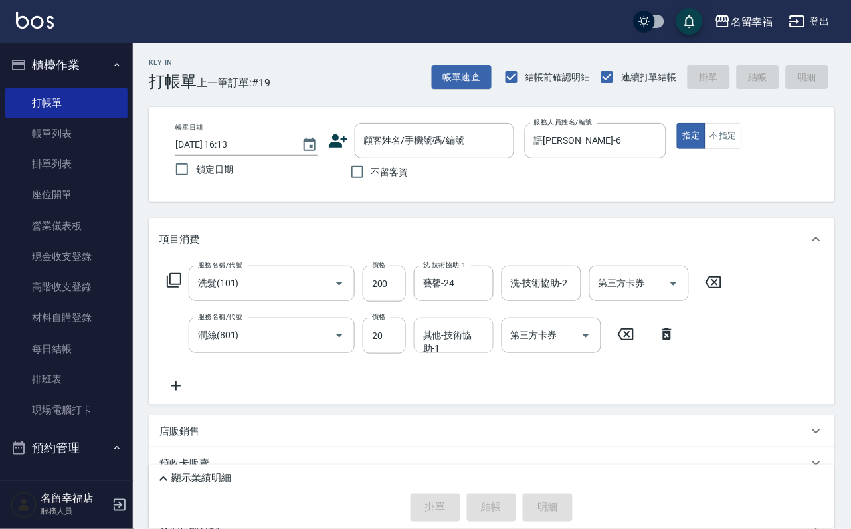
click at [441, 347] on input "其他-技術協助-1" at bounding box center [454, 335] width 68 height 23
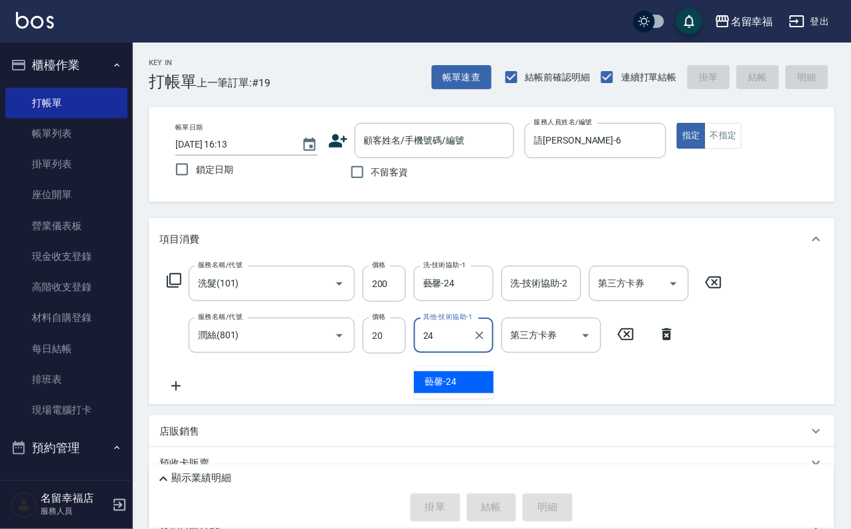
type input "藝馨-24"
click at [178, 288] on icon at bounding box center [174, 281] width 16 height 16
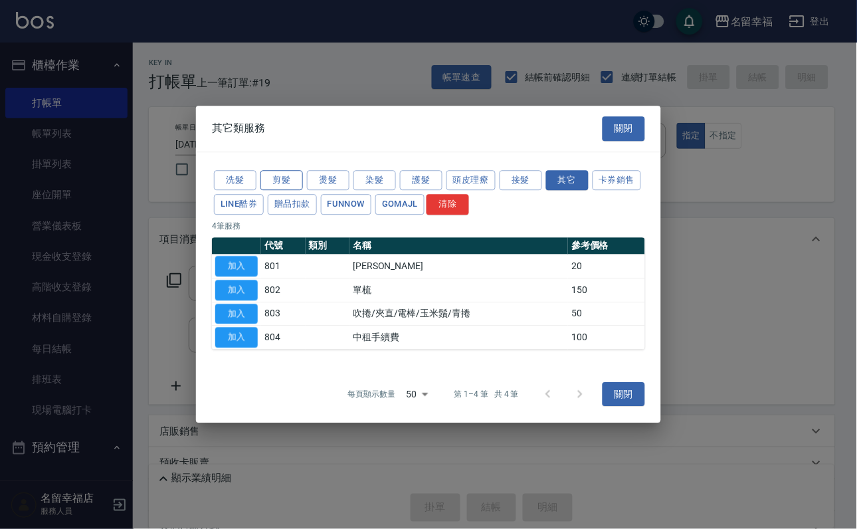
click at [270, 170] on button "剪髮" at bounding box center [282, 180] width 43 height 21
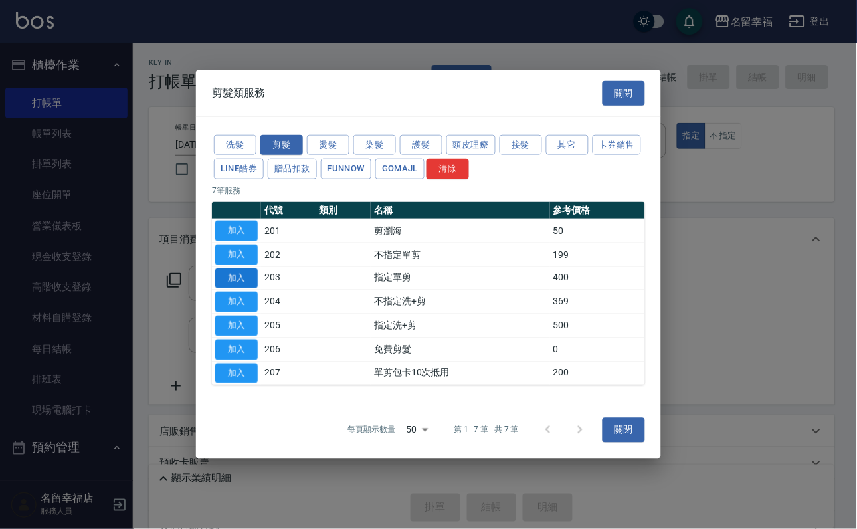
click at [253, 274] on button "加入" at bounding box center [236, 278] width 43 height 21
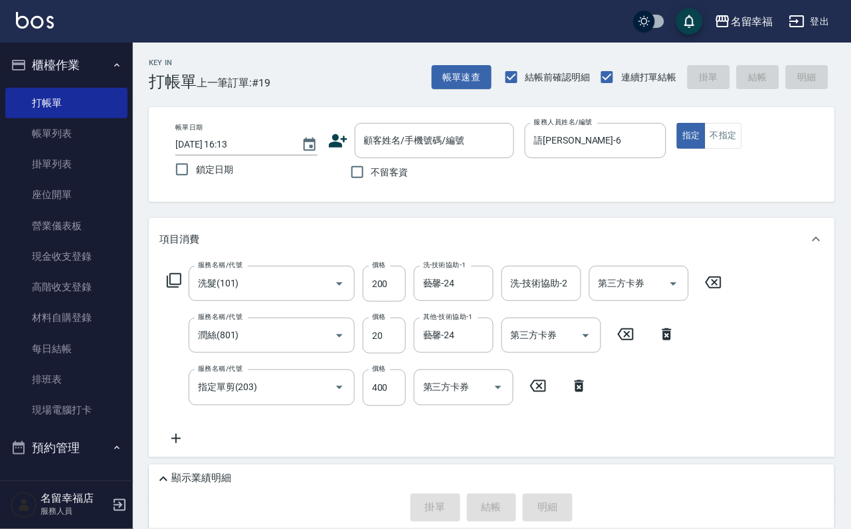
click at [401, 179] on span "不留客資" at bounding box center [390, 172] width 37 height 14
click at [372, 181] on input "不留客資" at bounding box center [358, 172] width 28 height 28
checkbox input "true"
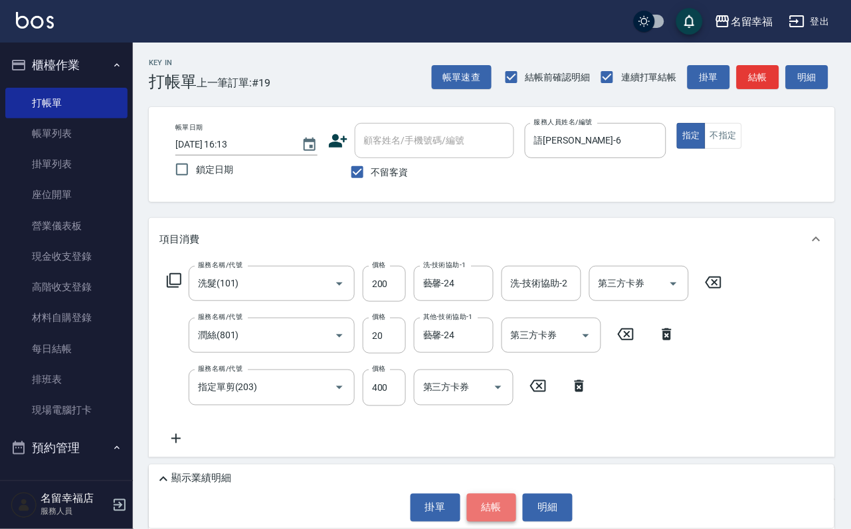
click at [491, 502] on button "結帳" at bounding box center [492, 508] width 50 height 28
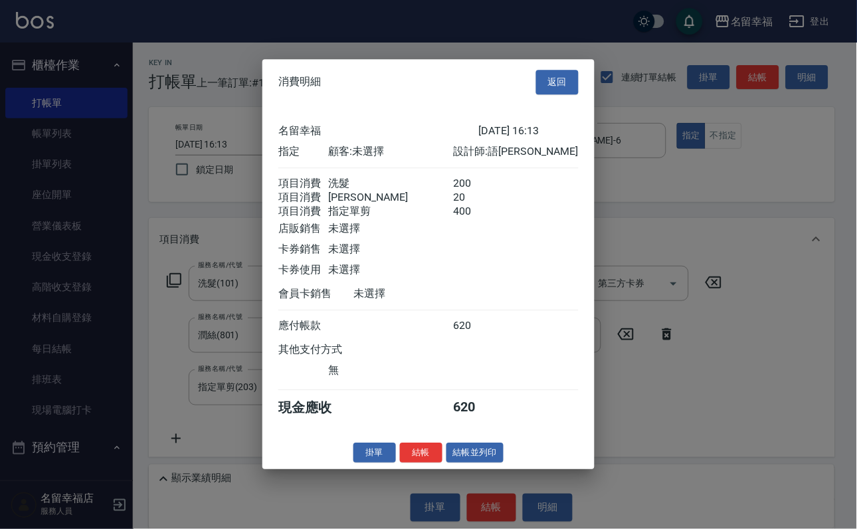
scroll to position [263, 0]
click at [411, 463] on button "結帳" at bounding box center [421, 453] width 43 height 21
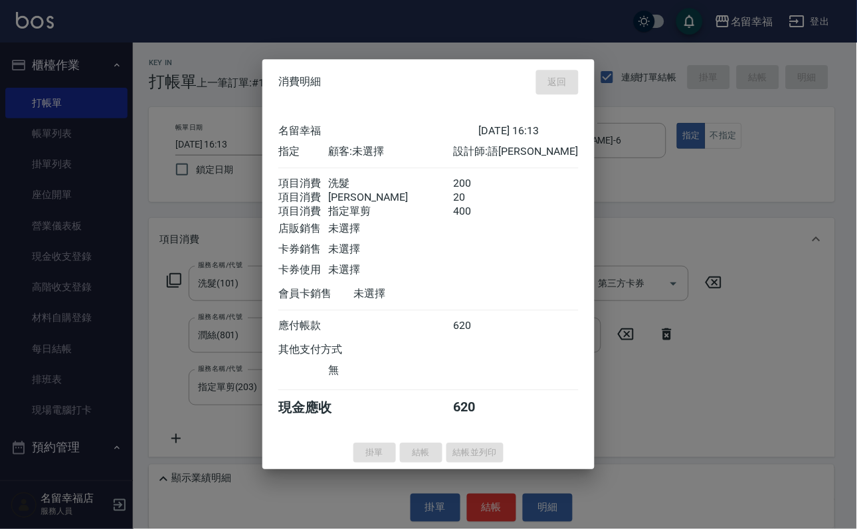
type input "[DATE] 16:16"
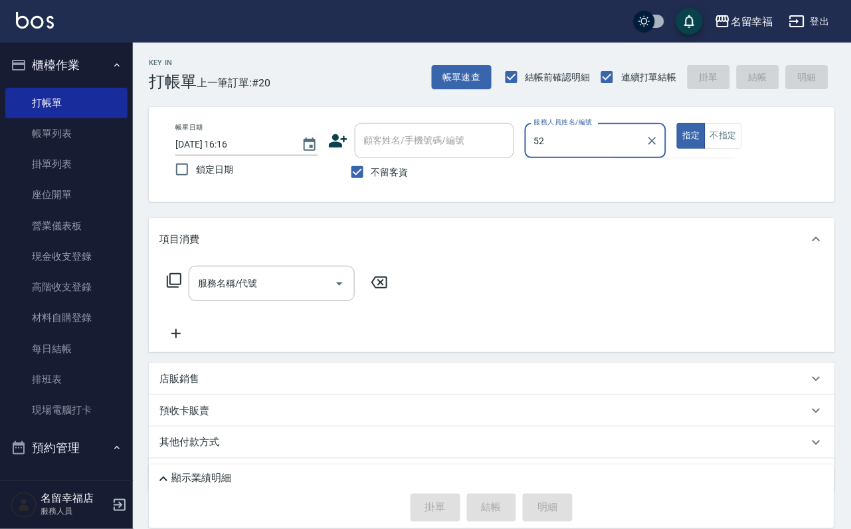
type input "52"
click at [677, 123] on button "指定" at bounding box center [691, 136] width 29 height 26
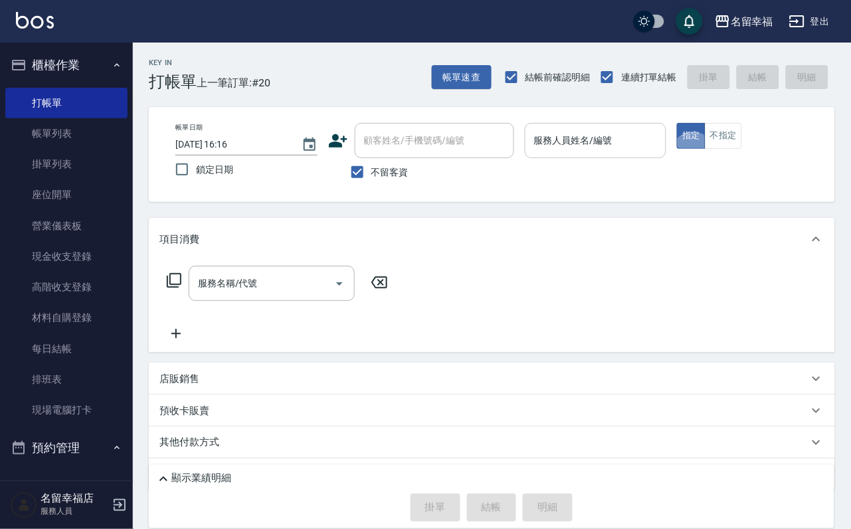
click at [661, 142] on input "服務人員姓名/編號" at bounding box center [596, 140] width 130 height 23
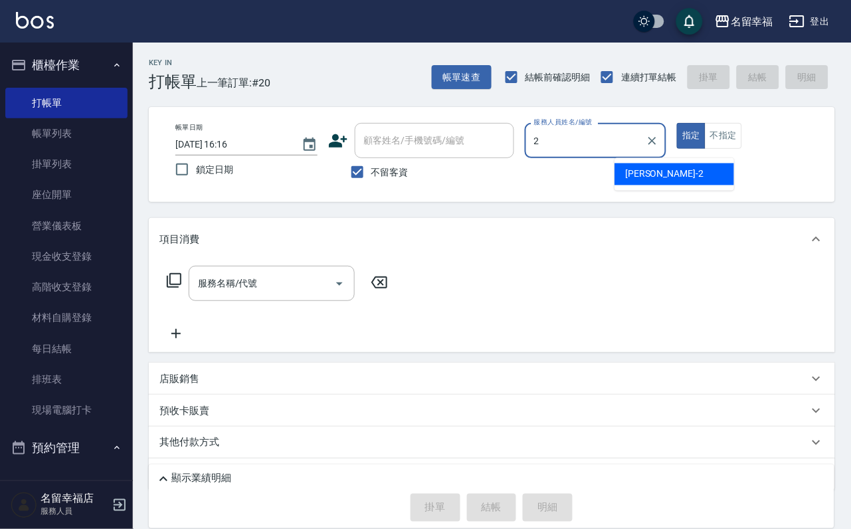
type input "[PERSON_NAME]-2"
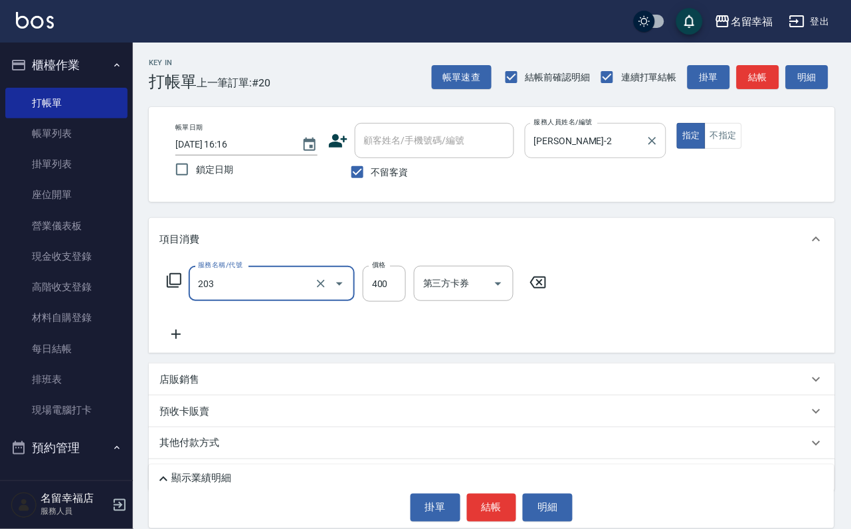
type input "指定單剪(203)"
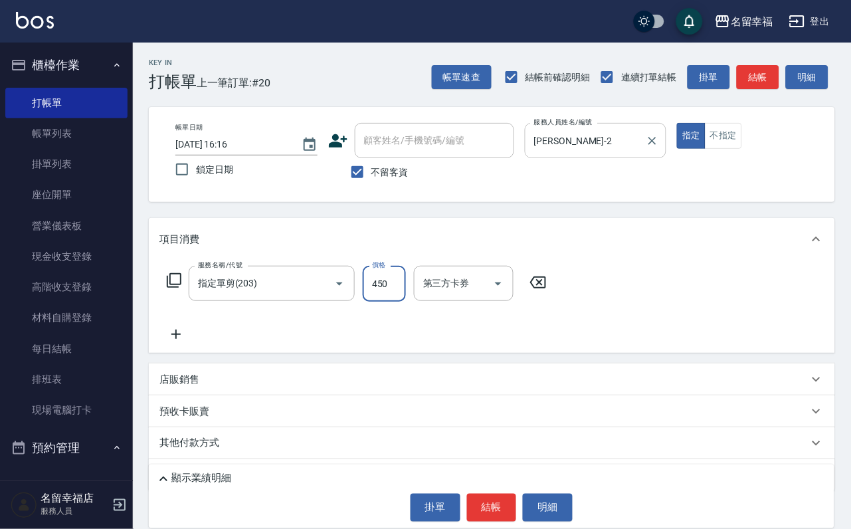
type input "450"
click at [484, 508] on button "結帳" at bounding box center [492, 508] width 50 height 28
click at [500, 491] on body "名留幸福 登出 櫃檯作業 打帳單 帳單列表 掛單列表 座位開單 營業儀表板 現金收支登錄 高階收支登錄 材料自購登錄 每日結帳 排班表 現場電腦打卡 預約管理…" at bounding box center [425, 293] width 851 height 586
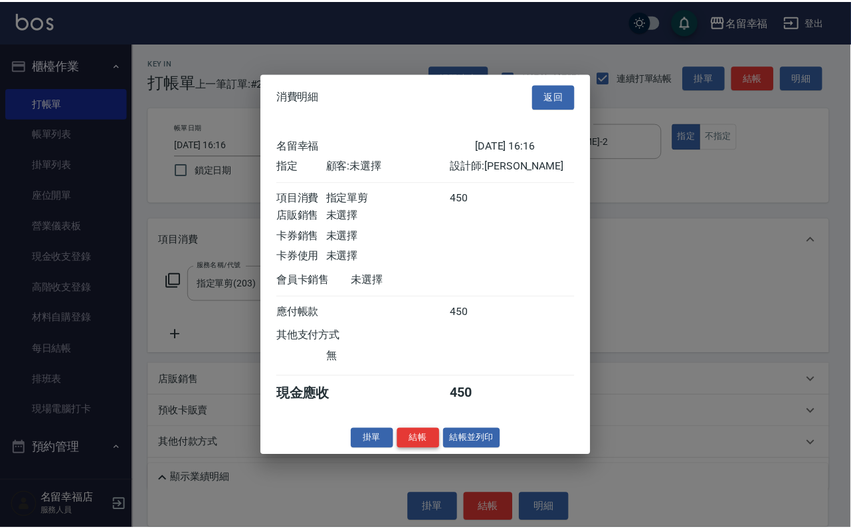
scroll to position [164, 0]
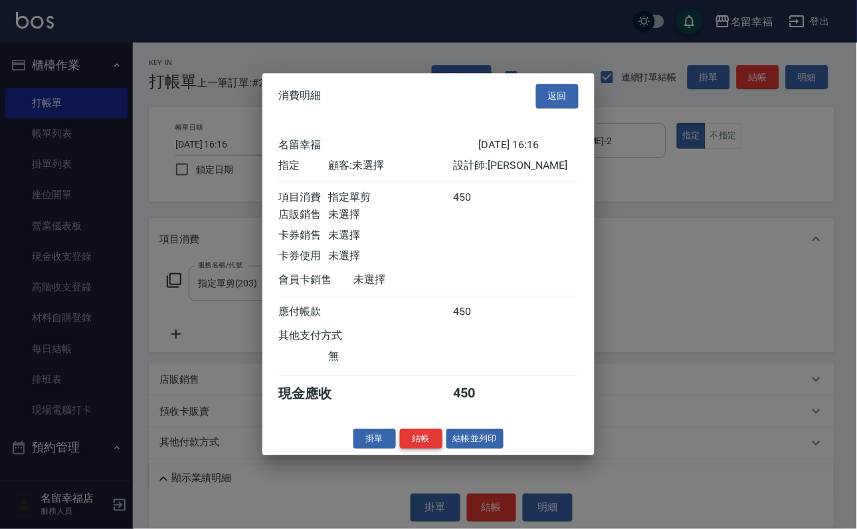
click at [400, 449] on button "結帳" at bounding box center [421, 439] width 43 height 21
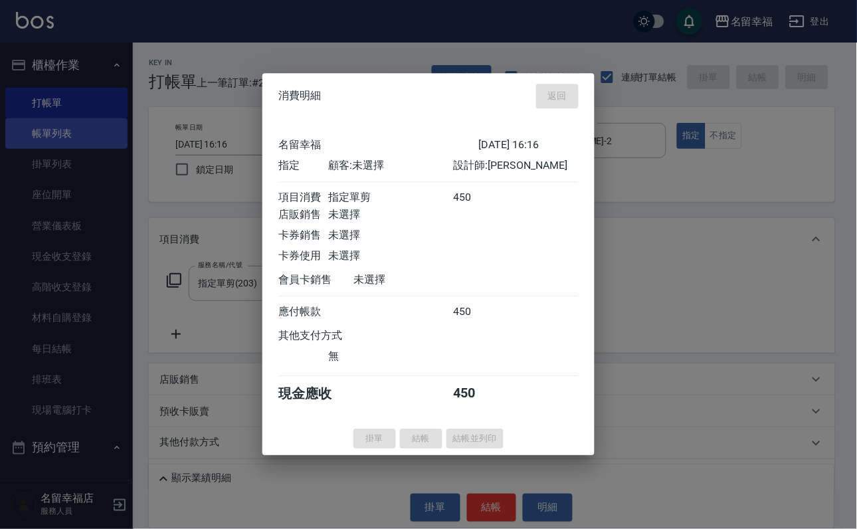
type input "[DATE] 16:27"
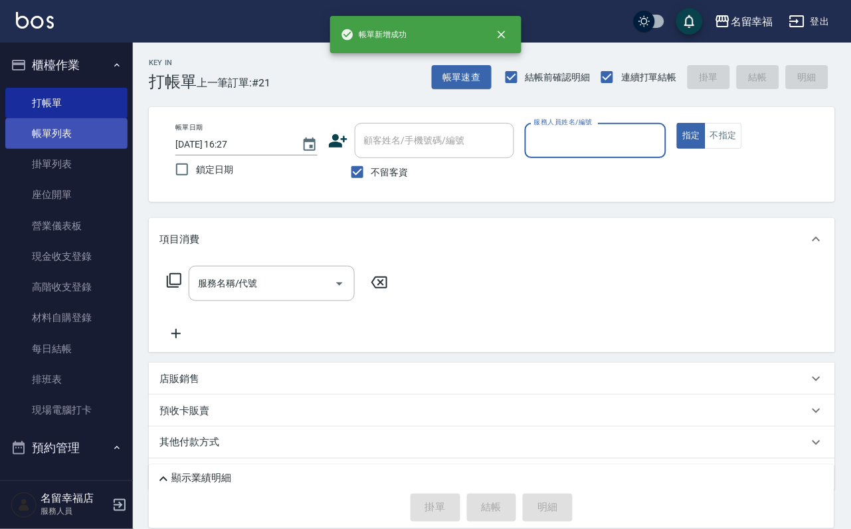
click at [54, 146] on link "帳單列表" at bounding box center [66, 133] width 122 height 31
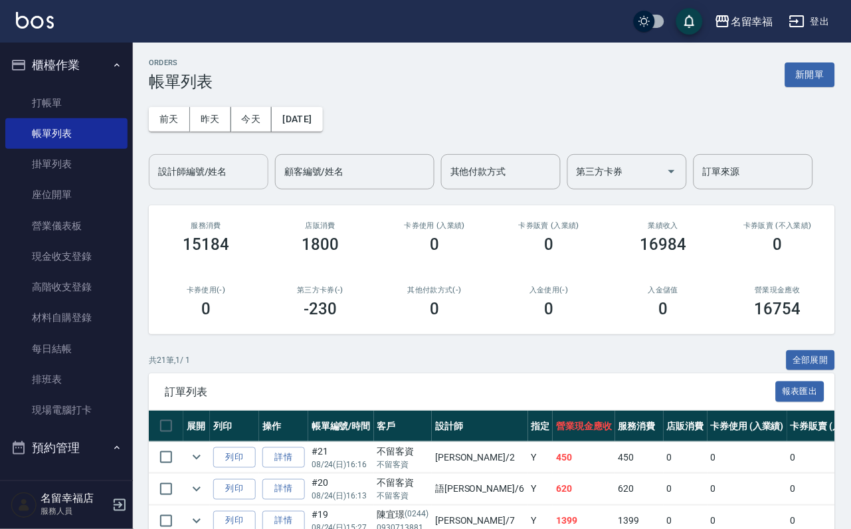
click at [187, 164] on div "設計師編號/姓名 設計師編號/姓名" at bounding box center [209, 171] width 120 height 35
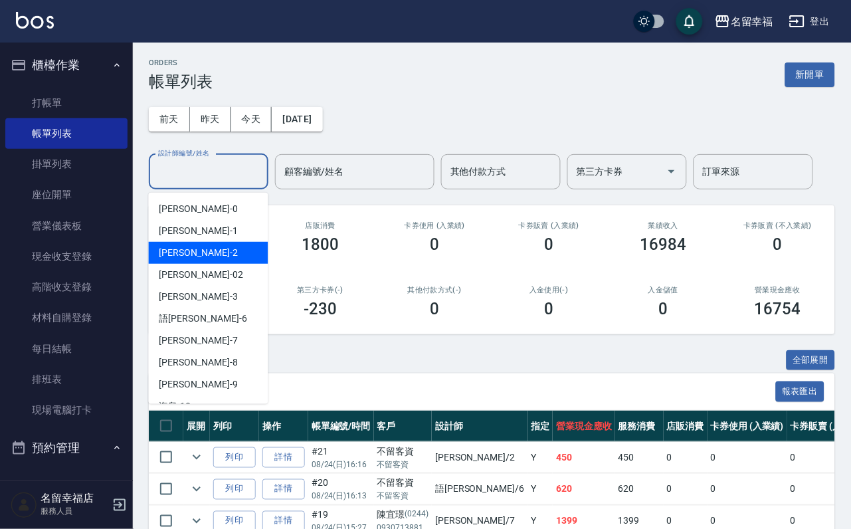
click at [181, 246] on span "[PERSON_NAME] -2" at bounding box center [199, 253] width 78 height 14
type input "[PERSON_NAME]-2"
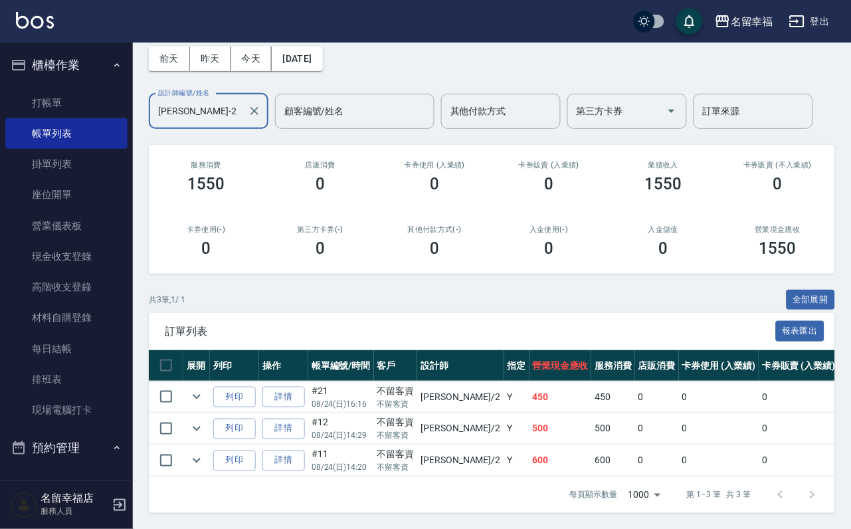
scroll to position [154, 0]
drag, startPoint x: 43, startPoint y: 117, endPoint x: 39, endPoint y: 124, distance: 8.7
click at [45, 117] on link "打帳單" at bounding box center [66, 103] width 122 height 31
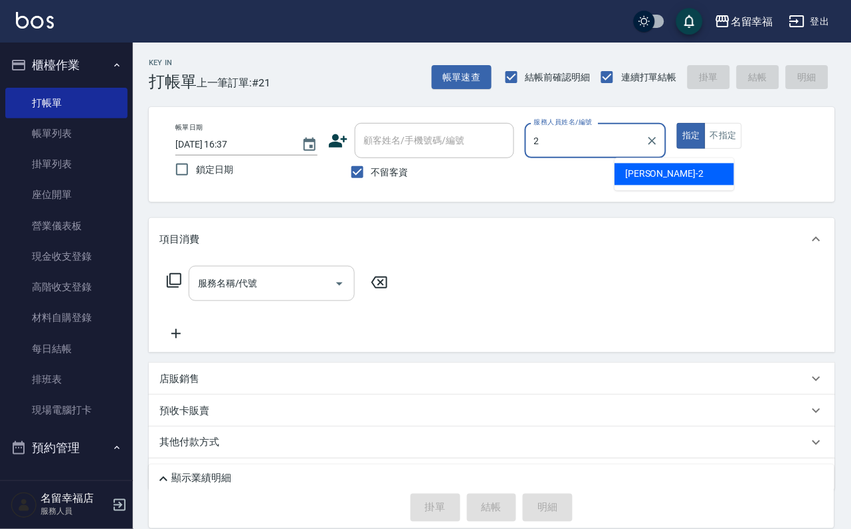
type input "[PERSON_NAME]-2"
type button "true"
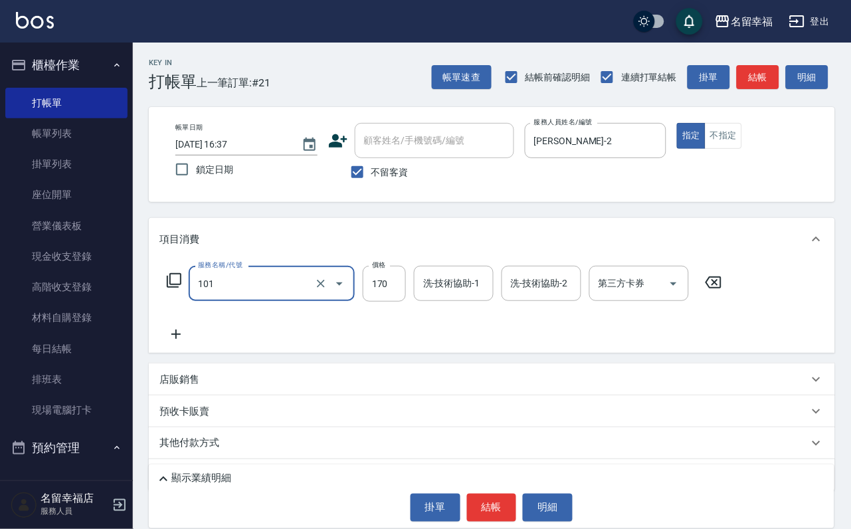
type input "洗髮(101)"
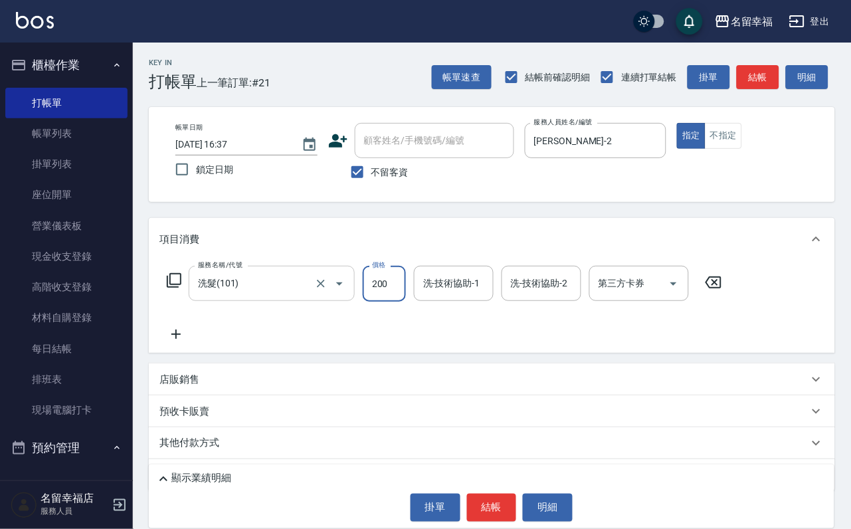
type input "200"
type input "[PERSON_NAME]-2"
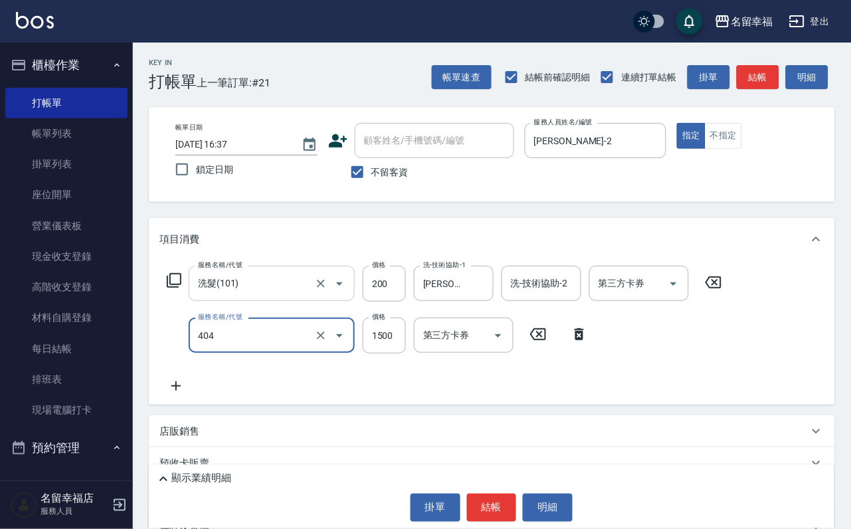
type input "設計染髮(404)"
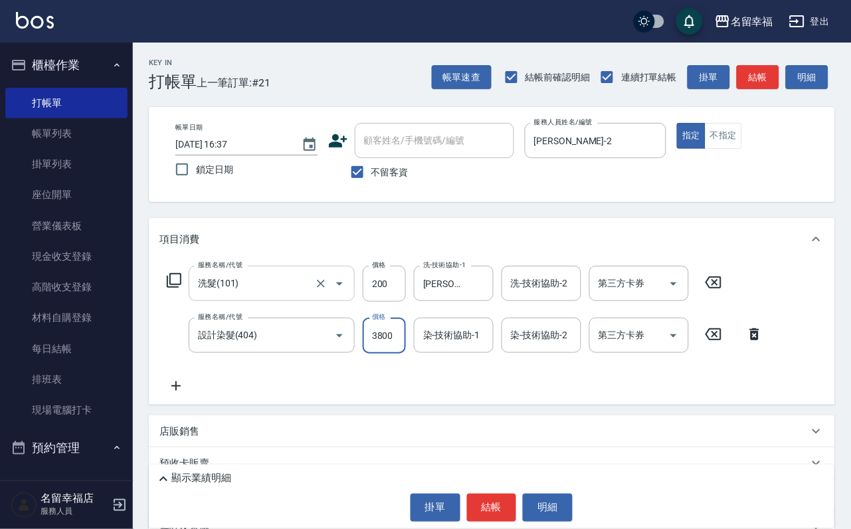
scroll to position [0, 1]
type input "3800"
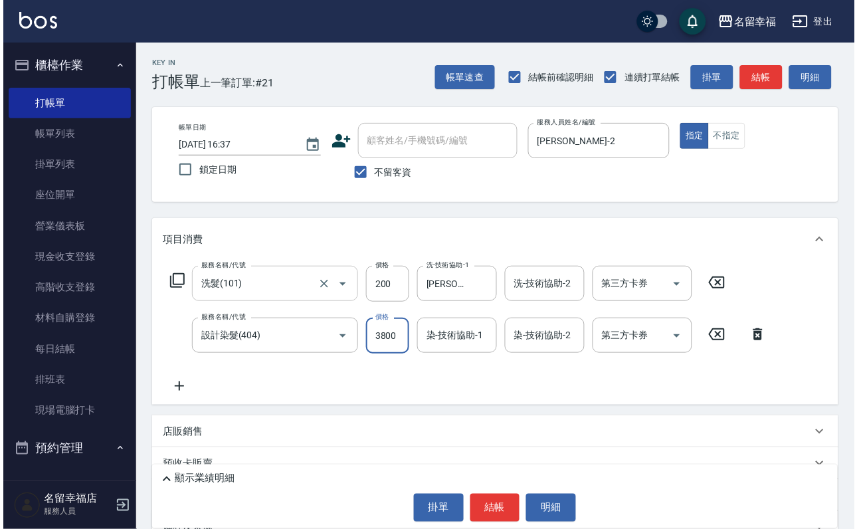
scroll to position [0, 0]
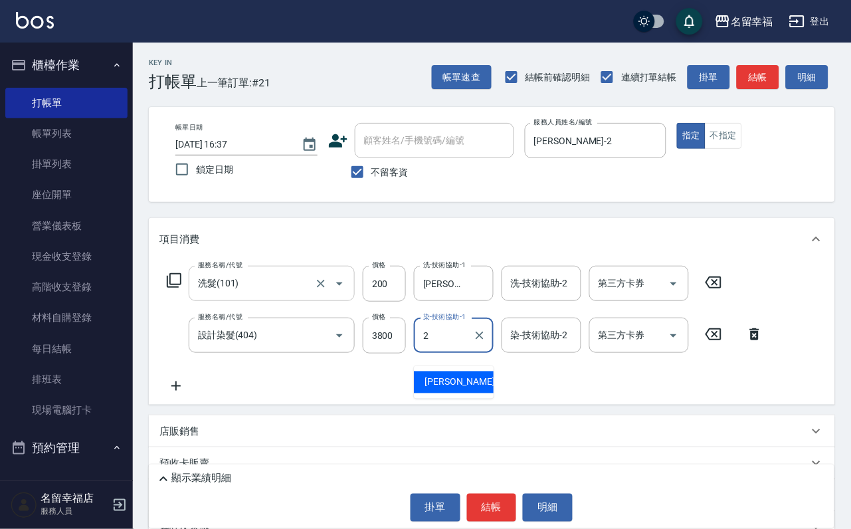
type input "[PERSON_NAME]-2"
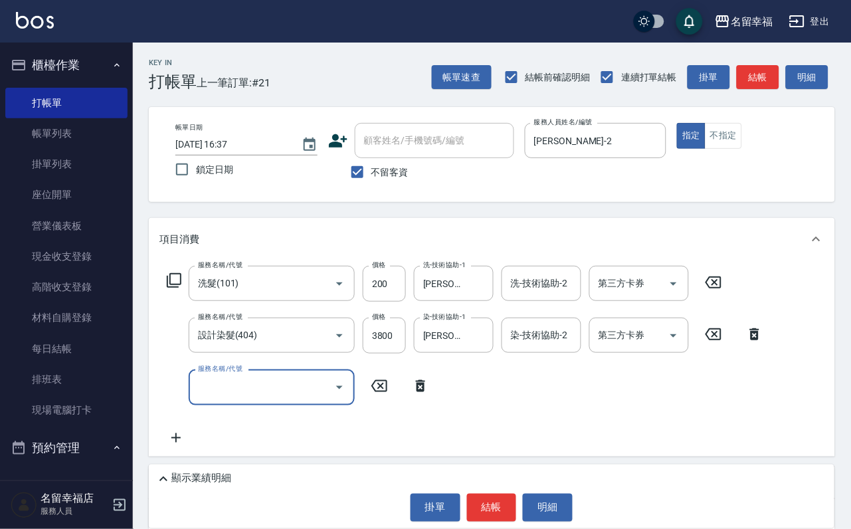
click at [181, 288] on icon at bounding box center [174, 280] width 15 height 15
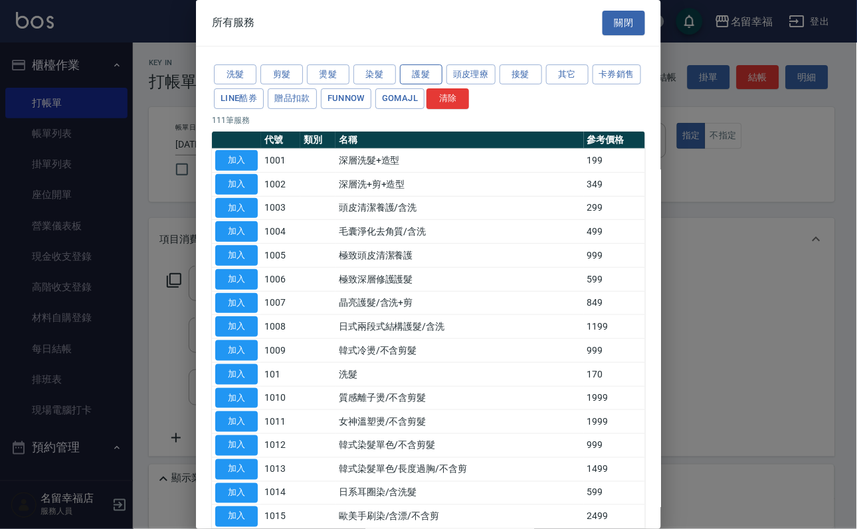
click at [411, 74] on button "護髮" at bounding box center [421, 74] width 43 height 21
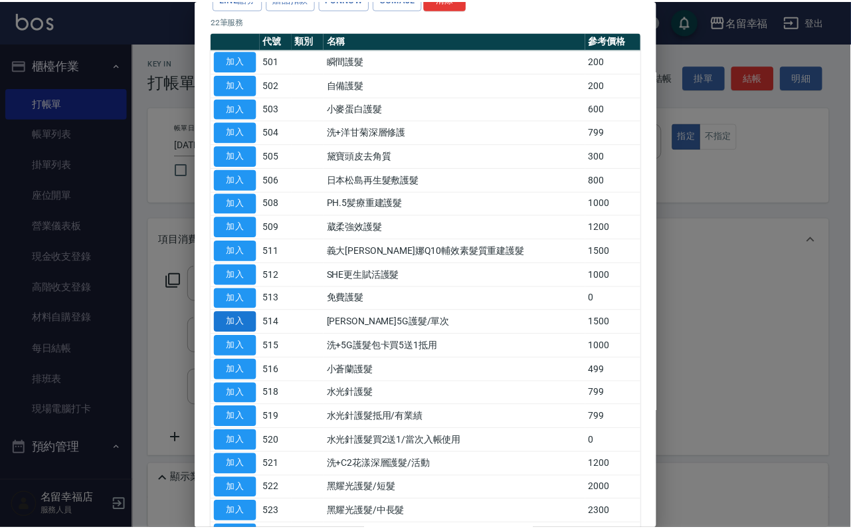
scroll to position [199, 0]
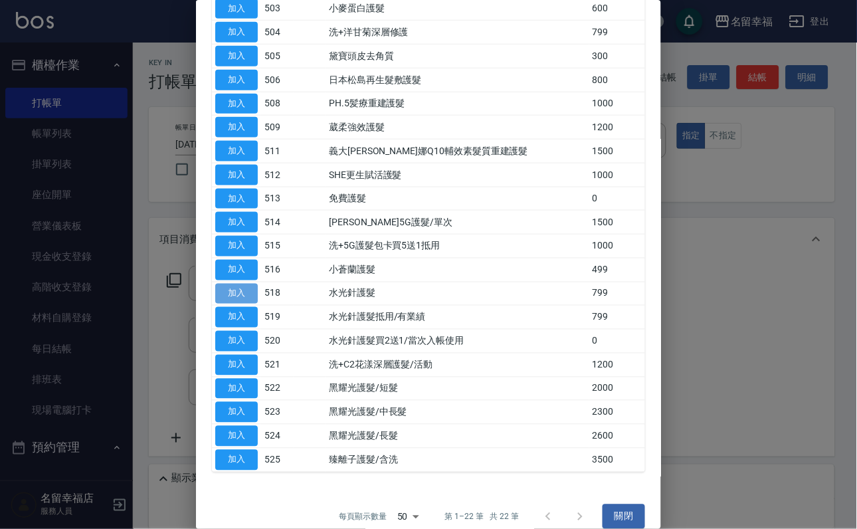
click at [241, 304] on button "加入" at bounding box center [236, 294] width 43 height 21
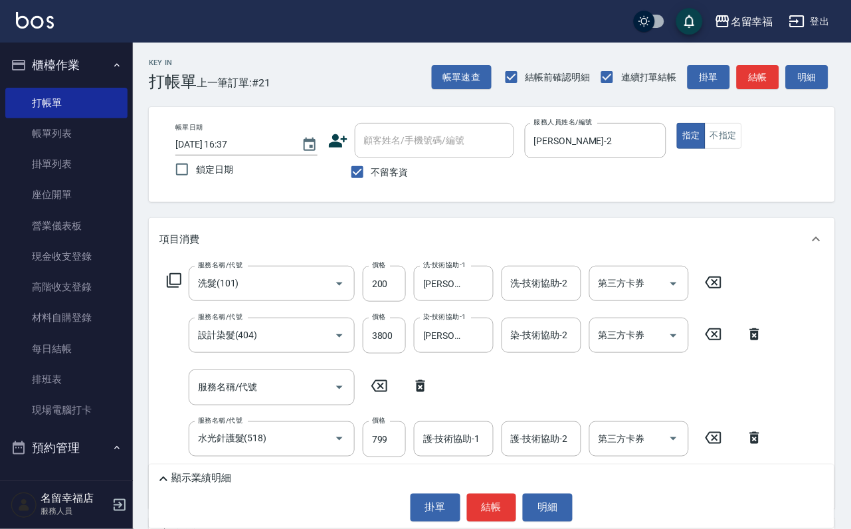
click at [416, 392] on icon at bounding box center [420, 386] width 9 height 12
type input "水光針護髮(518)"
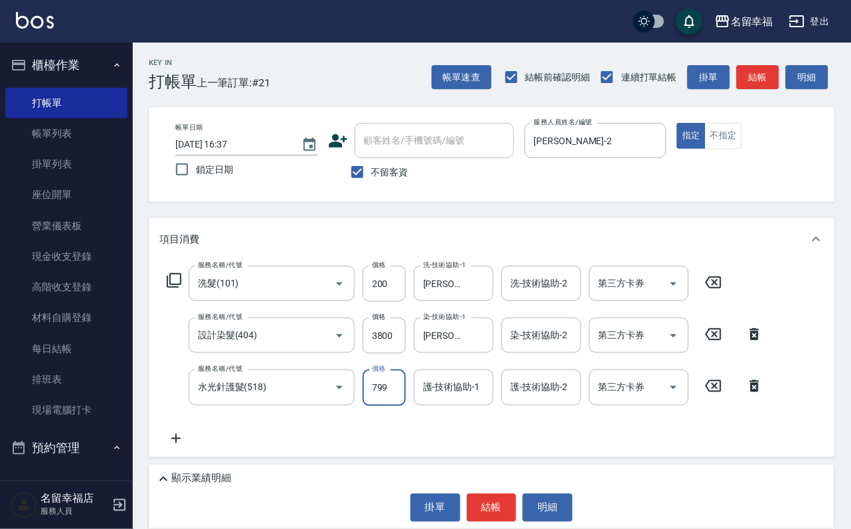
click at [395, 403] on input "799" at bounding box center [384, 388] width 43 height 36
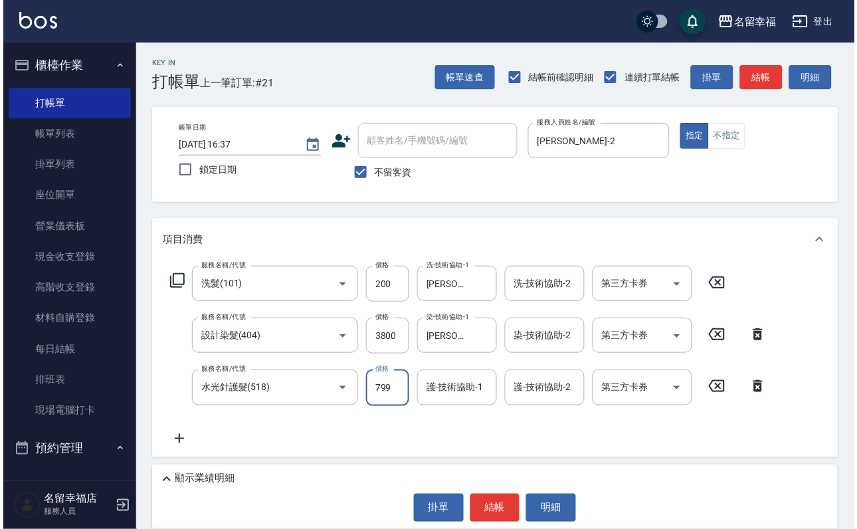
scroll to position [0, 0]
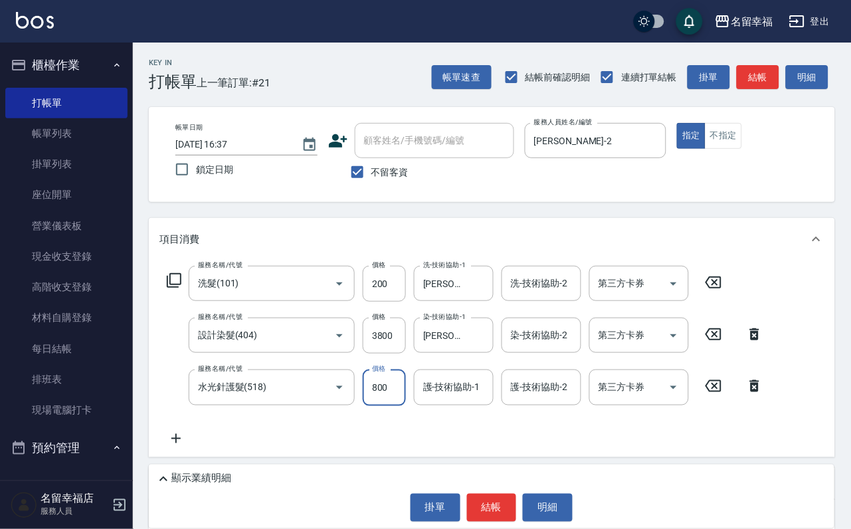
type input "800"
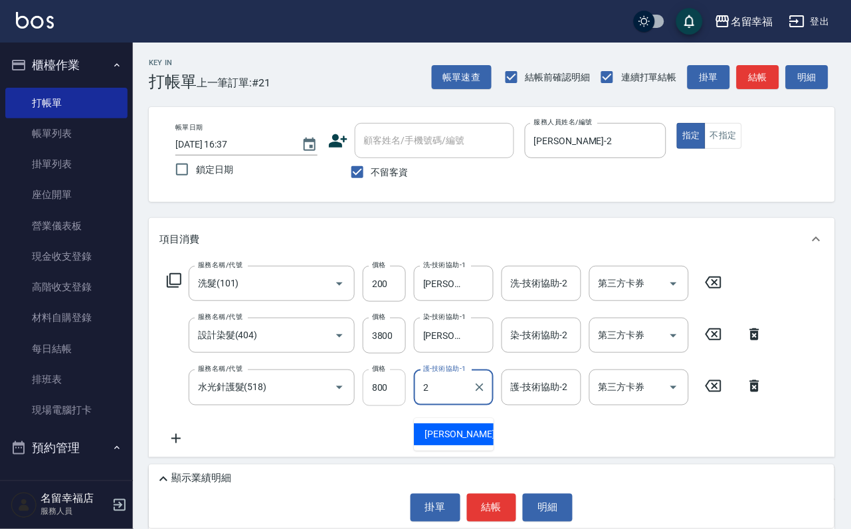
type input "[PERSON_NAME]-2"
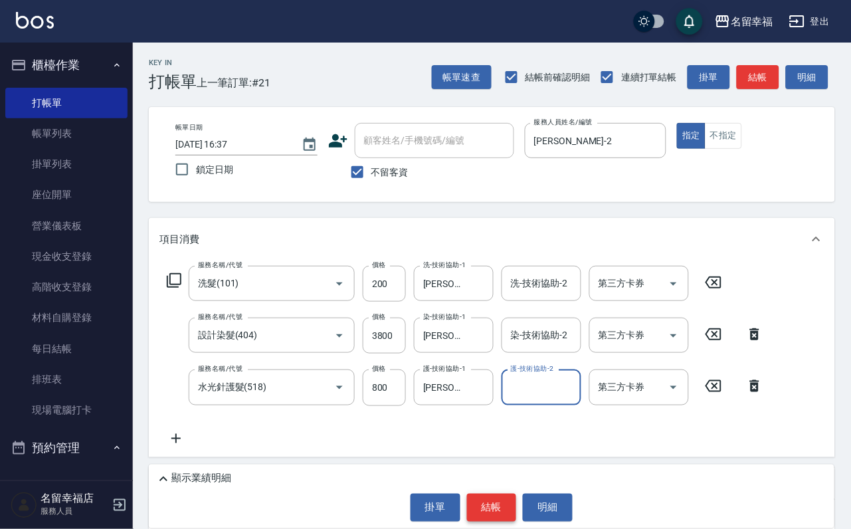
click at [493, 494] on button "結帳" at bounding box center [492, 508] width 50 height 28
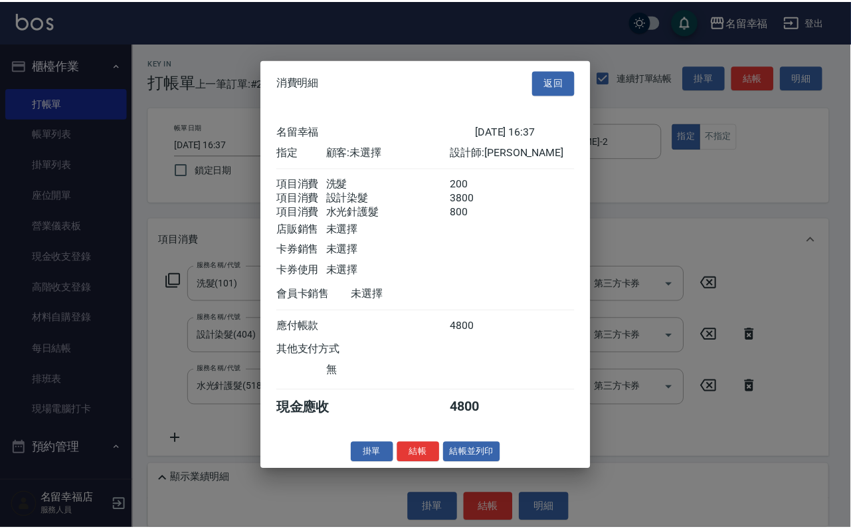
scroll to position [263, 0]
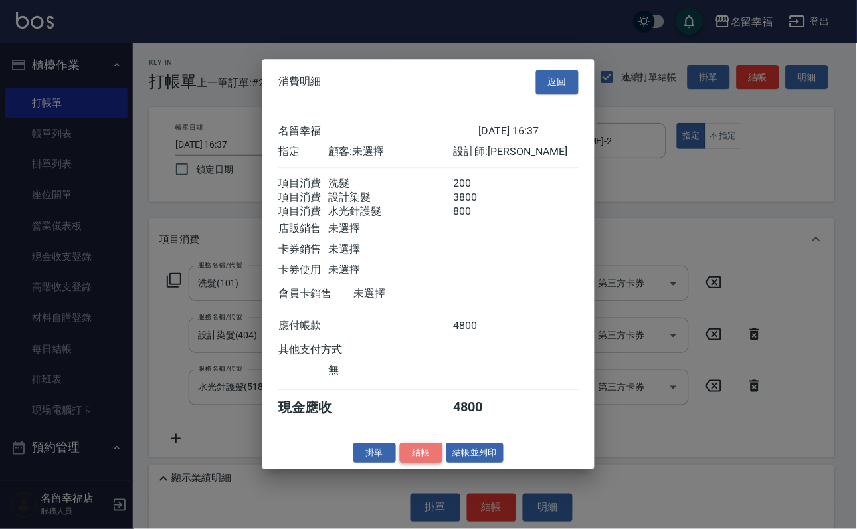
click at [413, 463] on button "結帳" at bounding box center [421, 453] width 43 height 21
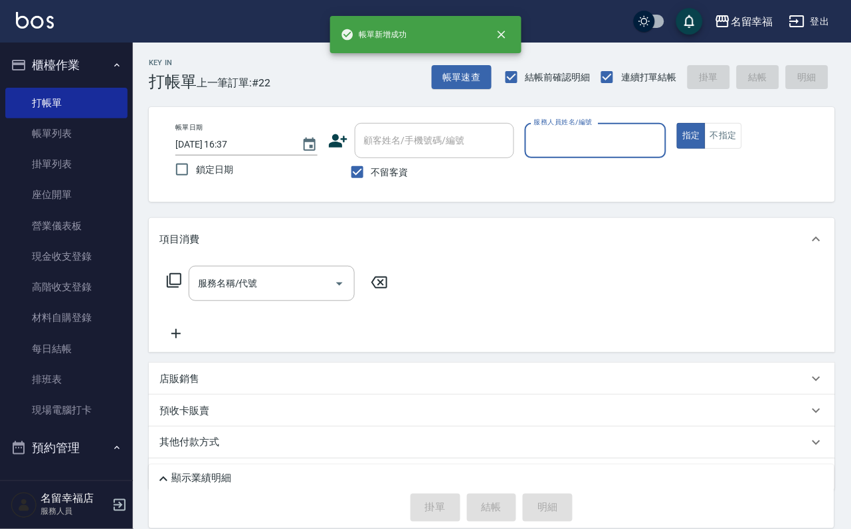
drag, startPoint x: 49, startPoint y: 137, endPoint x: 341, endPoint y: 221, distance: 304.2
click at [49, 137] on link "帳單列表" at bounding box center [66, 133] width 122 height 31
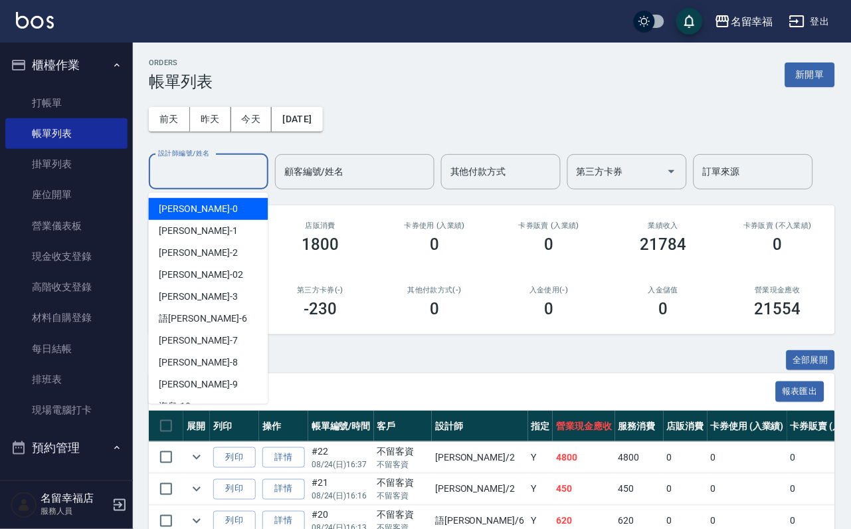
click at [219, 178] on input "設計師編號/姓名" at bounding box center [209, 171] width 108 height 23
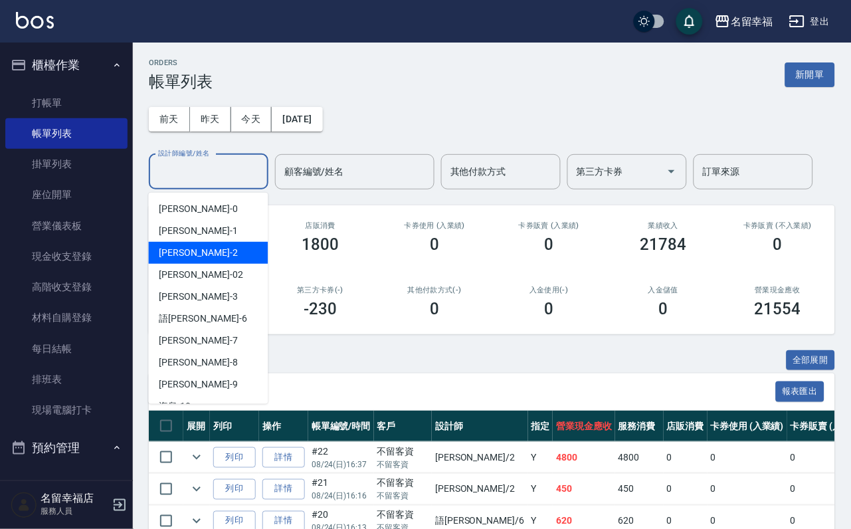
click at [203, 248] on div "[PERSON_NAME] -2" at bounding box center [209, 253] width 120 height 22
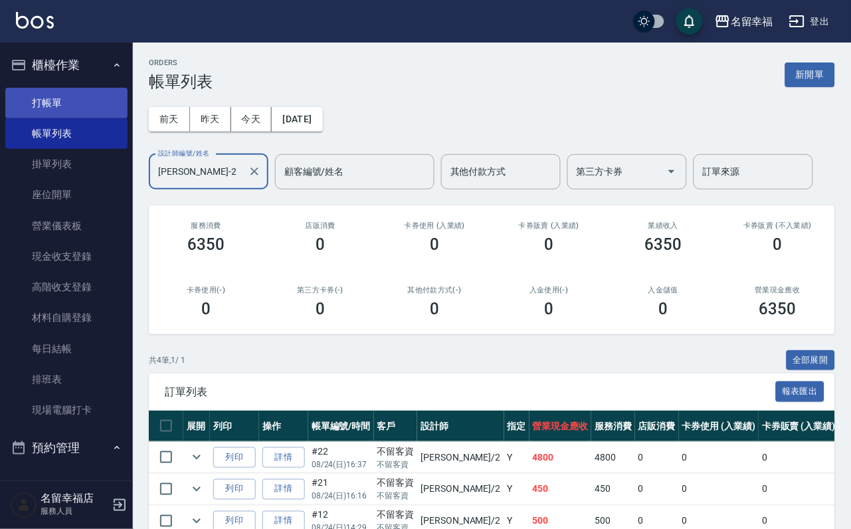
click at [68, 103] on link "打帳單" at bounding box center [66, 103] width 122 height 31
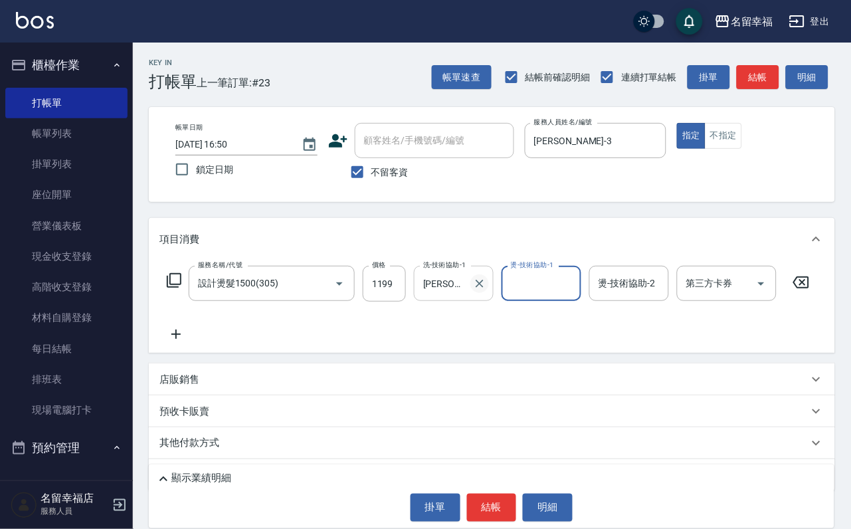
click at [483, 293] on button "Clear" at bounding box center [480, 284] width 19 height 19
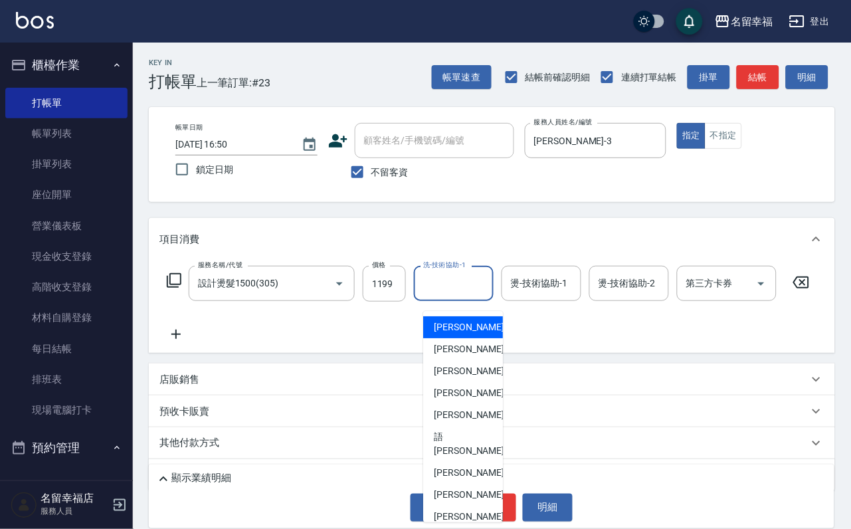
click at [478, 290] on input "洗-技術協助-1" at bounding box center [454, 283] width 68 height 23
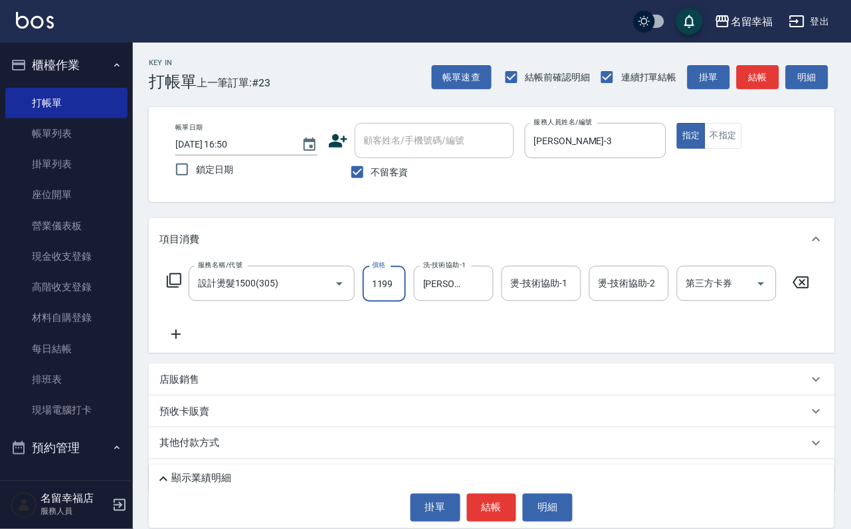
click at [406, 298] on input "1199" at bounding box center [384, 284] width 43 height 36
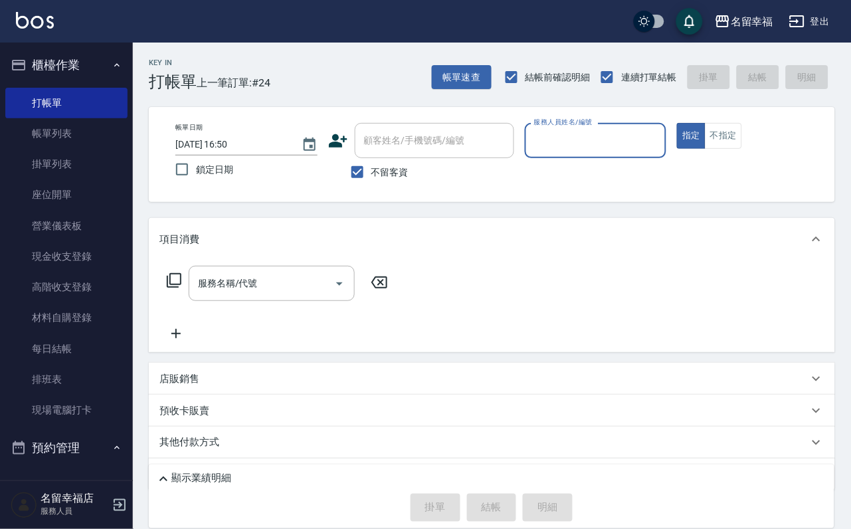
click at [661, 136] on input "服務人員姓名/編號" at bounding box center [596, 140] width 130 height 23
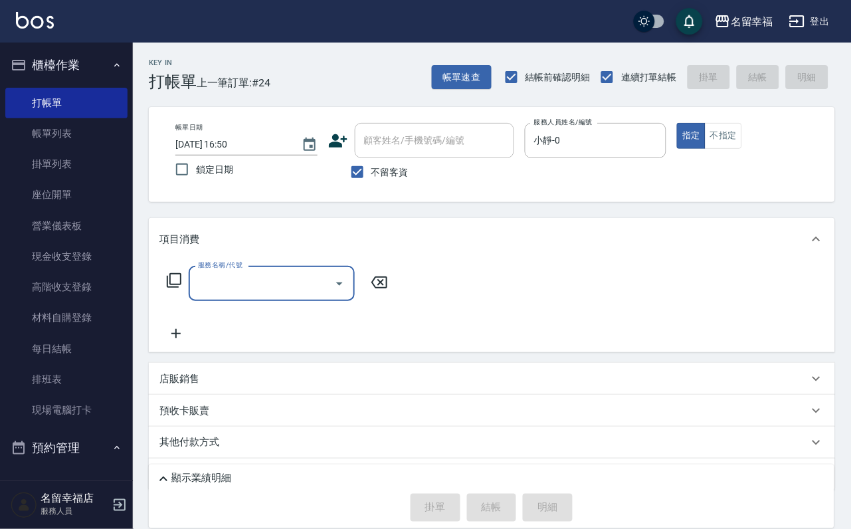
click at [182, 288] on icon at bounding box center [174, 281] width 16 height 16
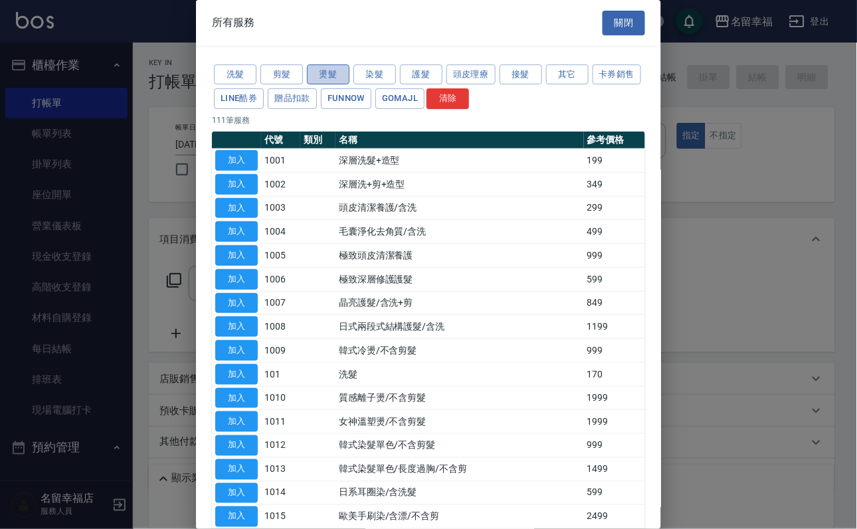
click at [322, 85] on button "燙髮" at bounding box center [328, 74] width 43 height 21
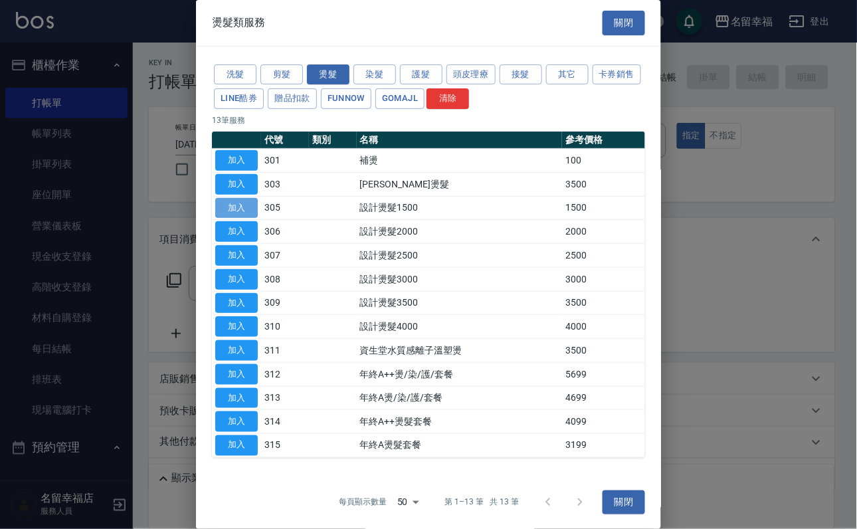
click at [233, 219] on button "加入" at bounding box center [236, 208] width 43 height 21
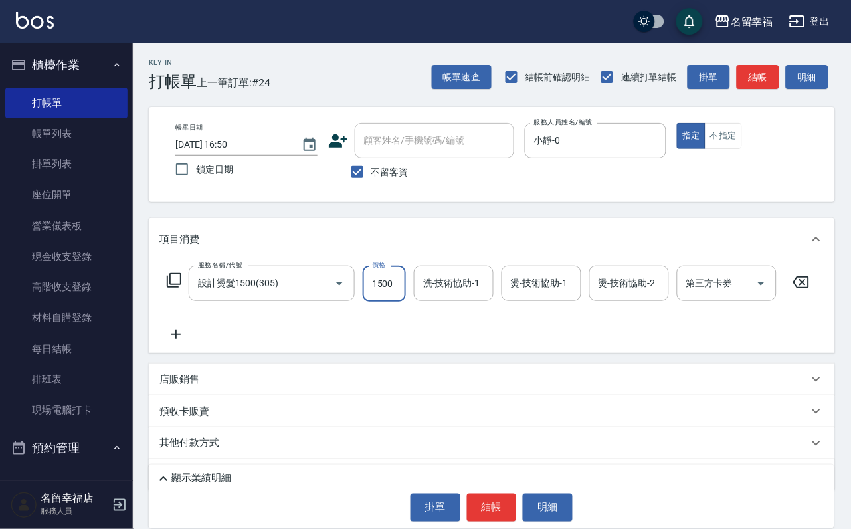
click at [391, 300] on input "1500" at bounding box center [384, 284] width 43 height 36
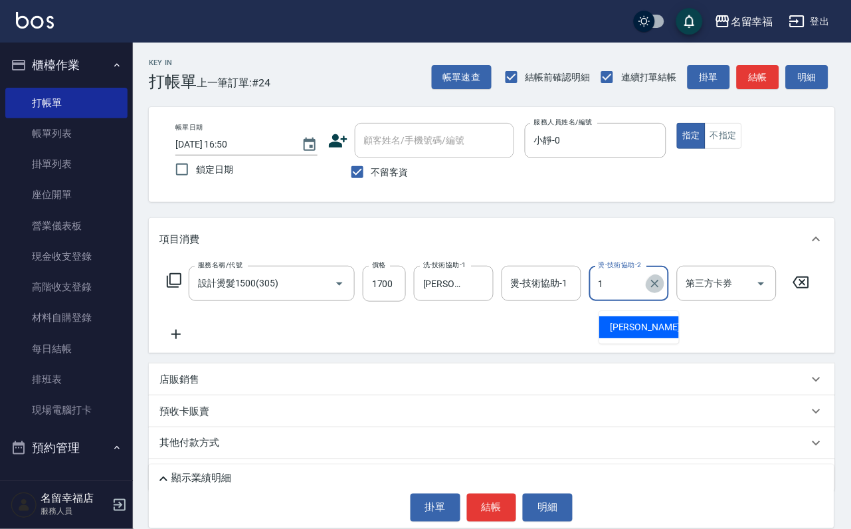
click at [662, 290] on icon "Clear" at bounding box center [655, 283] width 13 height 13
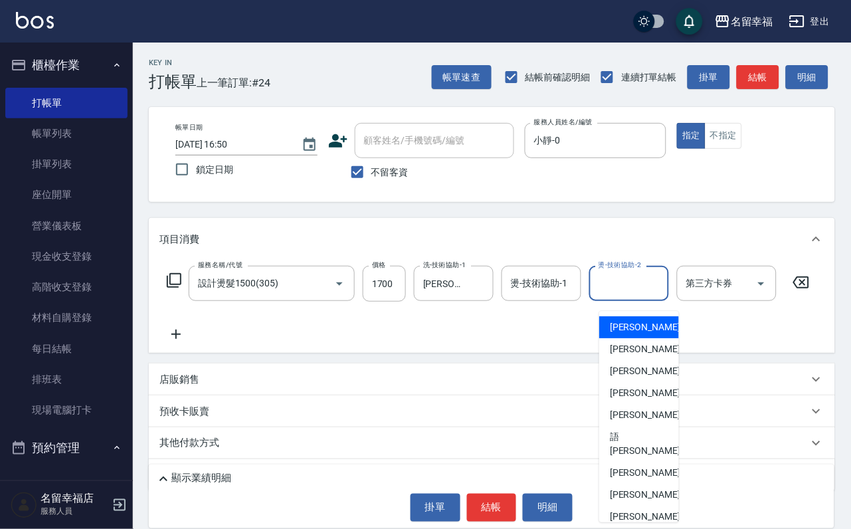
click at [710, 342] on div "服務名稱/代號 設計燙髮1500(305) 服務名稱/代號 價格 1700 價格 洗-技術協助-1 [PERSON_NAME]-18 洗-技術協助-1 燙-技…" at bounding box center [489, 304] width 659 height 76
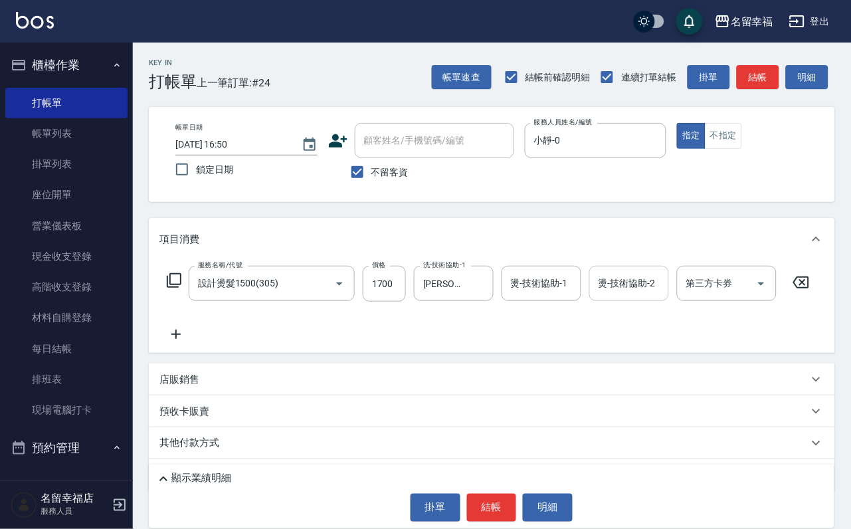
click at [647, 295] on input "燙-技術協助-2" at bounding box center [630, 283] width 68 height 23
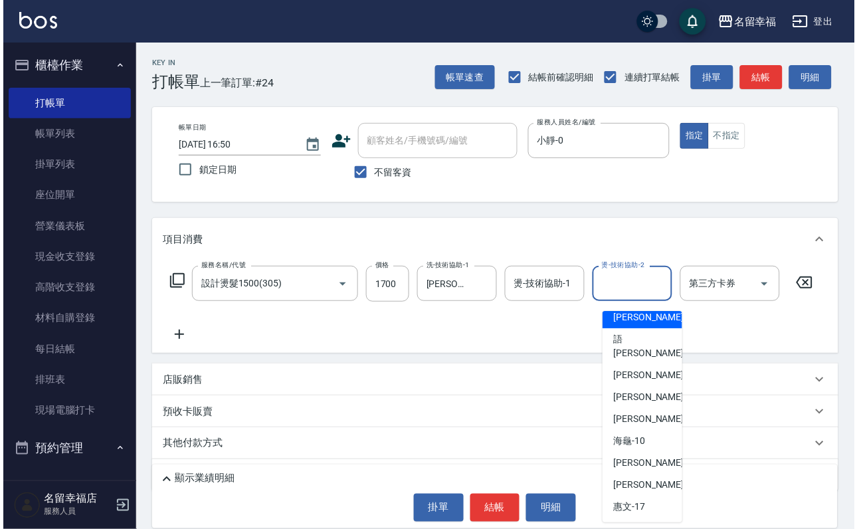
scroll to position [237, 0]
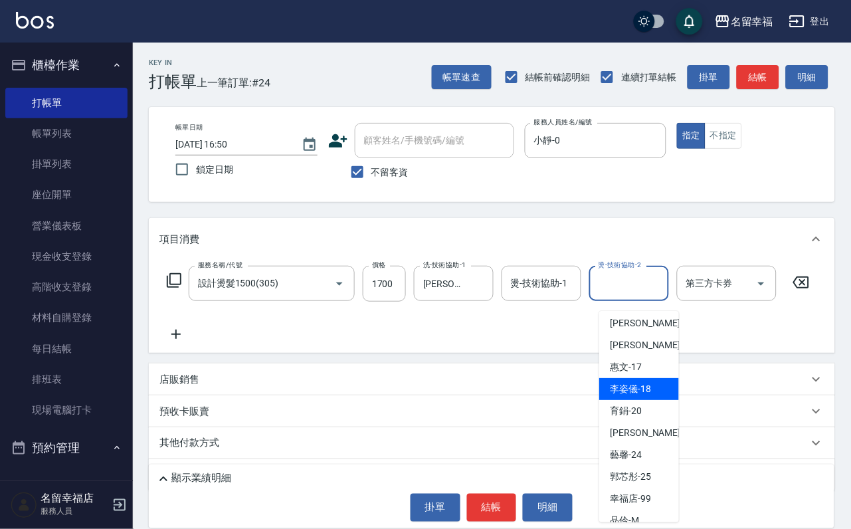
click at [659, 378] on div "[PERSON_NAME]-18" at bounding box center [640, 389] width 80 height 22
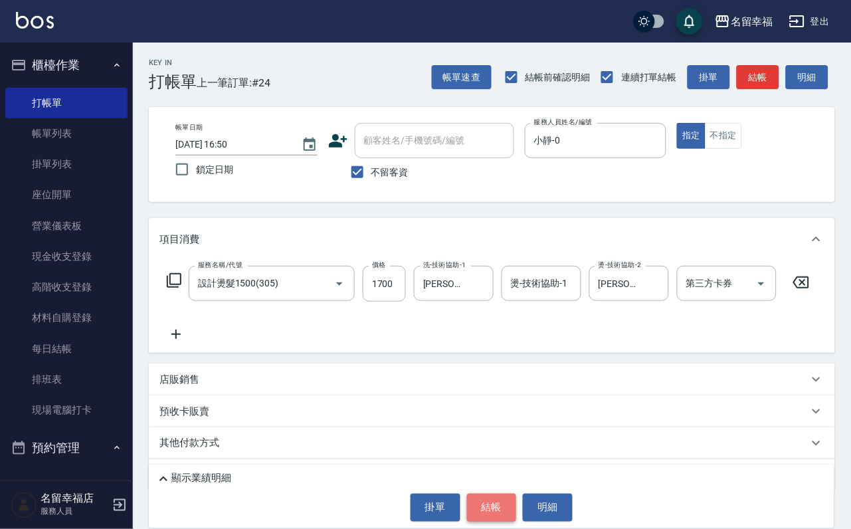
click at [504, 503] on button "結帳" at bounding box center [492, 508] width 50 height 28
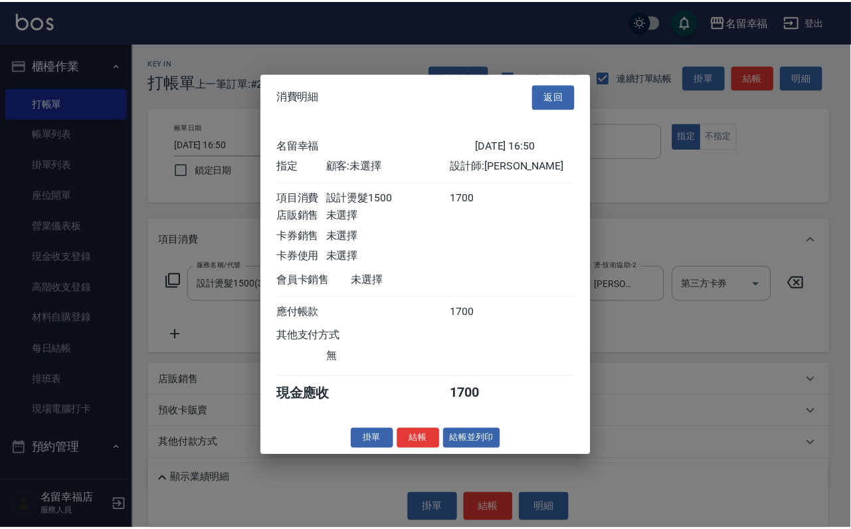
scroll to position [164, 0]
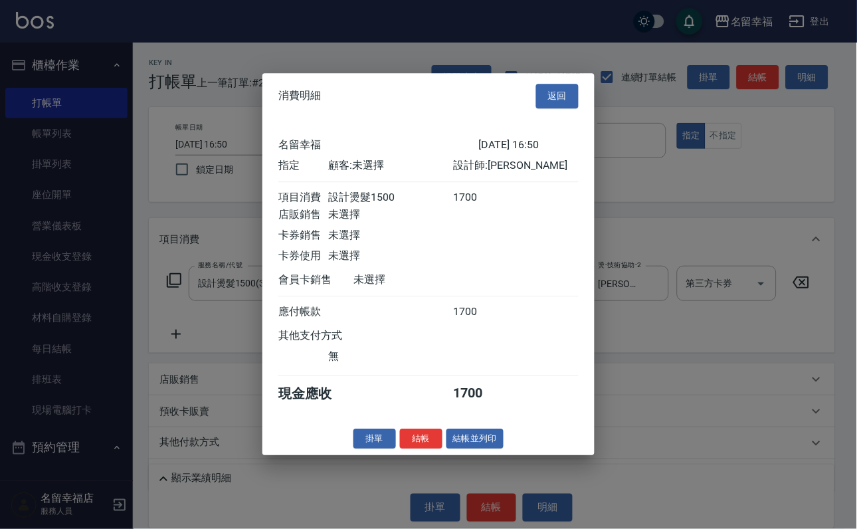
click at [458, 449] on button "結帳並列印" at bounding box center [476, 439] width 58 height 21
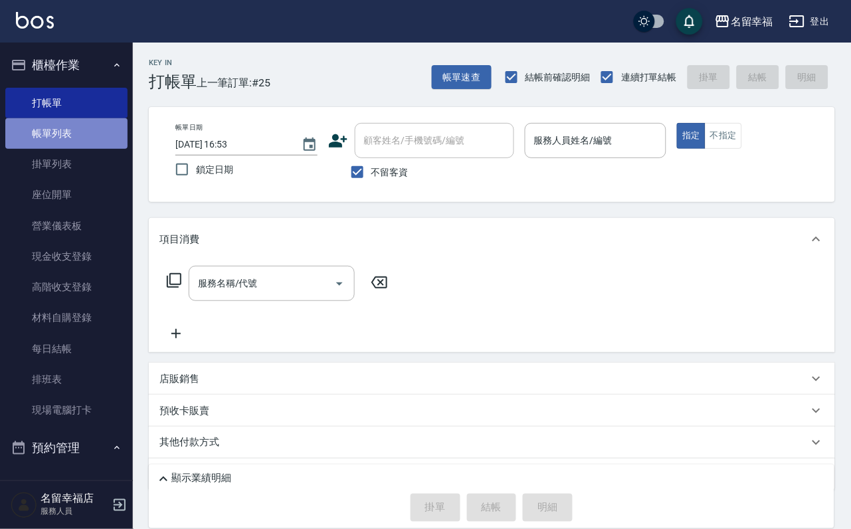
click at [70, 144] on link "帳單列表" at bounding box center [66, 133] width 122 height 31
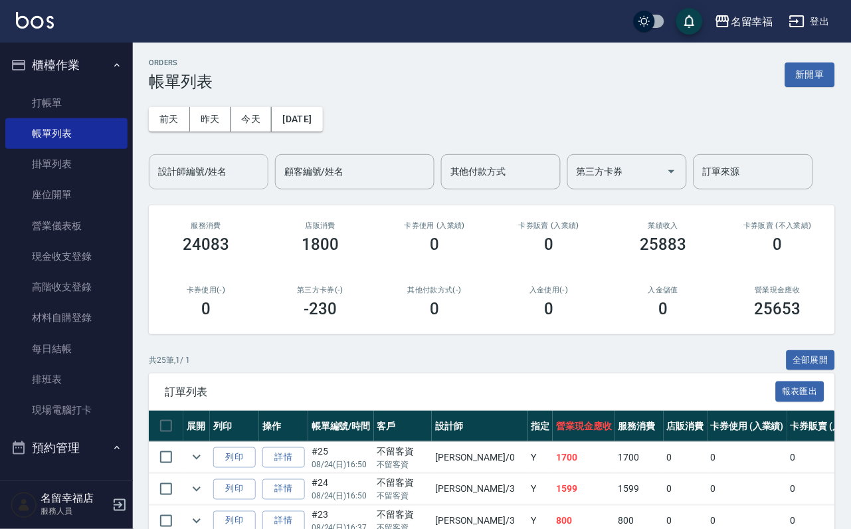
click at [247, 187] on div "設計師編號/姓名" at bounding box center [209, 171] width 120 height 35
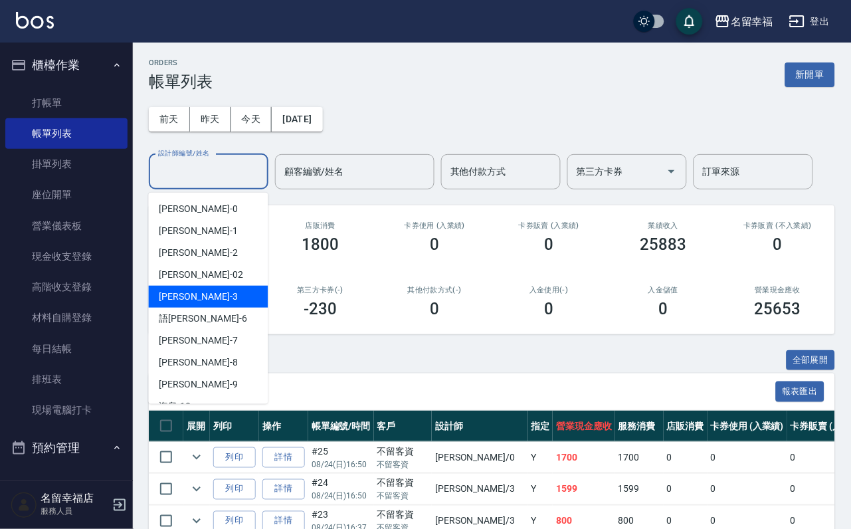
click at [211, 291] on div "[PERSON_NAME] -3" at bounding box center [209, 297] width 120 height 22
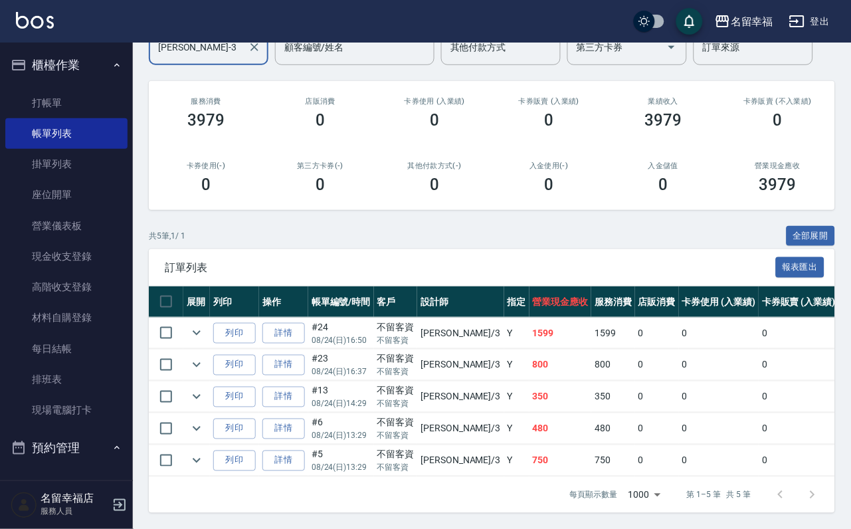
scroll to position [237, 0]
click at [201, 395] on icon "expand row" at bounding box center [197, 397] width 8 height 5
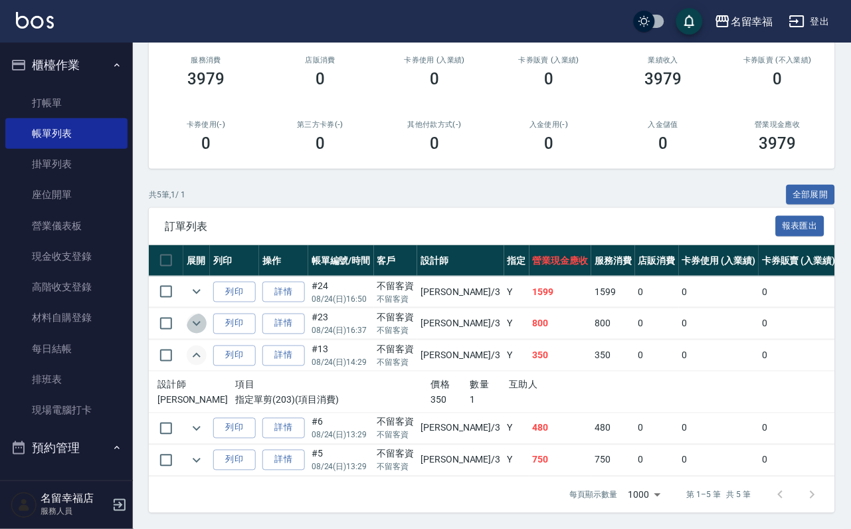
click at [205, 316] on icon "expand row" at bounding box center [197, 324] width 16 height 16
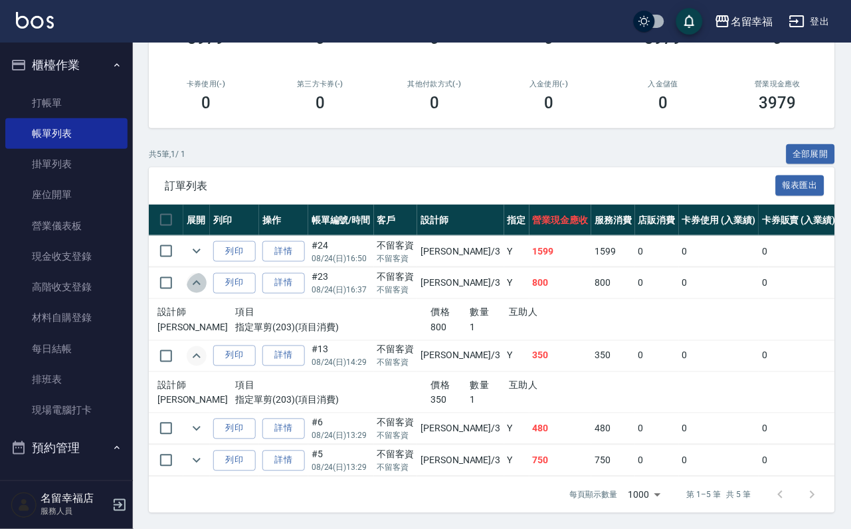
click at [205, 291] on icon "expand row" at bounding box center [197, 283] width 16 height 16
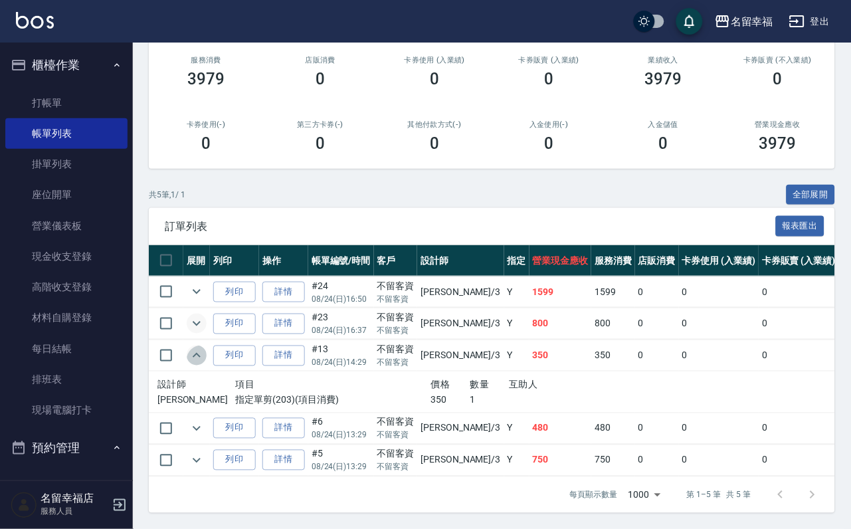
click at [205, 356] on icon "expand row" at bounding box center [197, 356] width 16 height 16
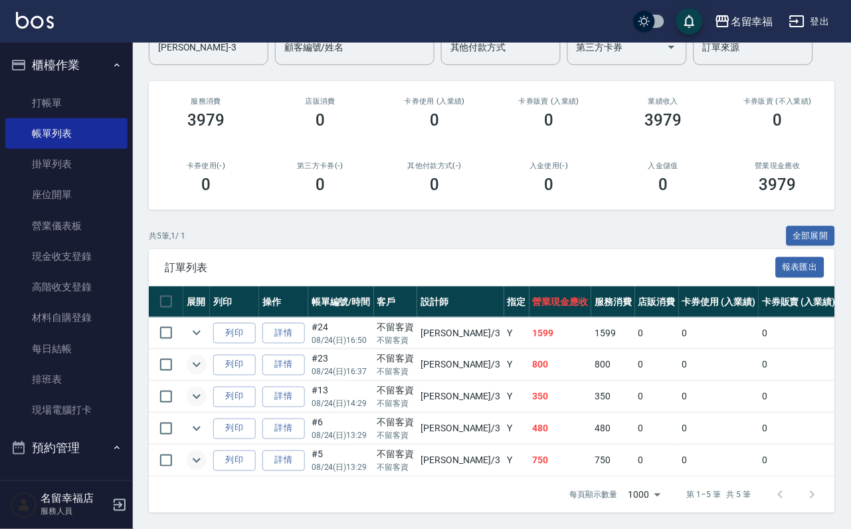
click at [205, 453] on icon "expand row" at bounding box center [197, 461] width 16 height 16
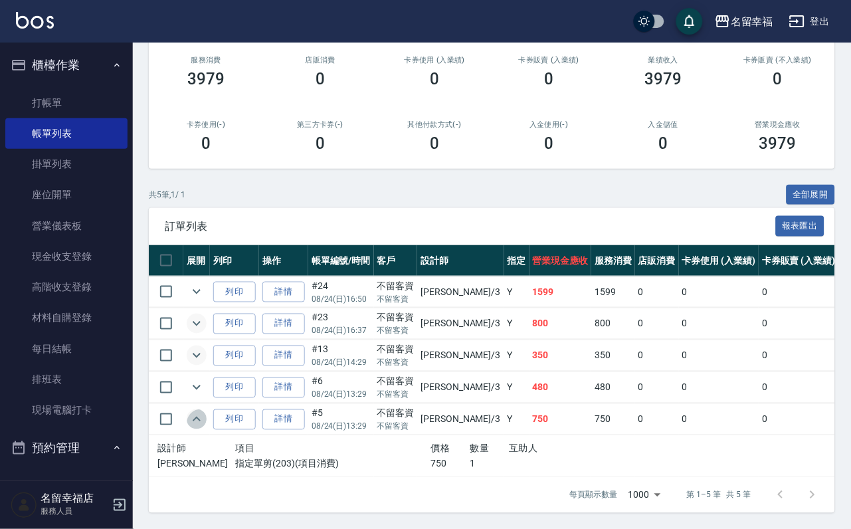
click at [205, 427] on icon "expand row" at bounding box center [197, 419] width 16 height 16
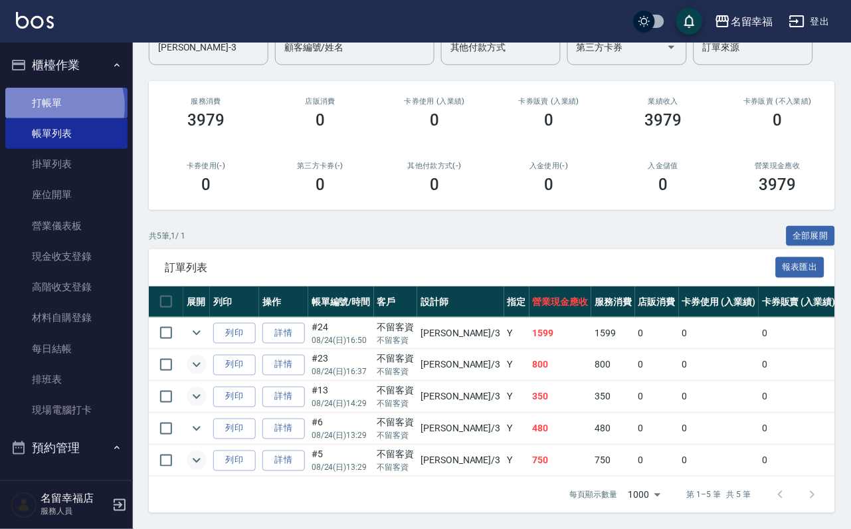
click at [56, 112] on link "打帳單" at bounding box center [66, 103] width 122 height 31
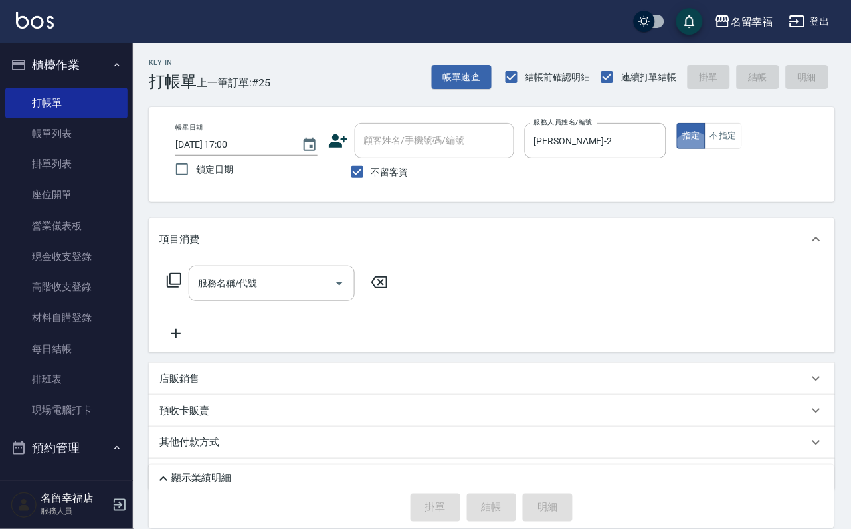
click at [180, 288] on icon at bounding box center [174, 281] width 16 height 16
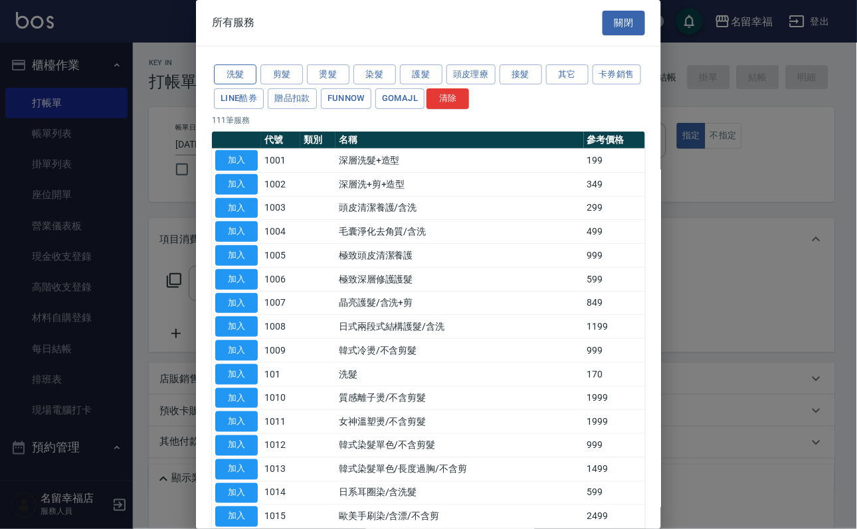
click at [241, 85] on button "洗髮" at bounding box center [235, 74] width 43 height 21
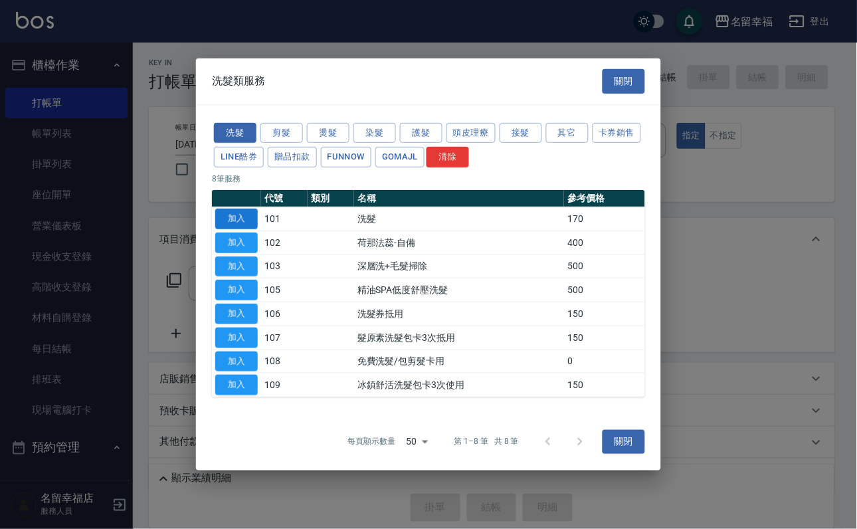
click at [242, 209] on button "加入" at bounding box center [236, 219] width 43 height 21
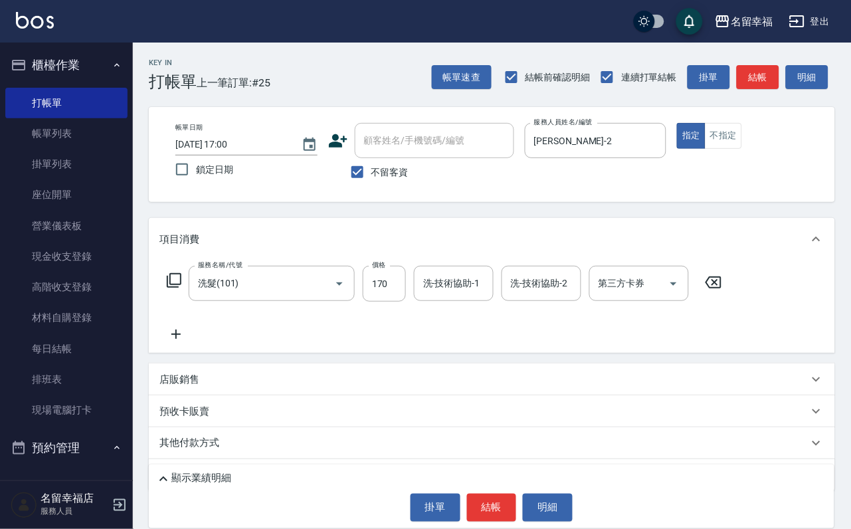
click at [417, 292] on div "服務名稱/代號 洗髮(101) 服務名稱/代號 價格 170 價格 洗-技術協助-1 洗-技術協助-1 洗-技術協助-2 洗-技術協助-2 第三方卡券 第三方…" at bounding box center [445, 284] width 571 height 36
click at [389, 297] on input "170" at bounding box center [384, 284] width 43 height 36
click at [182, 288] on icon at bounding box center [174, 281] width 16 height 16
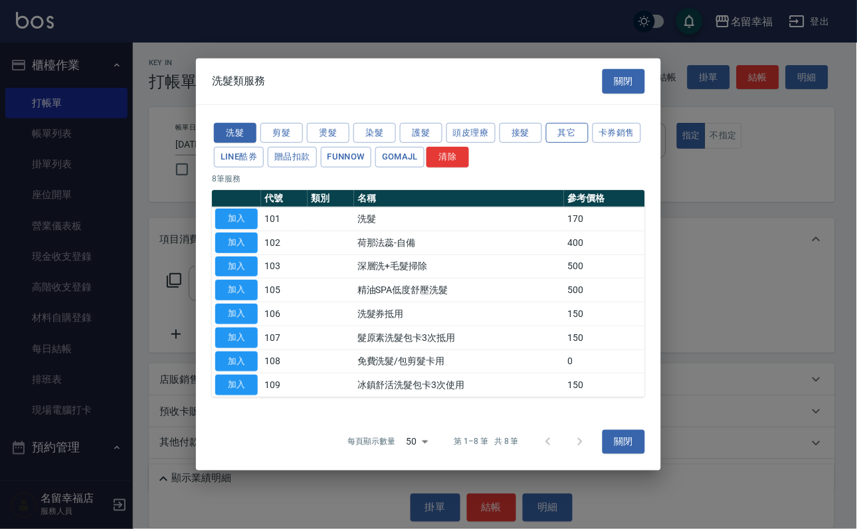
click at [585, 122] on button "其它" at bounding box center [567, 132] width 43 height 21
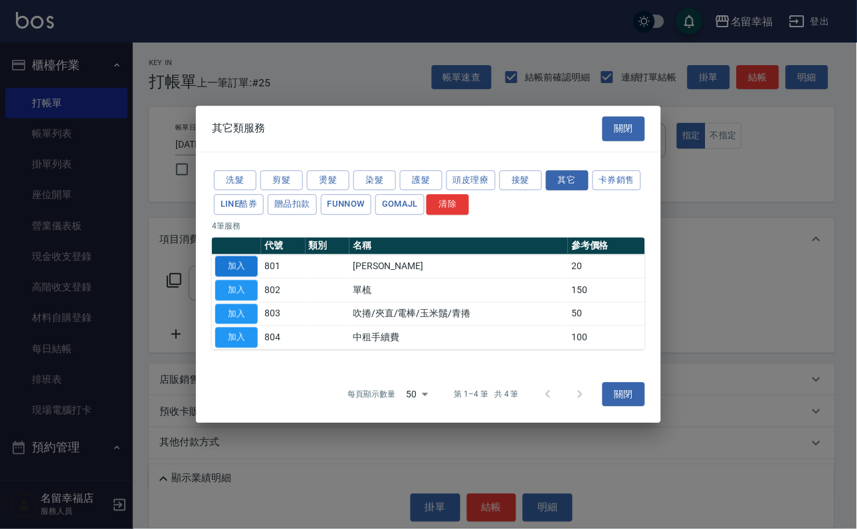
click at [236, 258] on button "加入" at bounding box center [236, 266] width 43 height 21
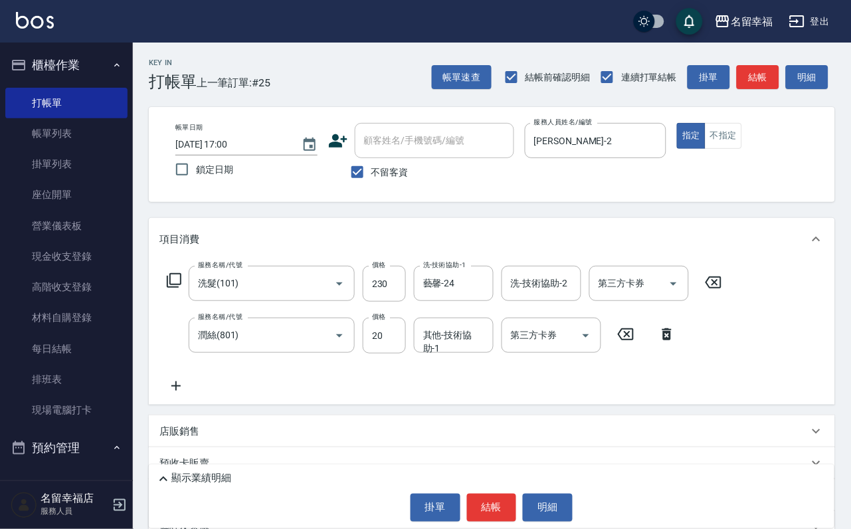
click at [452, 346] on div "其他-技術協助-1 其他-技術協助-1" at bounding box center [454, 335] width 80 height 35
click at [165, 300] on div "服務名稱/代號 洗髮(101) 服務名稱/代號 價格 230 價格 洗-技術協助-1 藝馨-24 洗-技術協助-1 洗-技術協助-2 洗-技術協助-2 第三方…" at bounding box center [445, 284] width 571 height 36
click at [172, 288] on icon at bounding box center [174, 281] width 16 height 16
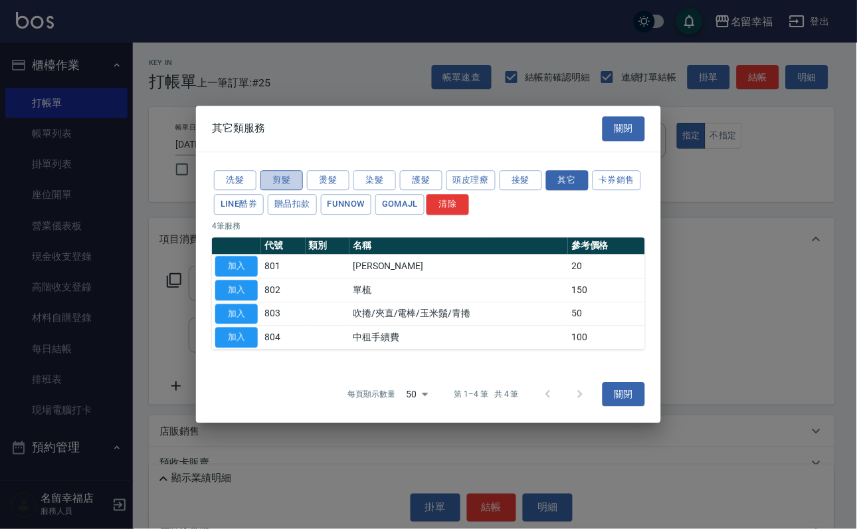
click at [285, 170] on button "剪髮" at bounding box center [282, 180] width 43 height 21
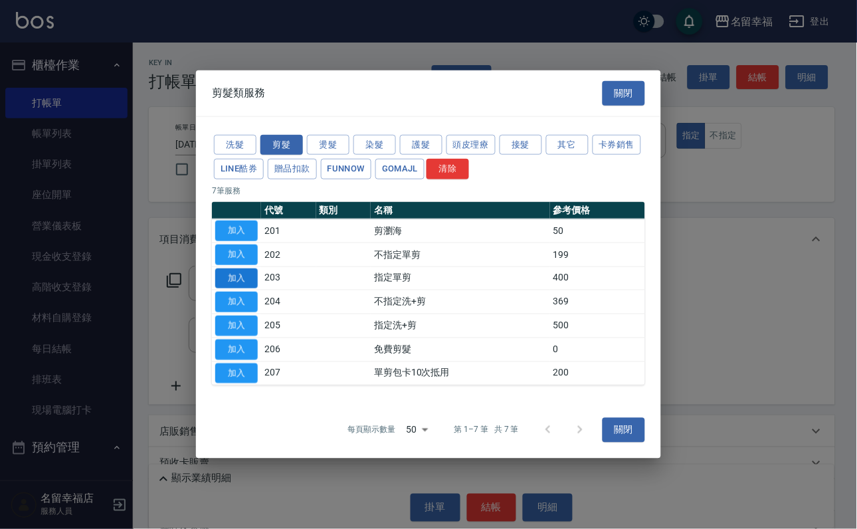
click at [242, 271] on button "加入" at bounding box center [236, 278] width 43 height 21
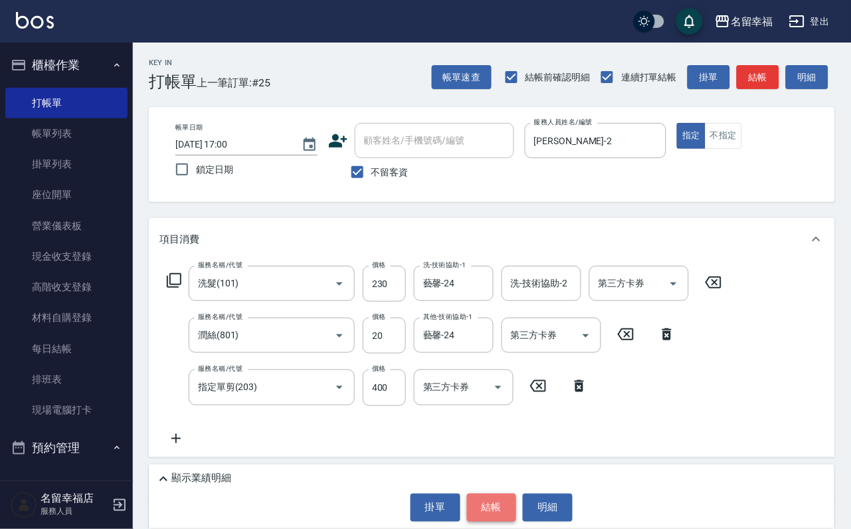
click at [497, 494] on button "結帳" at bounding box center [492, 508] width 50 height 28
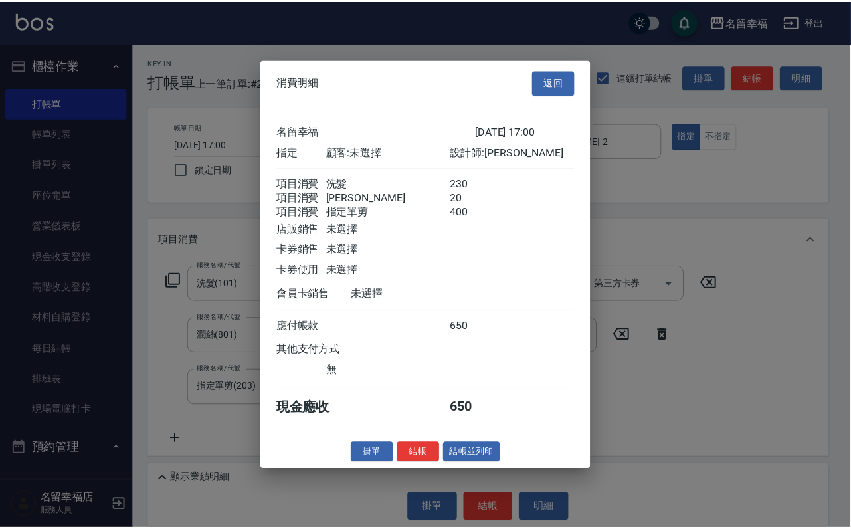
scroll to position [263, 0]
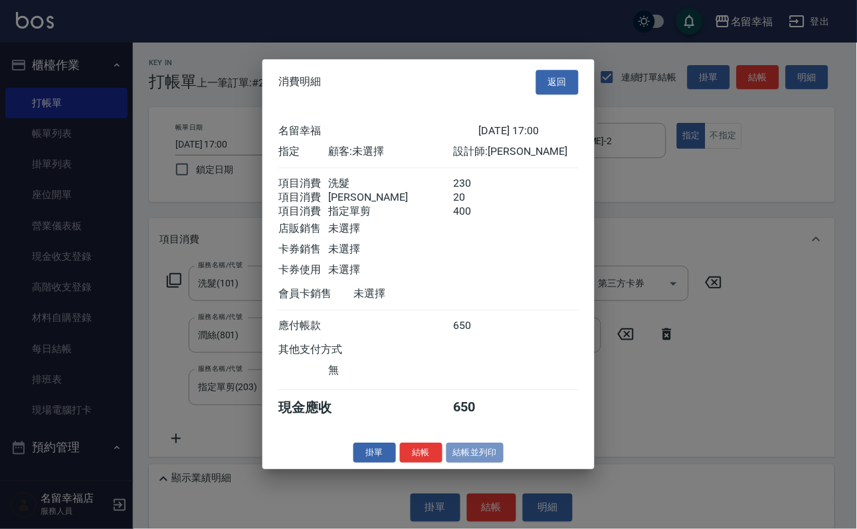
click at [475, 463] on button "結帳並列印" at bounding box center [476, 453] width 58 height 21
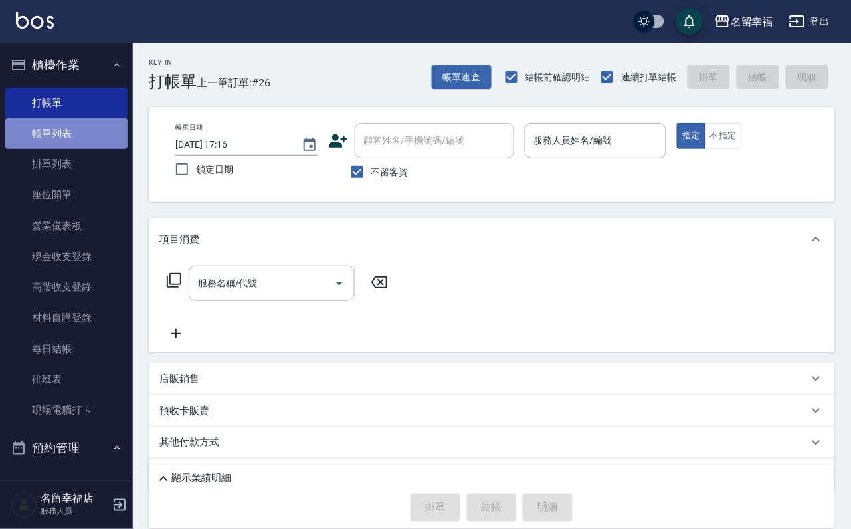
click at [84, 145] on link "帳單列表" at bounding box center [66, 133] width 122 height 31
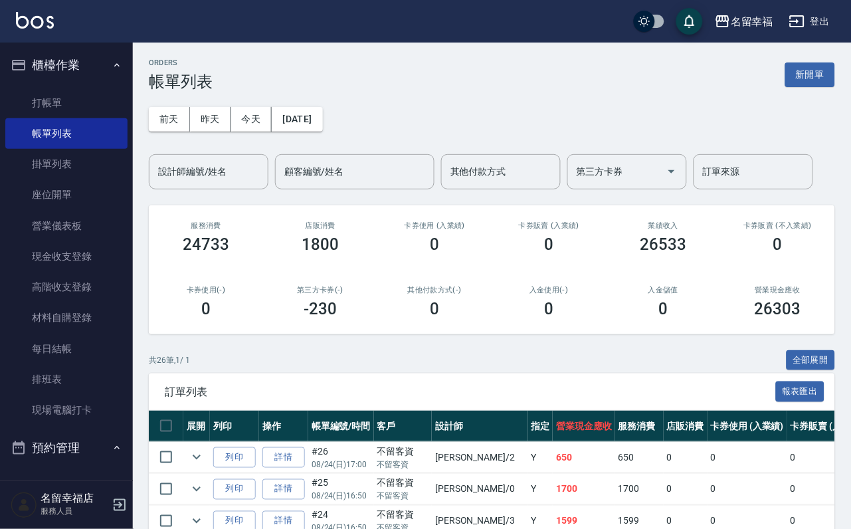
drag, startPoint x: 203, startPoint y: 159, endPoint x: 188, endPoint y: 154, distance: 15.3
click at [195, 155] on div "[DATE] [DATE] [DATE] [DATE] 設計師編號/姓名 設計師編號/姓名 顧客編號/姓名 顧客編號/姓名 其他付款方式 其他付款方式 第三方…" at bounding box center [492, 140] width 687 height 98
click at [5, 118] on link "帳單列表" at bounding box center [66, 133] width 122 height 31
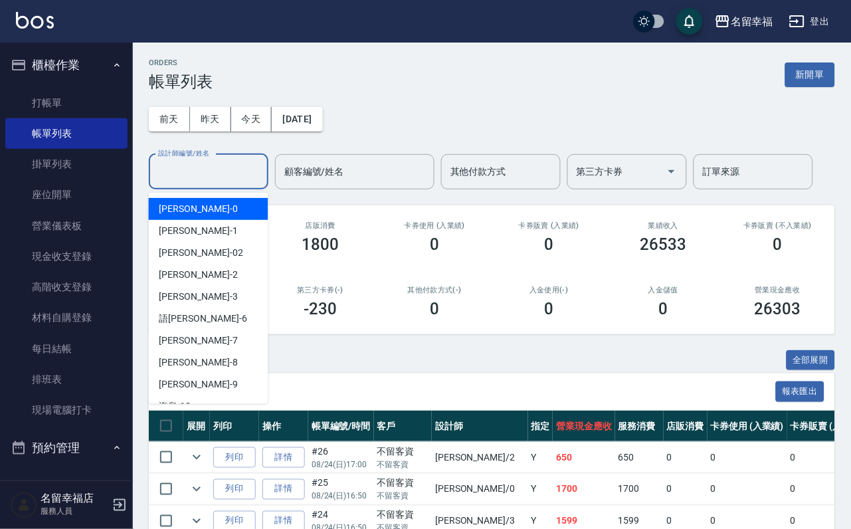
click at [177, 176] on input "設計師編號/姓名" at bounding box center [209, 171] width 108 height 23
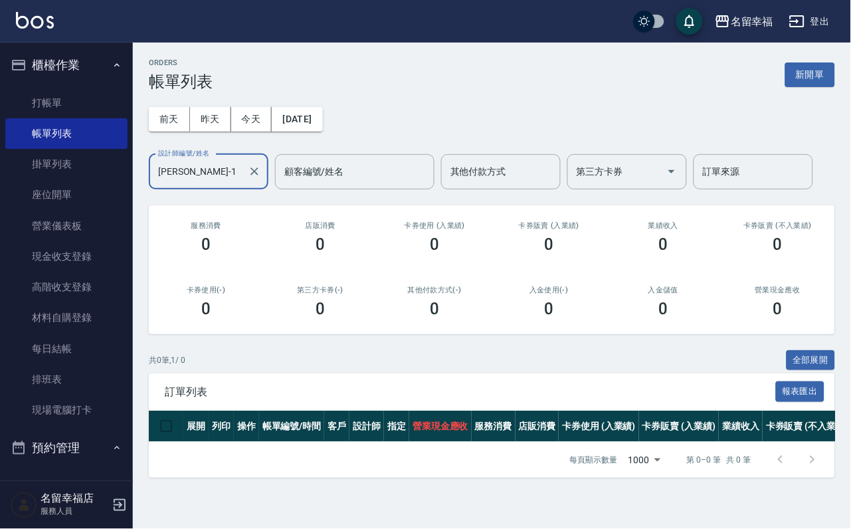
scroll to position [29, 0]
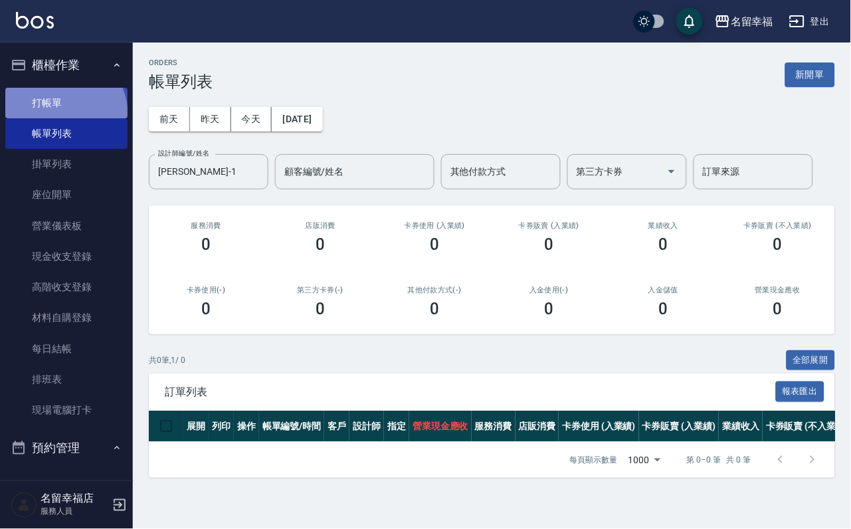
click at [48, 118] on link "打帳單" at bounding box center [66, 103] width 122 height 31
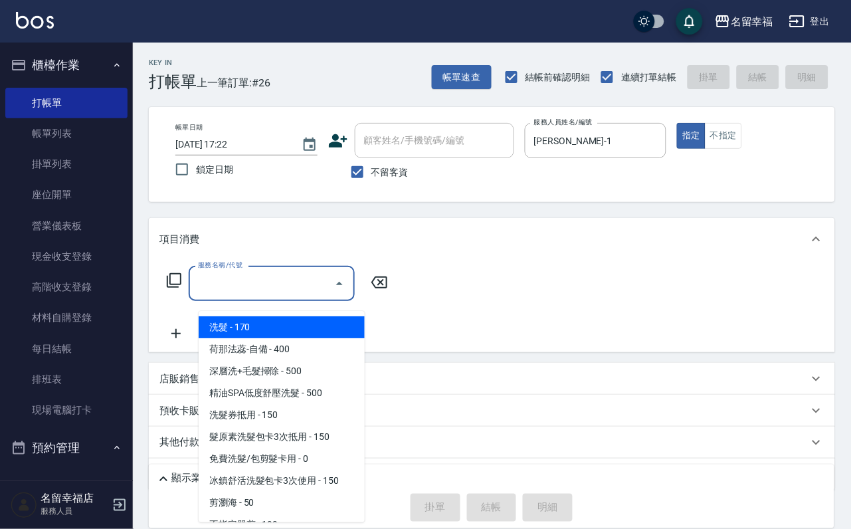
click at [251, 295] on input "服務名稱/代號" at bounding box center [262, 283] width 134 height 23
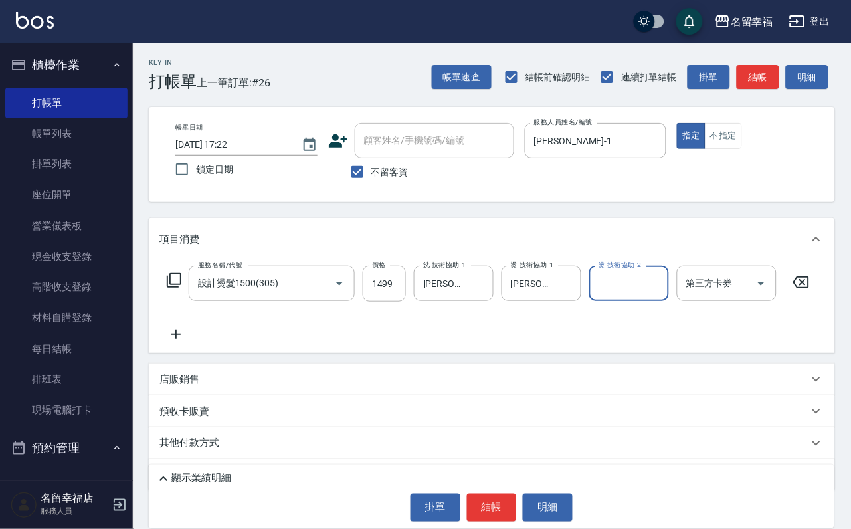
click at [171, 340] on icon at bounding box center [176, 334] width 33 height 16
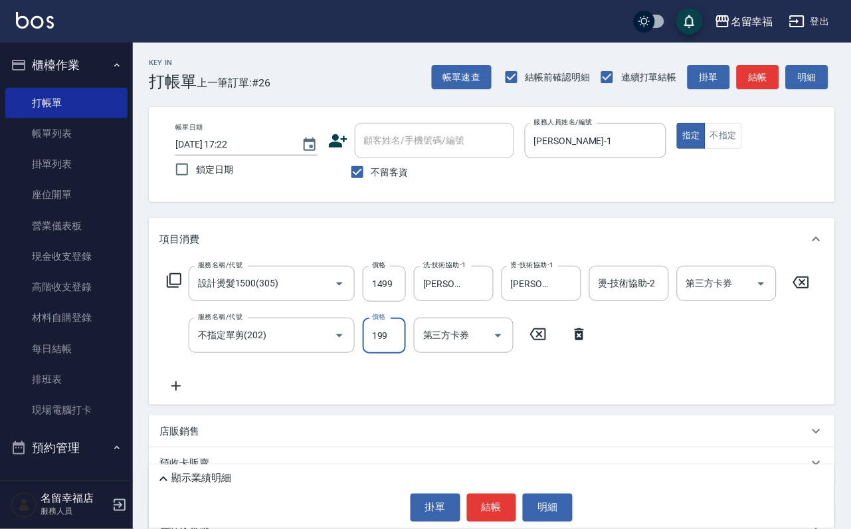
click at [180, 394] on icon at bounding box center [176, 386] width 33 height 16
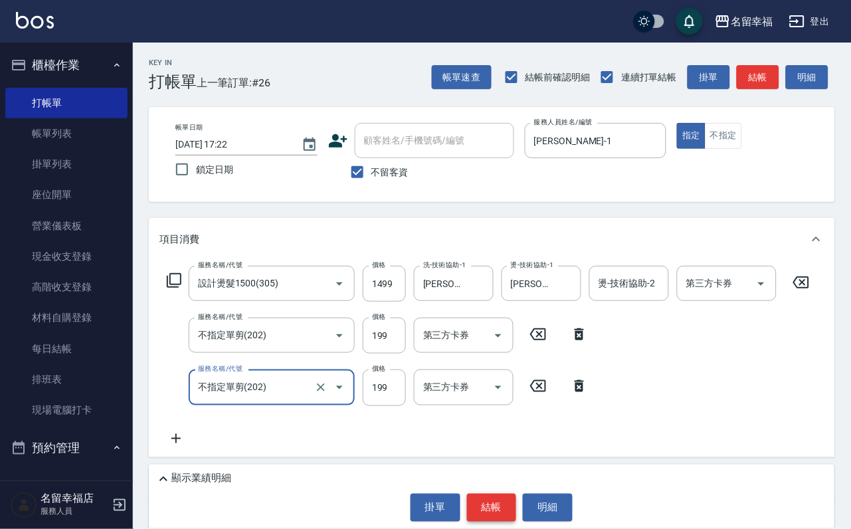
click at [477, 508] on button "結帳" at bounding box center [492, 508] width 50 height 28
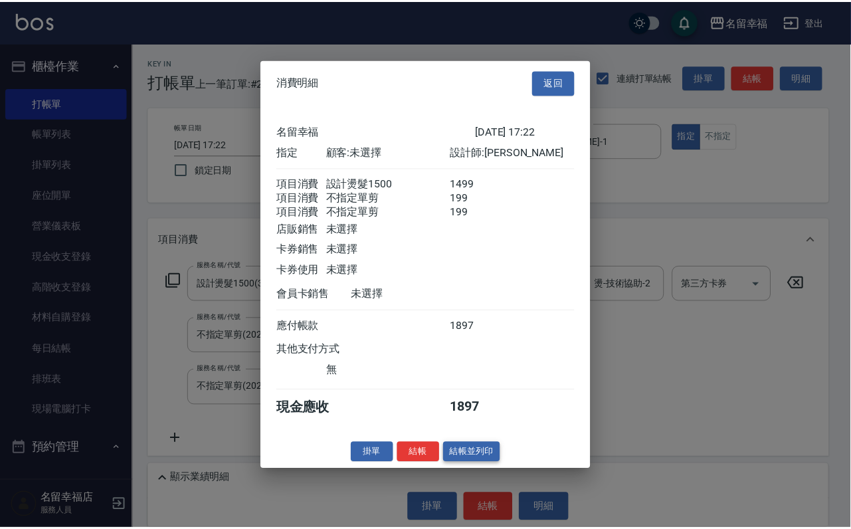
scroll to position [263, 0]
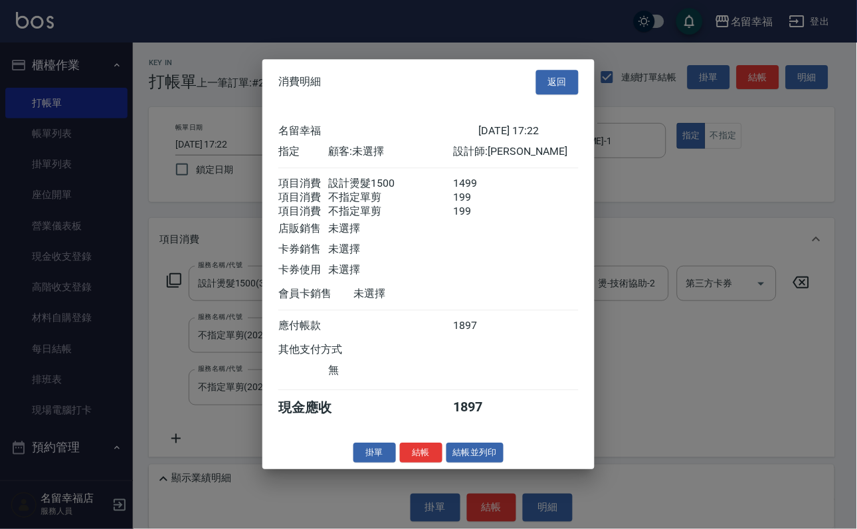
click at [413, 463] on button "結帳" at bounding box center [421, 453] width 43 height 21
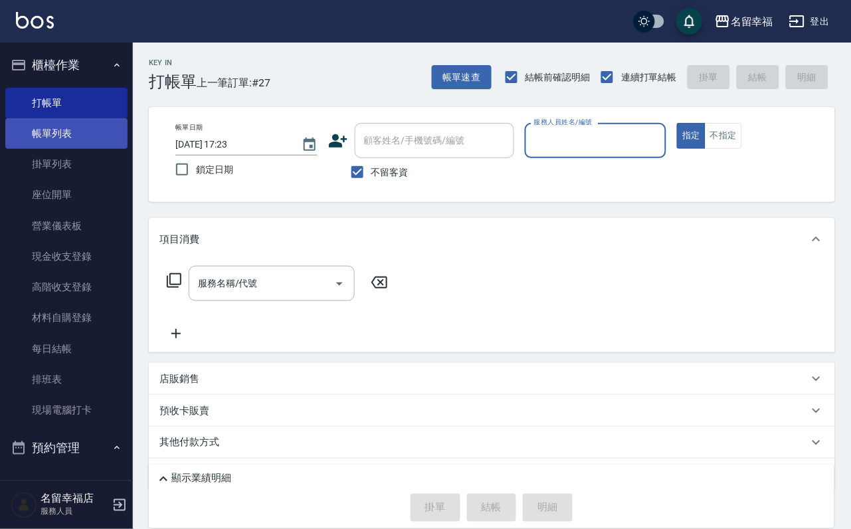
click at [57, 142] on link "帳單列表" at bounding box center [66, 133] width 122 height 31
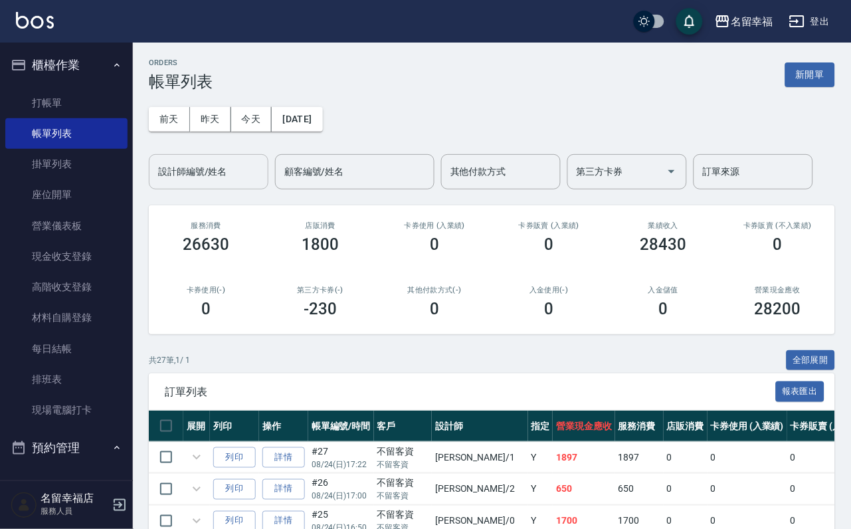
click at [223, 180] on input "設計師編號/姓名" at bounding box center [209, 171] width 108 height 23
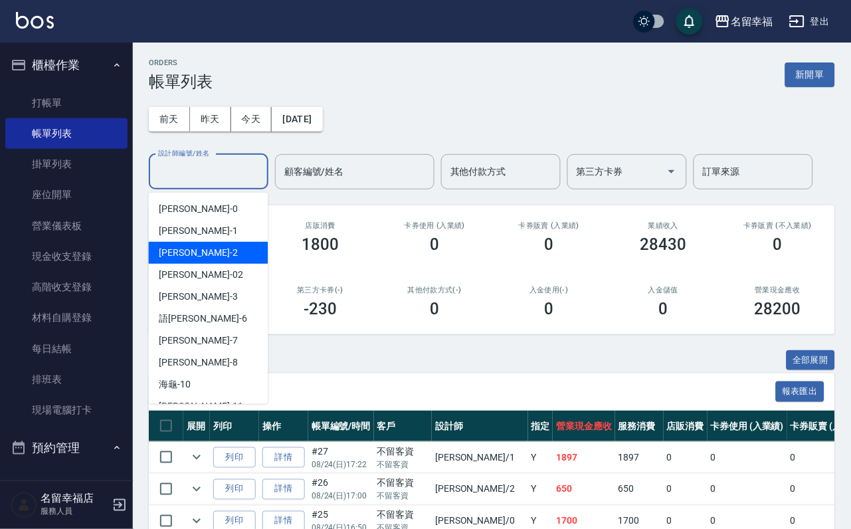
click at [209, 255] on div "[PERSON_NAME] -2" at bounding box center [209, 253] width 120 height 22
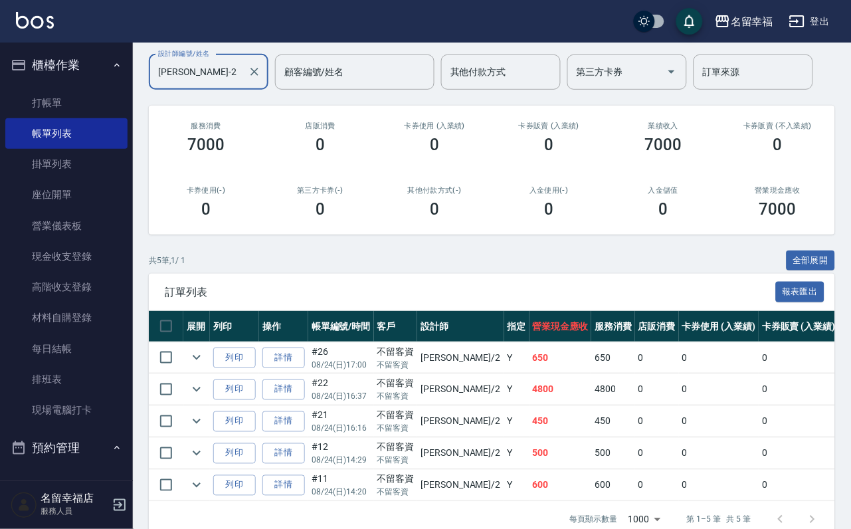
scroll to position [237, 0]
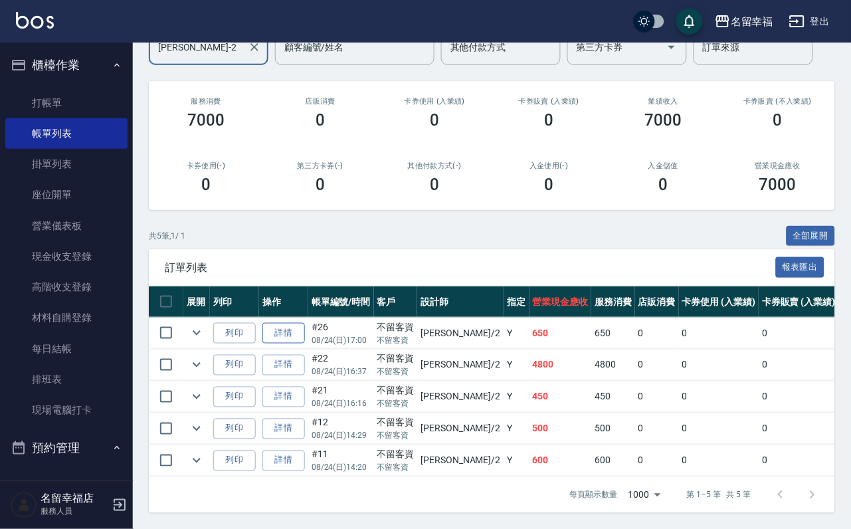
click at [298, 323] on link "詳情" at bounding box center [284, 333] width 43 height 21
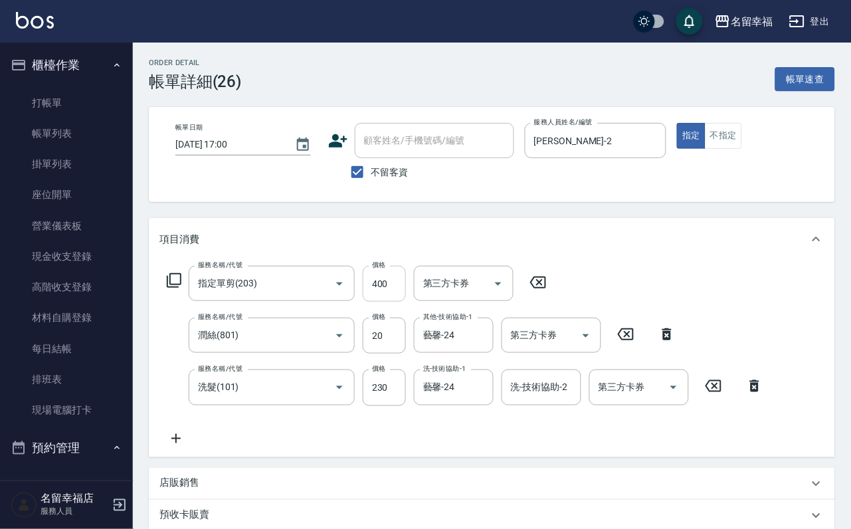
click at [399, 299] on input "400" at bounding box center [384, 284] width 43 height 36
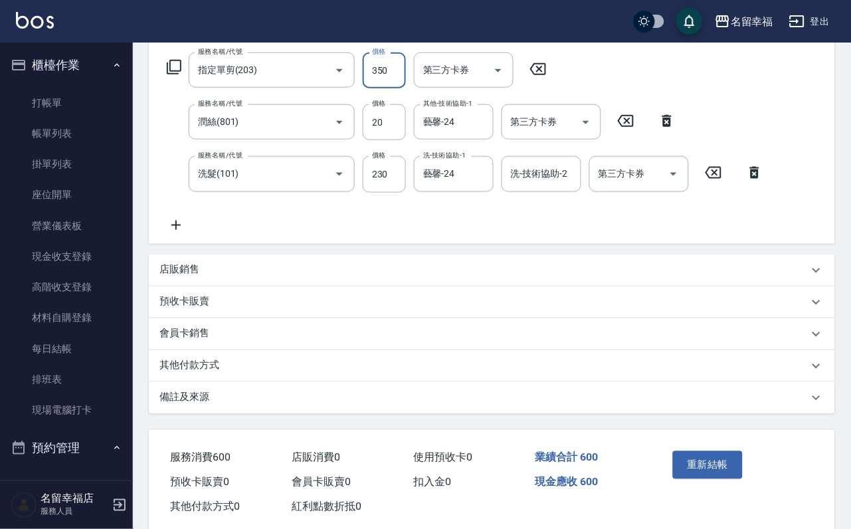
scroll to position [290, 0]
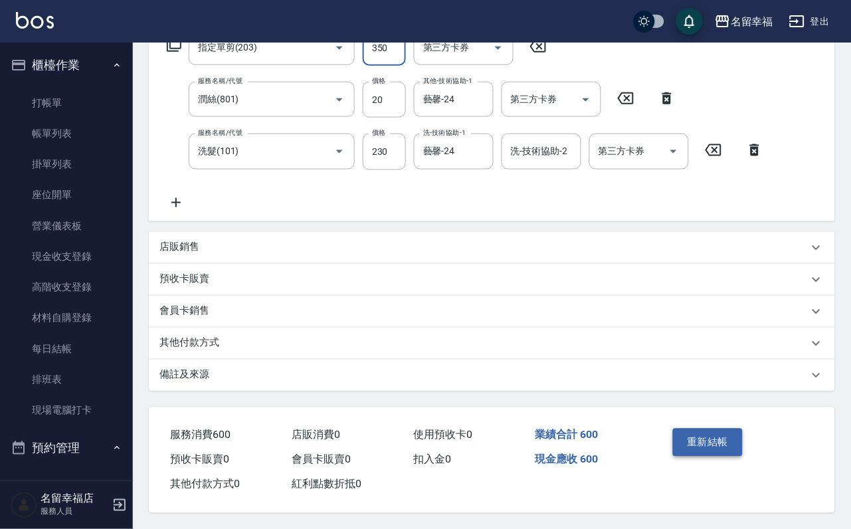
click at [699, 429] on button "重新結帳" at bounding box center [708, 443] width 70 height 28
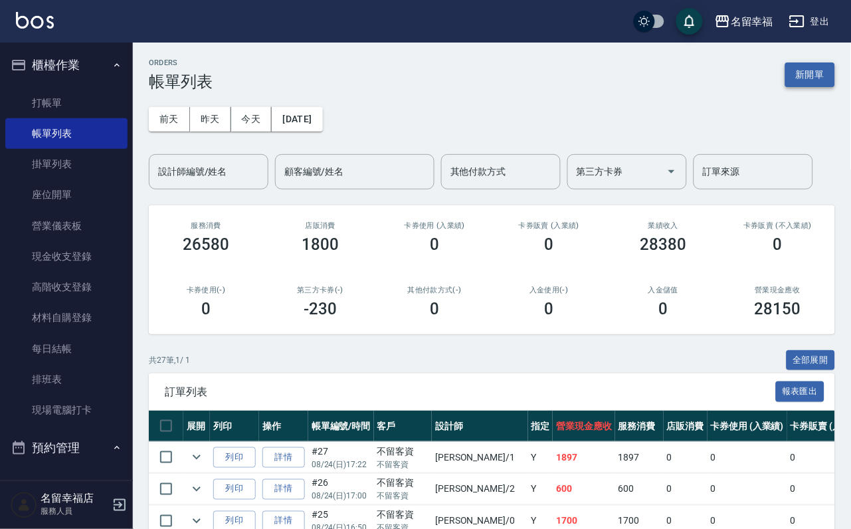
click at [810, 72] on button "新開單" at bounding box center [811, 74] width 50 height 25
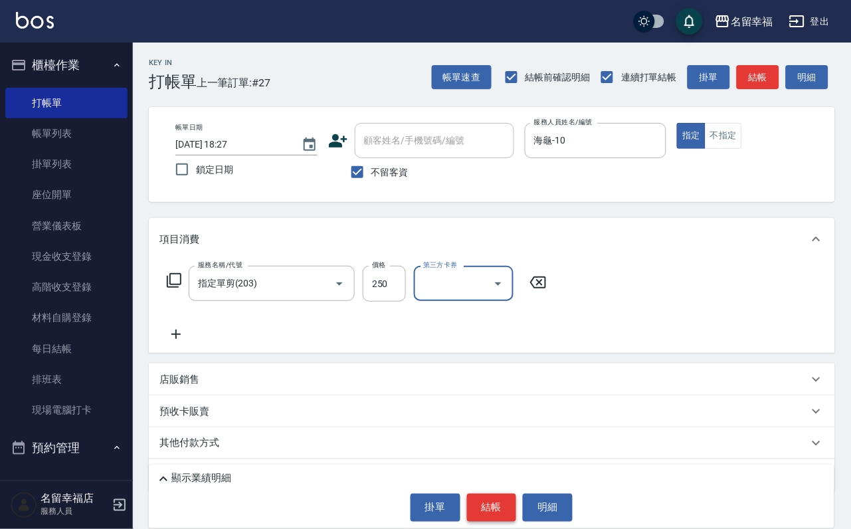
click at [506, 494] on button "結帳" at bounding box center [492, 508] width 50 height 28
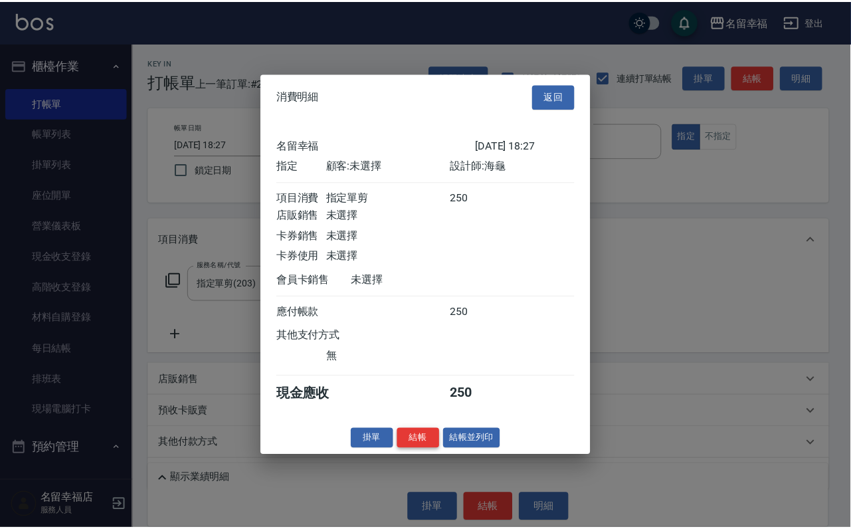
scroll to position [164, 0]
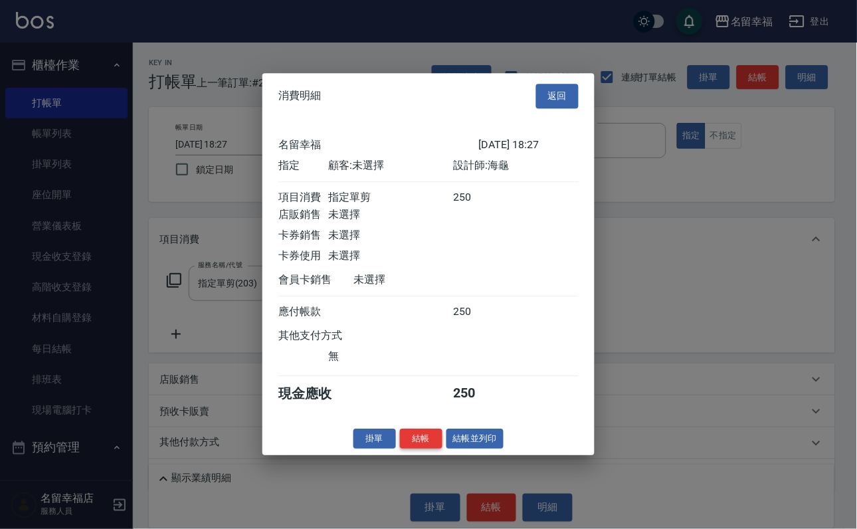
click at [407, 449] on button "結帳" at bounding box center [421, 439] width 43 height 21
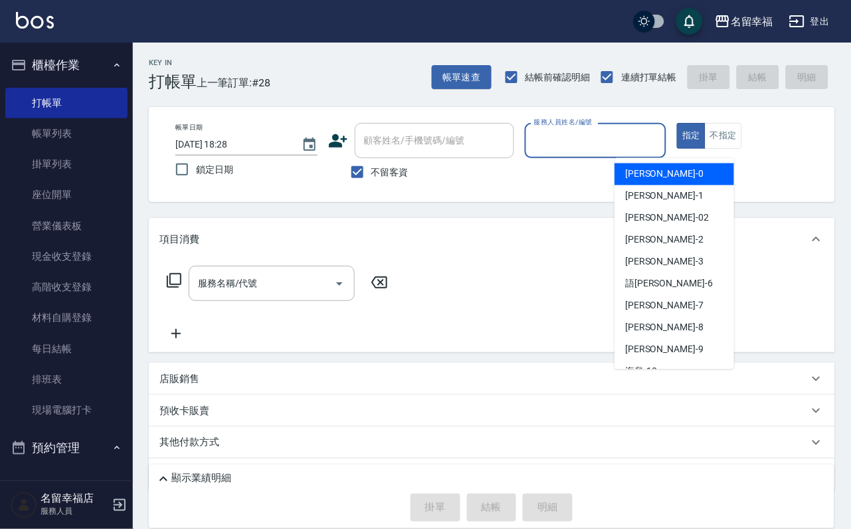
click at [661, 150] on input "服務人員姓名/編號" at bounding box center [596, 140] width 130 height 23
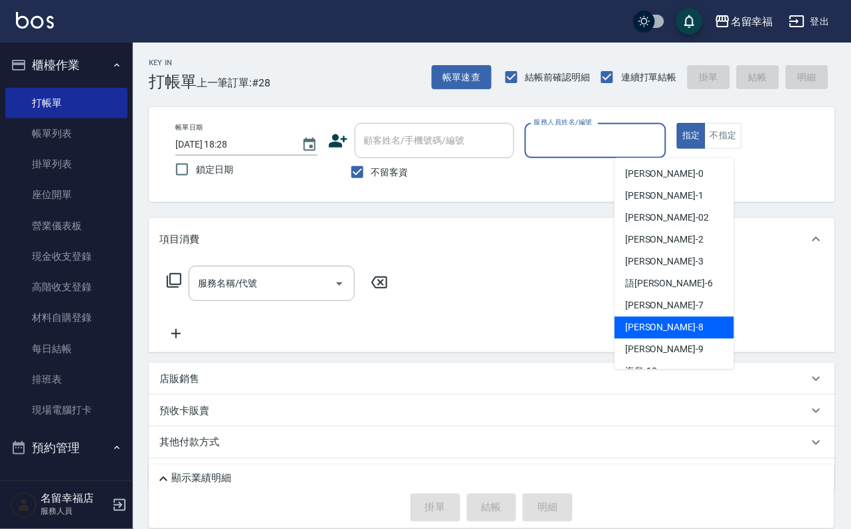
click at [669, 330] on div "[PERSON_NAME] -8" at bounding box center [675, 328] width 120 height 22
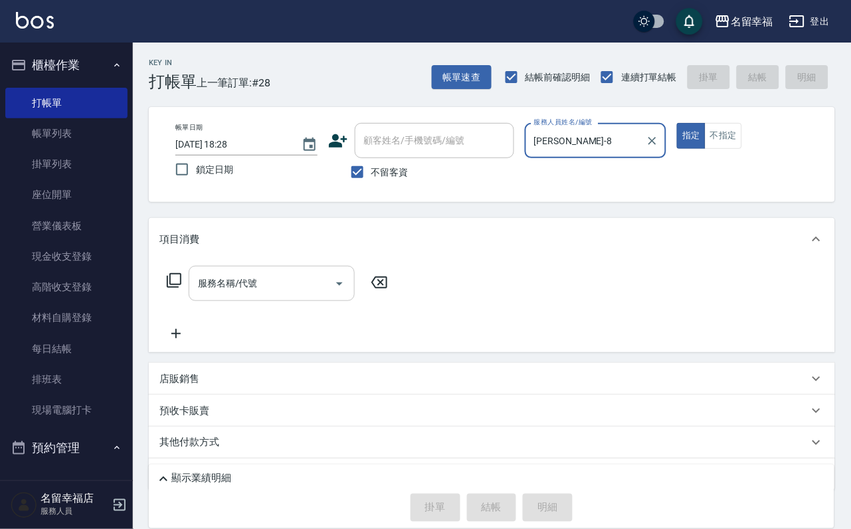
click at [298, 295] on input "服務名稱/代號" at bounding box center [262, 283] width 134 height 23
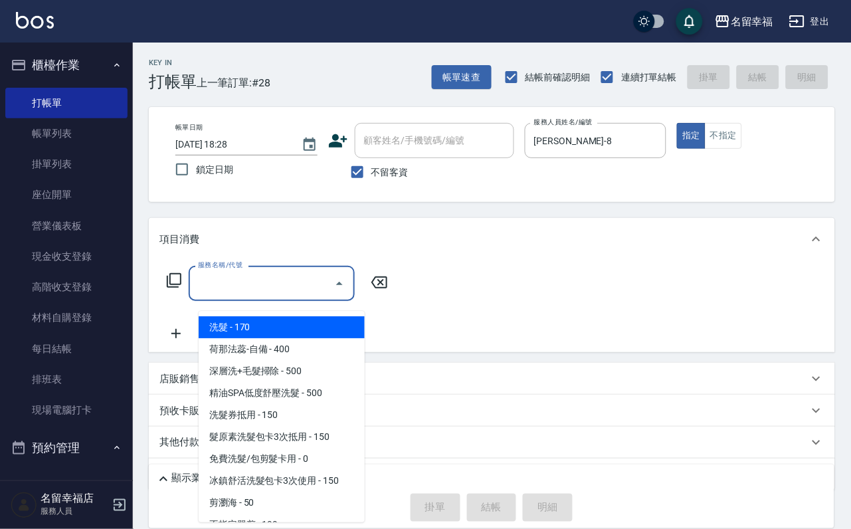
click at [298, 326] on span "洗髮 - 170" at bounding box center [282, 327] width 166 height 22
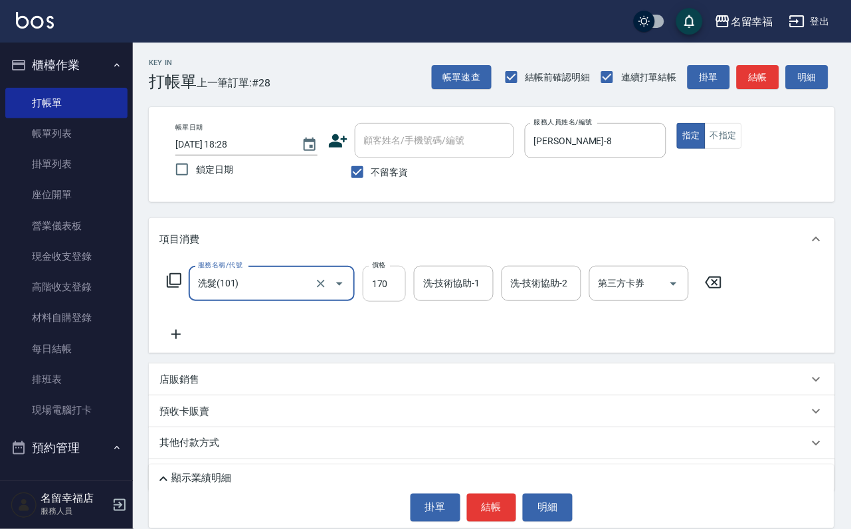
click at [399, 292] on input "170" at bounding box center [384, 284] width 43 height 36
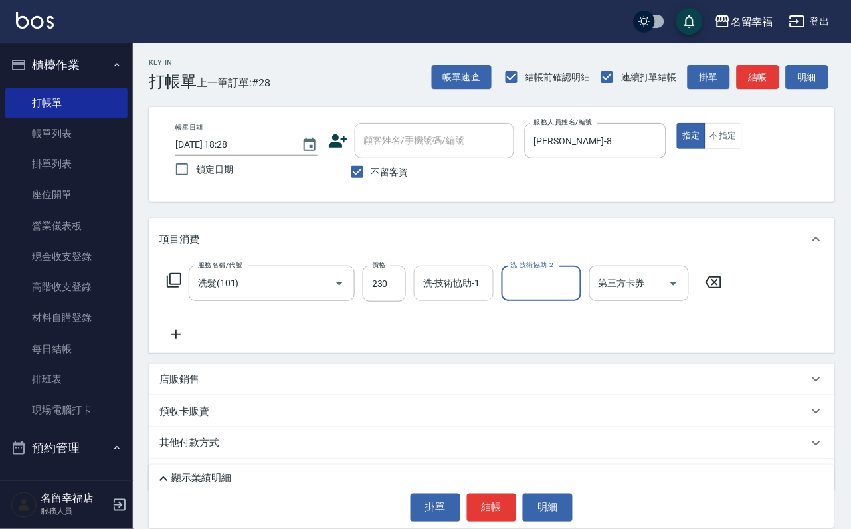
click at [456, 296] on div "洗-技術協助-1 洗-技術協助-1" at bounding box center [454, 283] width 80 height 35
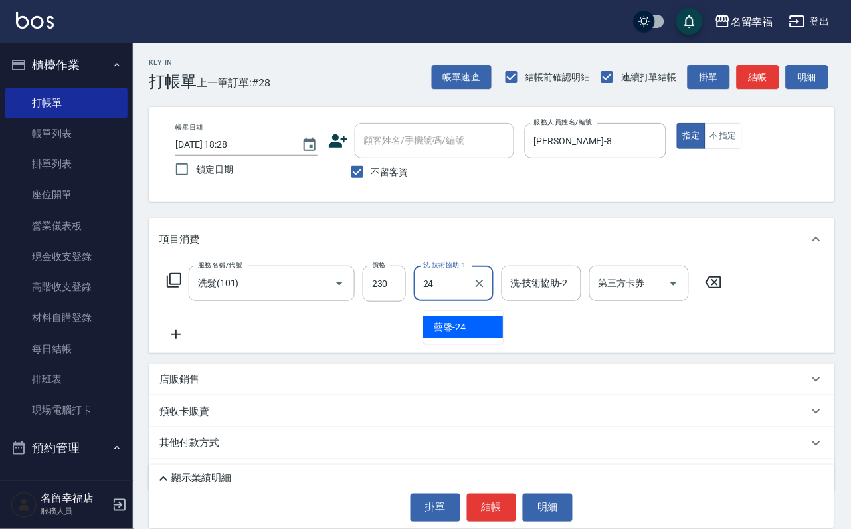
click at [463, 332] on span "藝馨 -24" at bounding box center [450, 327] width 32 height 14
click at [167, 288] on icon at bounding box center [174, 281] width 16 height 16
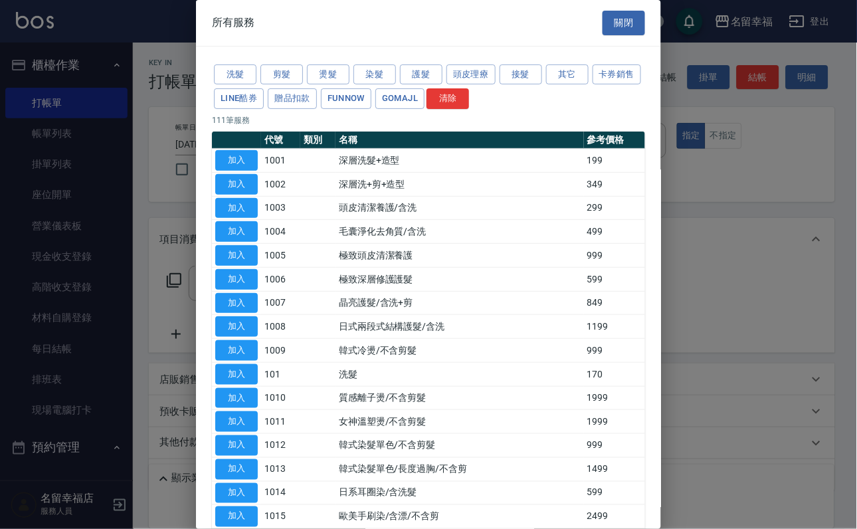
click at [622, 28] on button "關閉" at bounding box center [624, 23] width 43 height 25
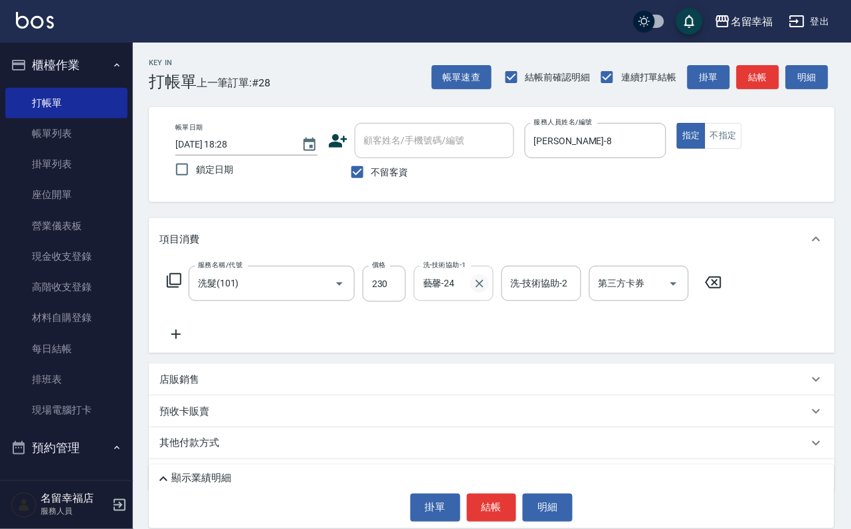
click at [485, 293] on button "Clear" at bounding box center [480, 284] width 19 height 19
click at [474, 295] on input "洗-技術協助-1" at bounding box center [454, 283] width 68 height 23
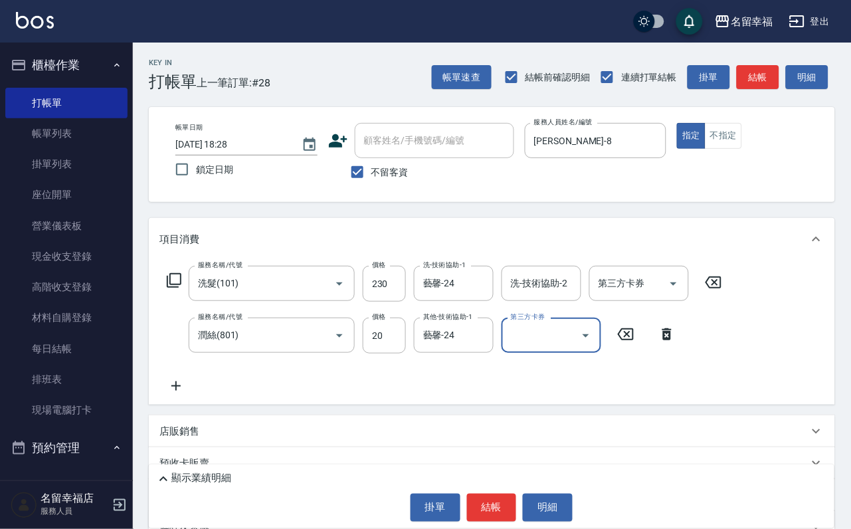
click at [182, 288] on icon at bounding box center [174, 281] width 16 height 16
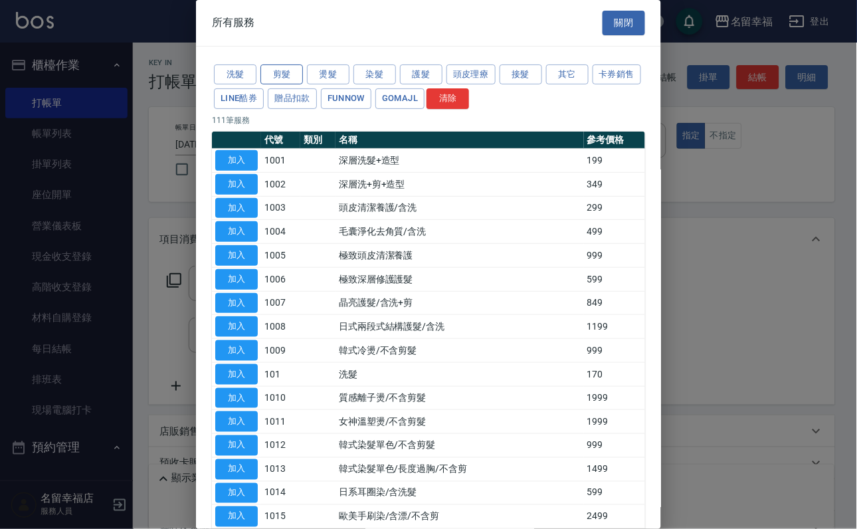
click at [276, 84] on button "剪髮" at bounding box center [282, 74] width 43 height 21
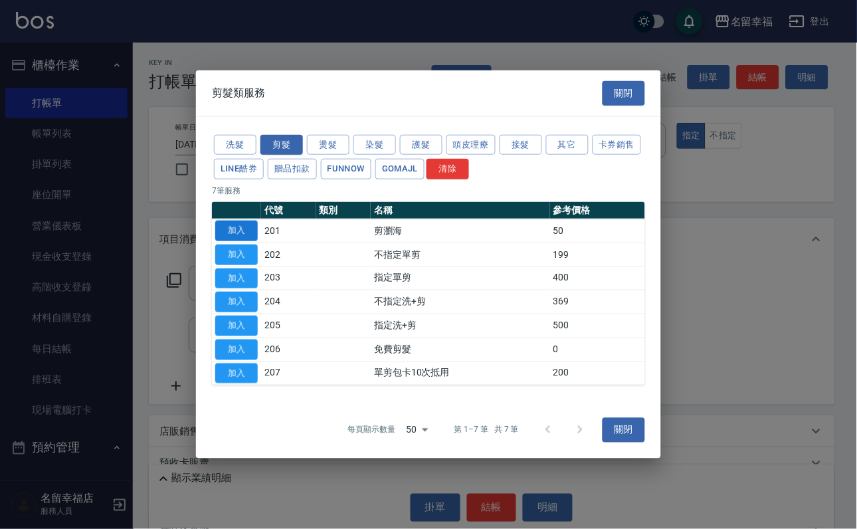
click at [233, 221] on button "加入" at bounding box center [236, 231] width 43 height 21
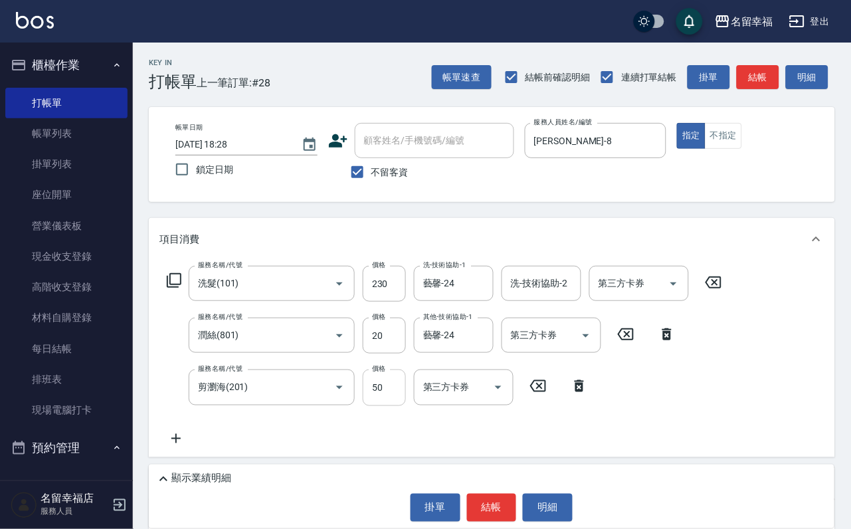
drag, startPoint x: 380, startPoint y: 397, endPoint x: 363, endPoint y: 390, distance: 18.5
click at [380, 397] on input "50" at bounding box center [384, 388] width 43 height 36
click at [193, 296] on div "服務名稱/代號 洗髮(101) 服務名稱/代號 價格 230 價格 洗-技術協助-1 藝馨-24 洗-技術協助-1 洗-技術協助-2 洗-技術協助-2 第三方…" at bounding box center [445, 284] width 571 height 36
click at [182, 288] on icon at bounding box center [174, 281] width 16 height 16
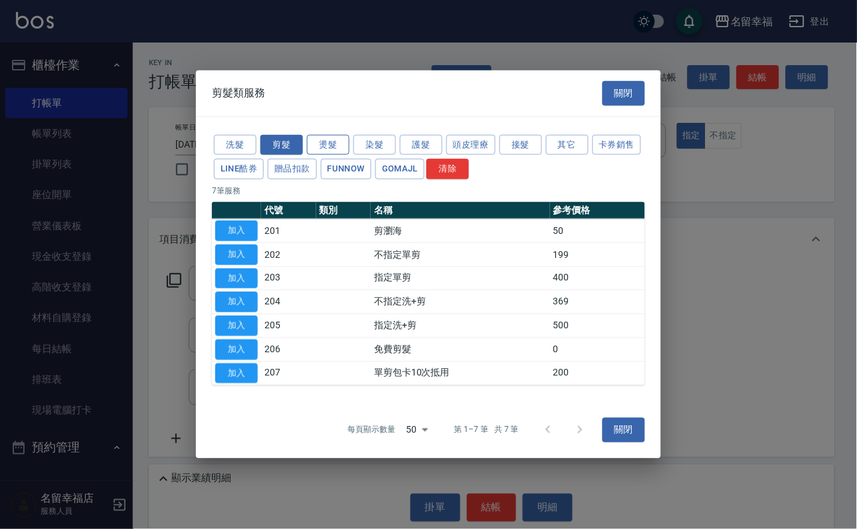
click at [346, 134] on button "燙髮" at bounding box center [328, 144] width 43 height 21
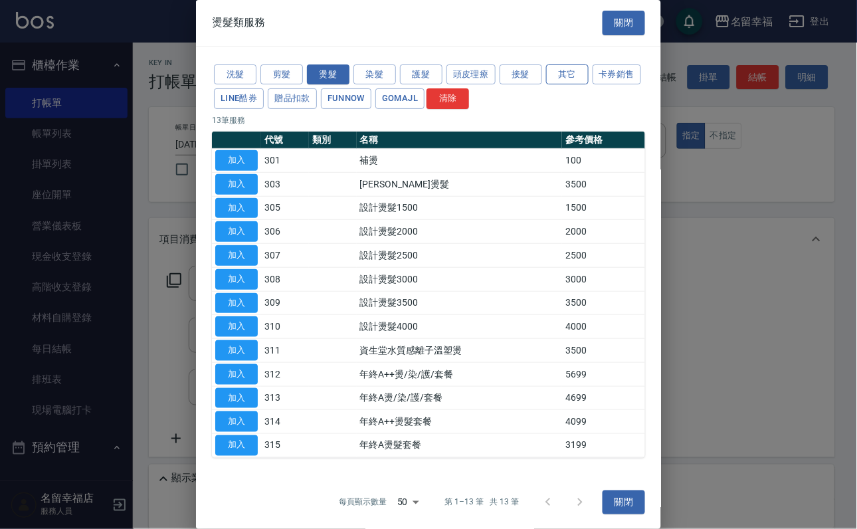
click at [588, 77] on button "其它" at bounding box center [567, 74] width 43 height 21
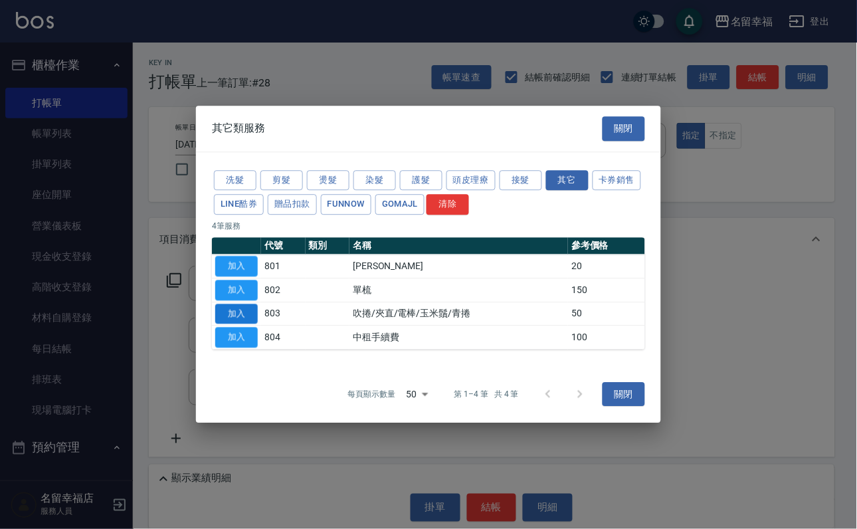
click at [241, 324] on button "加入" at bounding box center [236, 314] width 43 height 21
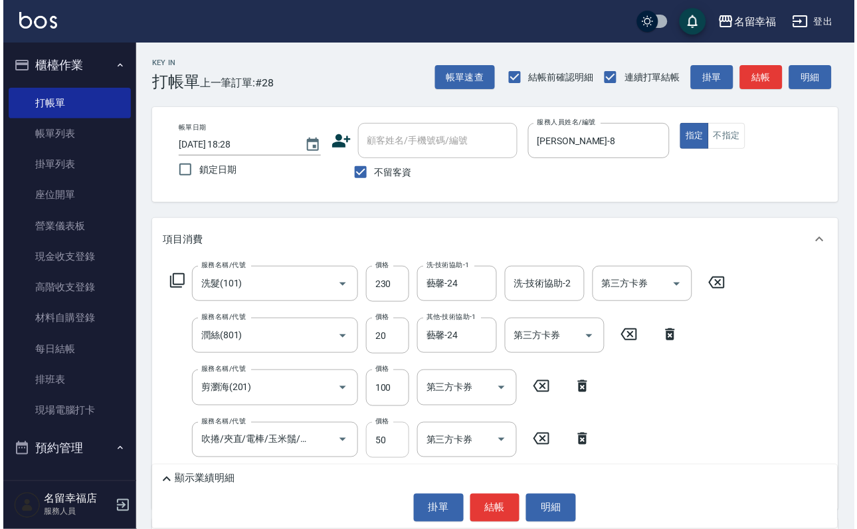
scroll to position [100, 0]
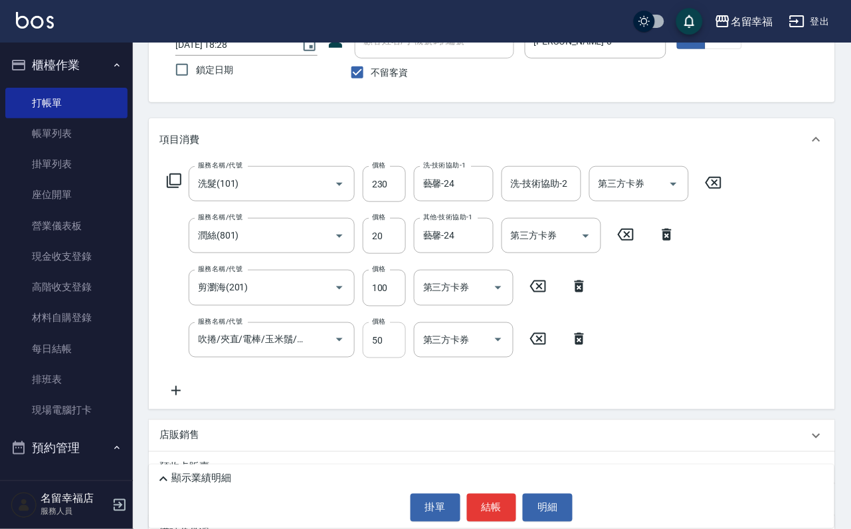
click at [393, 356] on input "50" at bounding box center [384, 340] width 43 height 36
click at [483, 500] on button "結帳" at bounding box center [492, 508] width 50 height 28
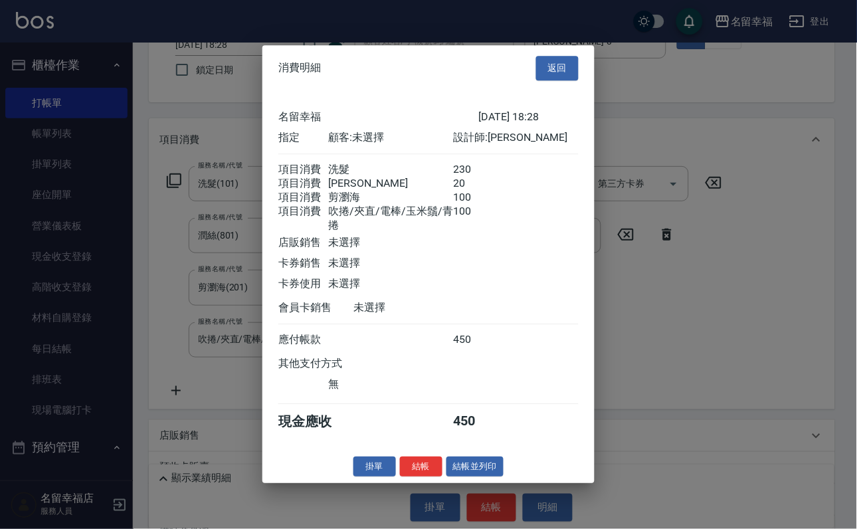
scroll to position [299, 0]
click at [495, 477] on button "結帳並列印" at bounding box center [476, 467] width 58 height 21
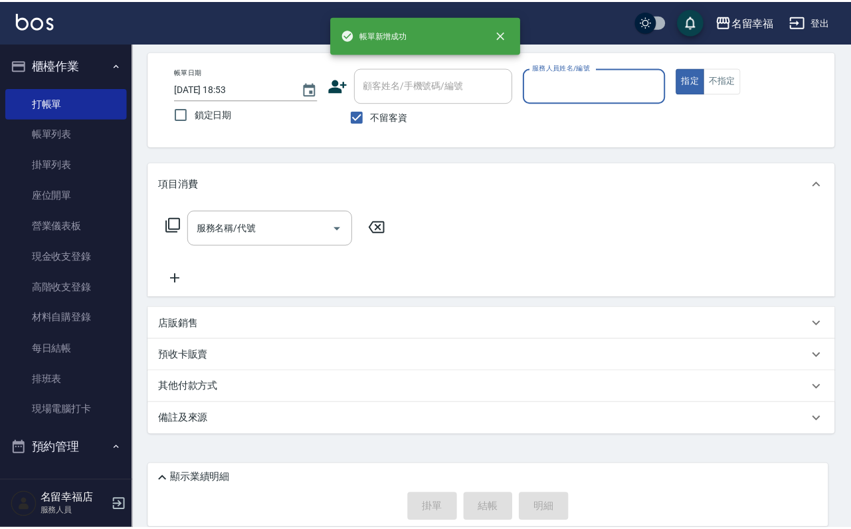
scroll to position [79, 0]
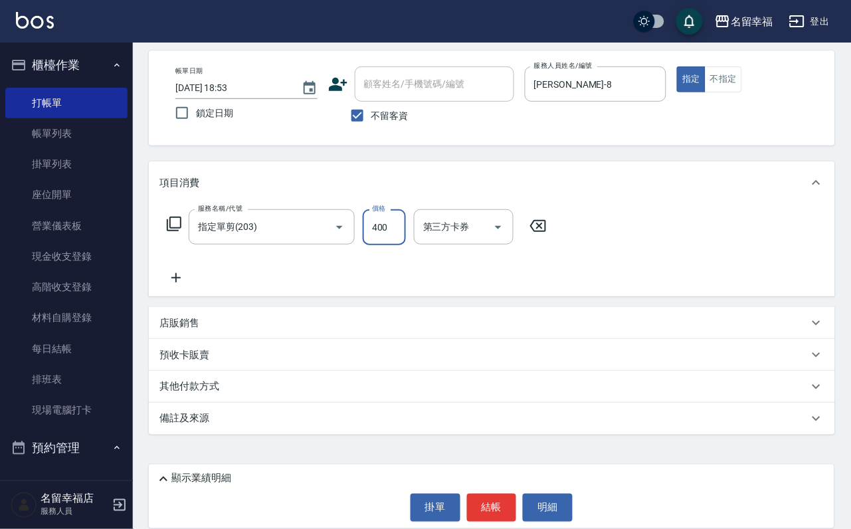
click at [397, 225] on input "400" at bounding box center [384, 227] width 43 height 36
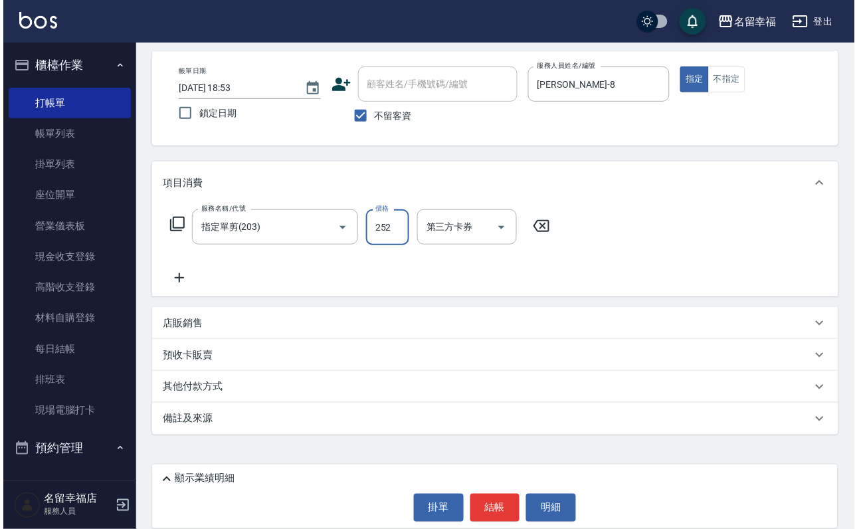
scroll to position [0, 0]
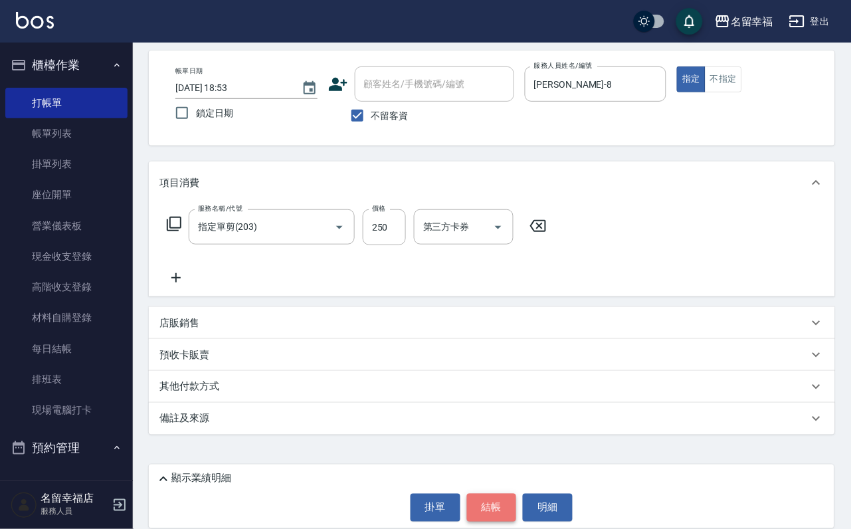
click at [481, 494] on button "結帳" at bounding box center [492, 508] width 50 height 28
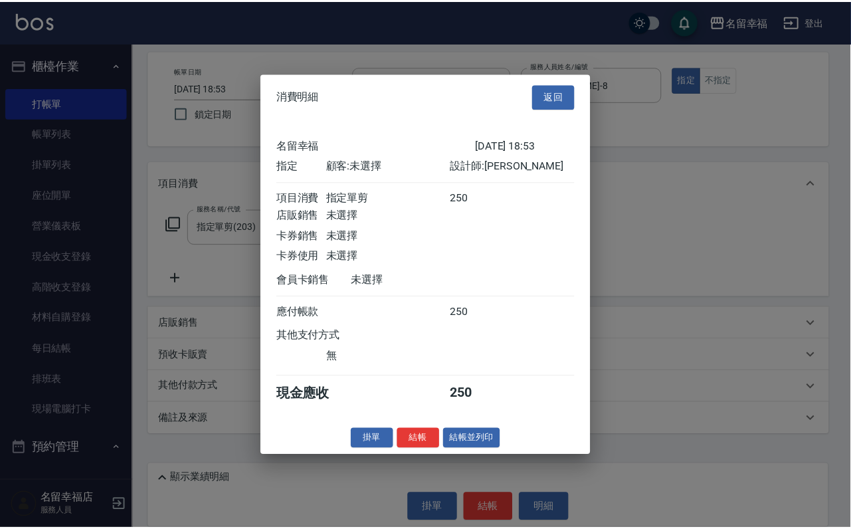
scroll to position [164, 0]
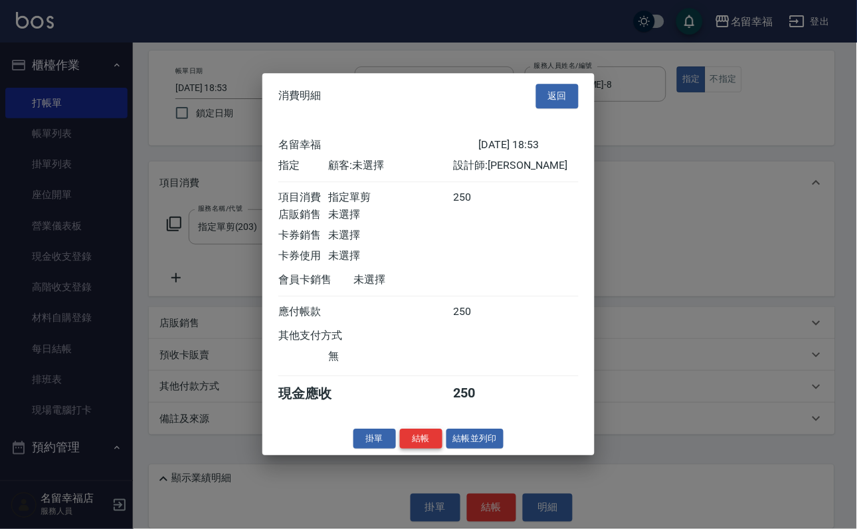
click at [417, 449] on button "結帳" at bounding box center [421, 439] width 43 height 21
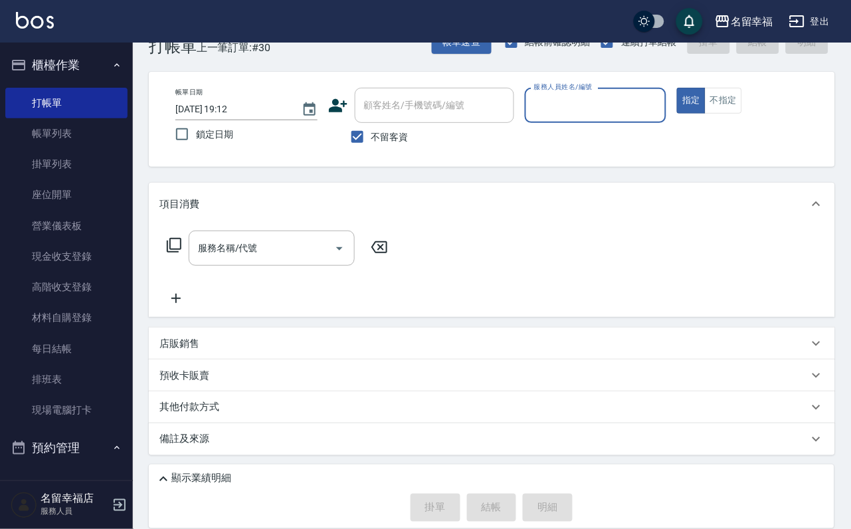
scroll to position [0, 0]
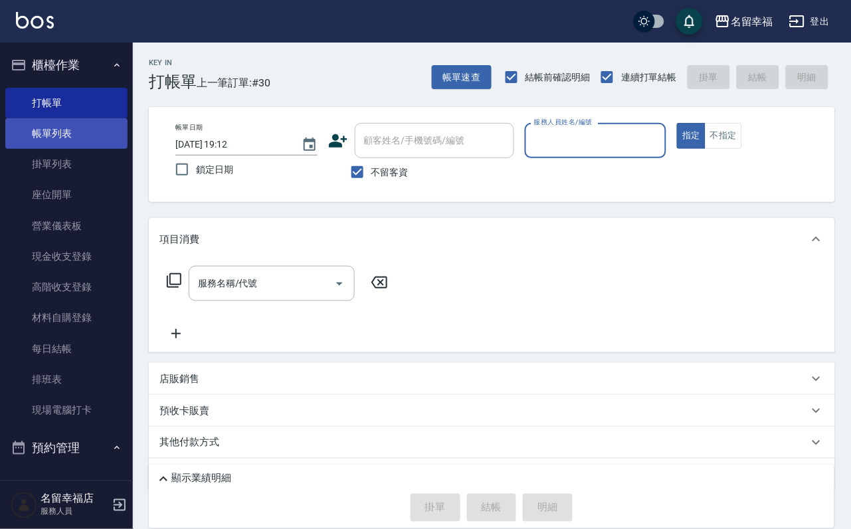
click at [113, 133] on link "帳單列表" at bounding box center [66, 133] width 122 height 31
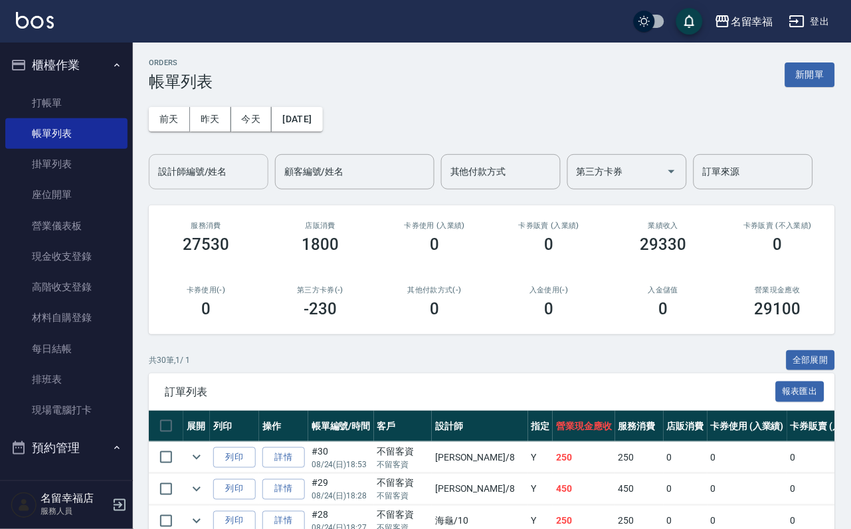
click at [239, 167] on input "設計師編號/姓名" at bounding box center [209, 171] width 108 height 23
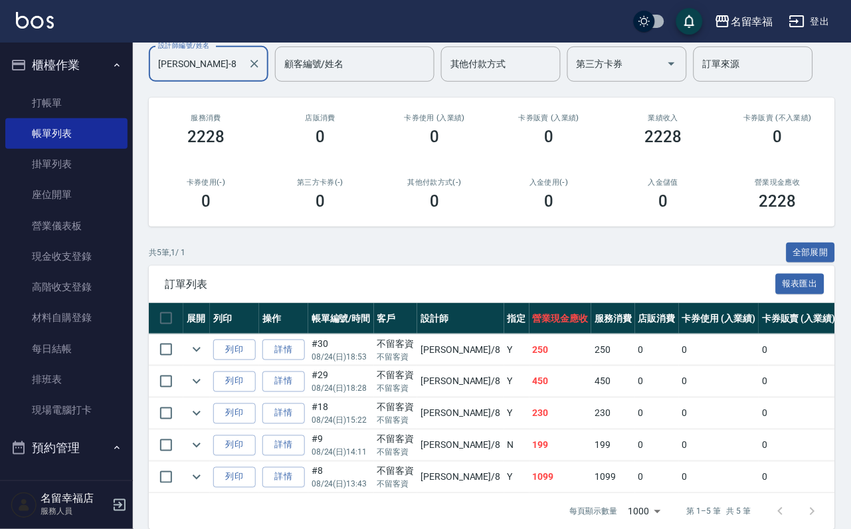
scroll to position [237, 0]
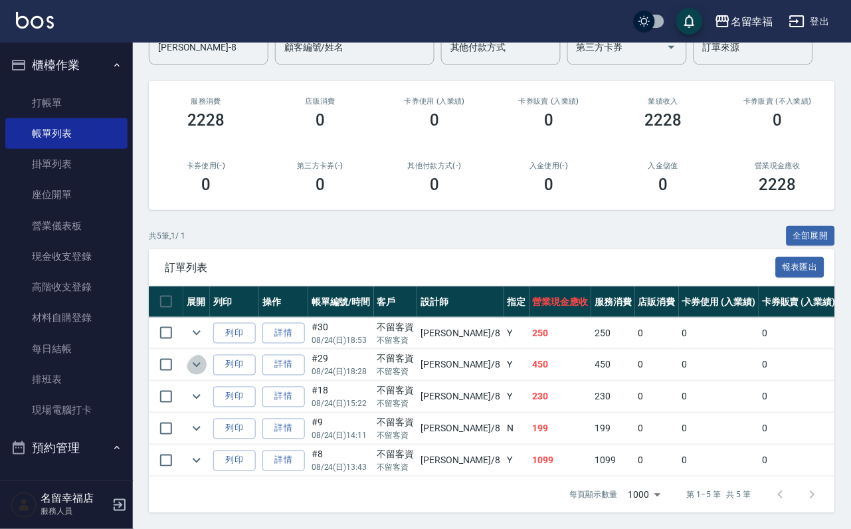
click at [205, 357] on icon "expand row" at bounding box center [197, 365] width 16 height 16
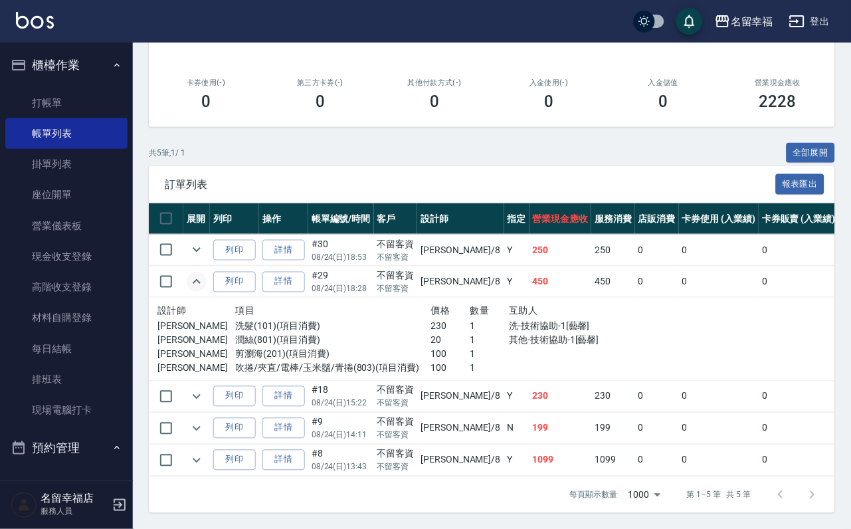
click at [205, 290] on icon "expand row" at bounding box center [197, 282] width 16 height 16
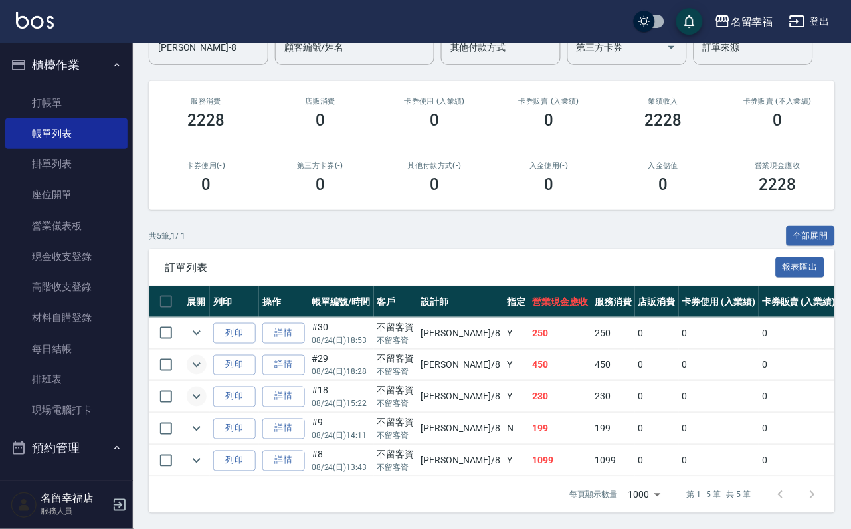
click at [201, 395] on icon "expand row" at bounding box center [197, 397] width 8 height 5
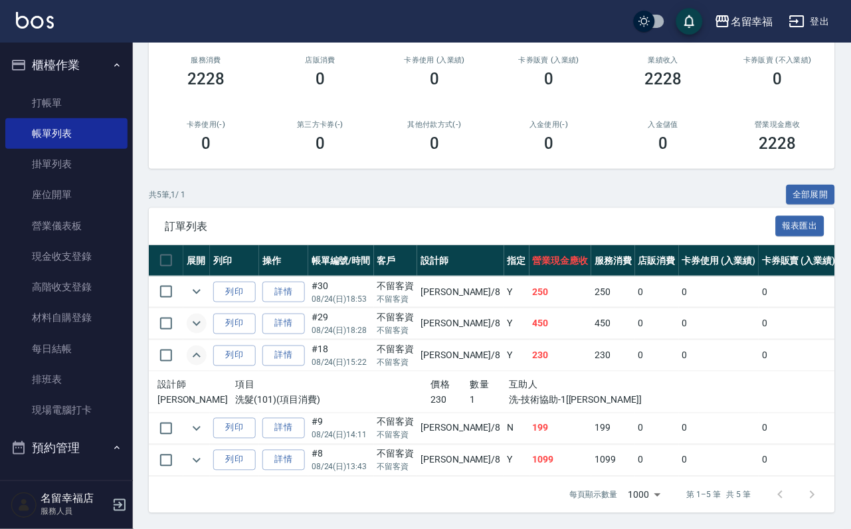
click at [205, 348] on icon "expand row" at bounding box center [197, 356] width 16 height 16
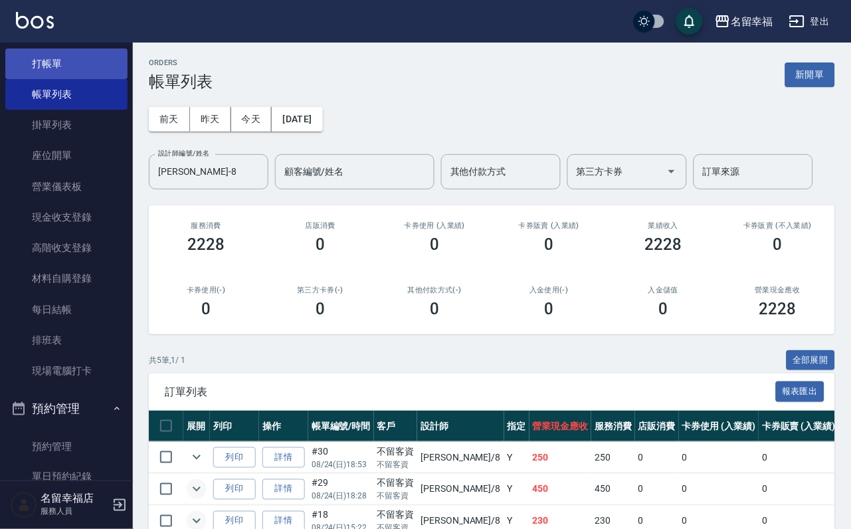
scroll to position [0, 0]
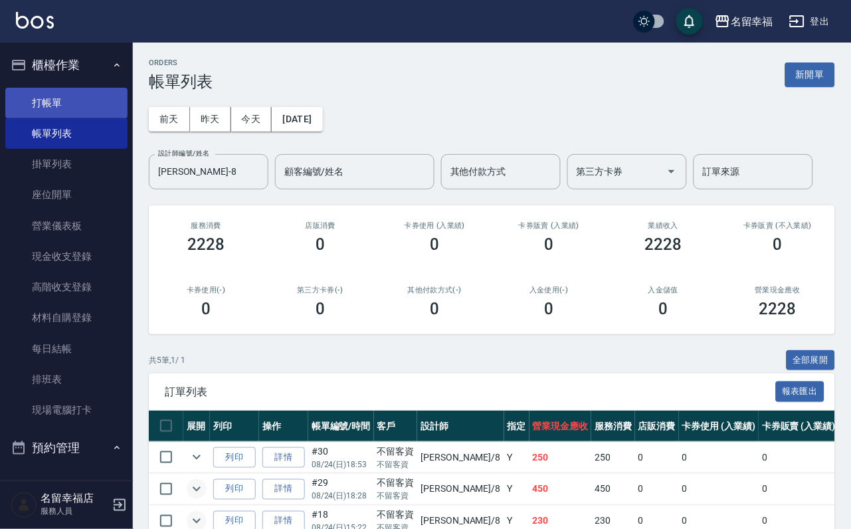
click at [86, 103] on link "打帳單" at bounding box center [66, 103] width 122 height 31
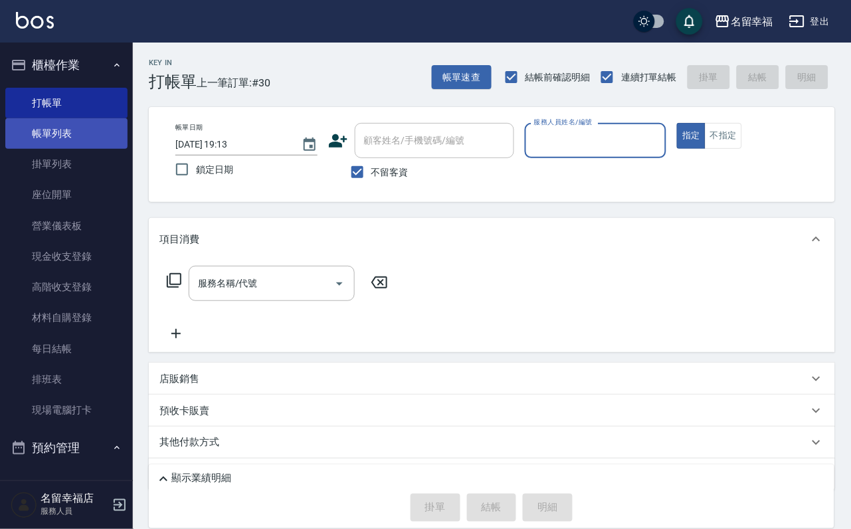
click at [95, 137] on link "帳單列表" at bounding box center [66, 133] width 122 height 31
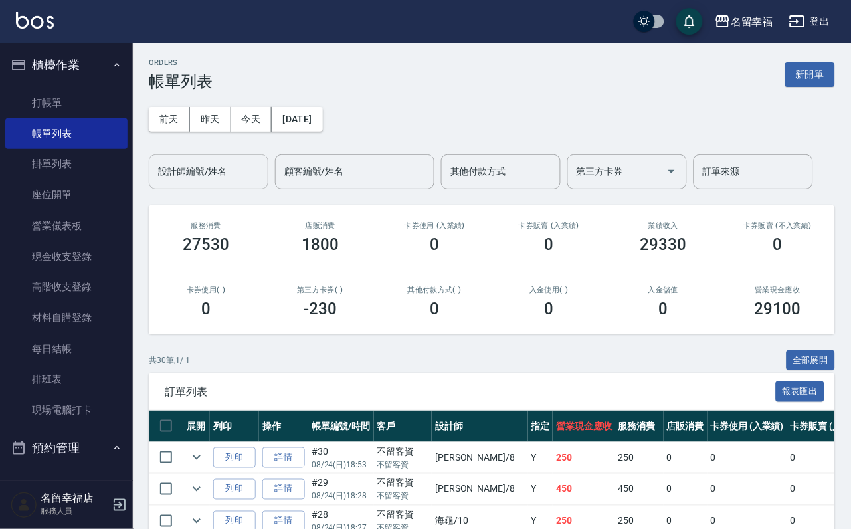
click at [220, 162] on div "設計師編號/姓名" at bounding box center [209, 171] width 120 height 35
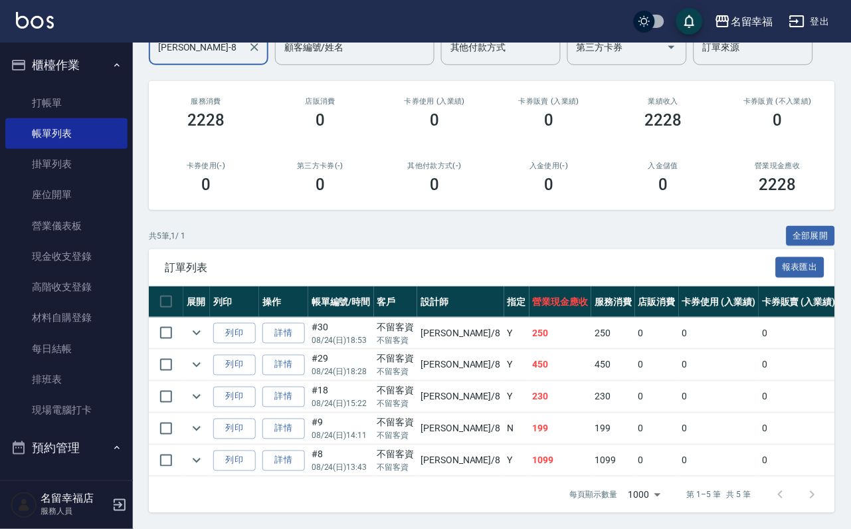
scroll to position [237, 0]
click at [81, 103] on link "打帳單" at bounding box center [66, 103] width 122 height 31
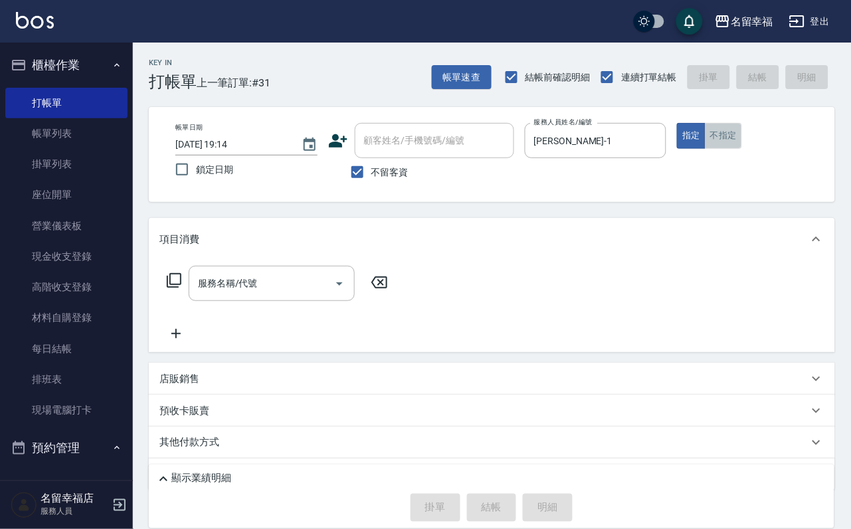
click at [742, 136] on button "不指定" at bounding box center [723, 136] width 37 height 26
click at [173, 288] on icon at bounding box center [174, 281] width 16 height 16
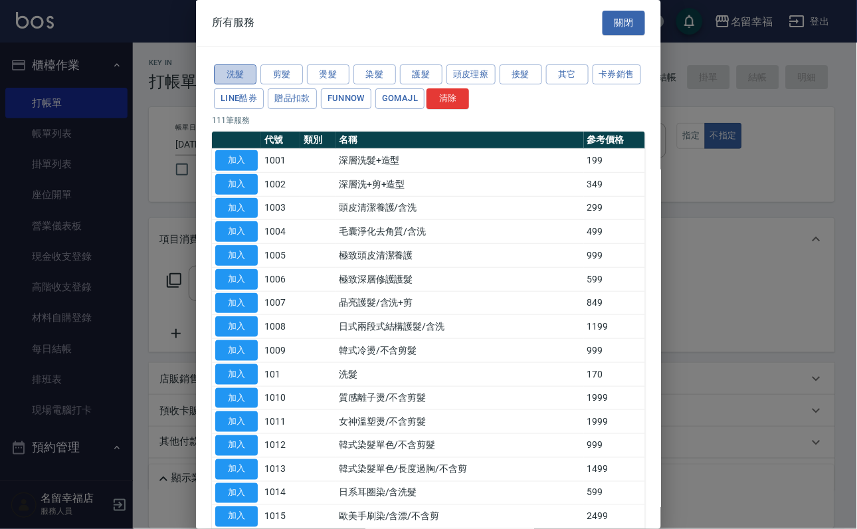
click at [241, 85] on button "洗髮" at bounding box center [235, 74] width 43 height 21
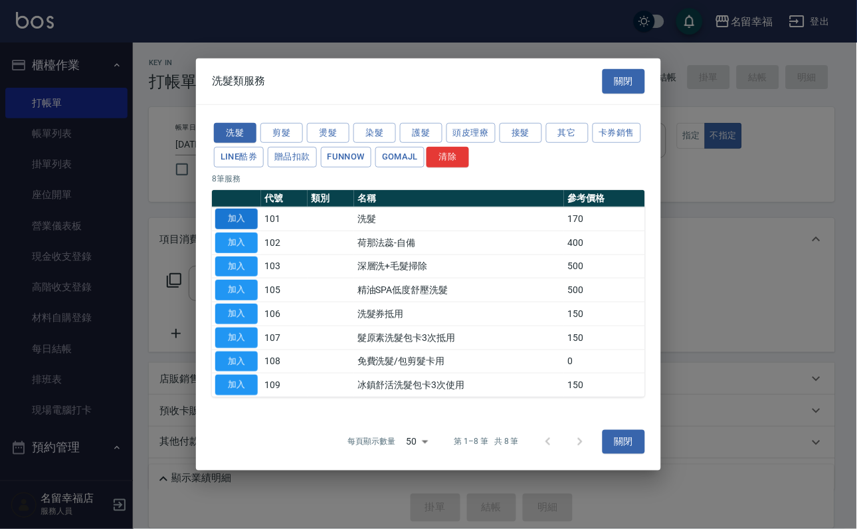
click at [233, 209] on button "加入" at bounding box center [236, 219] width 43 height 21
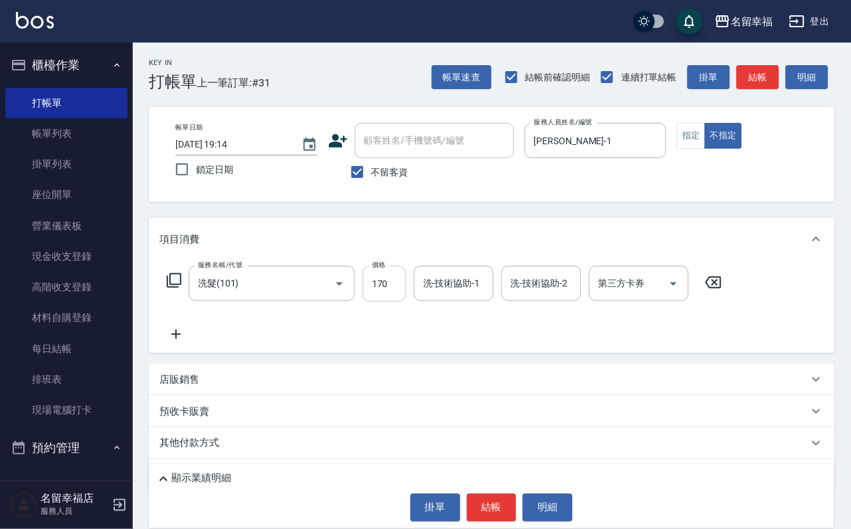
click at [397, 300] on input "170" at bounding box center [384, 284] width 43 height 36
click at [182, 288] on icon at bounding box center [174, 281] width 16 height 16
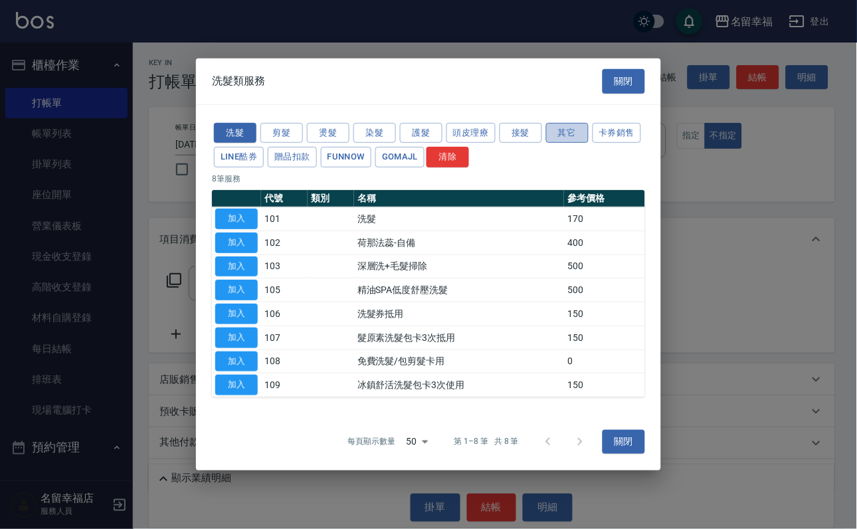
click at [589, 122] on button "其它" at bounding box center [567, 132] width 43 height 21
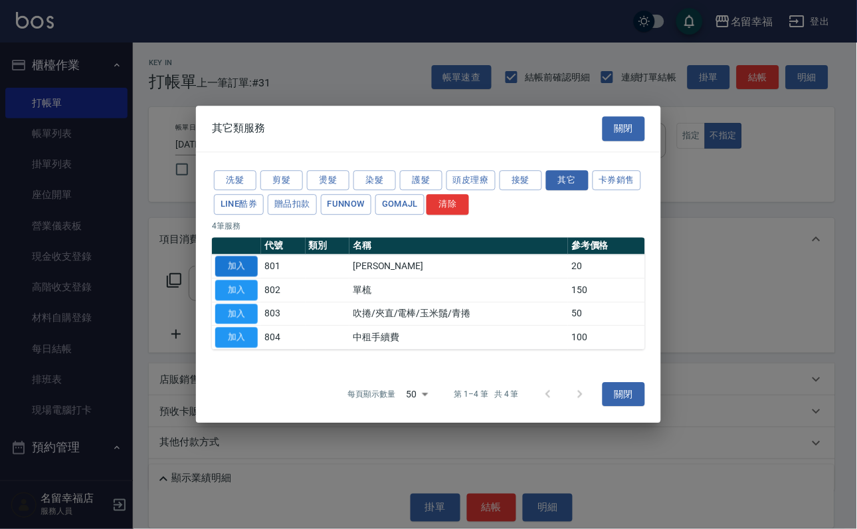
click at [231, 256] on button "加入" at bounding box center [236, 266] width 43 height 21
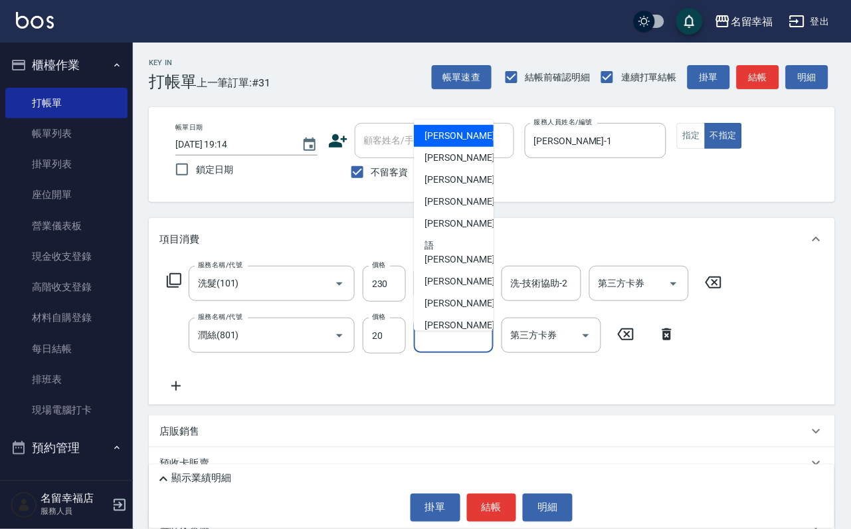
click at [458, 347] on input "其他-技術協助-1" at bounding box center [454, 335] width 68 height 23
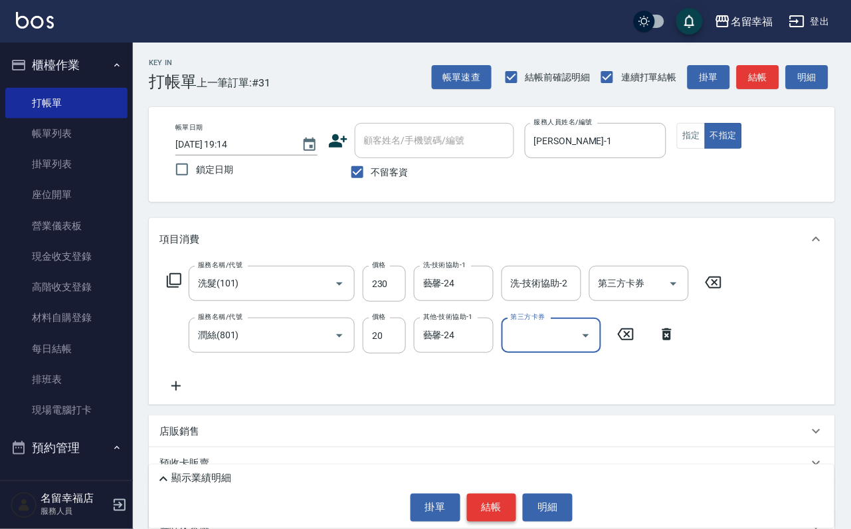
click at [480, 494] on button "結帳" at bounding box center [492, 508] width 50 height 28
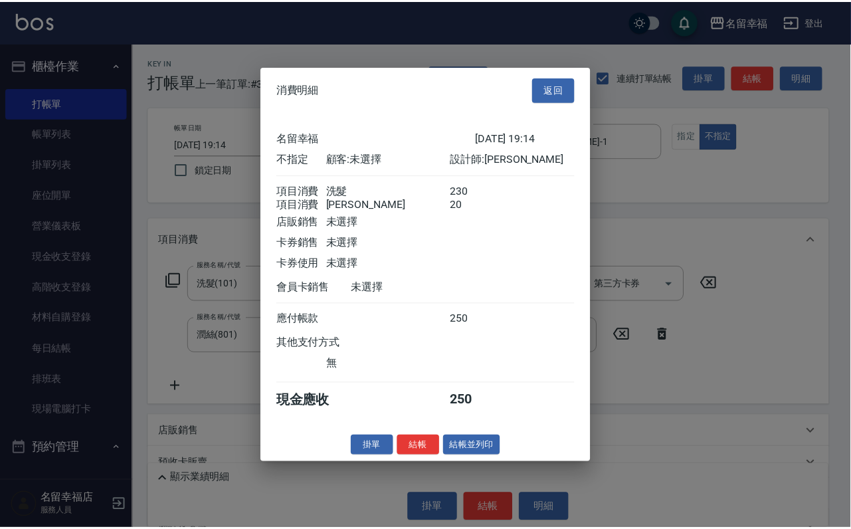
scroll to position [239, 0]
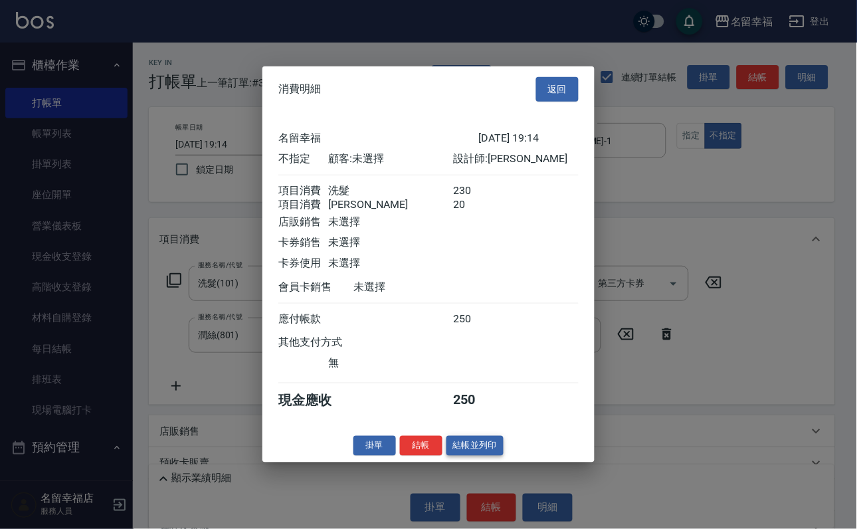
click at [479, 456] on button "結帳並列印" at bounding box center [476, 445] width 58 height 21
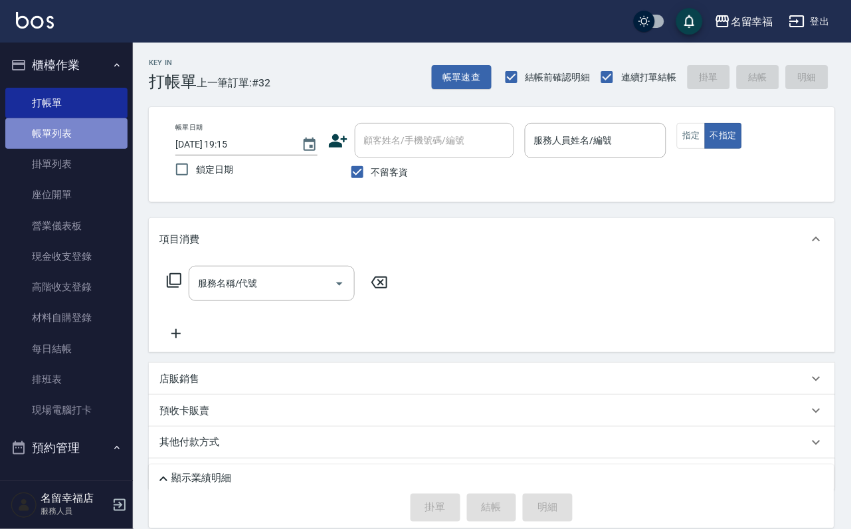
click at [70, 140] on link "帳單列表" at bounding box center [66, 133] width 122 height 31
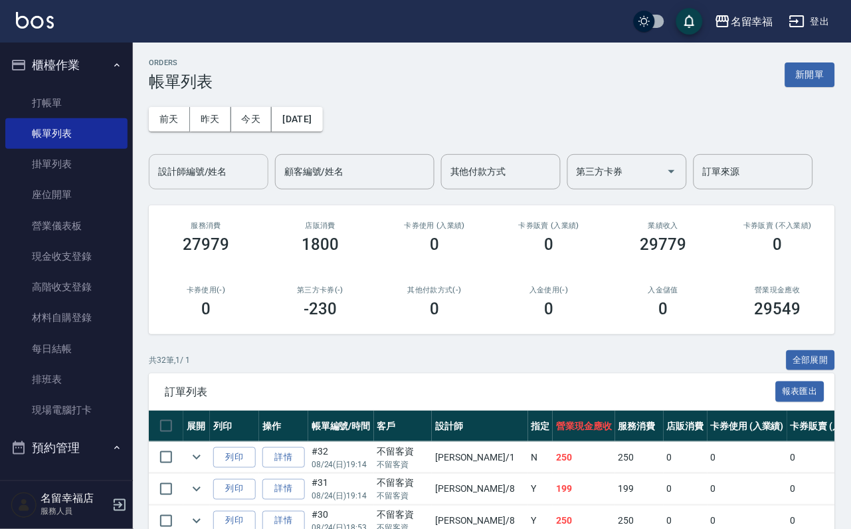
click at [185, 174] on input "設計師編號/姓名" at bounding box center [209, 171] width 108 height 23
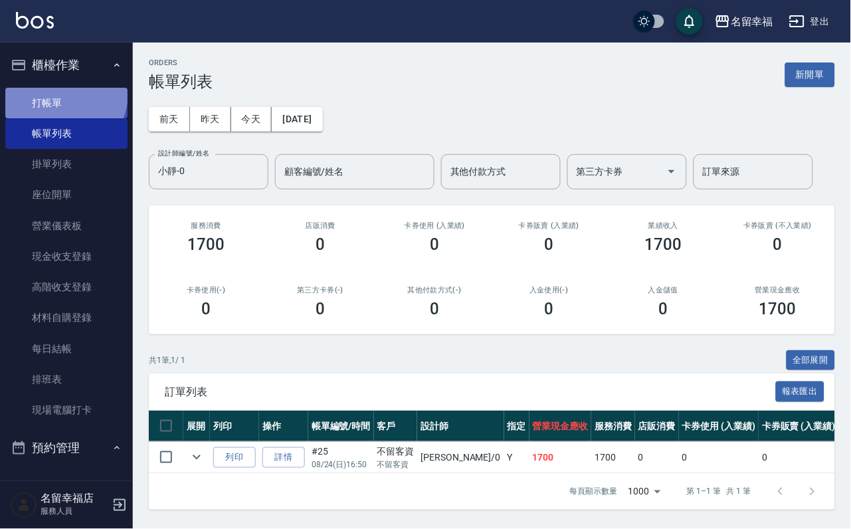
click at [58, 98] on link "打帳單" at bounding box center [66, 103] width 122 height 31
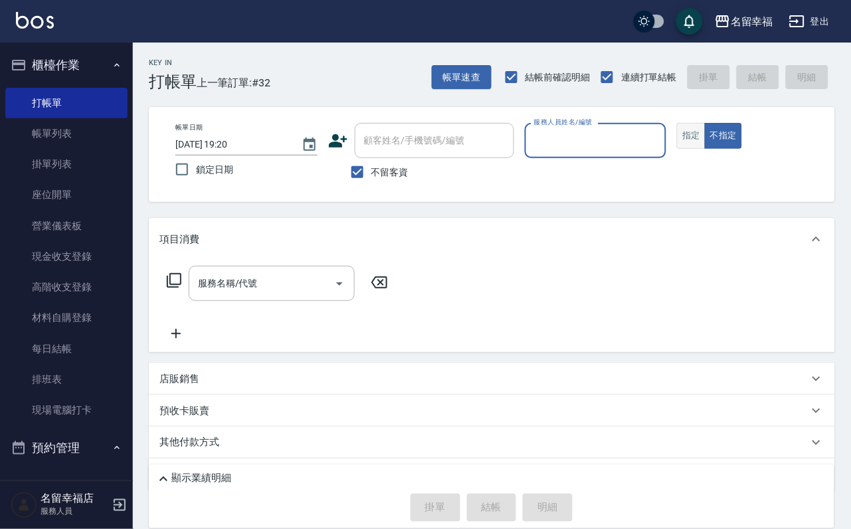
click at [706, 142] on button "指定" at bounding box center [691, 136] width 29 height 26
click at [667, 152] on div "服務人員姓名/編號" at bounding box center [596, 140] width 142 height 35
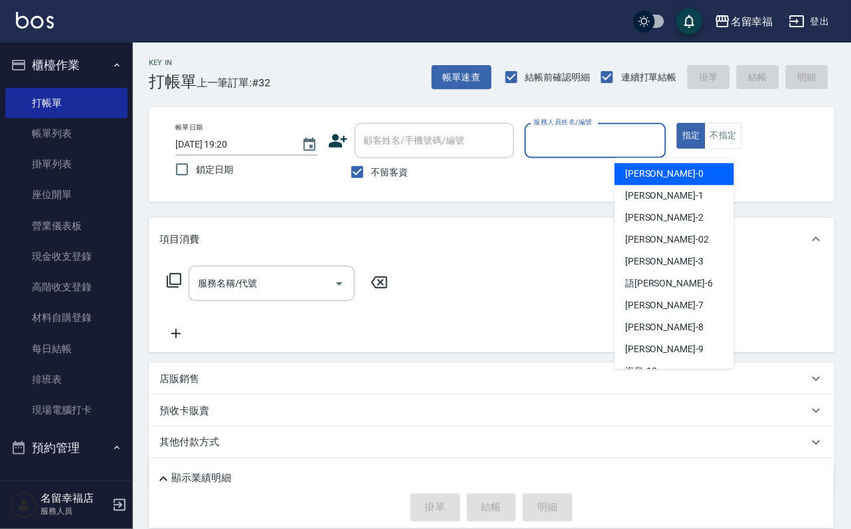
click at [689, 179] on div "小靜 -0" at bounding box center [675, 175] width 120 height 22
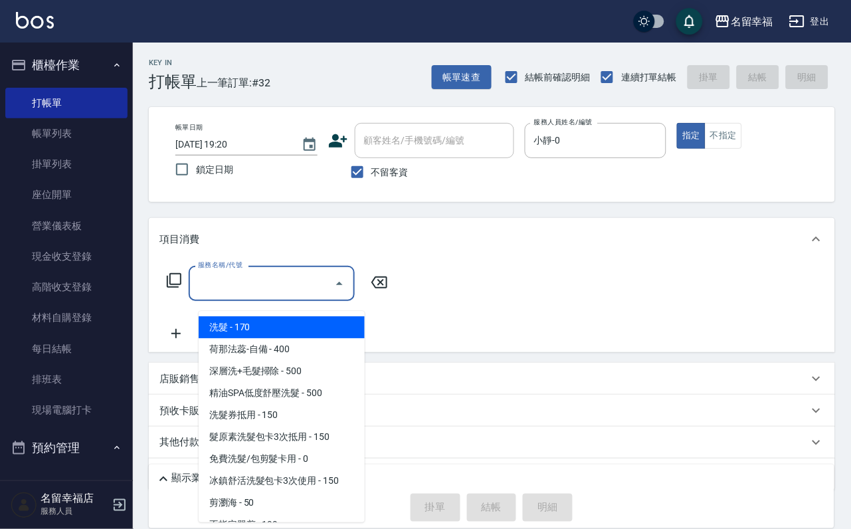
click at [235, 290] on input "服務名稱/代號" at bounding box center [262, 283] width 134 height 23
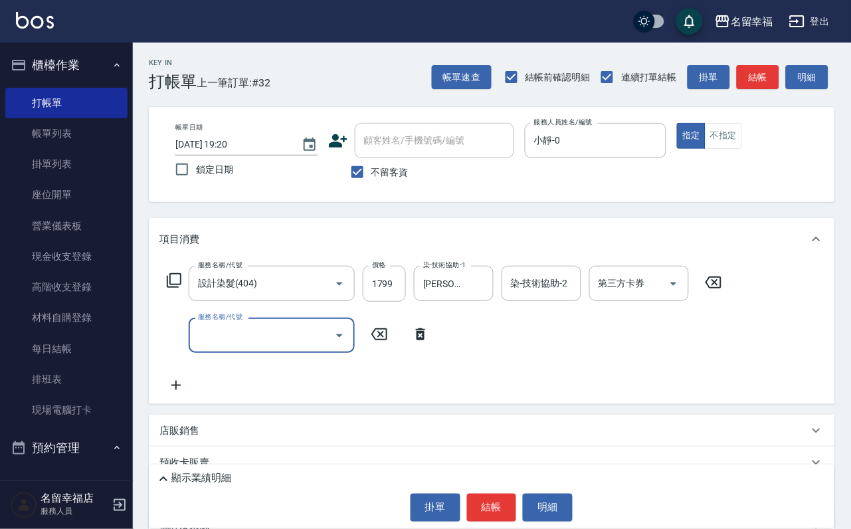
click at [181, 288] on icon at bounding box center [174, 280] width 15 height 15
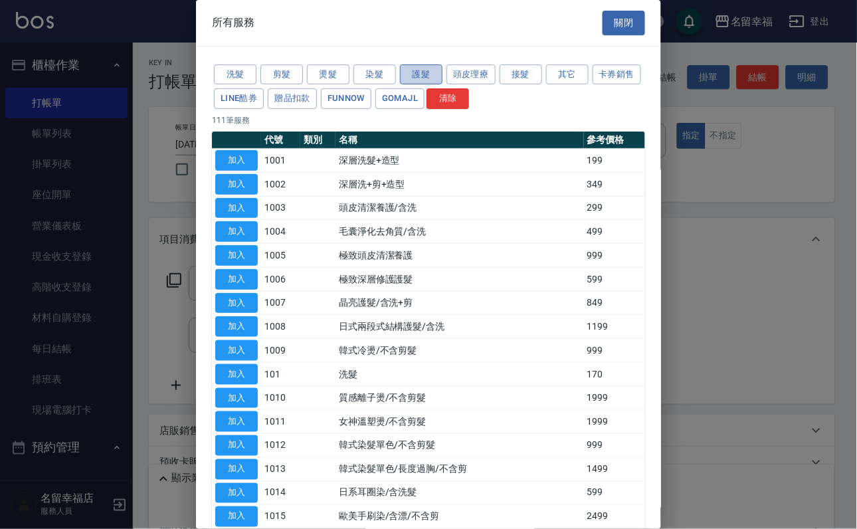
click at [425, 72] on button "護髮" at bounding box center [421, 74] width 43 height 21
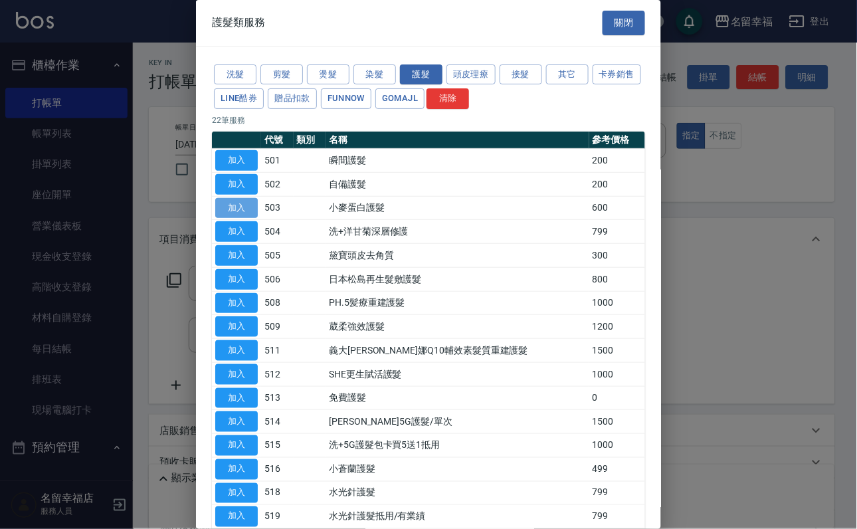
click at [250, 219] on button "加入" at bounding box center [236, 208] width 43 height 21
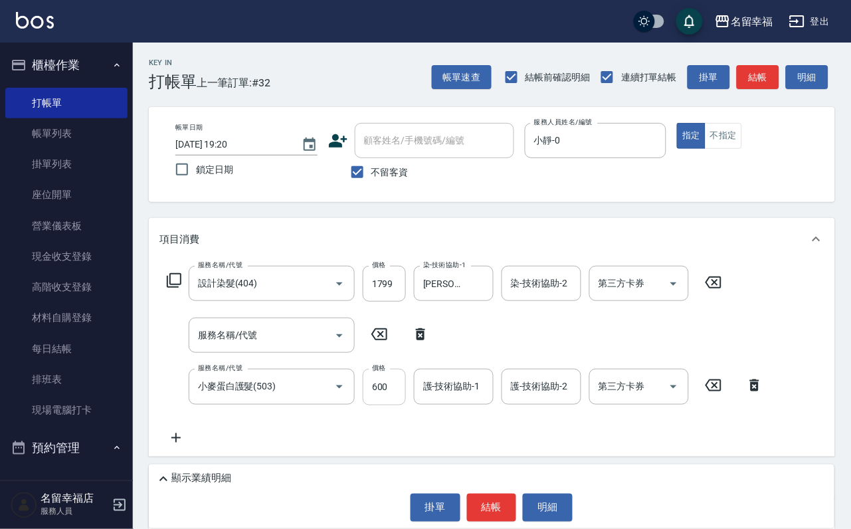
click at [396, 405] on input "600" at bounding box center [384, 387] width 43 height 36
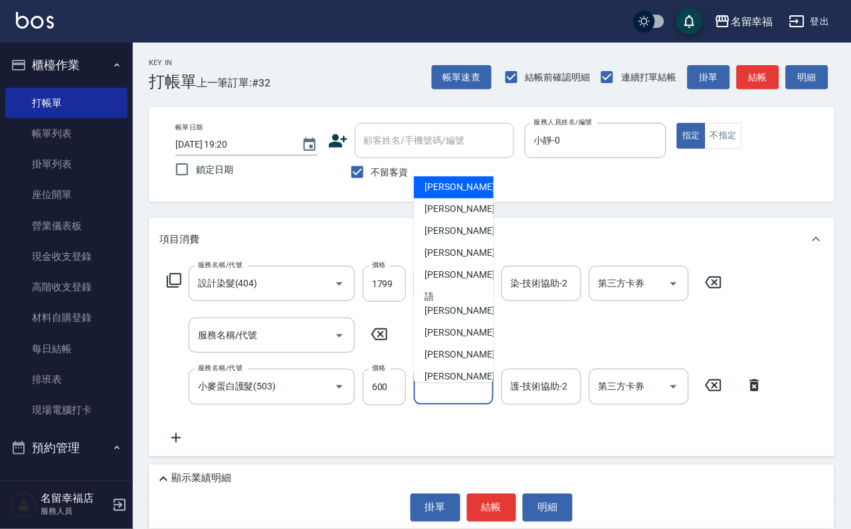
click at [468, 398] on input "護-技術協助-1" at bounding box center [454, 386] width 68 height 23
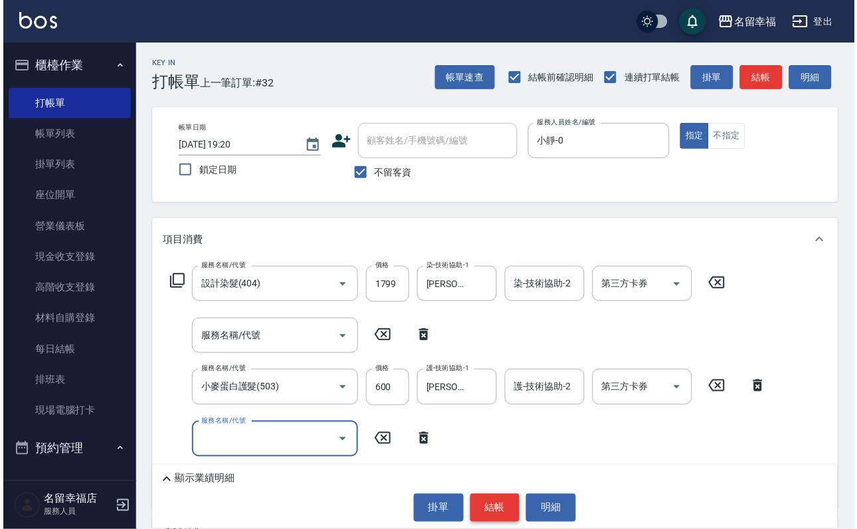
scroll to position [100, 0]
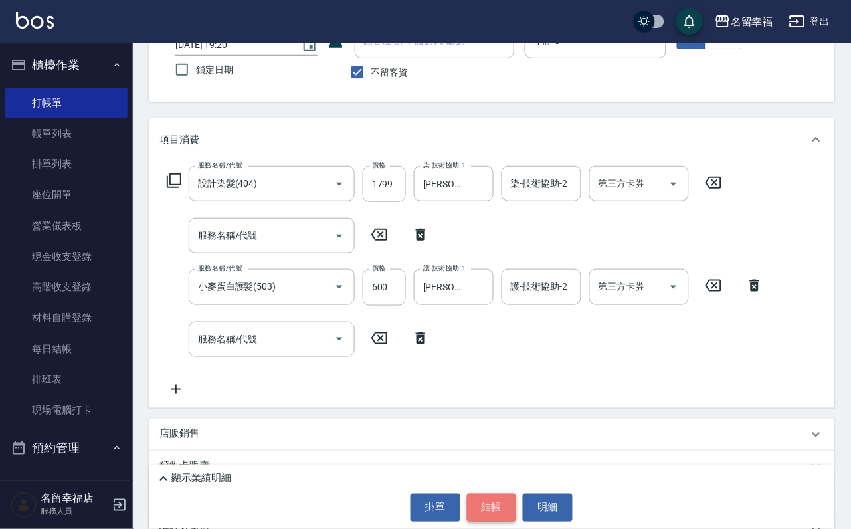
click at [501, 498] on button "結帳" at bounding box center [492, 508] width 50 height 28
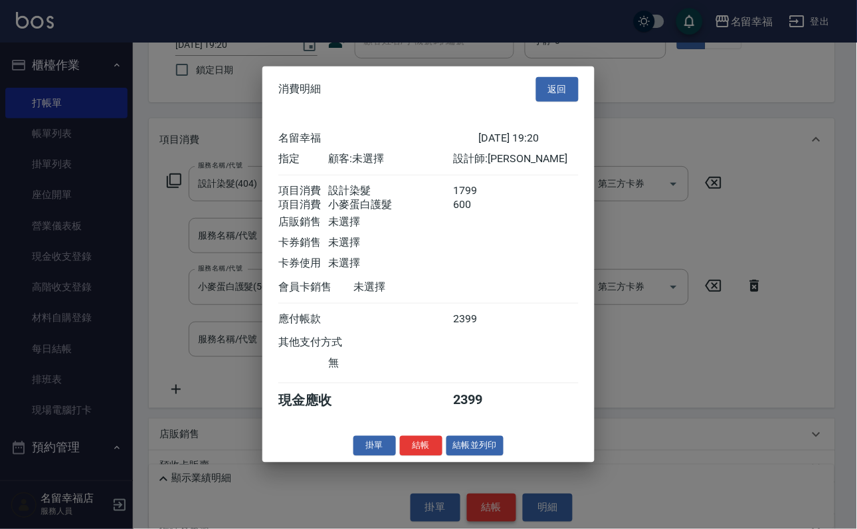
scroll to position [214, 0]
click at [495, 456] on button "結帳並列印" at bounding box center [476, 445] width 58 height 21
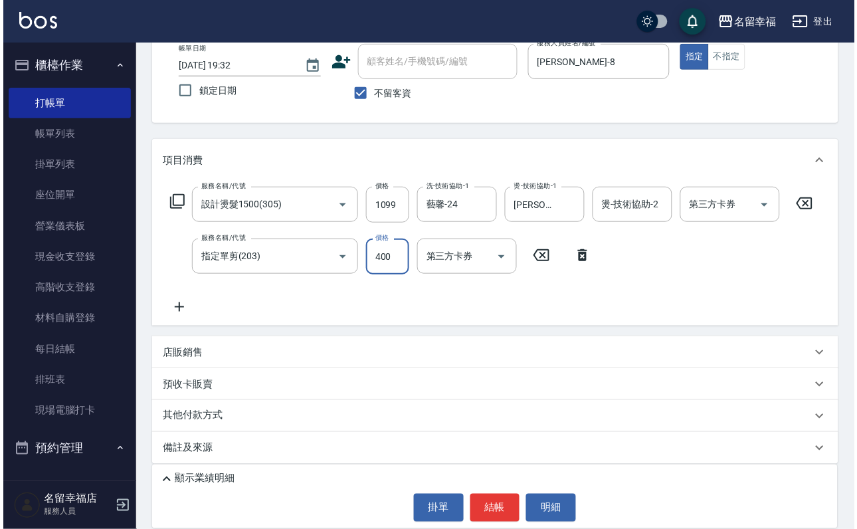
scroll to position [0, 0]
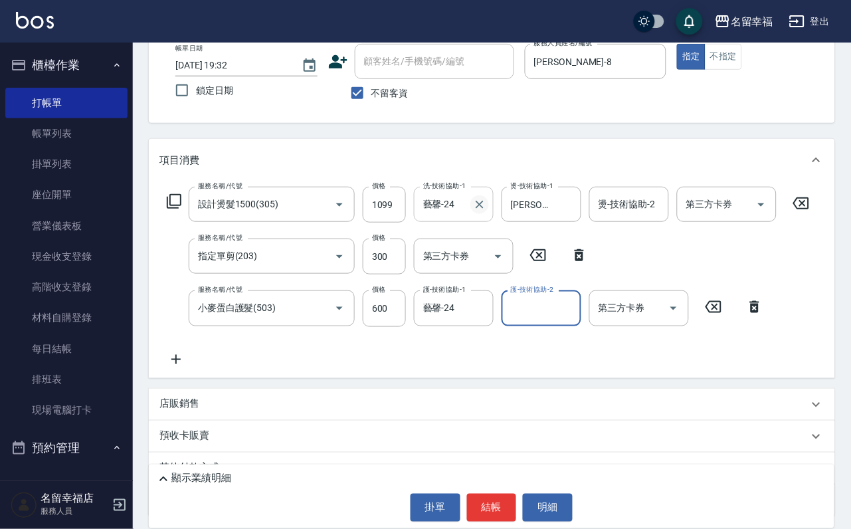
click at [487, 211] on icon "Clear" at bounding box center [479, 204] width 13 height 13
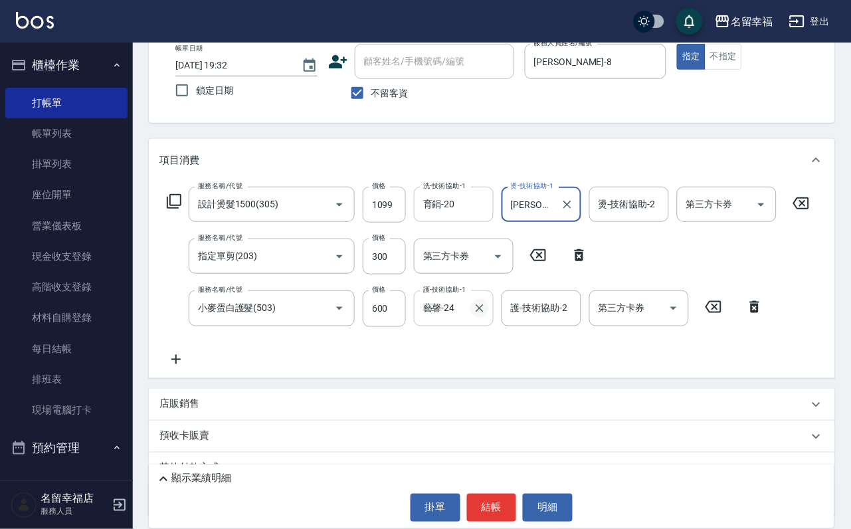
click at [475, 315] on icon "Clear" at bounding box center [479, 308] width 13 height 13
click at [493, 496] on button "結帳" at bounding box center [492, 508] width 50 height 28
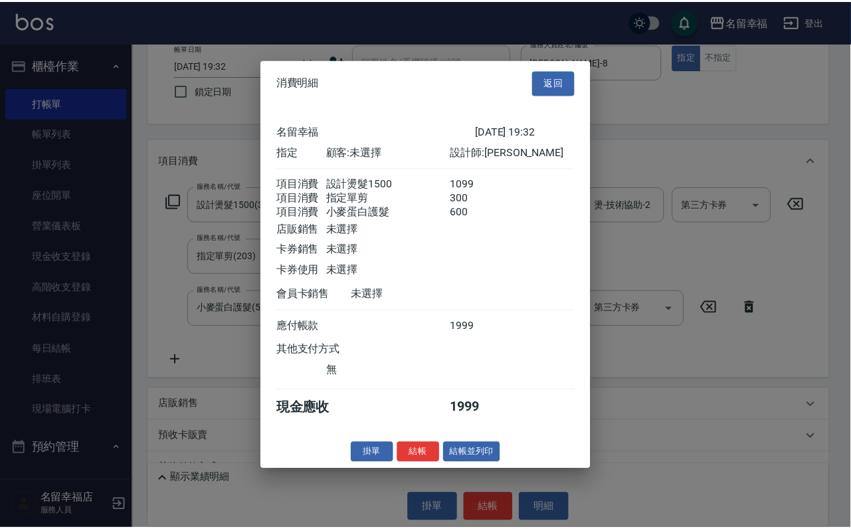
scroll to position [263, 0]
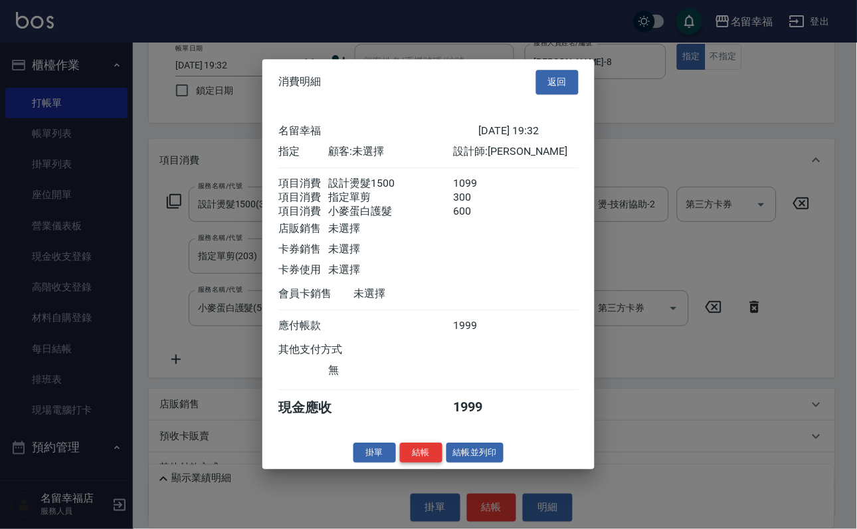
click at [400, 463] on button "結帳" at bounding box center [421, 453] width 43 height 21
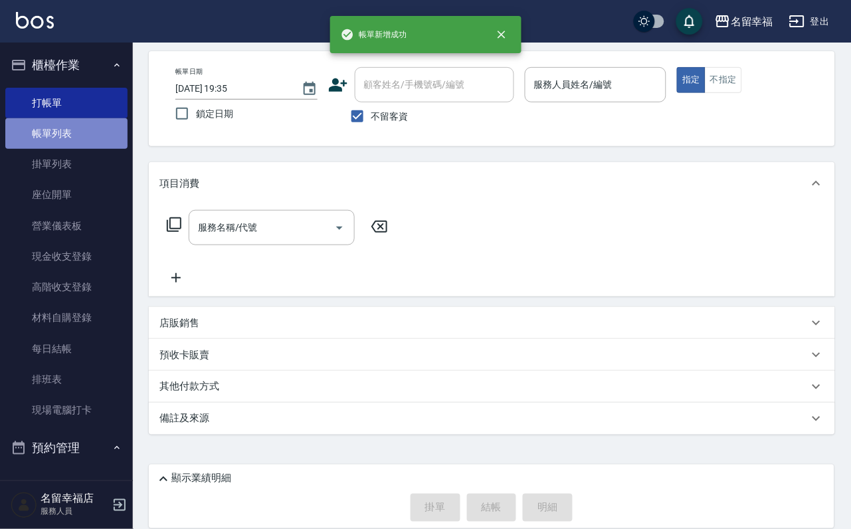
click at [91, 135] on link "帳單列表" at bounding box center [66, 133] width 122 height 31
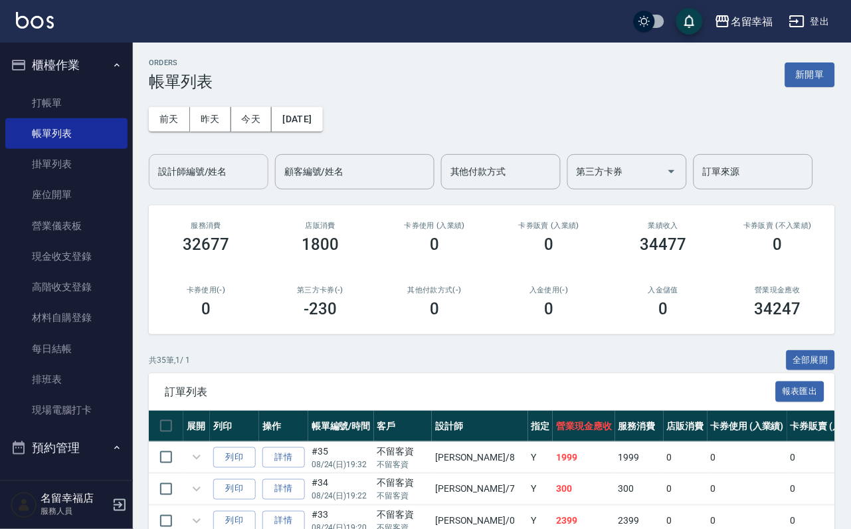
click at [226, 162] on div "設計師編號/姓名" at bounding box center [209, 171] width 120 height 35
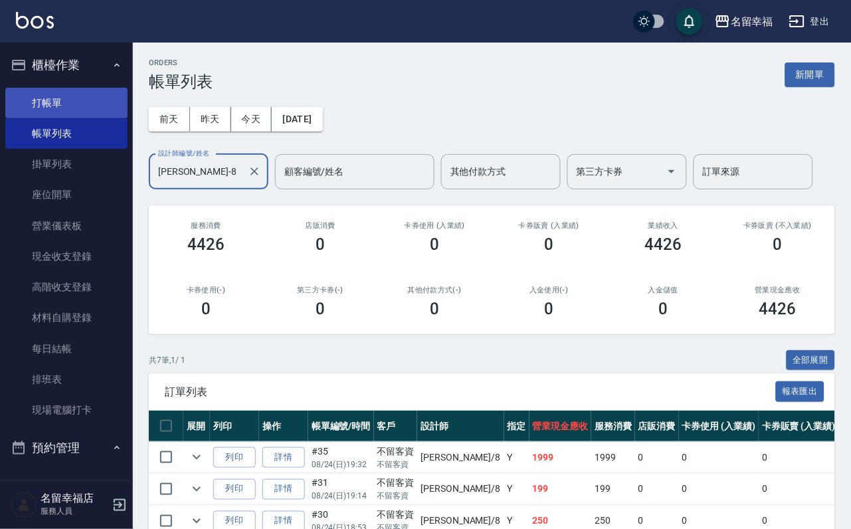
click at [84, 118] on link "打帳單" at bounding box center [66, 103] width 122 height 31
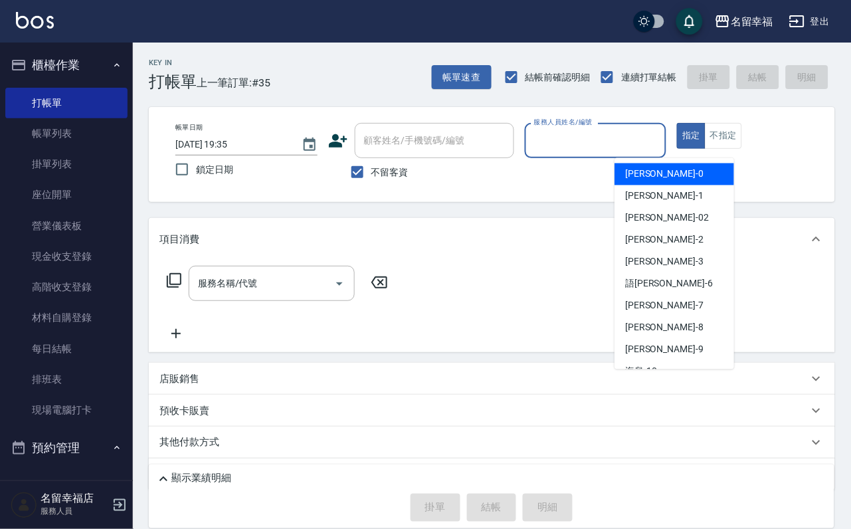
click at [661, 146] on input "服務人員姓名/編號" at bounding box center [596, 140] width 130 height 23
click at [58, 131] on link "帳單列表" at bounding box center [66, 133] width 122 height 31
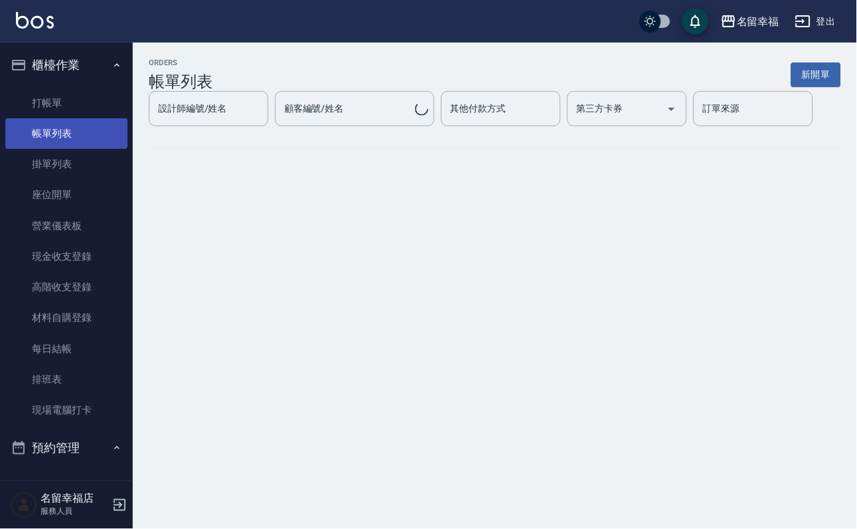
click at [68, 138] on link "帳單列表" at bounding box center [66, 133] width 122 height 31
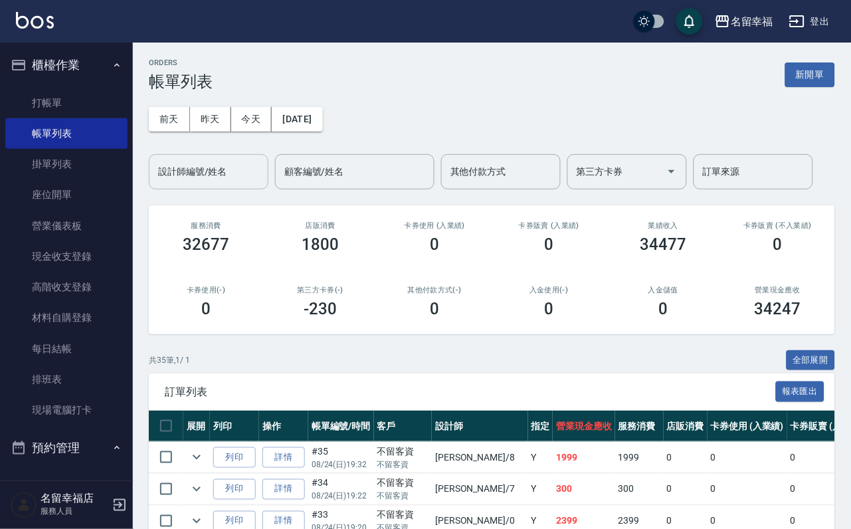
click at [200, 183] on input "設計師編號/姓名" at bounding box center [209, 171] width 108 height 23
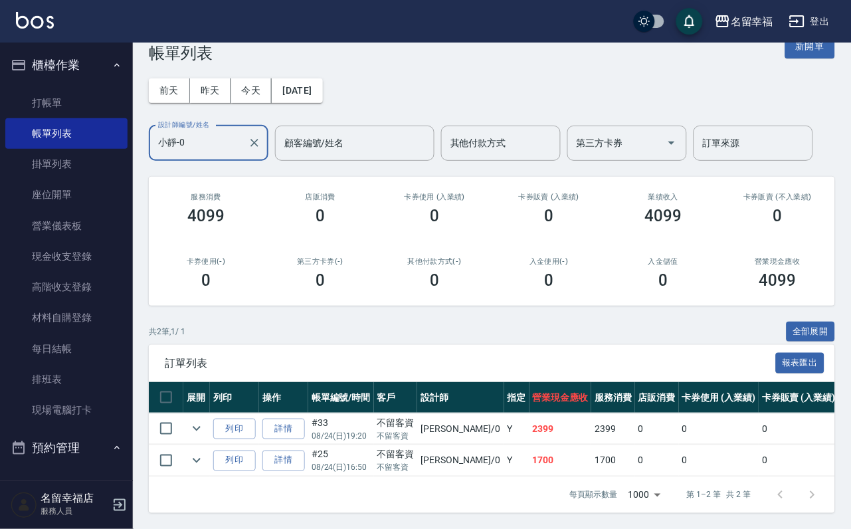
scroll to position [112, 0]
click at [305, 419] on link "詳情" at bounding box center [284, 429] width 43 height 21
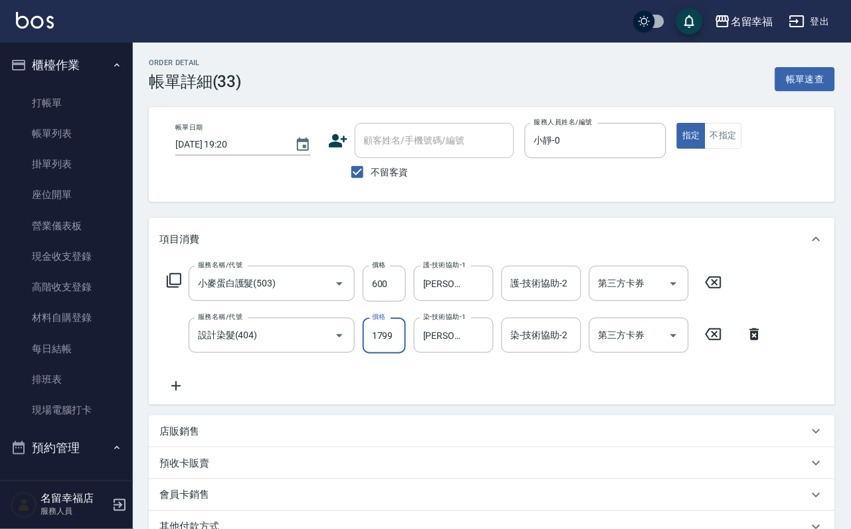
click at [394, 346] on input "1799" at bounding box center [384, 336] width 43 height 36
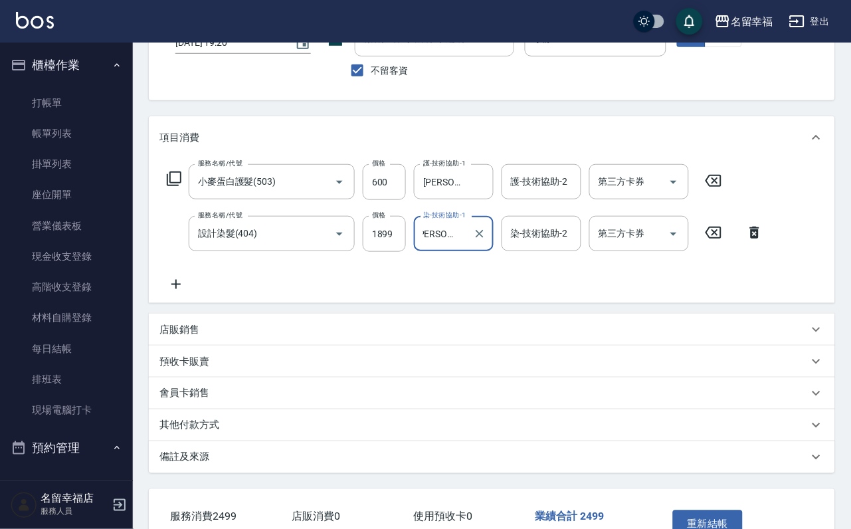
scroll to position [239, 0]
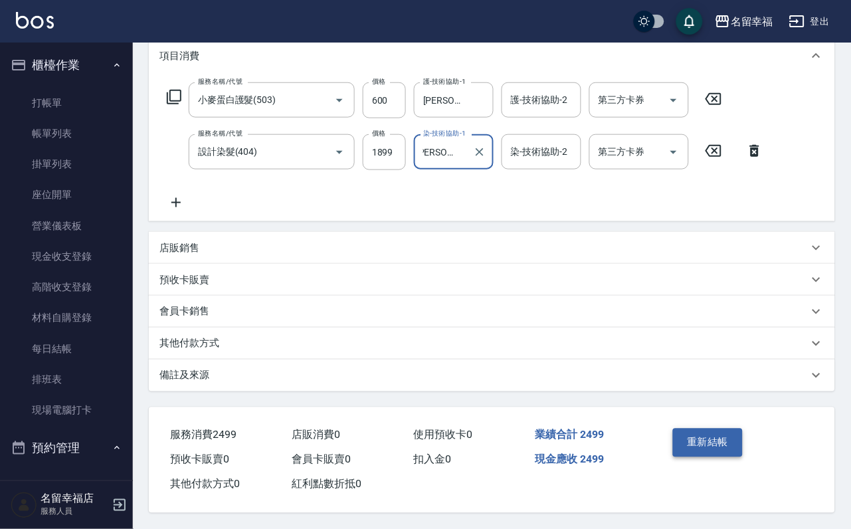
click at [695, 429] on button "重新結帳" at bounding box center [708, 443] width 70 height 28
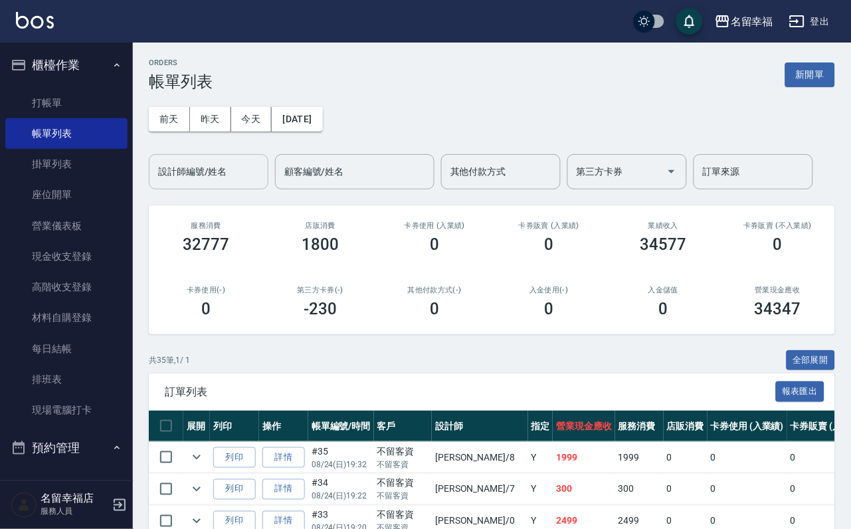
click at [181, 177] on input "設計師編號/姓名" at bounding box center [209, 171] width 108 height 23
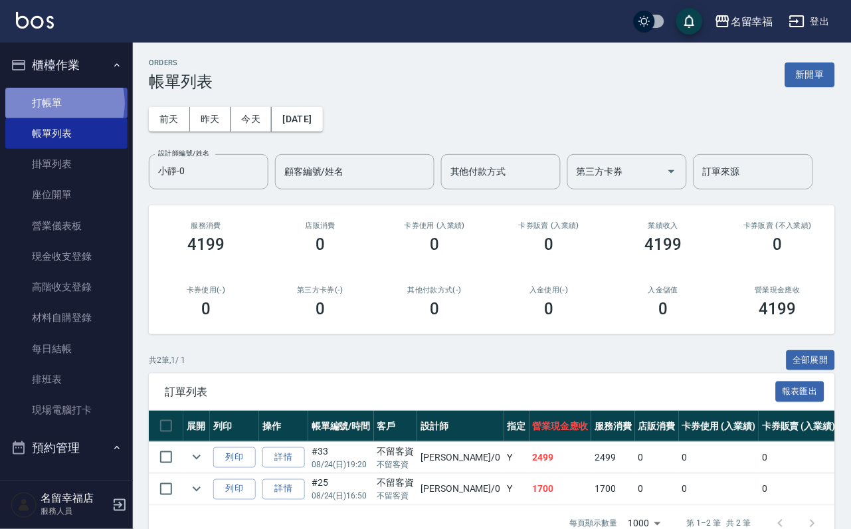
click at [58, 108] on link "打帳單" at bounding box center [66, 103] width 122 height 31
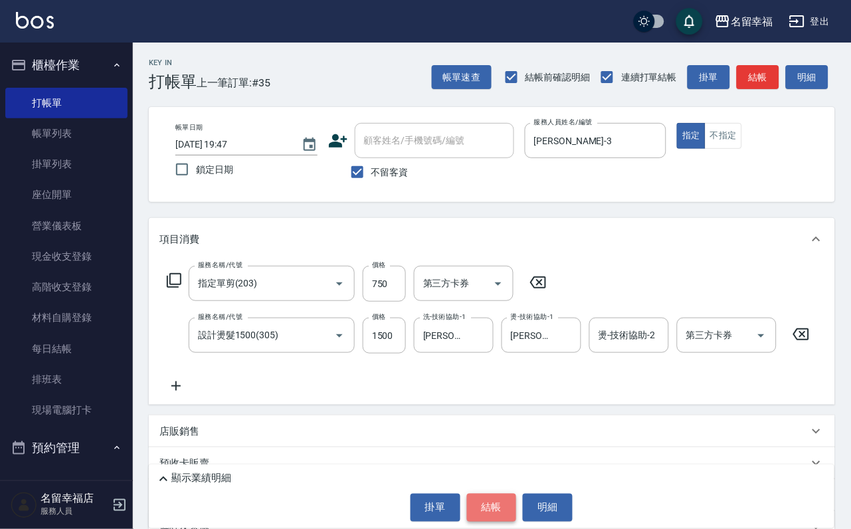
click at [510, 509] on button "結帳" at bounding box center [492, 508] width 50 height 28
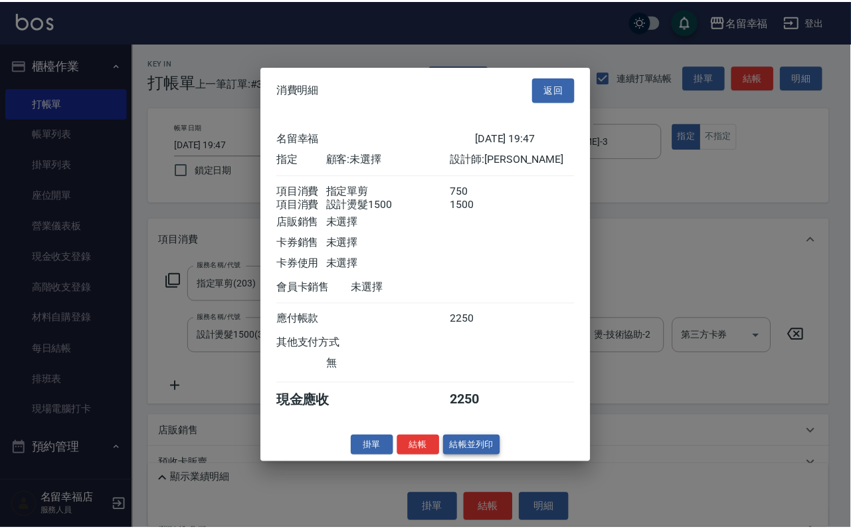
scroll to position [214, 0]
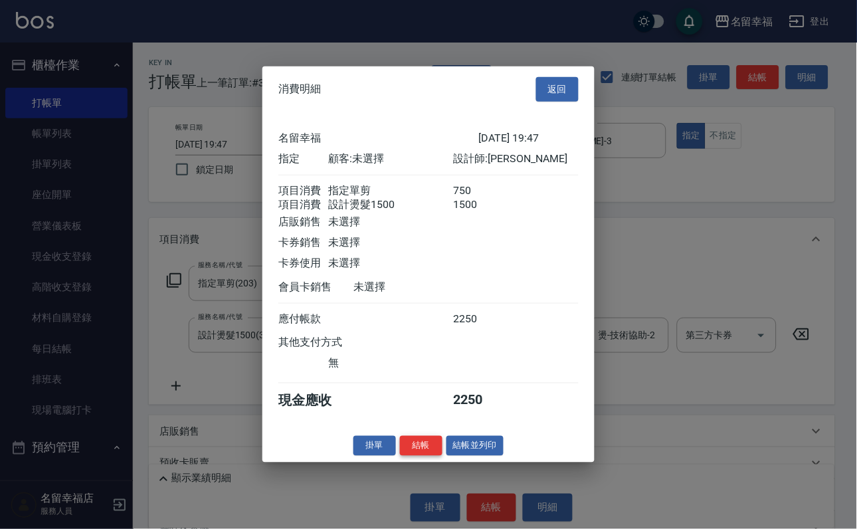
click at [407, 456] on button "結帳" at bounding box center [421, 445] width 43 height 21
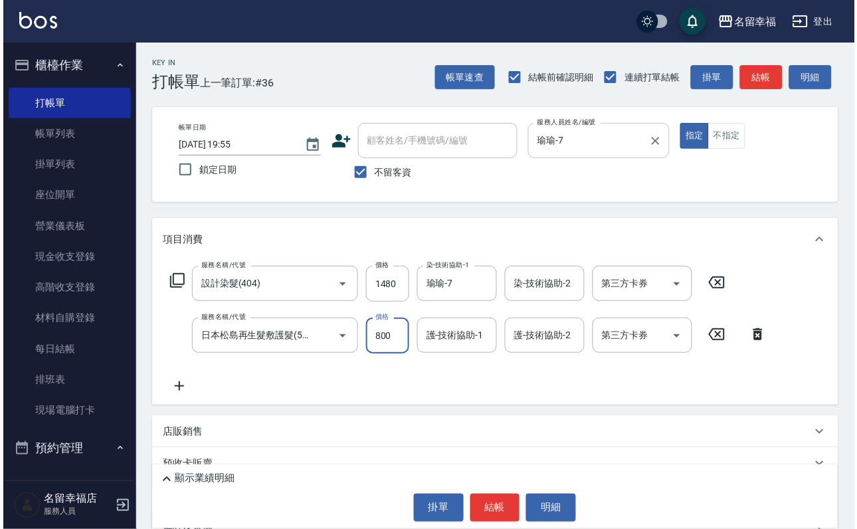
scroll to position [0, 0]
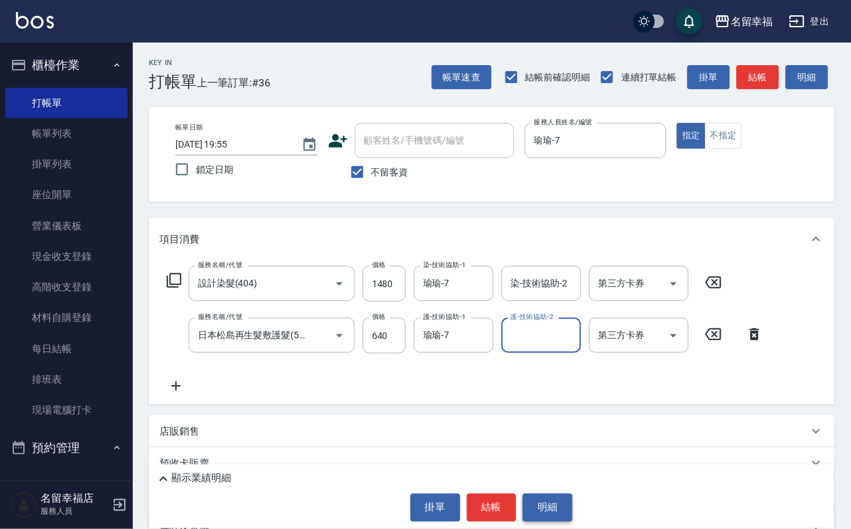
click at [556, 504] on button "明細" at bounding box center [548, 508] width 50 height 28
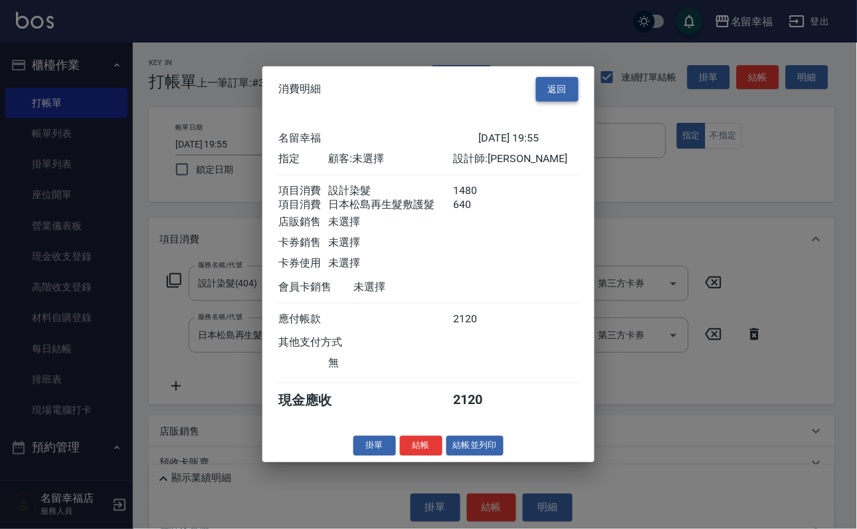
click at [565, 77] on button "返回" at bounding box center [557, 89] width 43 height 25
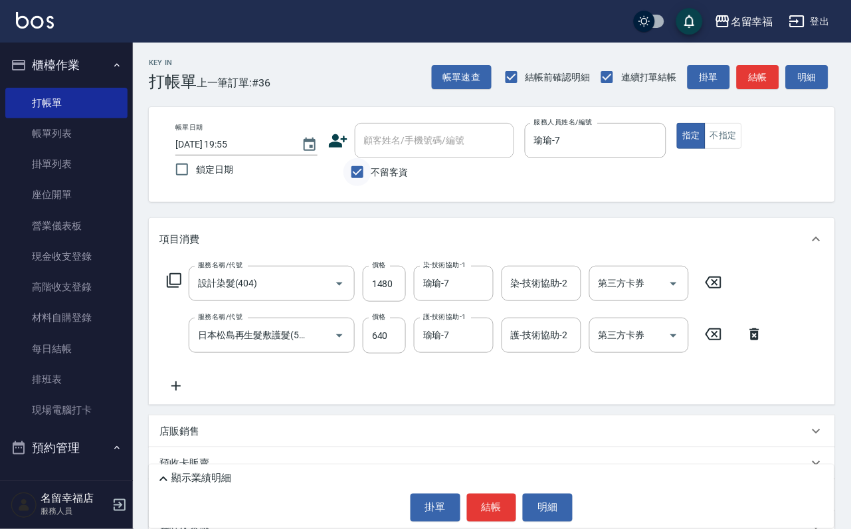
click at [349, 170] on input "不留客資" at bounding box center [358, 172] width 28 height 28
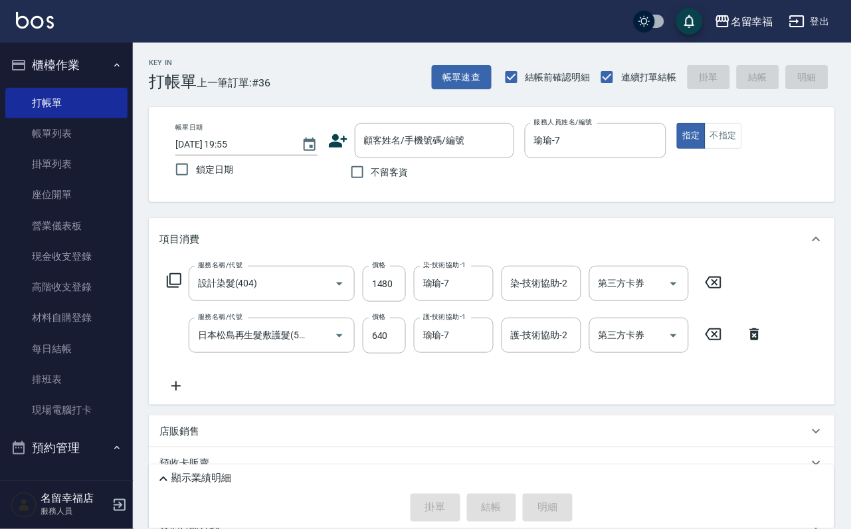
click at [330, 132] on icon at bounding box center [338, 141] width 20 height 20
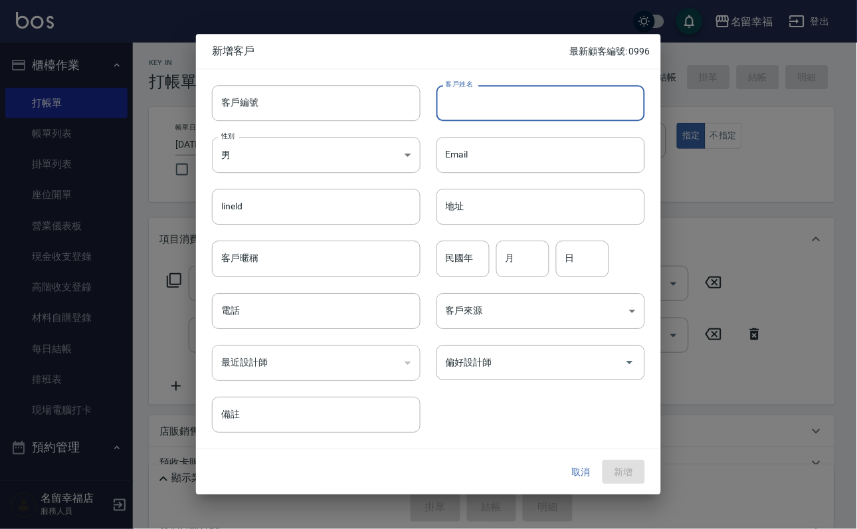
click at [467, 112] on input "客戶姓名" at bounding box center [541, 103] width 209 height 36
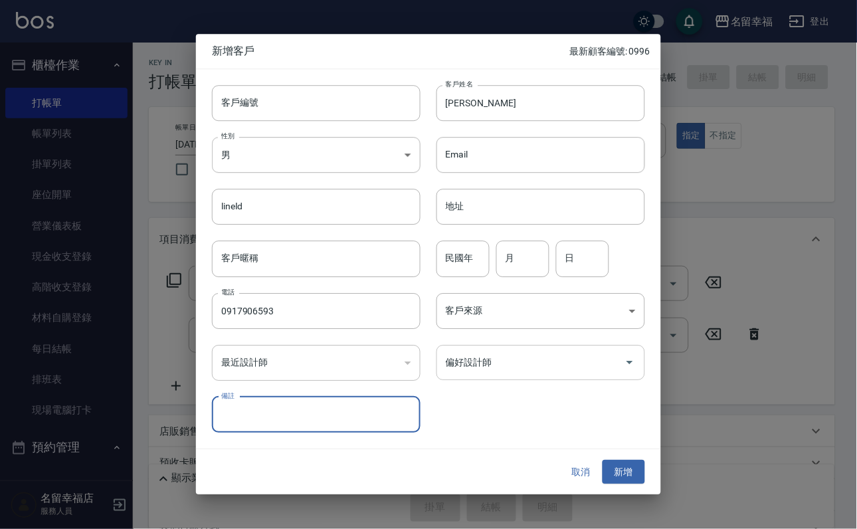
click at [543, 362] on input "偏好設計師" at bounding box center [531, 362] width 177 height 23
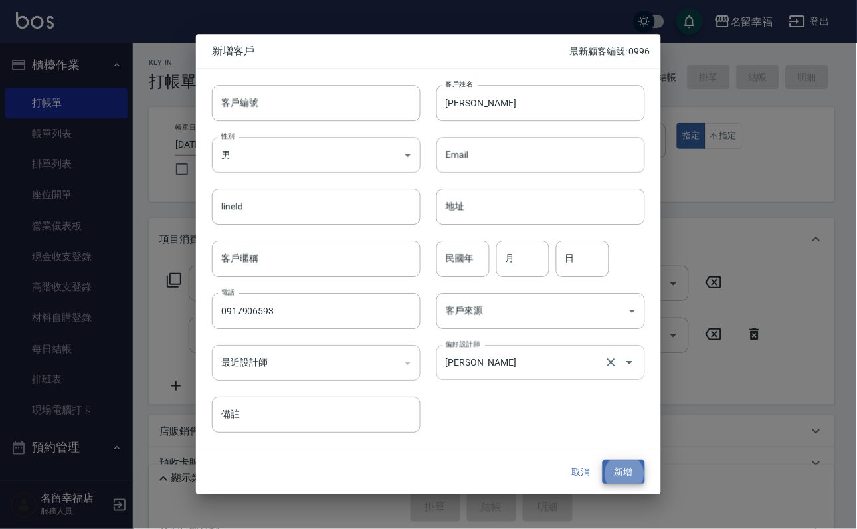
click at [603, 460] on button "新增" at bounding box center [624, 472] width 43 height 25
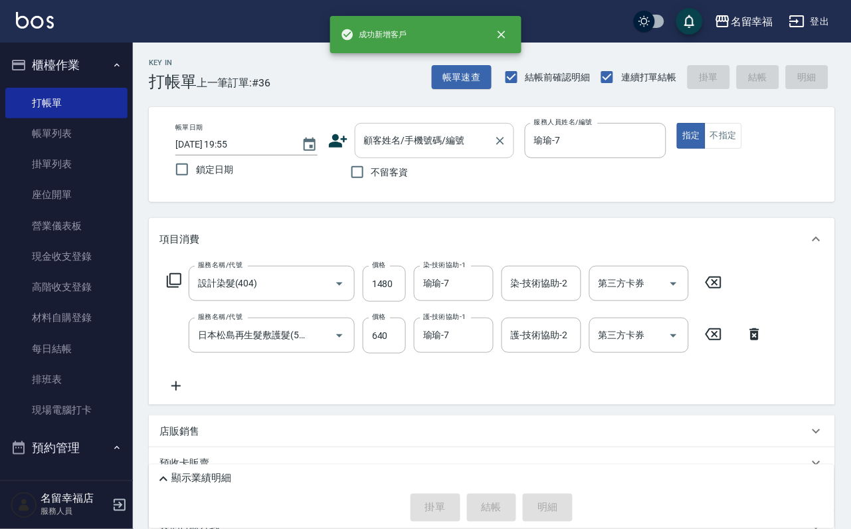
click at [489, 149] on input "顧客姓名/手機號碼/編號" at bounding box center [425, 140] width 128 height 23
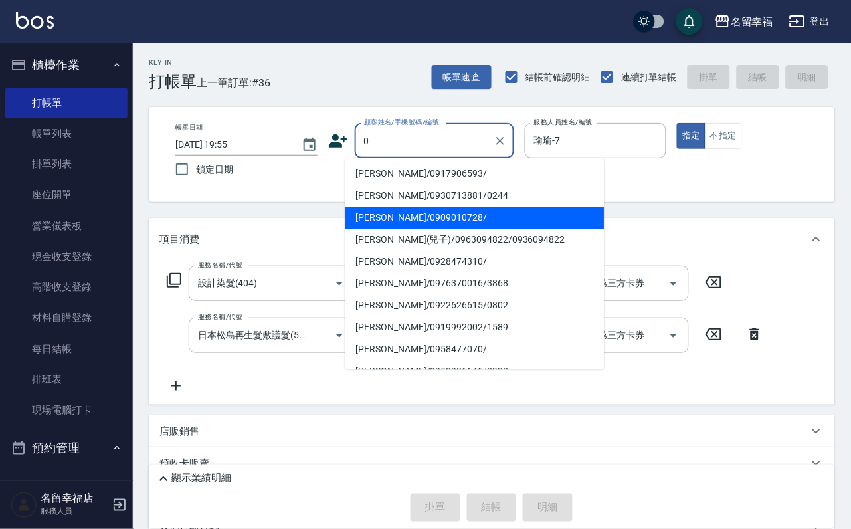
click at [516, 181] on li "[PERSON_NAME]/0917906593/" at bounding box center [475, 175] width 259 height 22
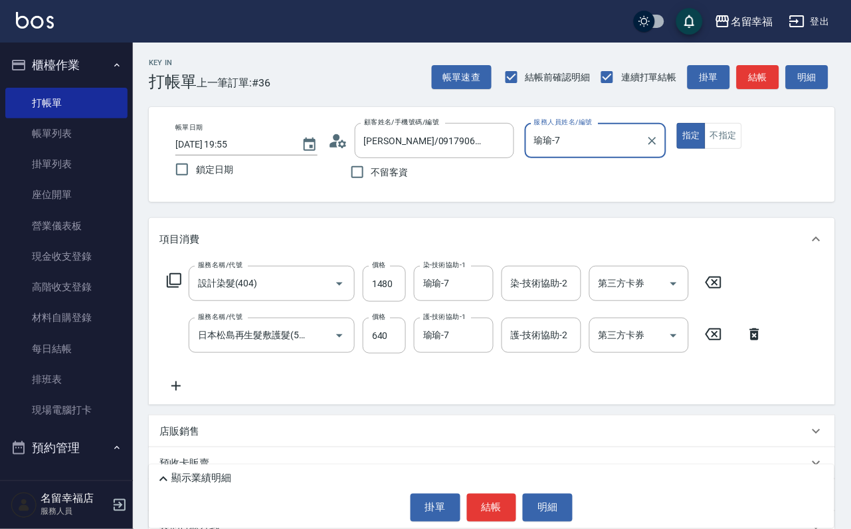
click at [514, 181] on div "顧客姓名/手機號碼/編號 [PERSON_NAME]/0917906593/ 顧客姓名/手機號碼/編號 不留客資" at bounding box center [421, 154] width 186 height 63
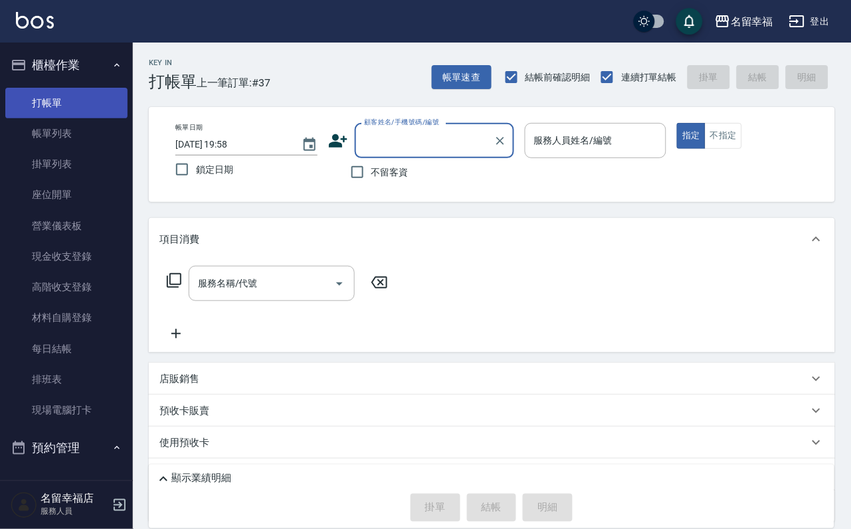
drag, startPoint x: 103, startPoint y: 141, endPoint x: 98, endPoint y: 121, distance: 20.5
click at [103, 141] on link "帳單列表" at bounding box center [66, 133] width 122 height 31
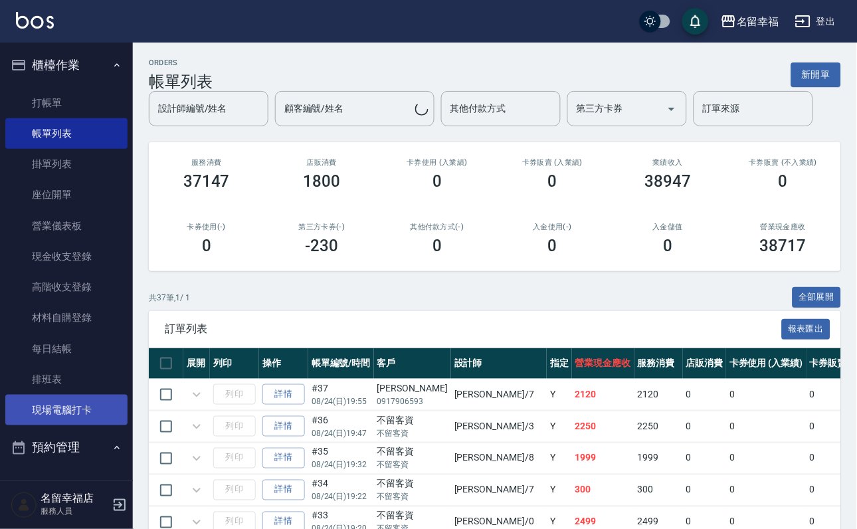
click at [77, 425] on link "現場電腦打卡" at bounding box center [66, 410] width 122 height 31
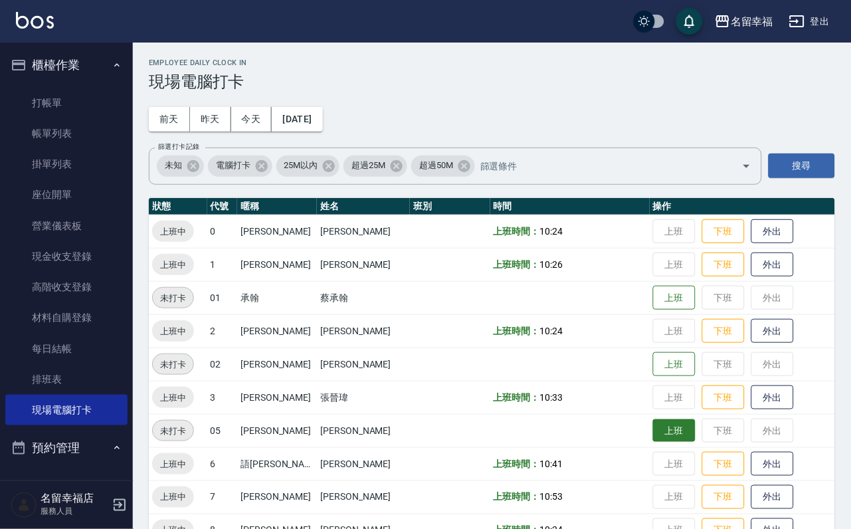
scroll to position [399, 0]
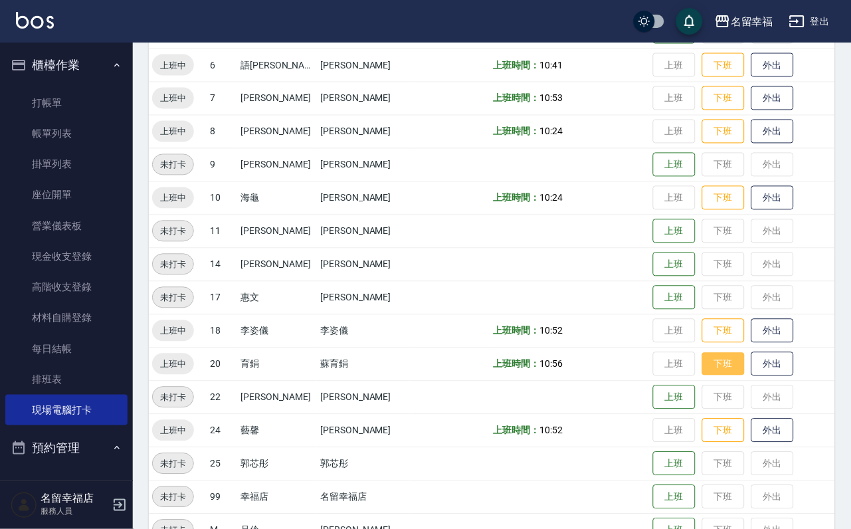
click at [709, 365] on button "下班" at bounding box center [724, 364] width 43 height 23
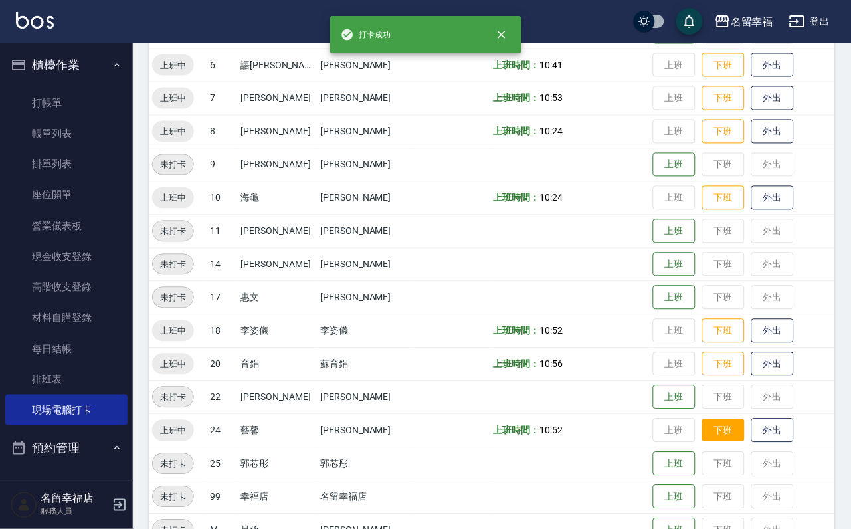
click at [722, 435] on button "下班" at bounding box center [724, 430] width 43 height 23
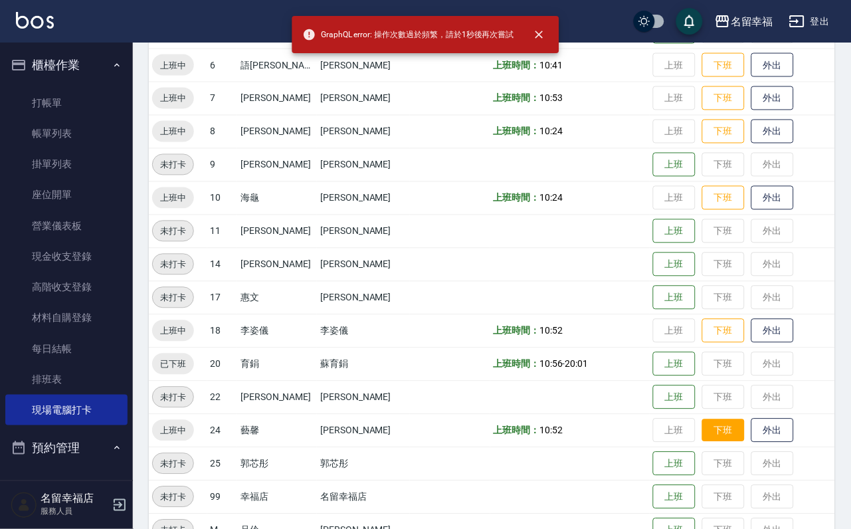
click at [715, 433] on button "下班" at bounding box center [724, 430] width 43 height 23
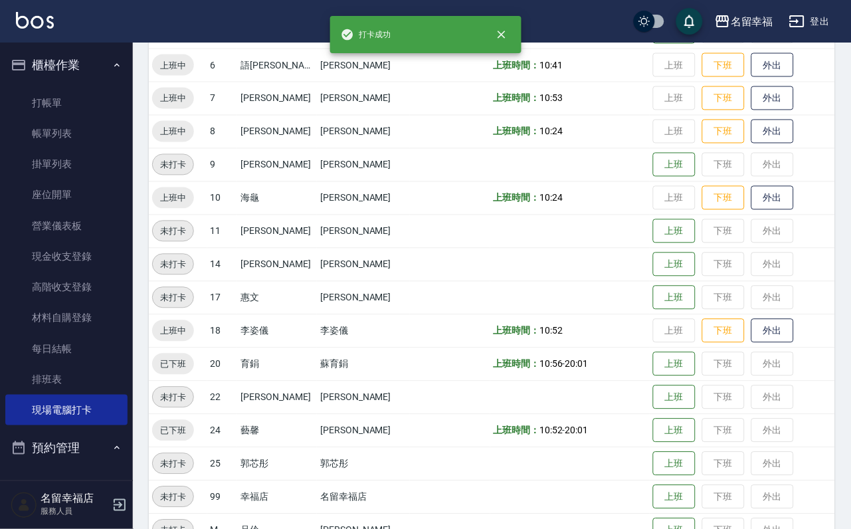
click at [714, 431] on td "上班 下班 外出" at bounding box center [742, 430] width 185 height 33
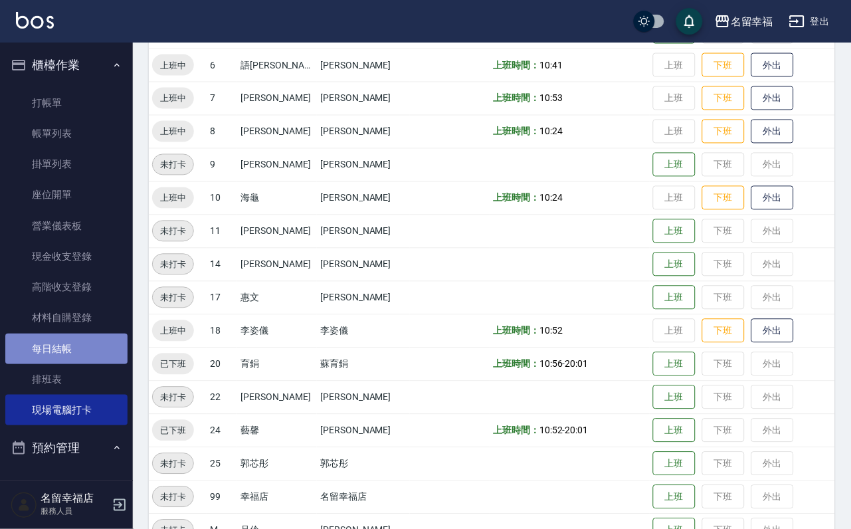
click at [81, 363] on link "每日結帳" at bounding box center [66, 349] width 122 height 31
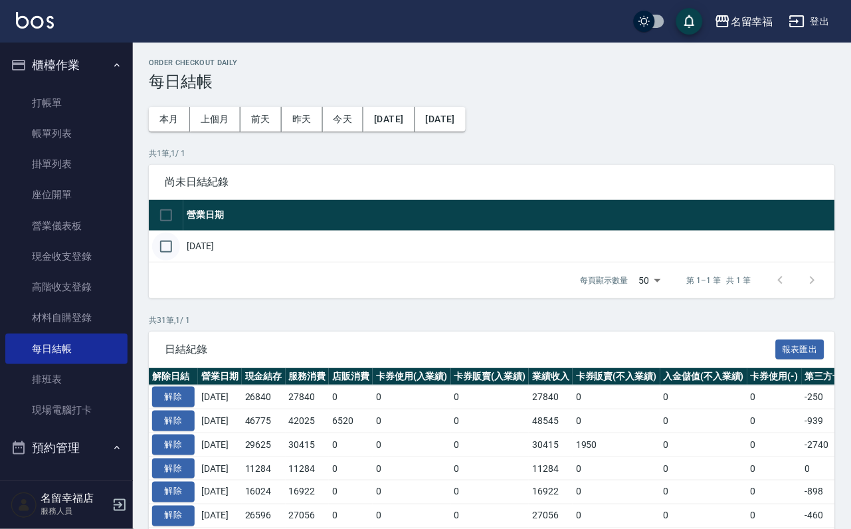
click at [175, 261] on input "checkbox" at bounding box center [166, 247] width 28 height 28
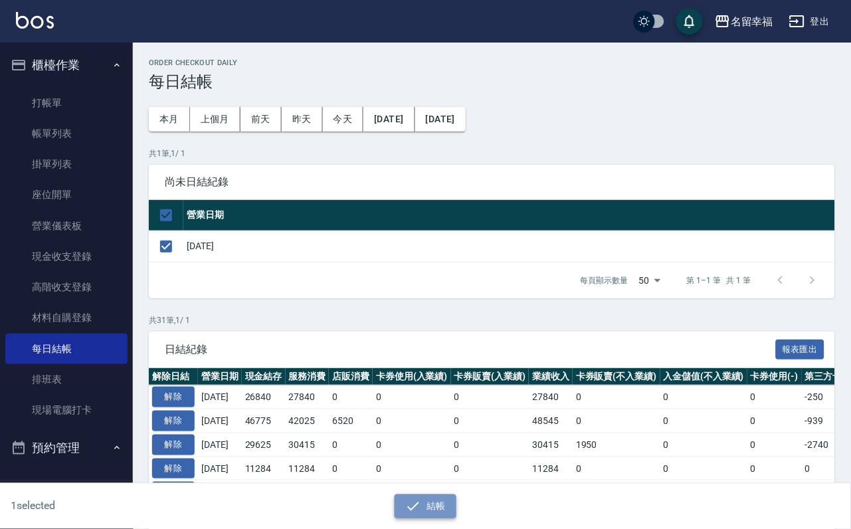
click at [408, 500] on icon "button" at bounding box center [413, 506] width 16 height 16
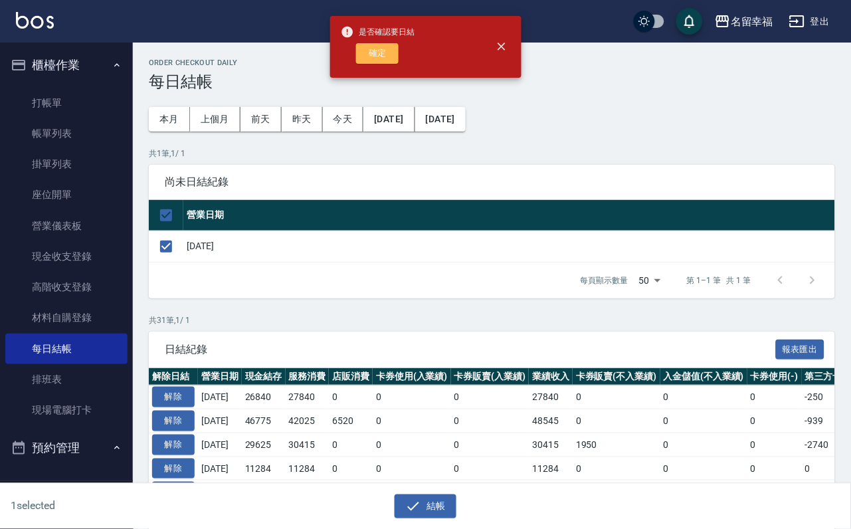
drag, startPoint x: 378, startPoint y: 64, endPoint x: 368, endPoint y: 62, distance: 10.2
click at [378, 63] on button "確定" at bounding box center [377, 53] width 43 height 21
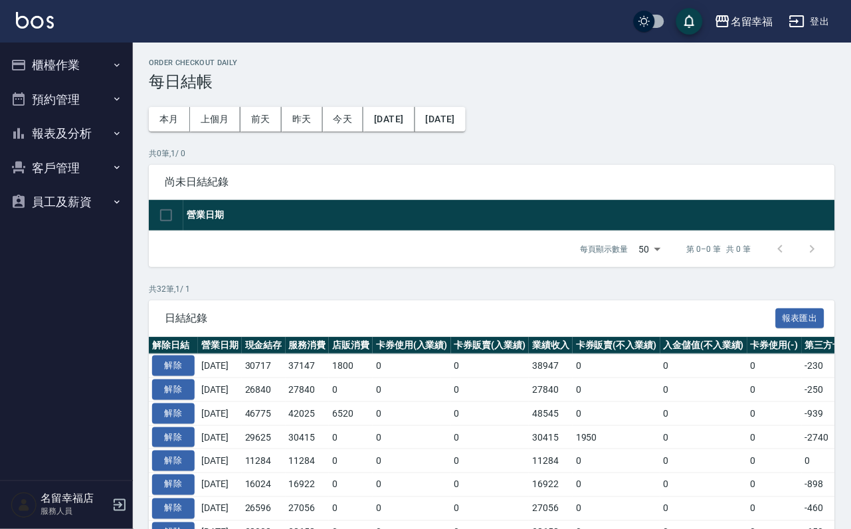
click at [83, 68] on button "櫃檯作業" at bounding box center [66, 65] width 122 height 35
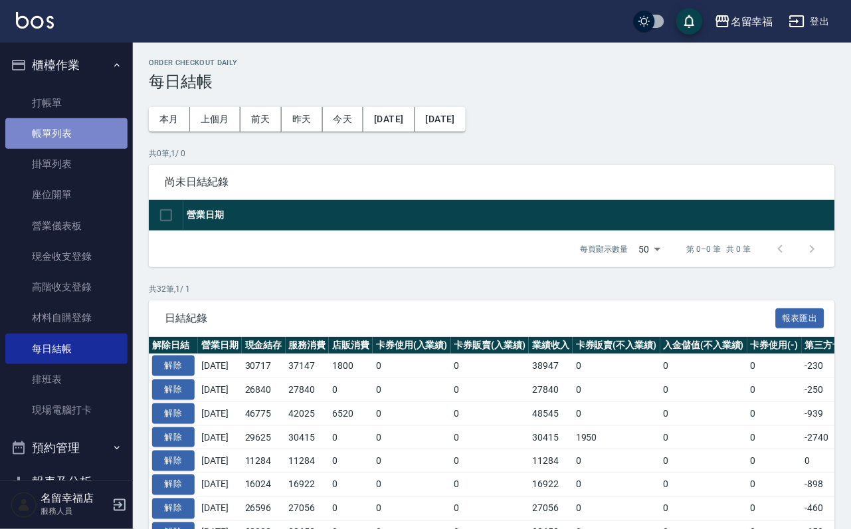
click at [74, 143] on link "帳單列表" at bounding box center [66, 133] width 122 height 31
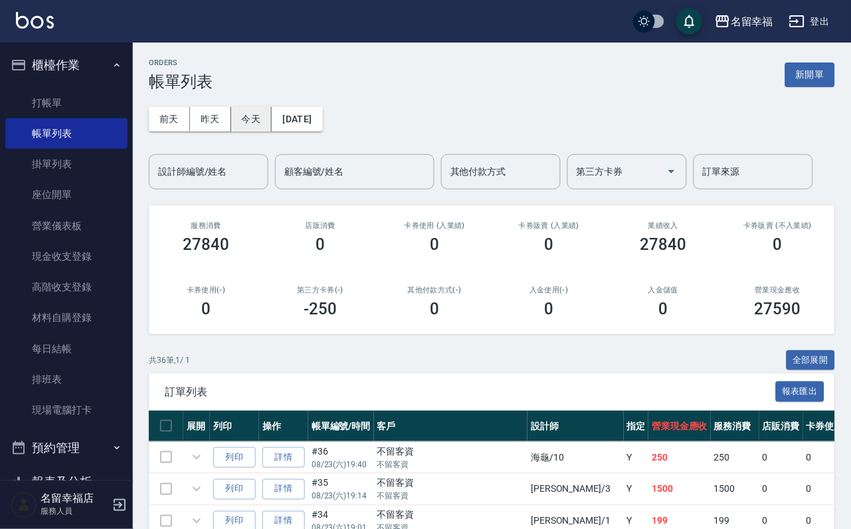
click at [259, 126] on button "今天" at bounding box center [251, 119] width 41 height 25
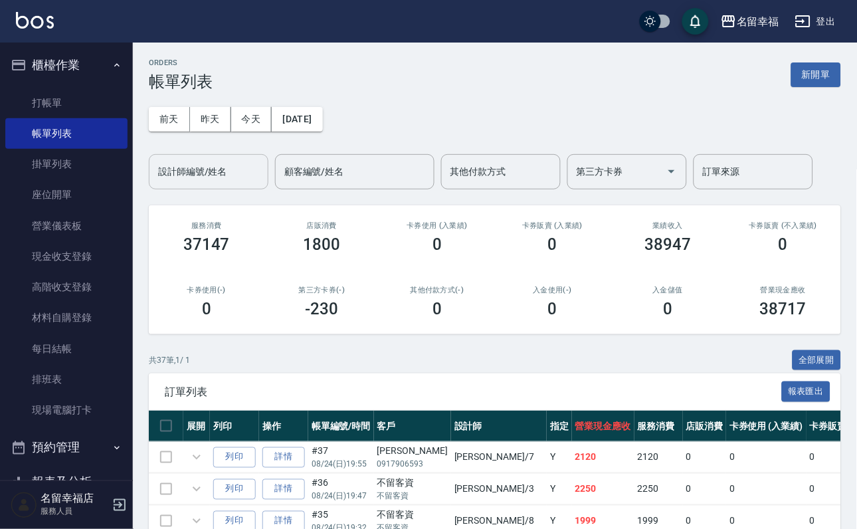
click at [240, 187] on div "設計師編號/姓名" at bounding box center [209, 171] width 120 height 35
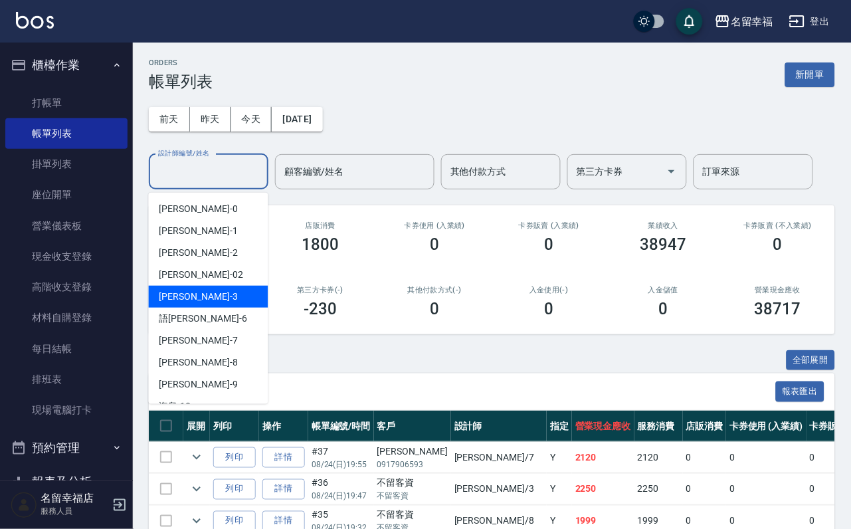
click at [219, 290] on div "[PERSON_NAME] -3" at bounding box center [209, 297] width 120 height 22
type input "[PERSON_NAME]-3"
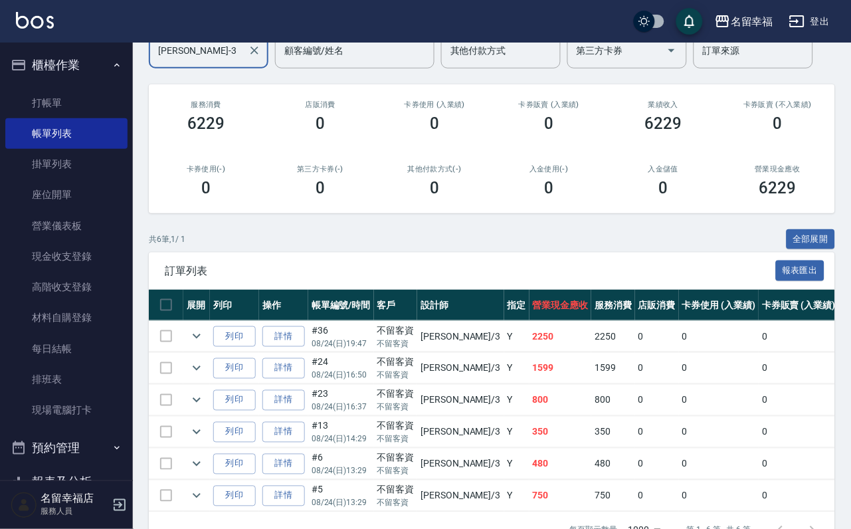
scroll to position [80, 0]
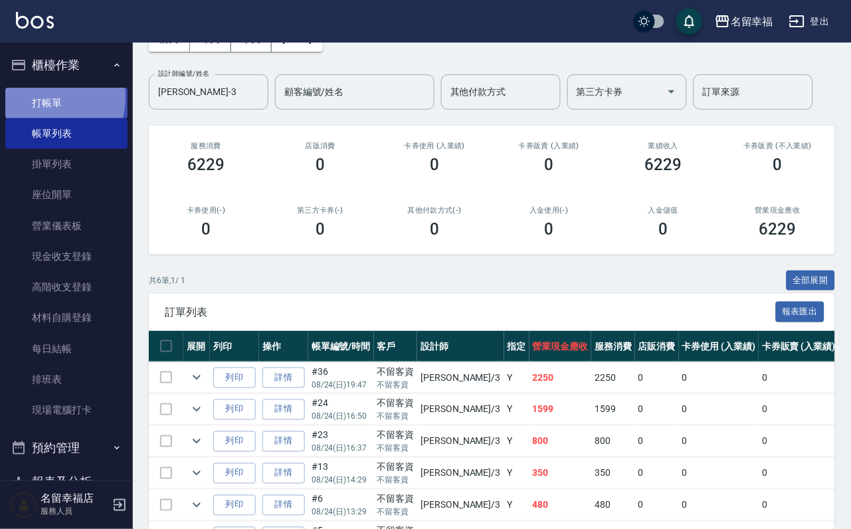
click at [36, 102] on link "打帳單" at bounding box center [66, 103] width 122 height 31
